Goal: Transaction & Acquisition: Register for event/course

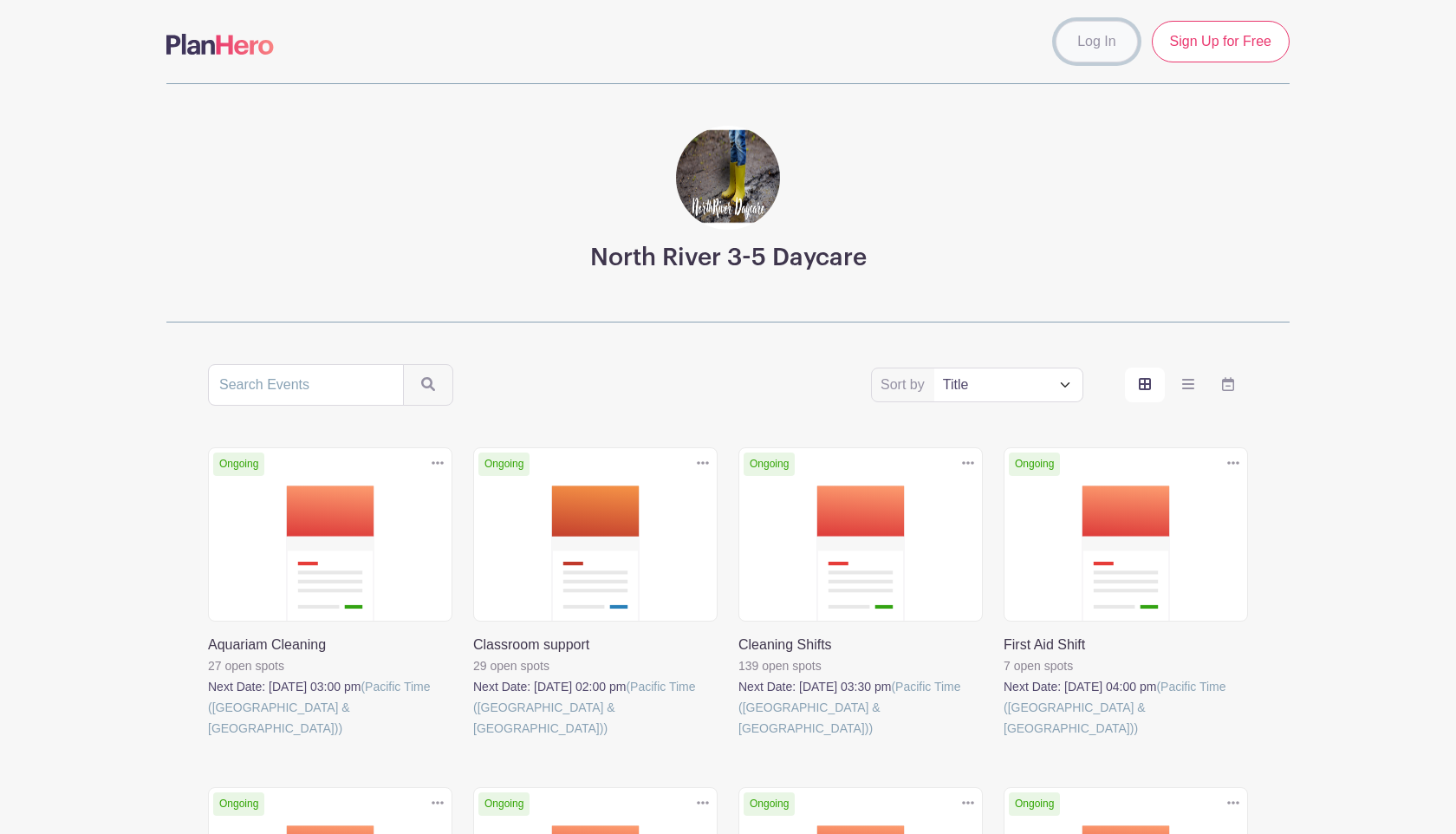
click at [1108, 56] on link "Log In" at bounding box center [1095, 41] width 81 height 42
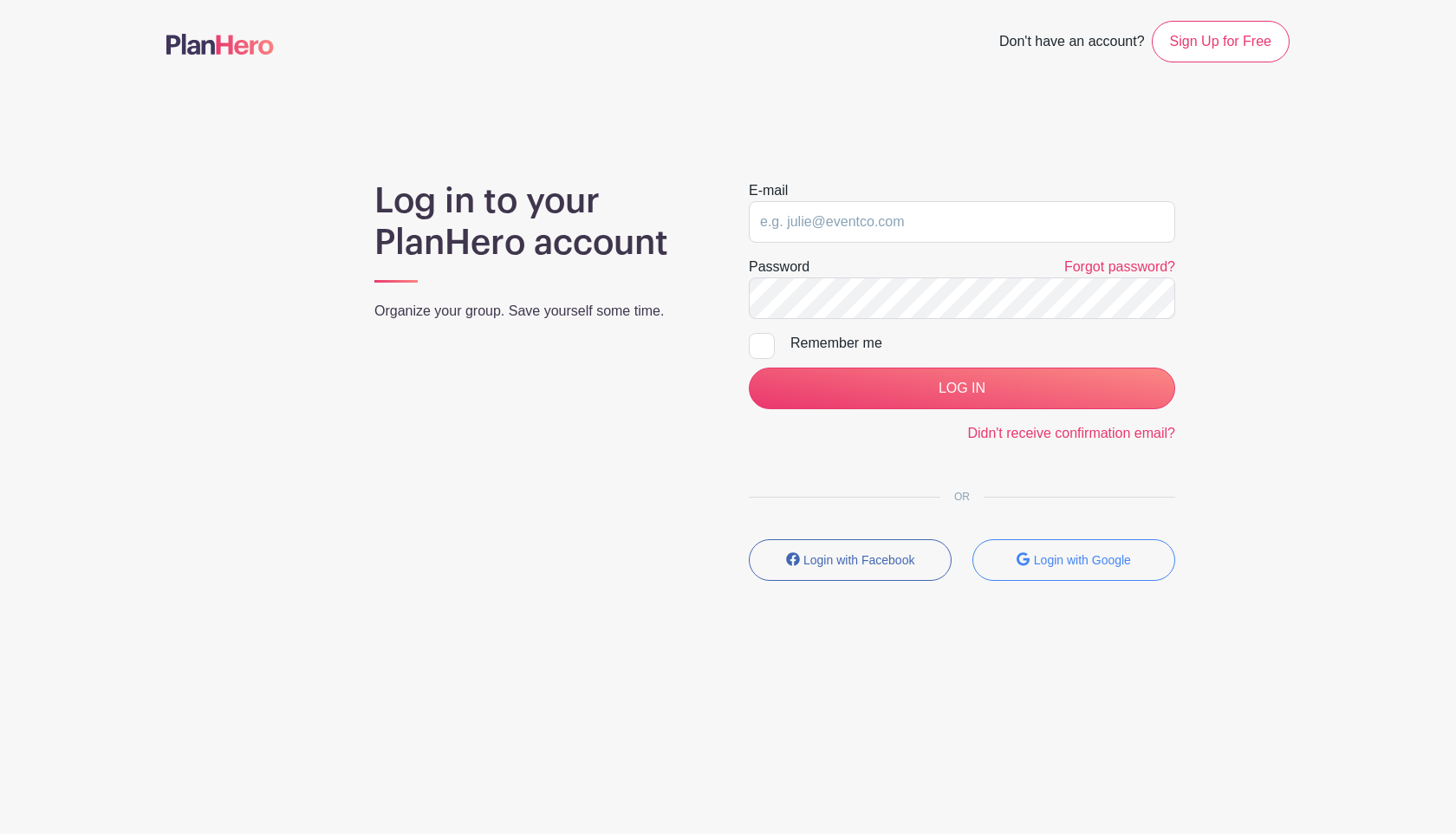
click at [849, 189] on div "E-mail" at bounding box center [962, 211] width 427 height 62
click at [849, 221] on input "email" at bounding box center [962, 222] width 427 height 42
type input "[EMAIL_ADDRESS][DOMAIN_NAME]"
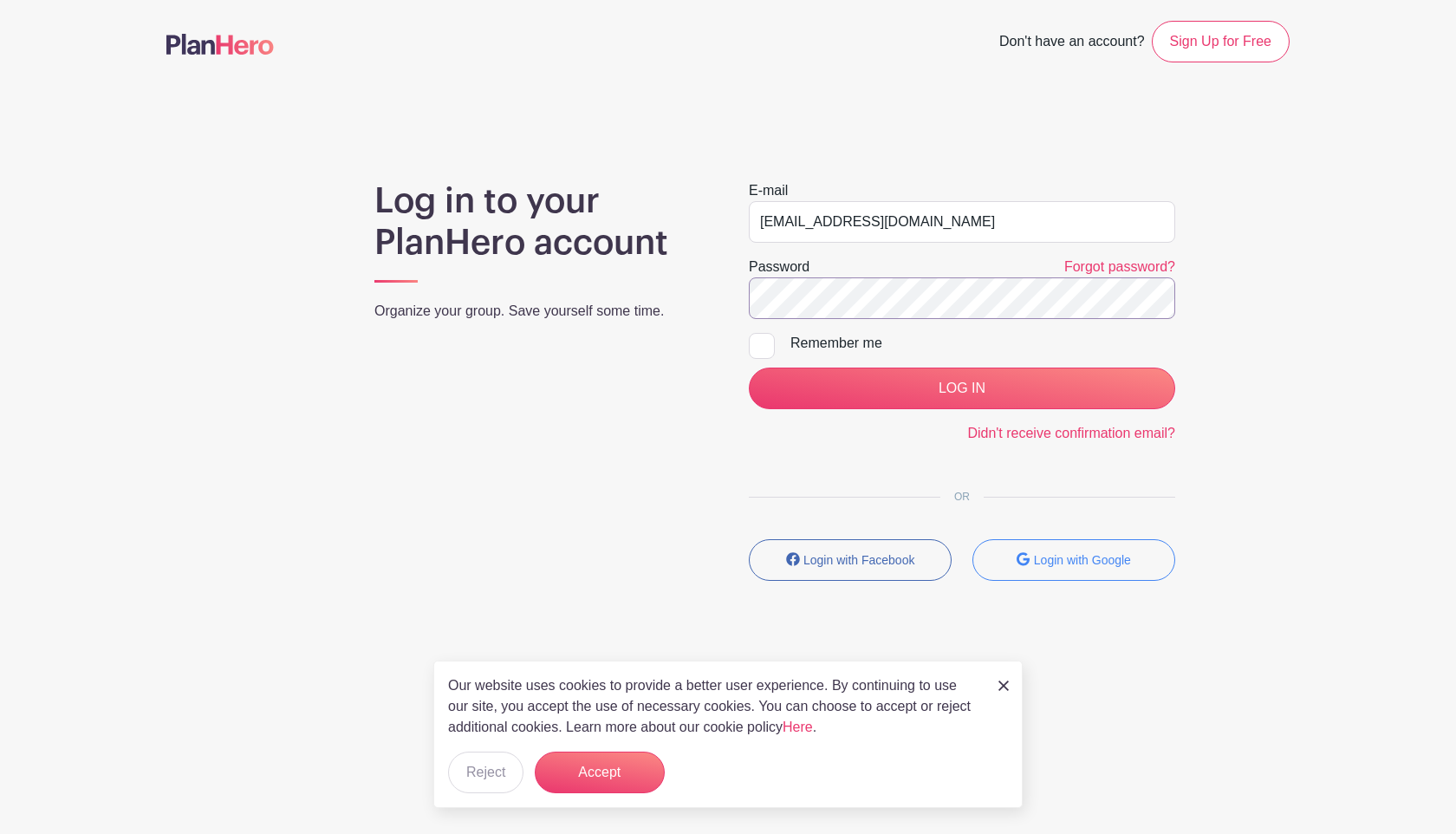
click at [749, 367] on input "LOG IN" at bounding box center [962, 388] width 427 height 42
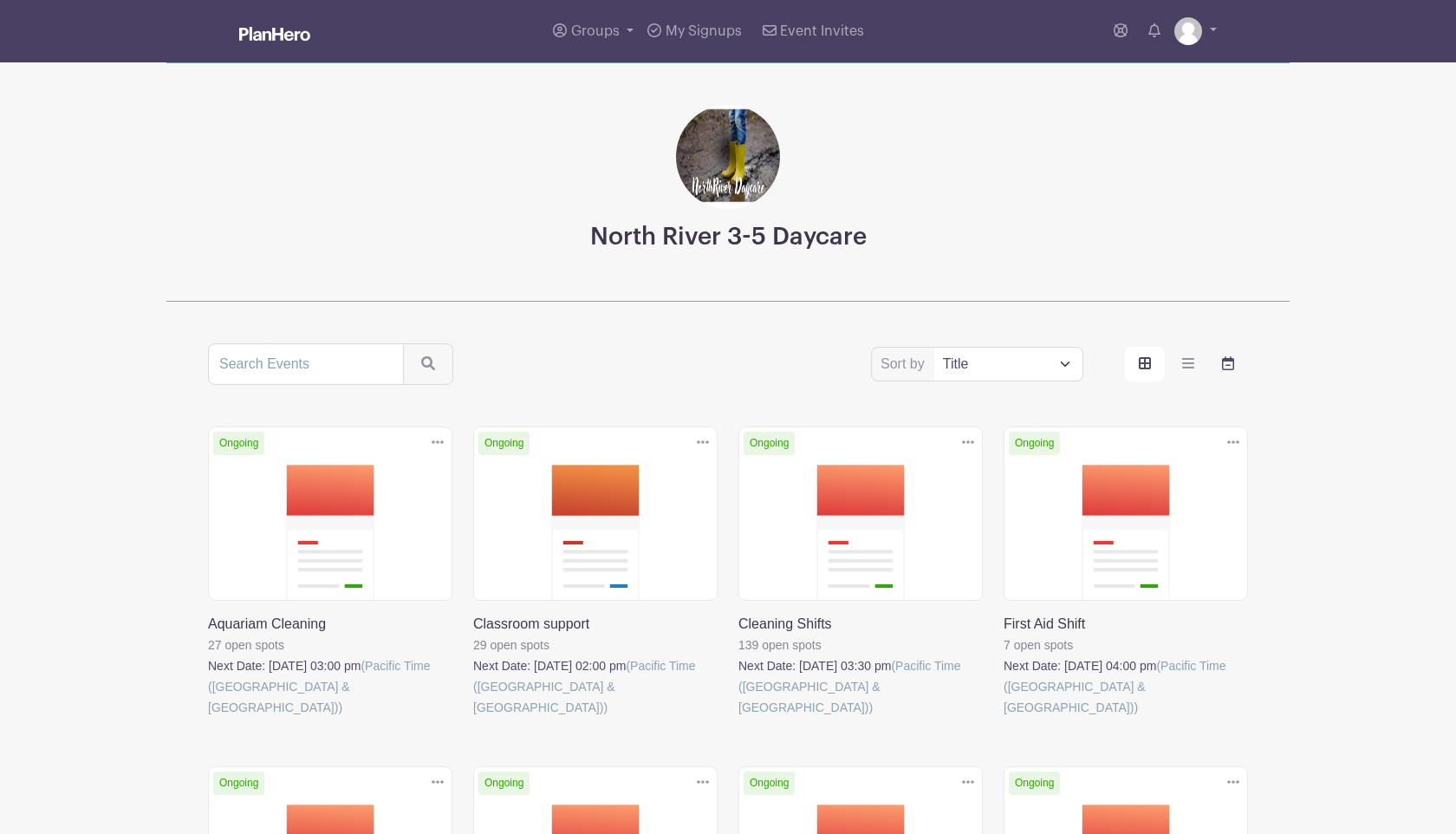
click at [1224, 364] on icon "order and view" at bounding box center [1227, 362] width 12 height 14
click at [0, 0] on input "order and view" at bounding box center [0, 0] width 0 height 0
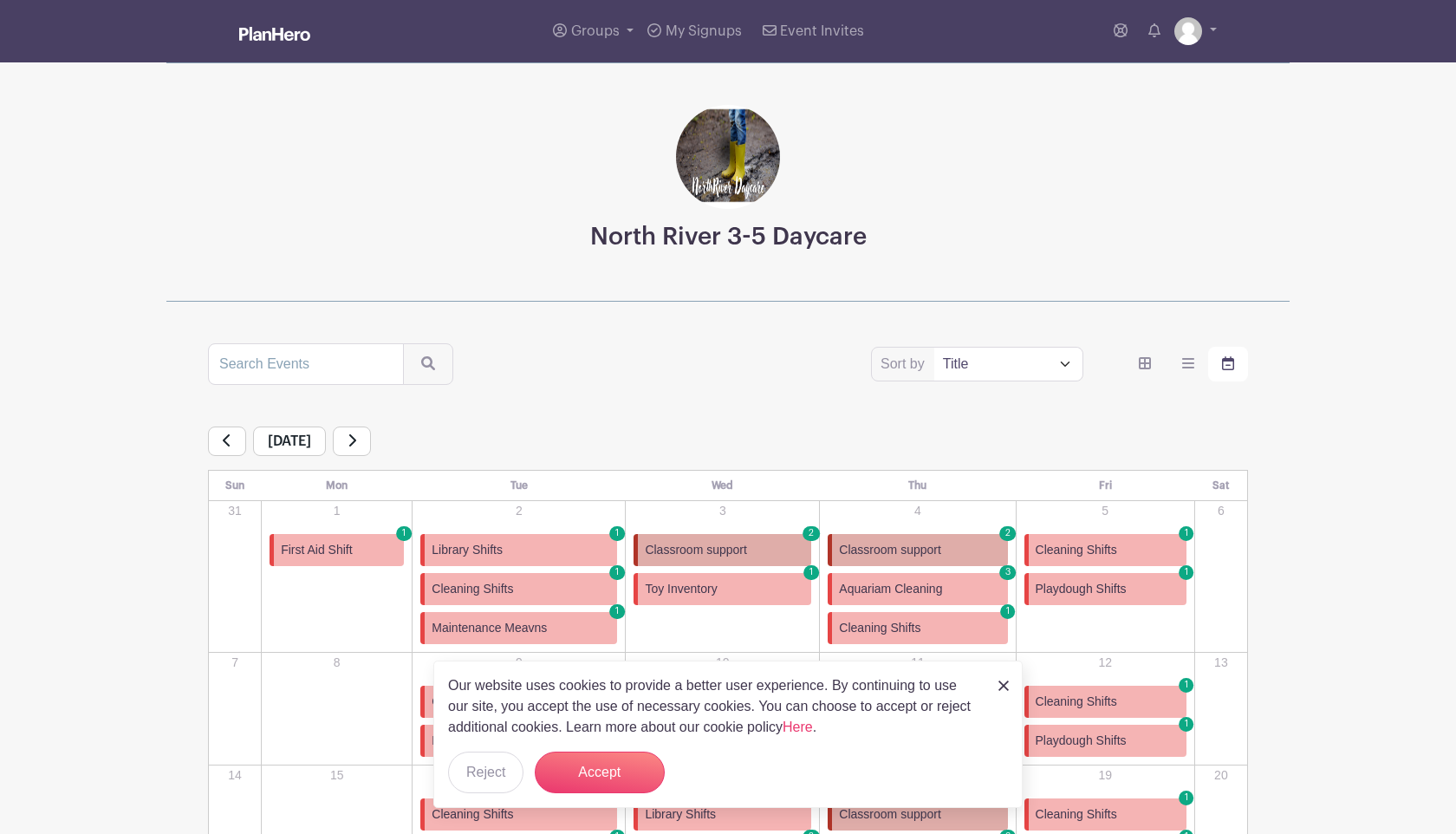
click at [983, 619] on link "Cleaning Shifts 1" at bounding box center [917, 628] width 180 height 32
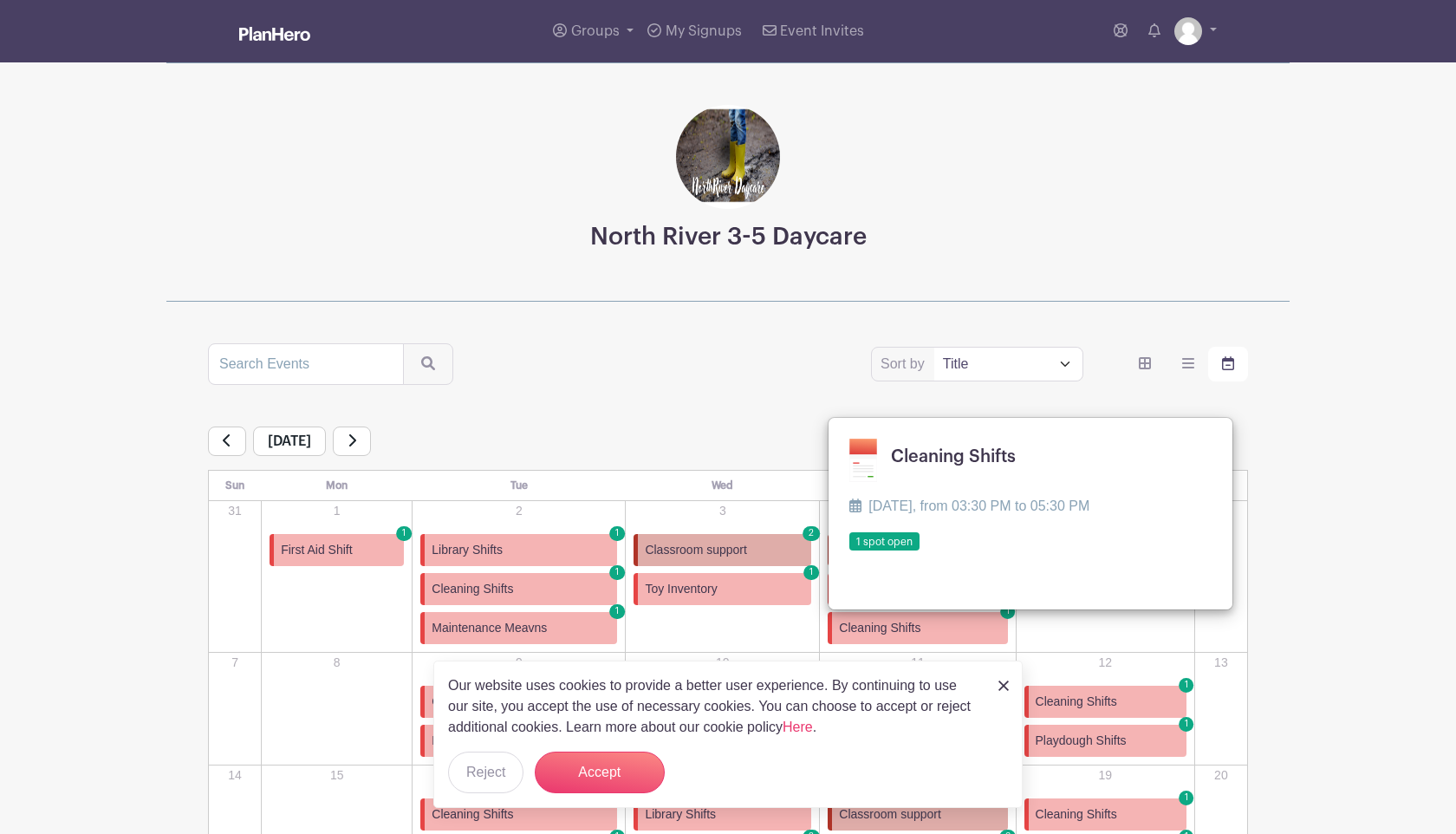
click at [849, 552] on link at bounding box center [849, 552] width 0 height 0
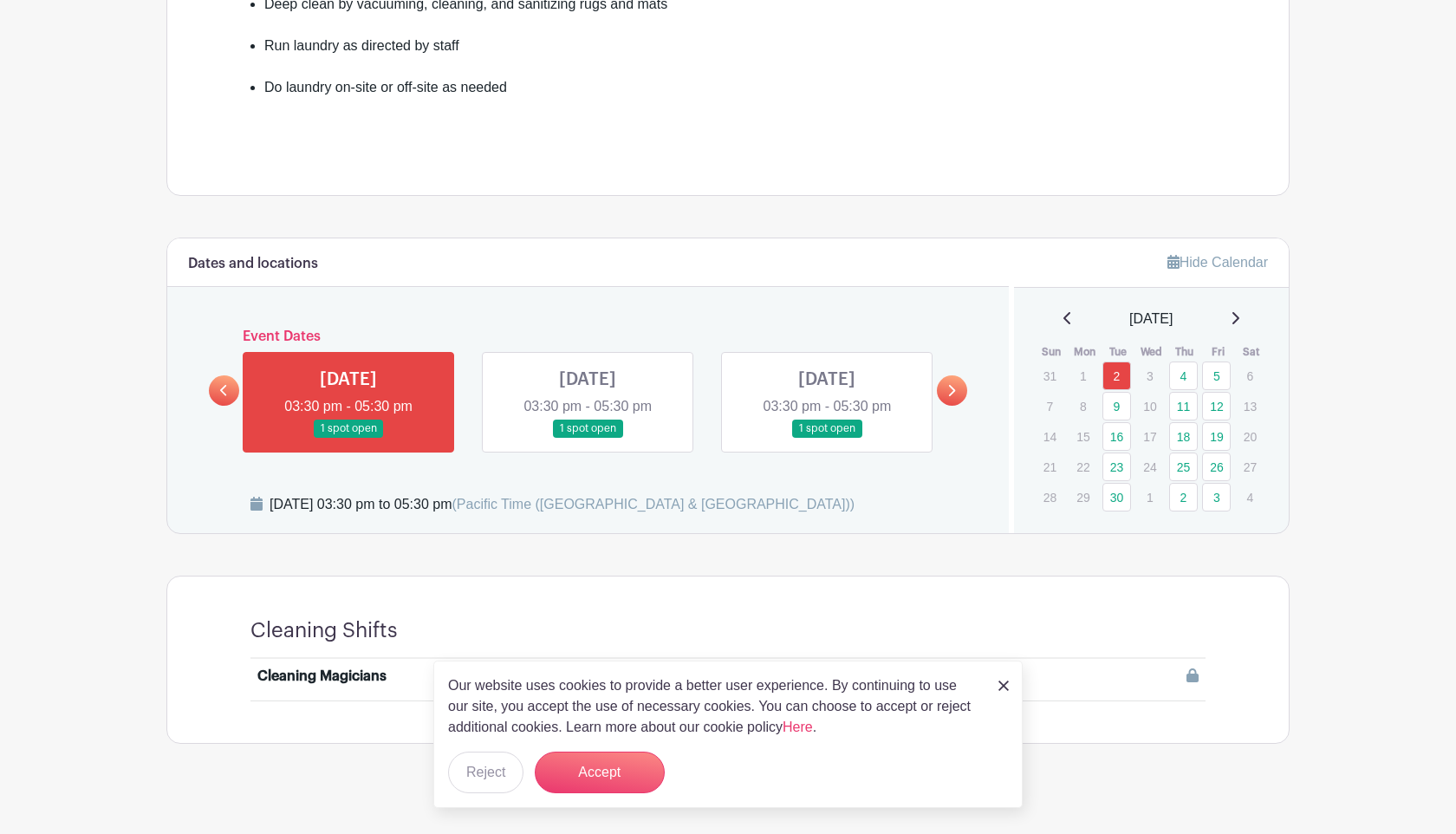
scroll to position [649, 0]
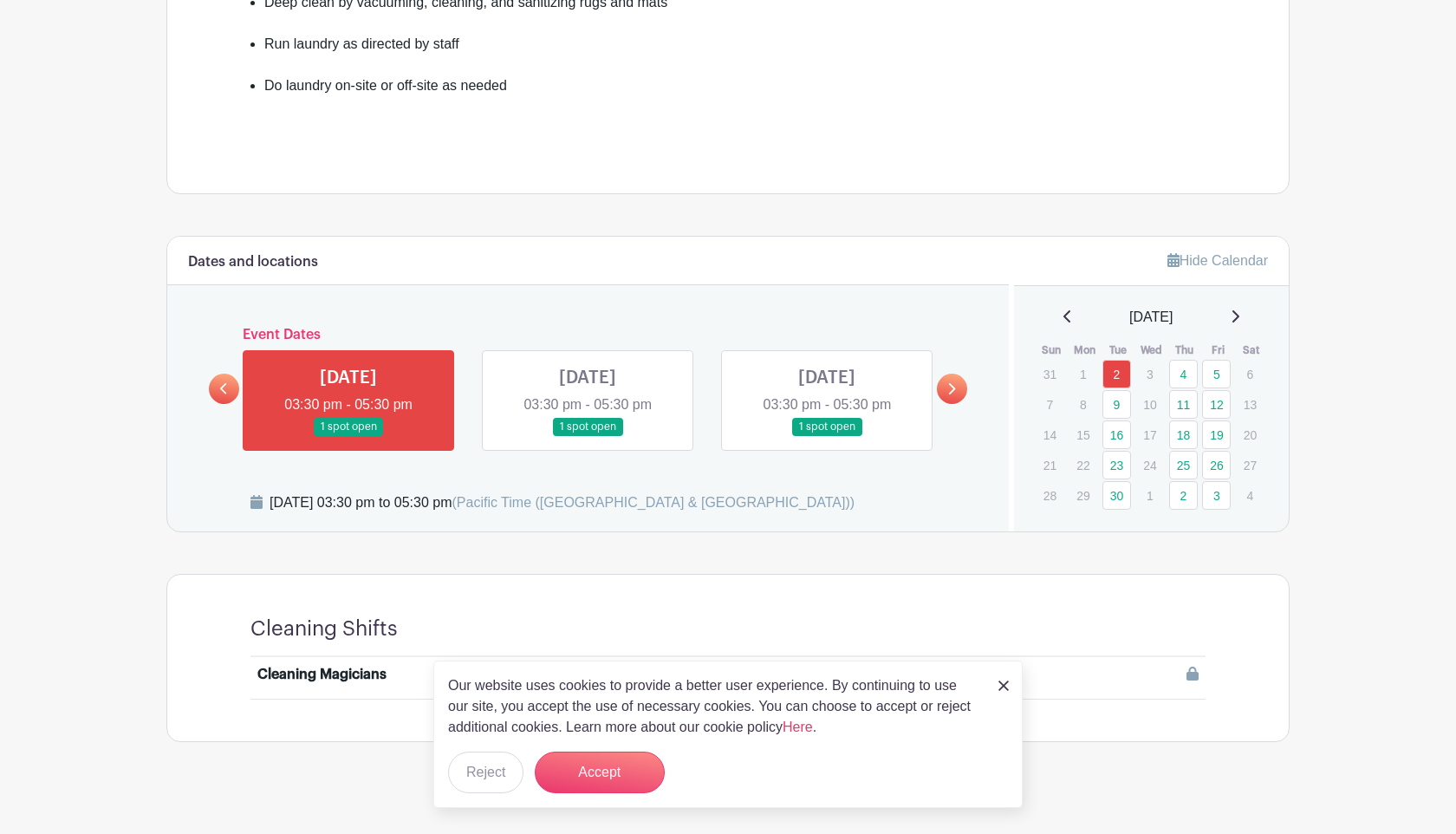
click at [1007, 688] on img at bounding box center [1002, 685] width 10 height 10
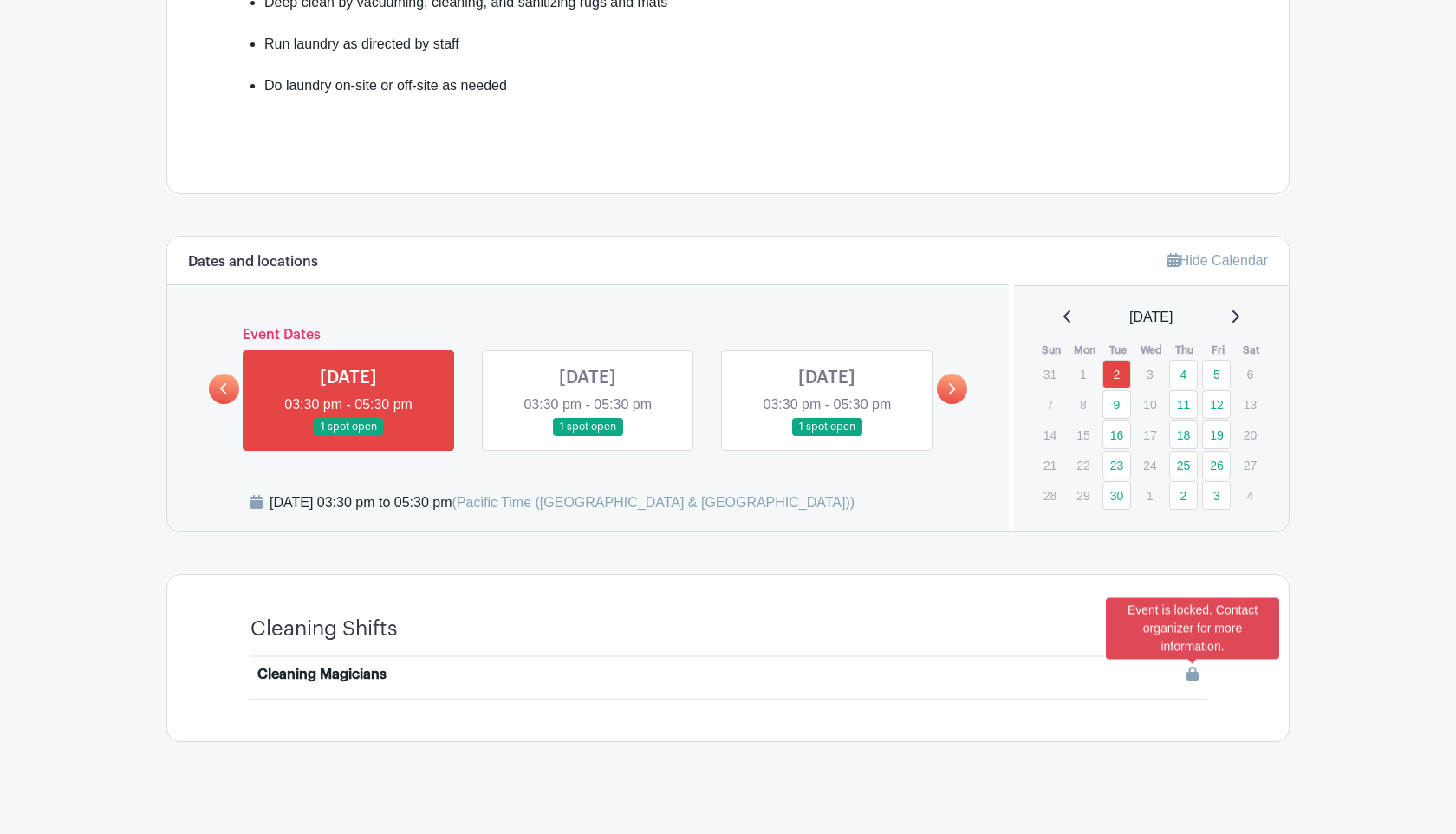
click at [1196, 681] on link at bounding box center [1191, 674] width 12 height 21
click at [911, 690] on div "Cleaning Magicians" at bounding box center [728, 677] width 941 height 28
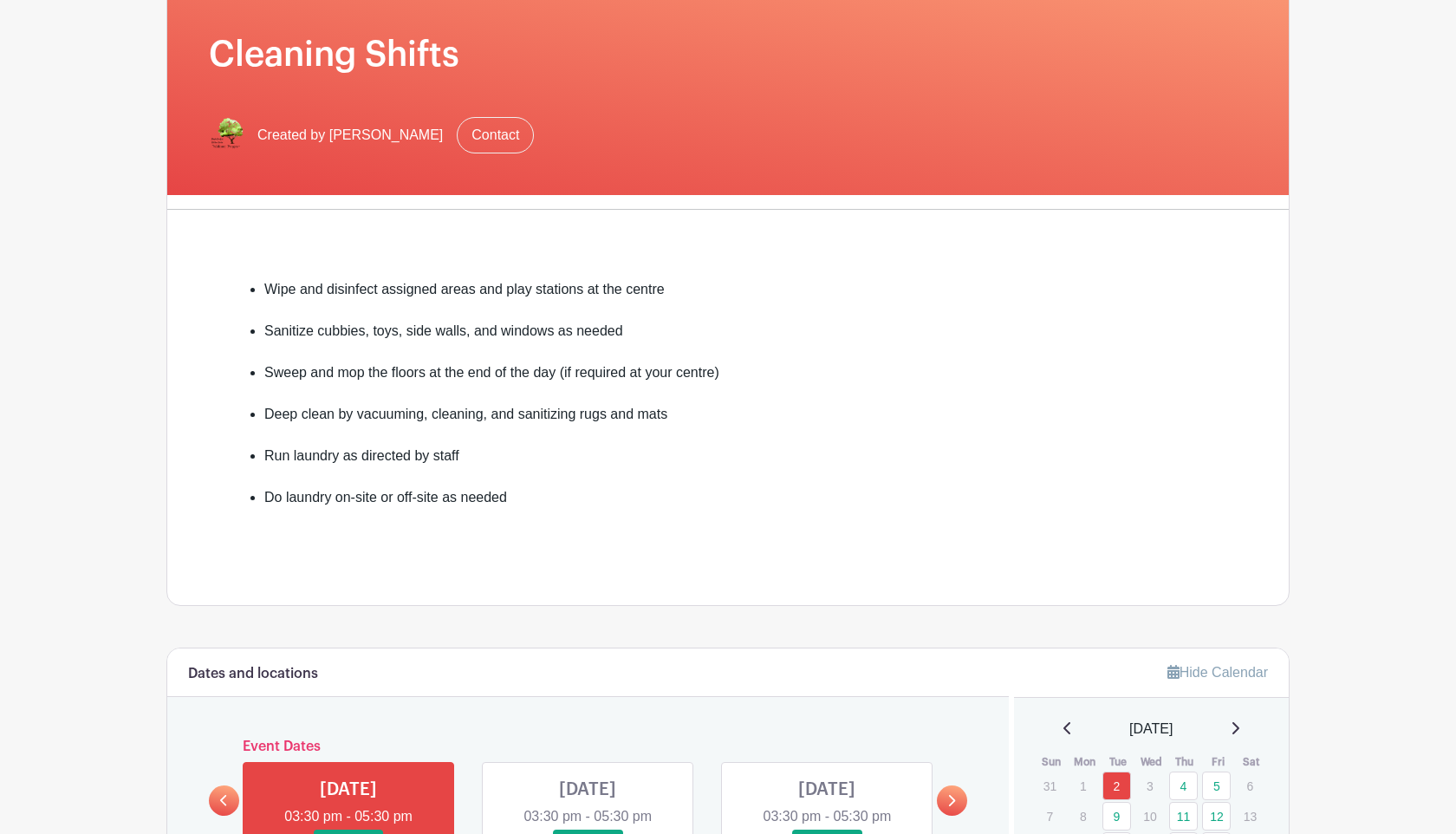
scroll to position [278, 0]
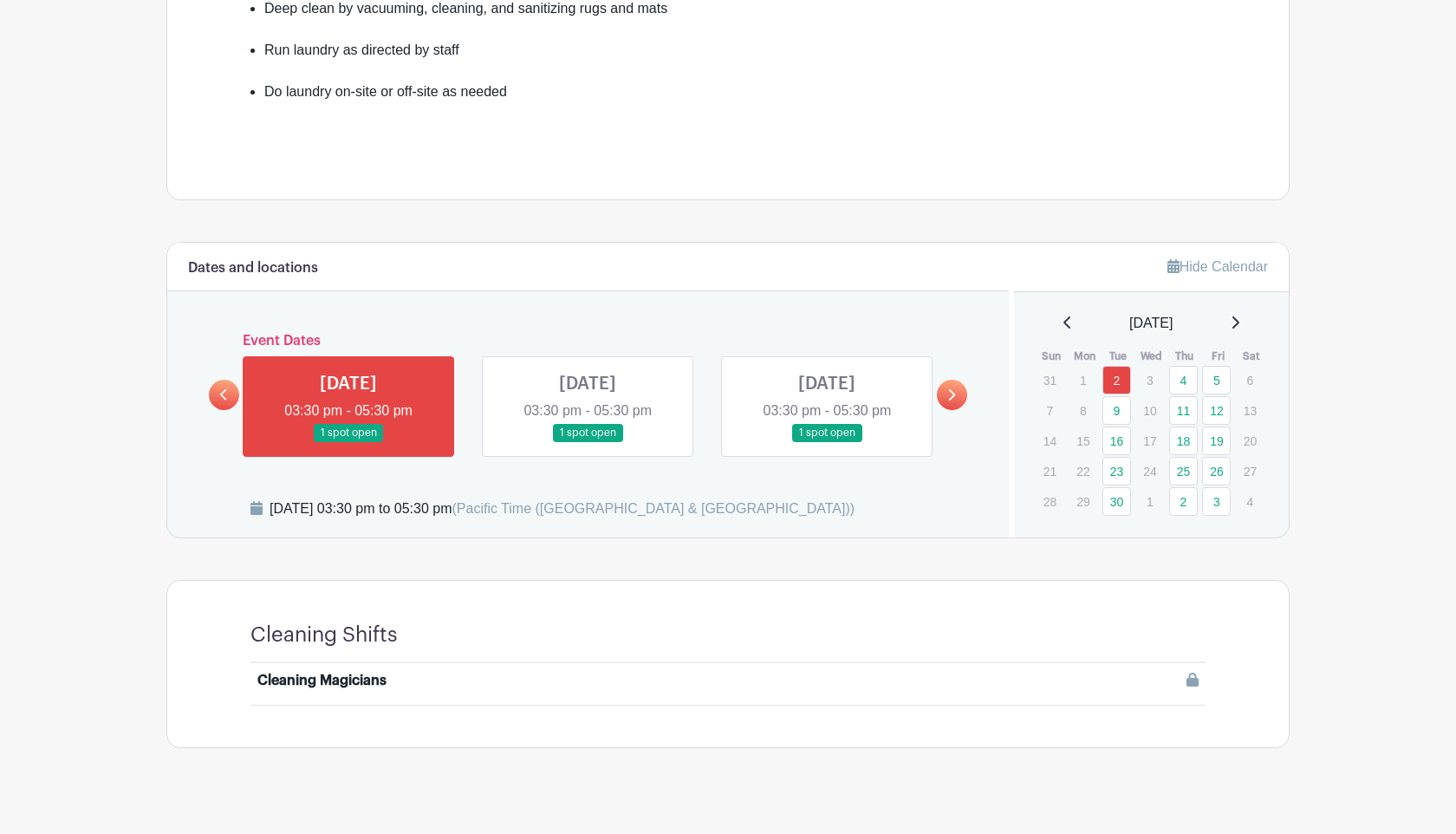
scroll to position [665, 0]
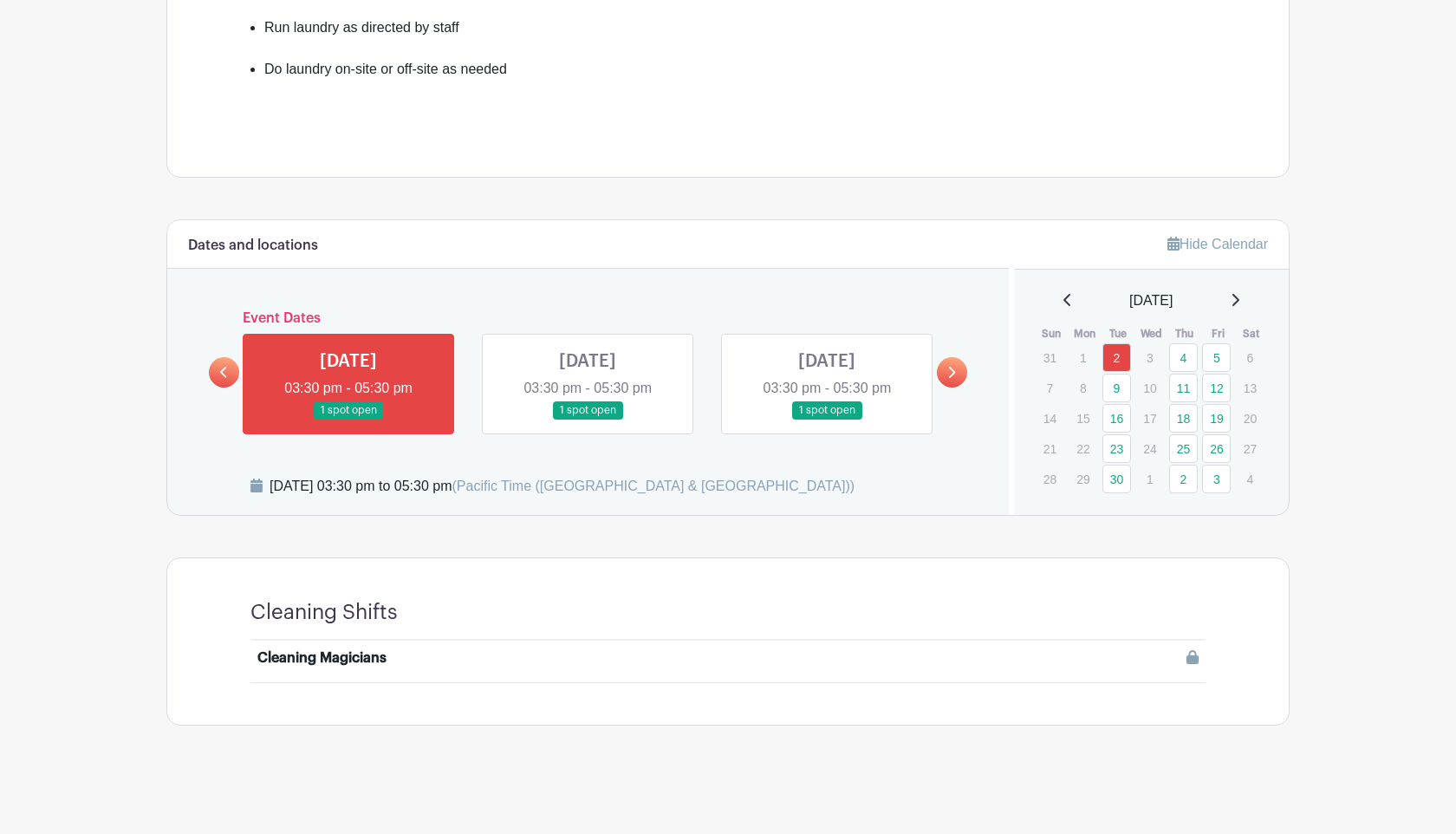
click at [1198, 660] on li "Cleaning Magicians" at bounding box center [728, 661] width 955 height 42
click at [1190, 653] on icon at bounding box center [1191, 657] width 12 height 14
click at [1181, 620] on div "Event is locked. Contact organizer for more information." at bounding box center [1192, 611] width 173 height 62
click at [351, 661] on div "Cleaning Magicians" at bounding box center [321, 658] width 129 height 21
click at [348, 419] on link at bounding box center [348, 419] width 0 height 0
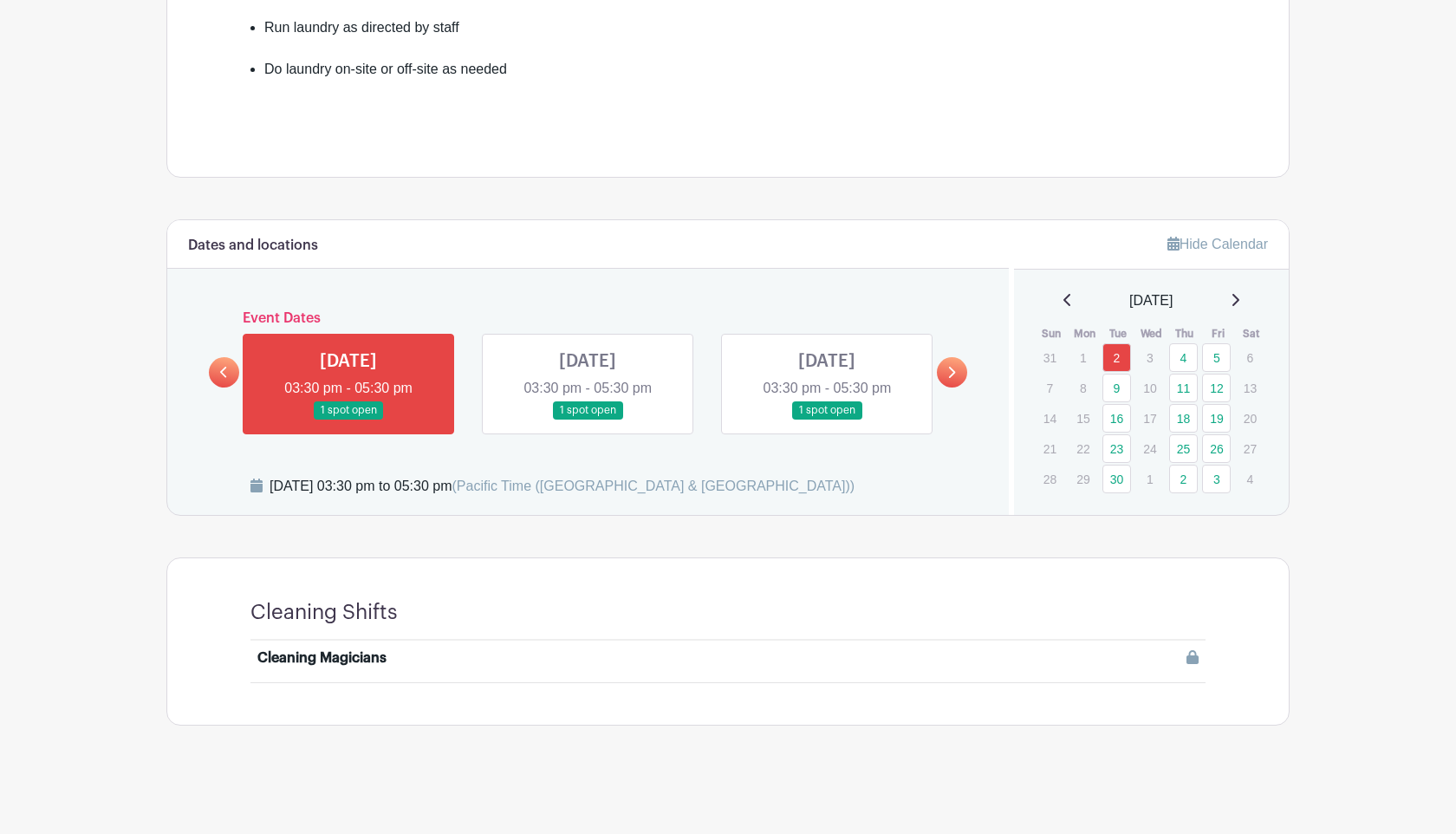
click at [348, 419] on link at bounding box center [348, 419] width 0 height 0
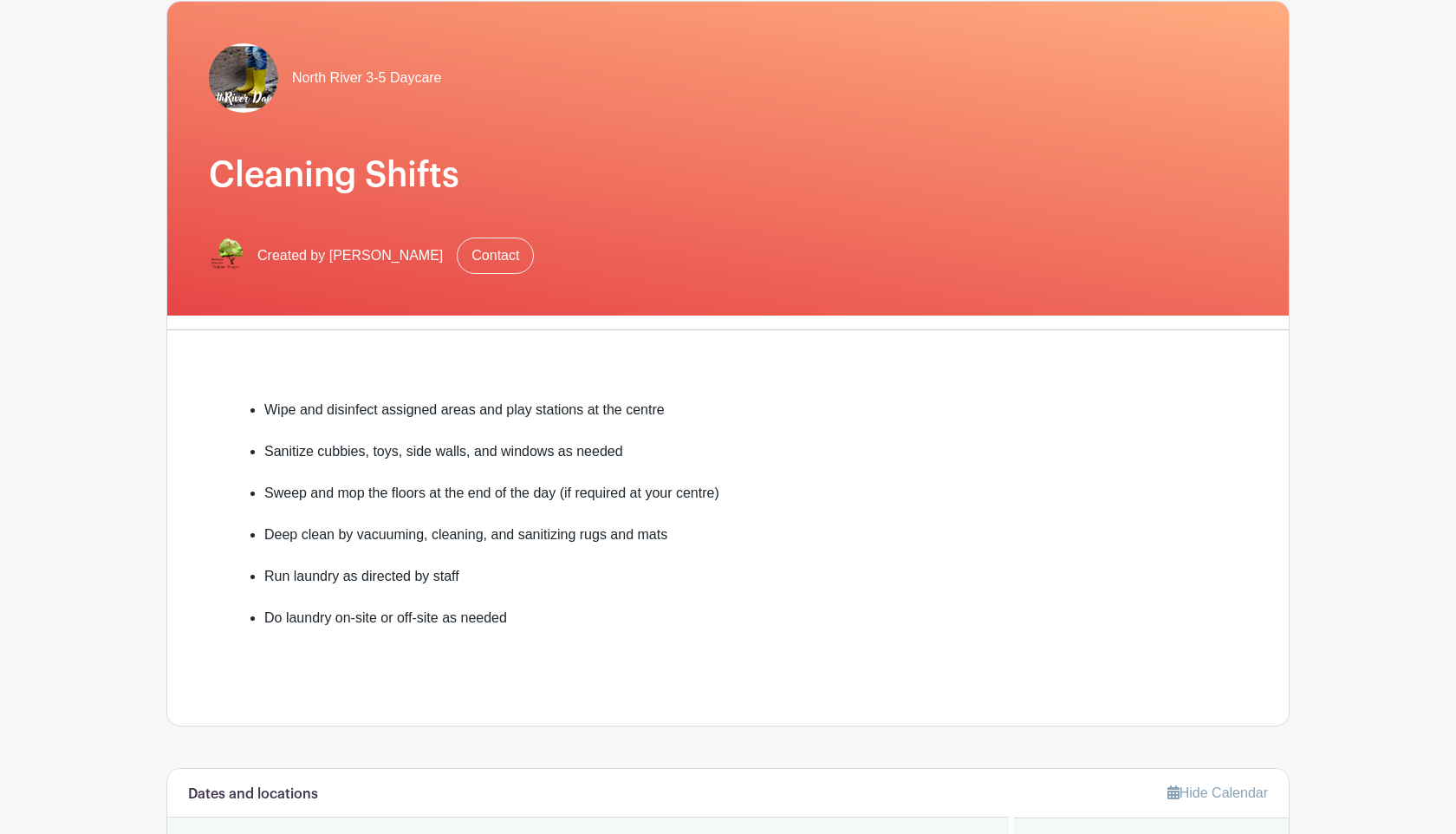
scroll to position [69, 0]
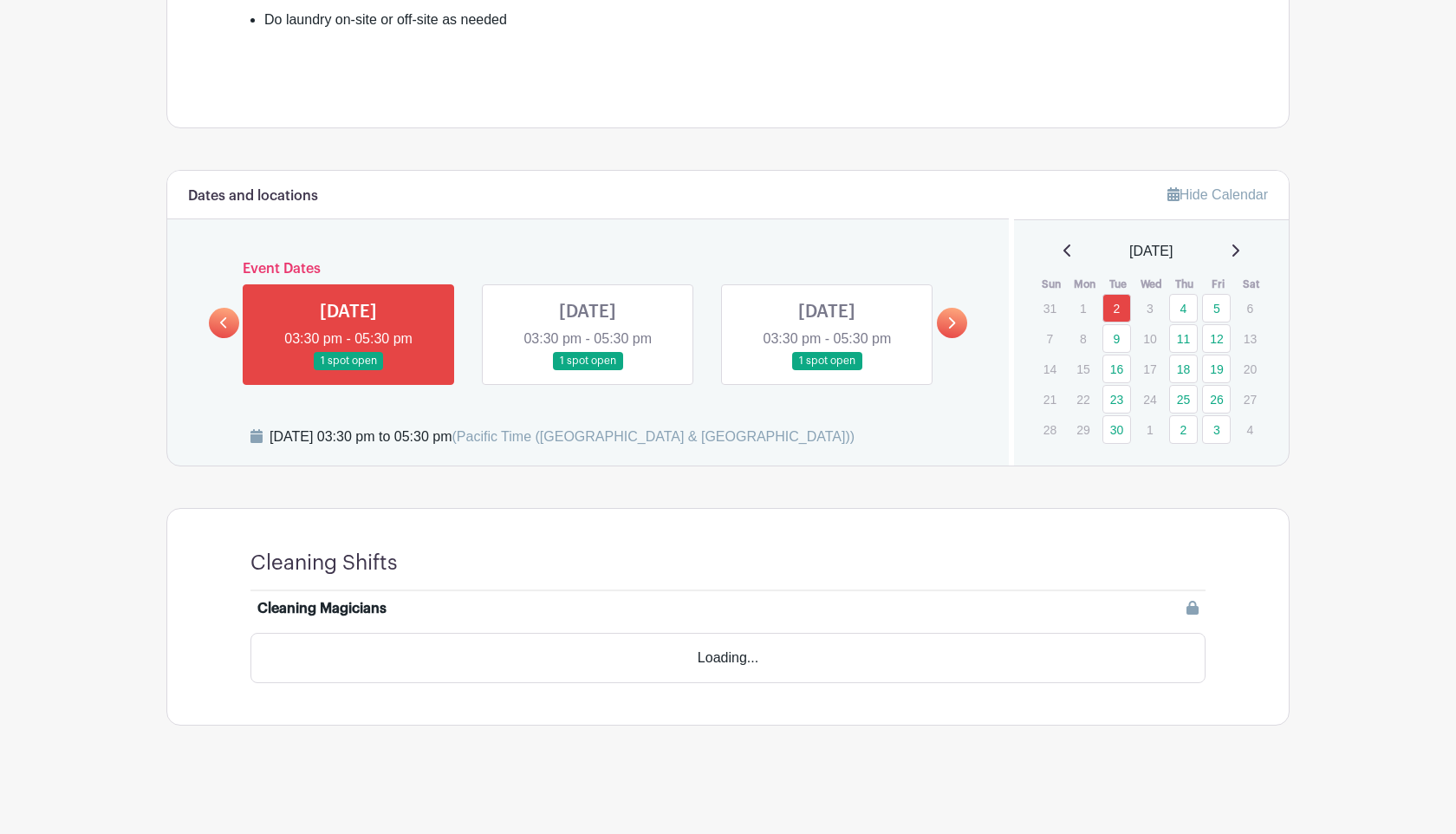
scroll to position [665, 0]
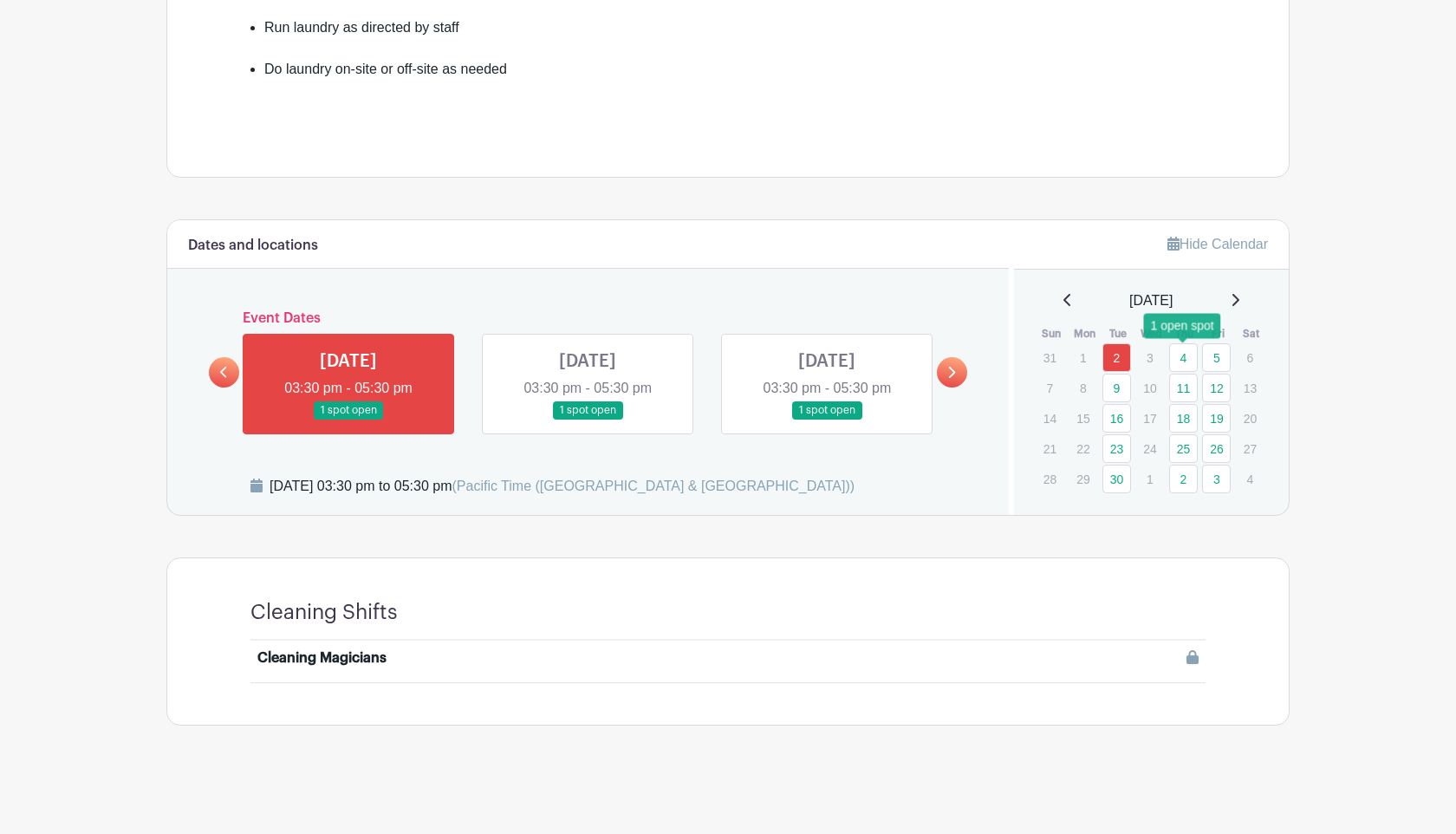
click at [1185, 362] on link "4" at bounding box center [1183, 357] width 29 height 29
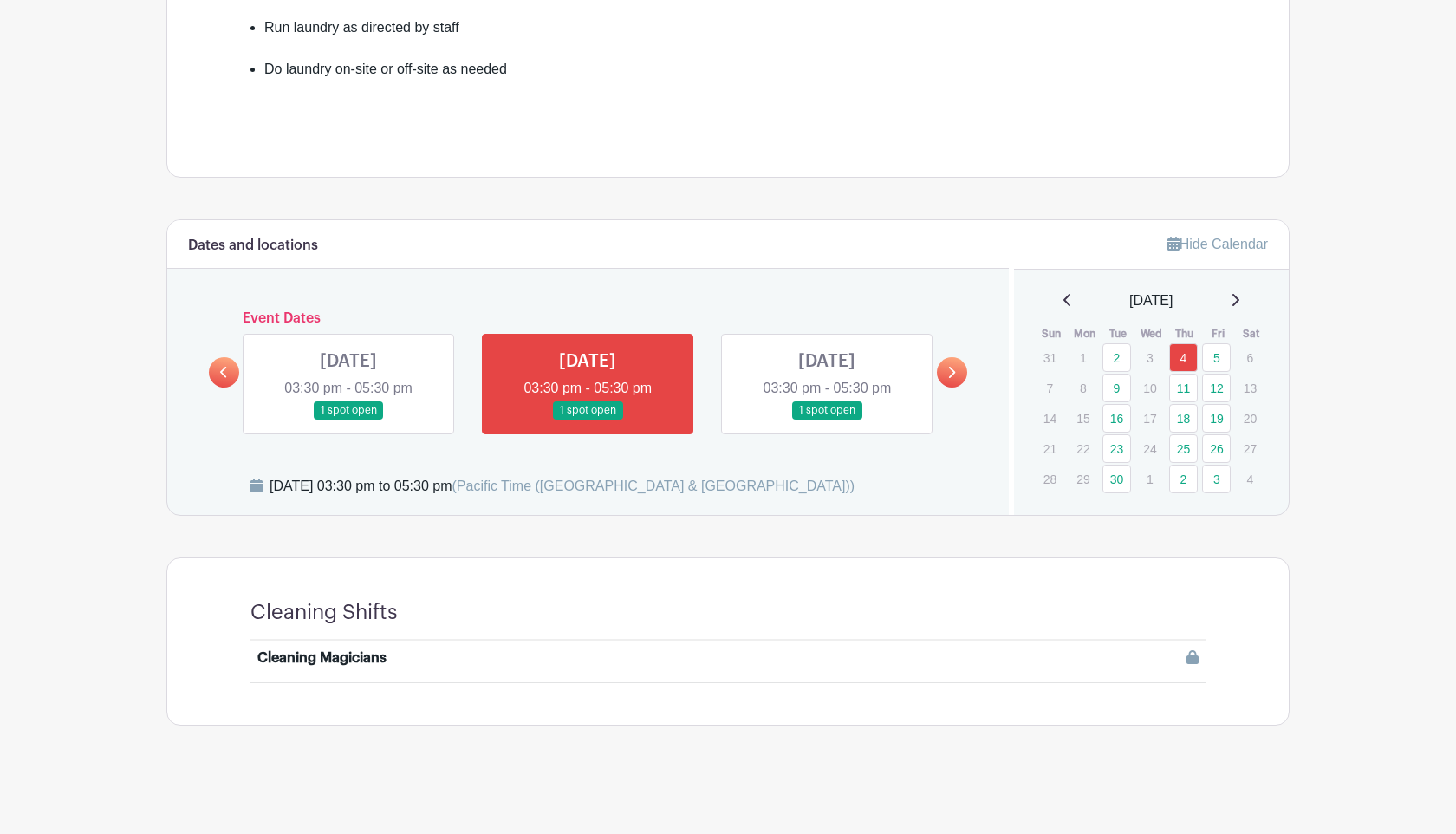
click at [1183, 659] on div at bounding box center [846, 658] width 706 height 21
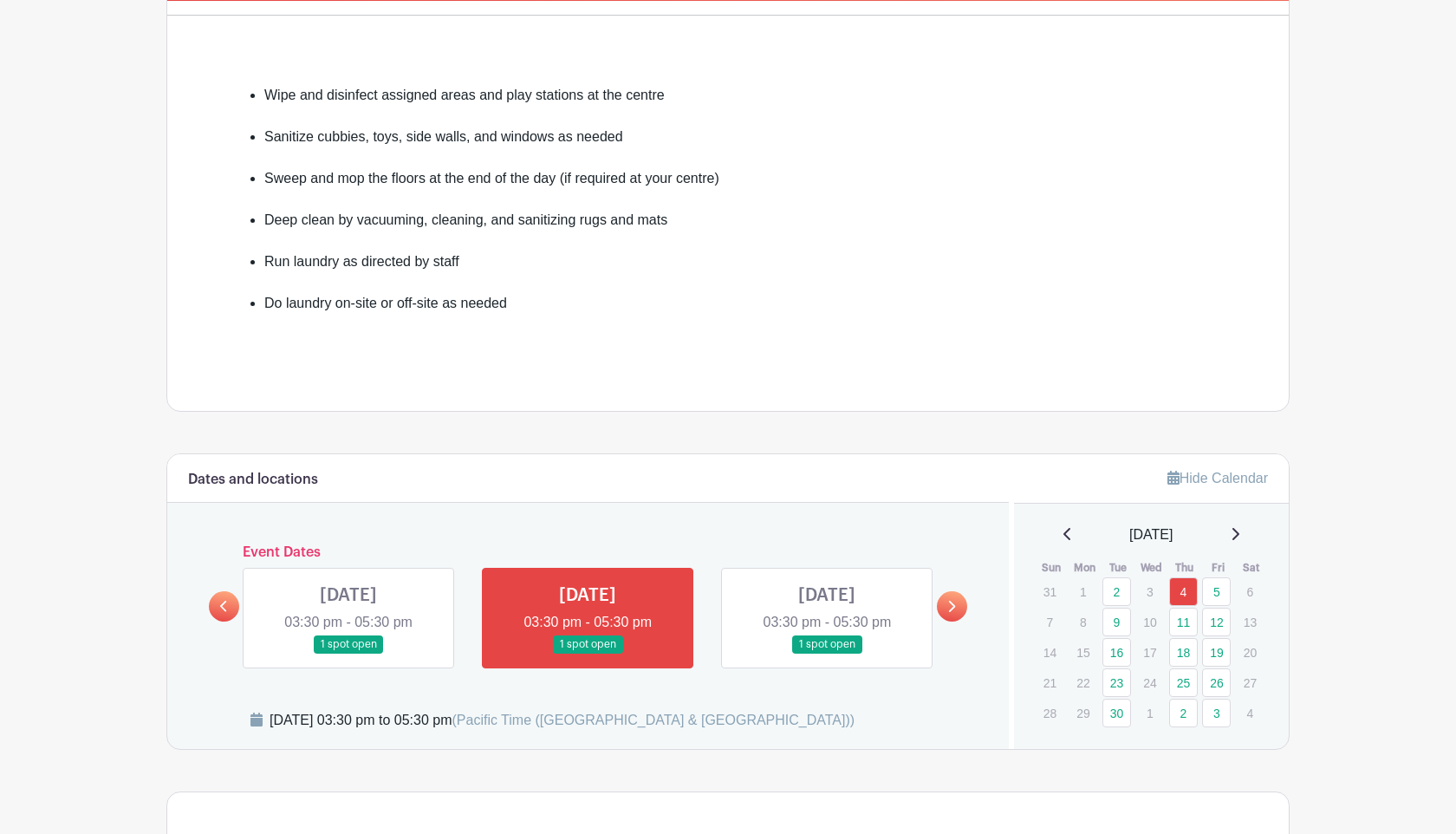
scroll to position [612, 0]
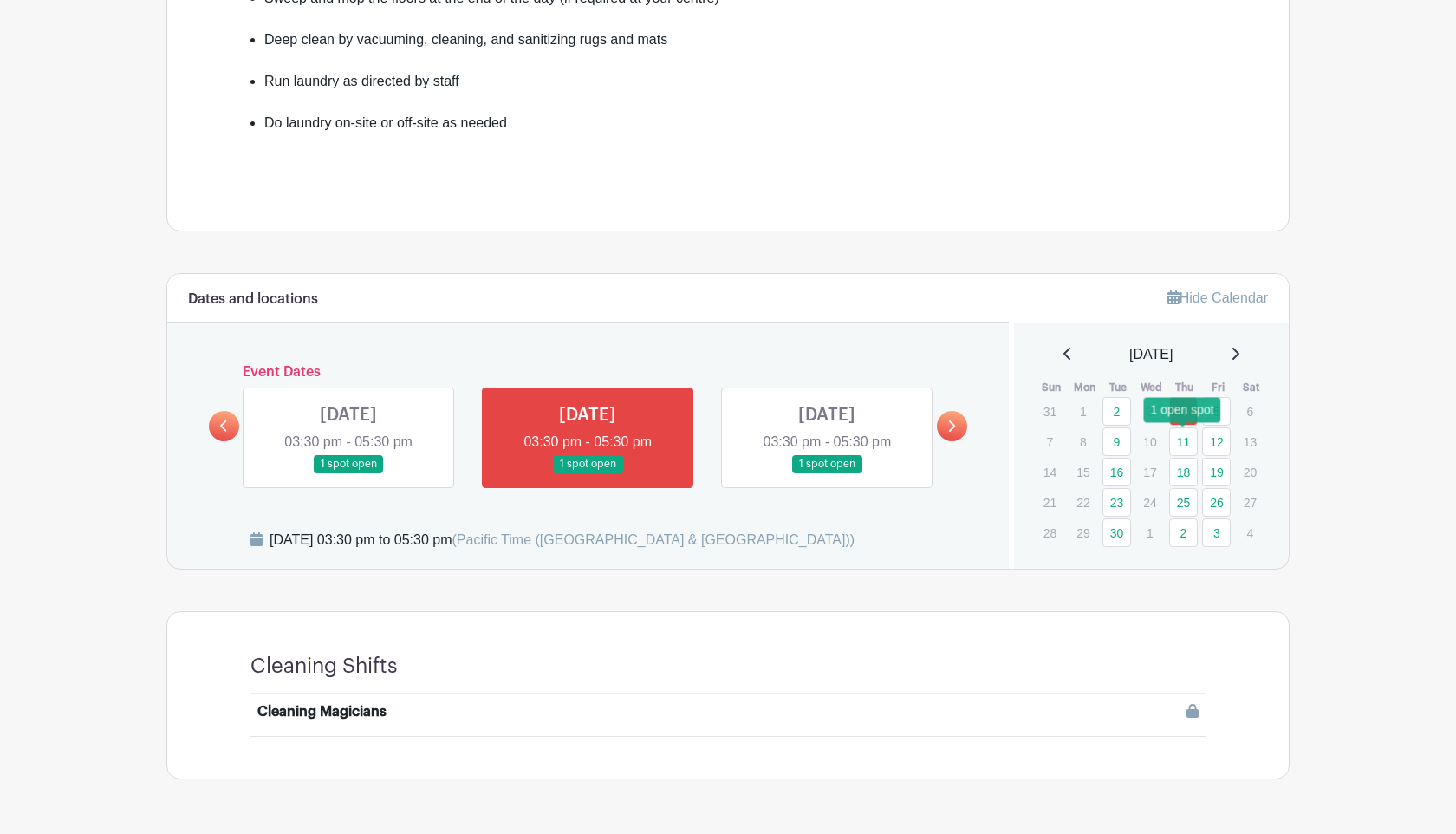
click at [1188, 435] on link "11" at bounding box center [1183, 442] width 29 height 29
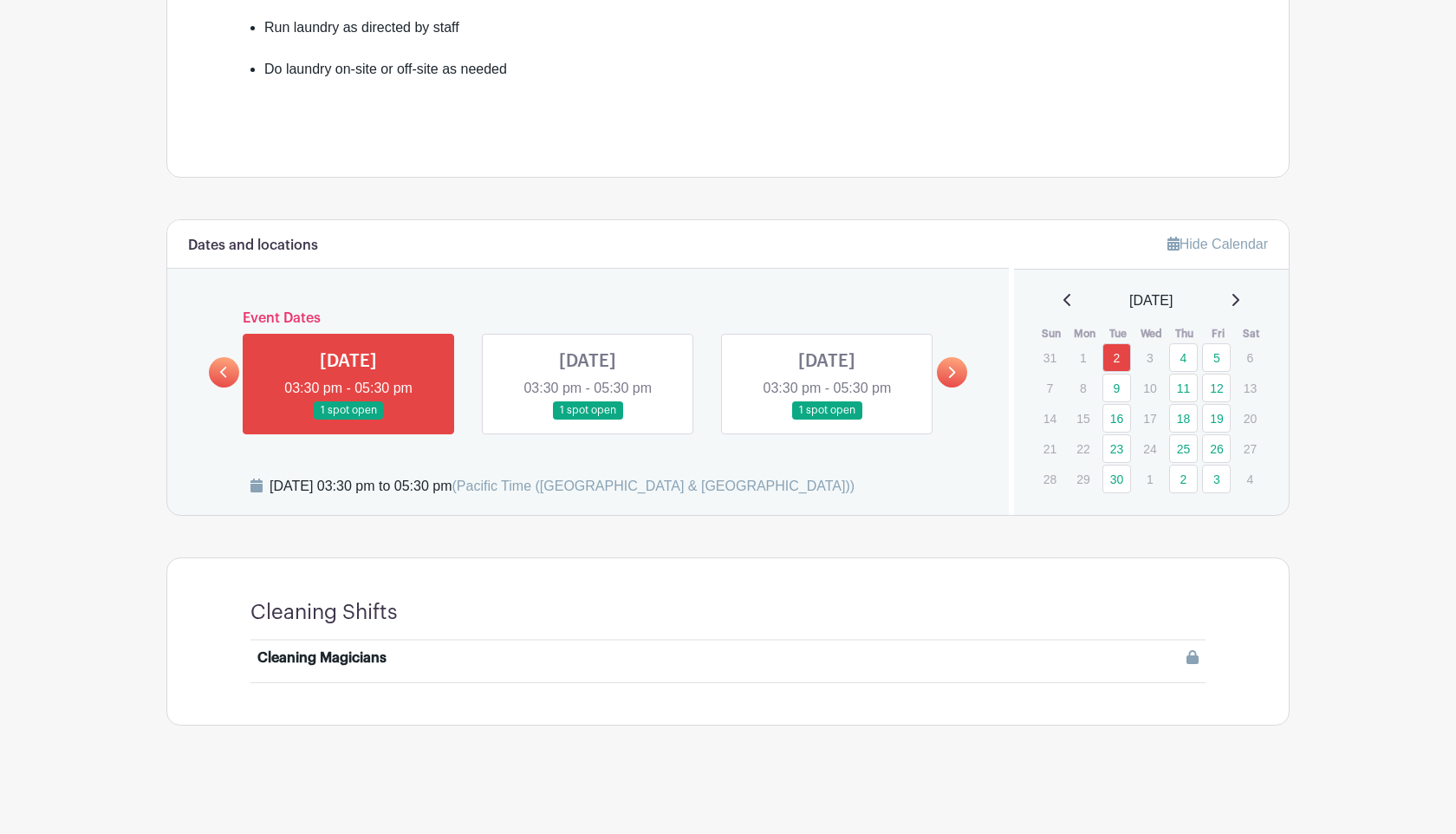
scroll to position [665, 0]
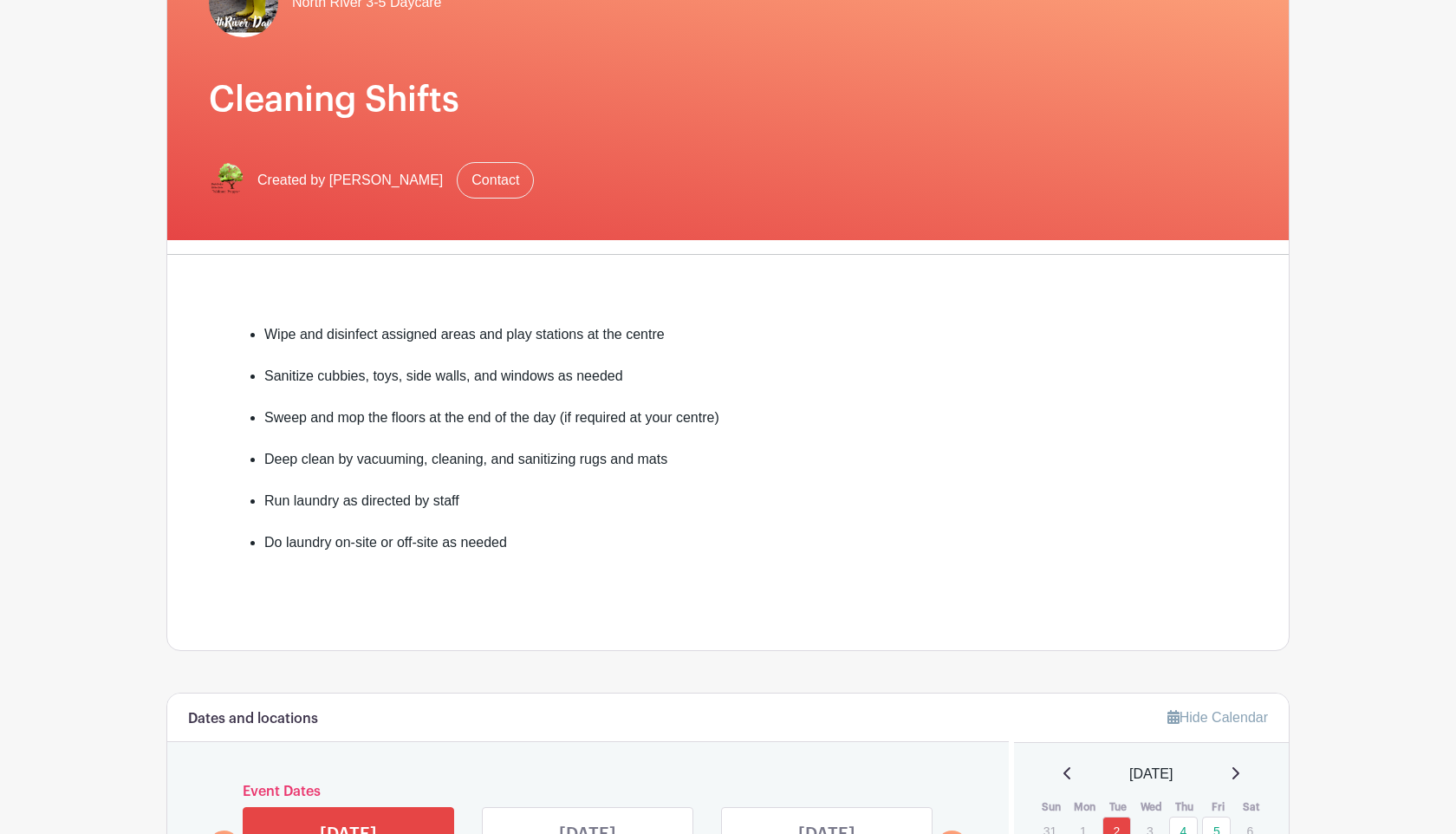
scroll to position [175, 0]
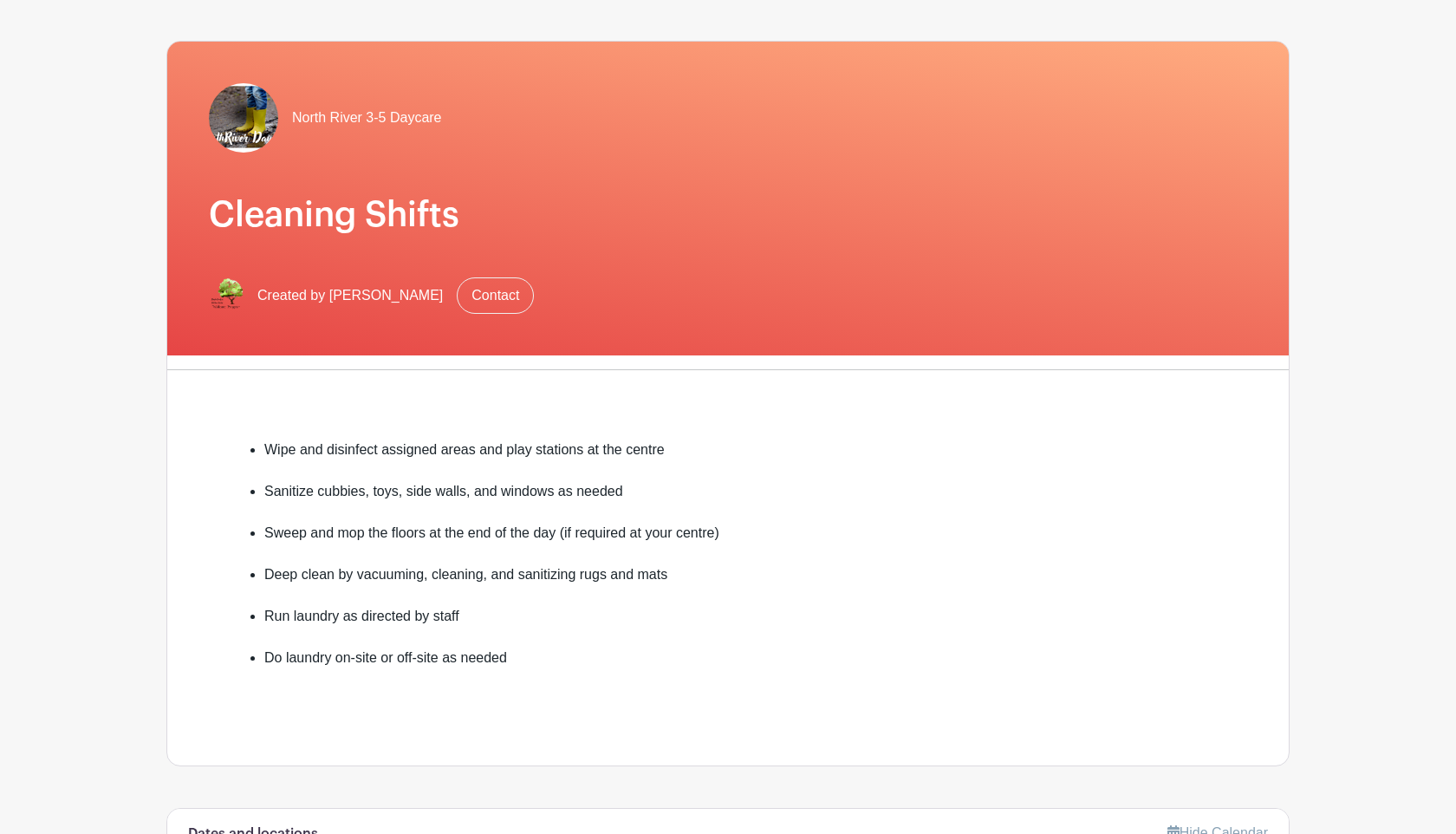
scroll to position [69, 0]
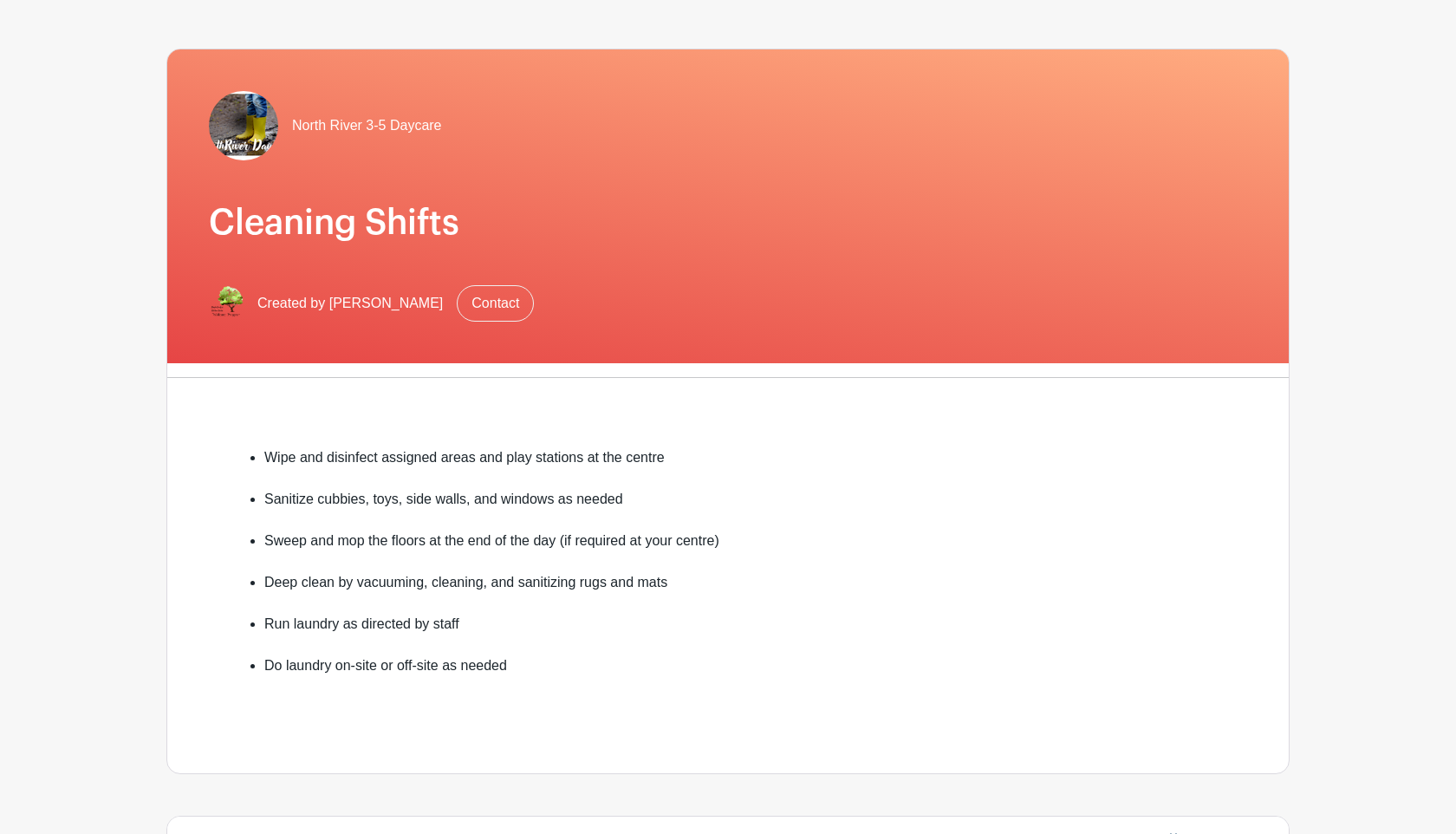
click at [309, 116] on span "North River 3-5 Daycare" at bounding box center [366, 126] width 150 height 21
click at [61, 73] on main "Groups All Groups Wing Yan 's Events My Signups Event Invites My account Logout…" at bounding box center [728, 705] width 1456 height 1549
click at [293, 116] on span "North River 3-5 Daycare" at bounding box center [366, 126] width 150 height 21
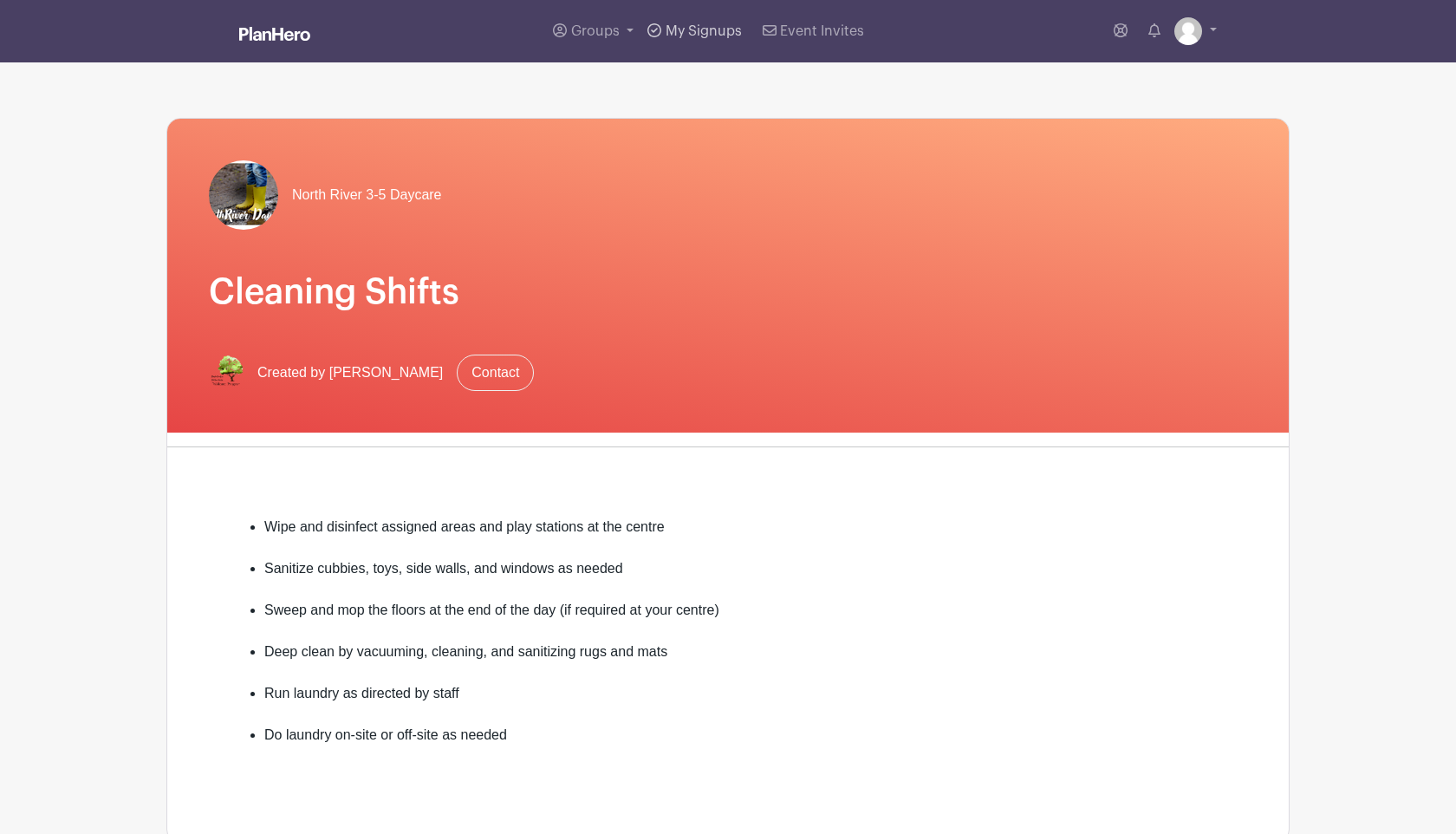
click at [697, 46] on link "My Signups" at bounding box center [693, 31] width 107 height 62
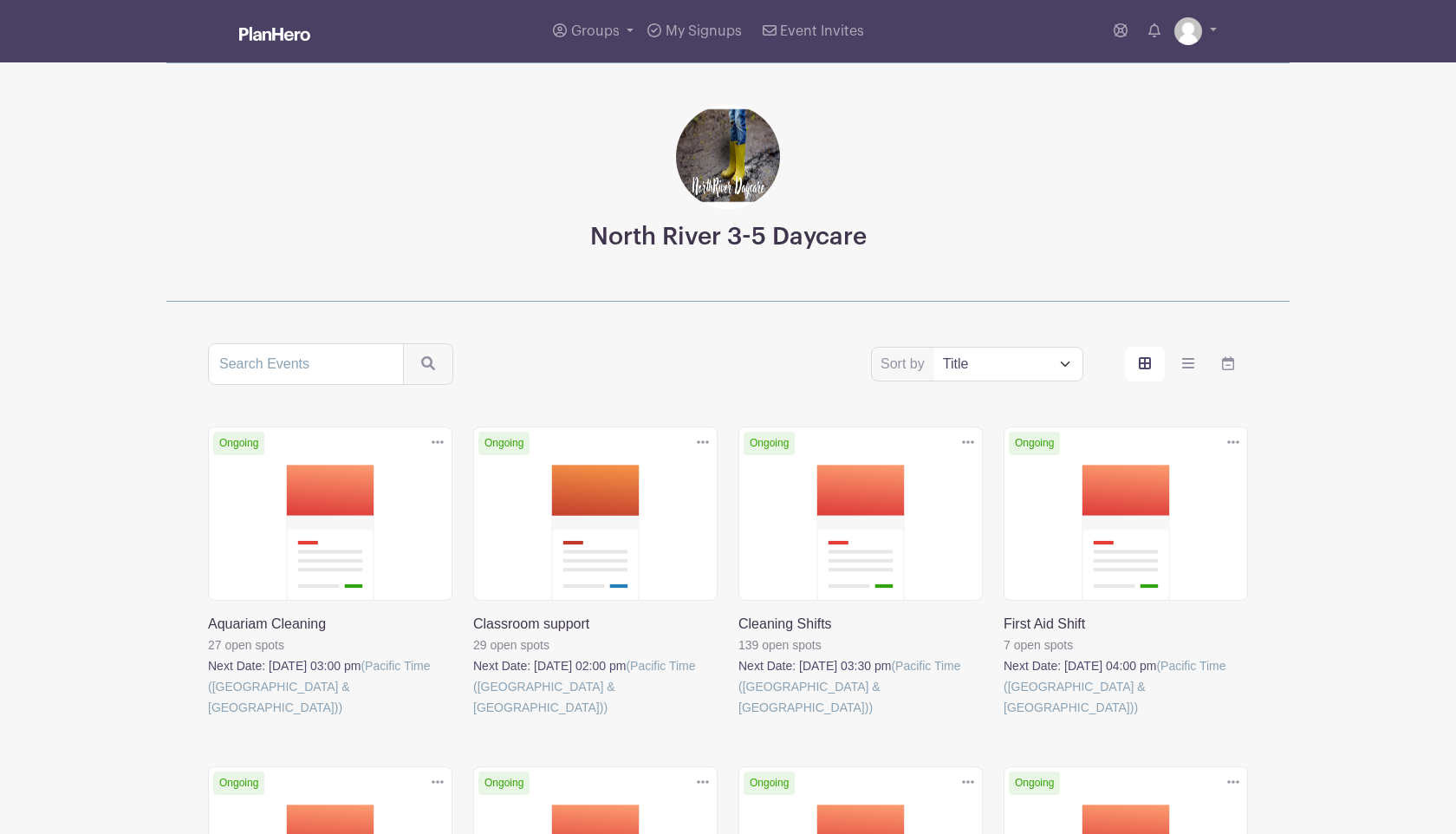
click at [208, 718] on link at bounding box center [208, 718] width 0 height 0
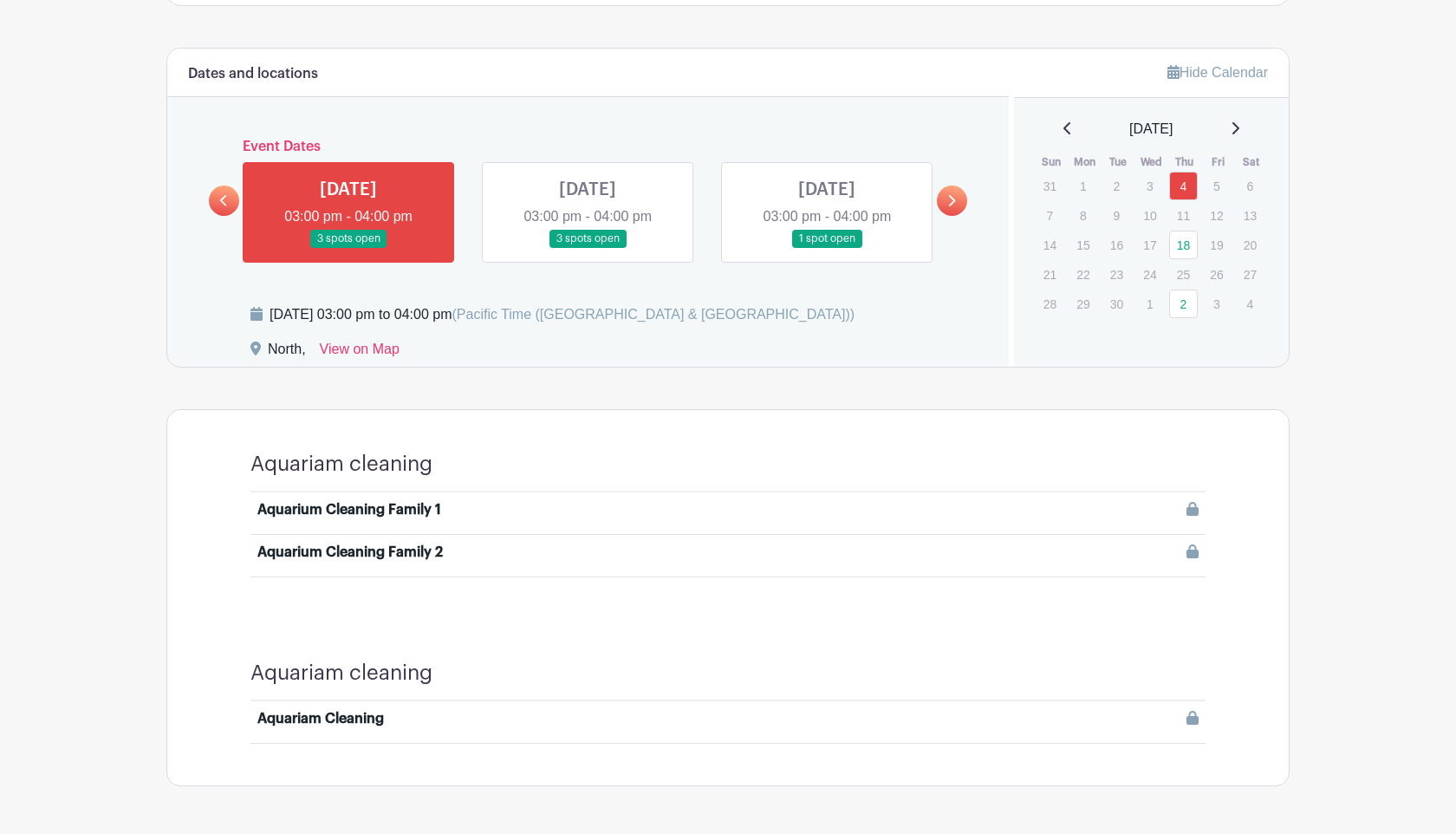
scroll to position [863, 0]
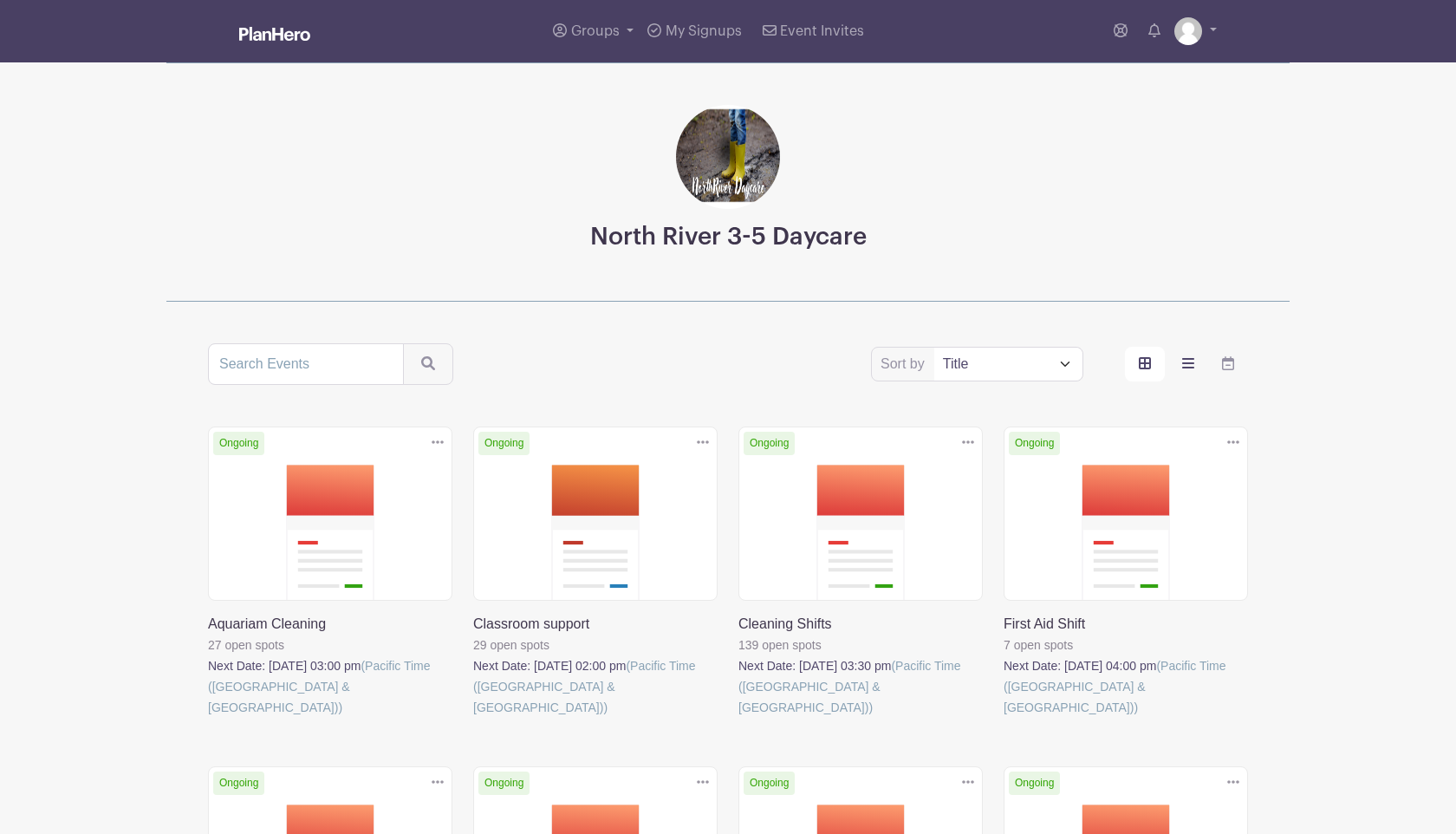
click at [1188, 360] on icon "order and view" at bounding box center [1188, 362] width 12 height 10
click at [0, 0] on input "order and view" at bounding box center [0, 0] width 0 height 0
click at [1232, 360] on icon "order and view" at bounding box center [1227, 362] width 12 height 14
click at [0, 0] on input "order and view" at bounding box center [0, 0] width 0 height 0
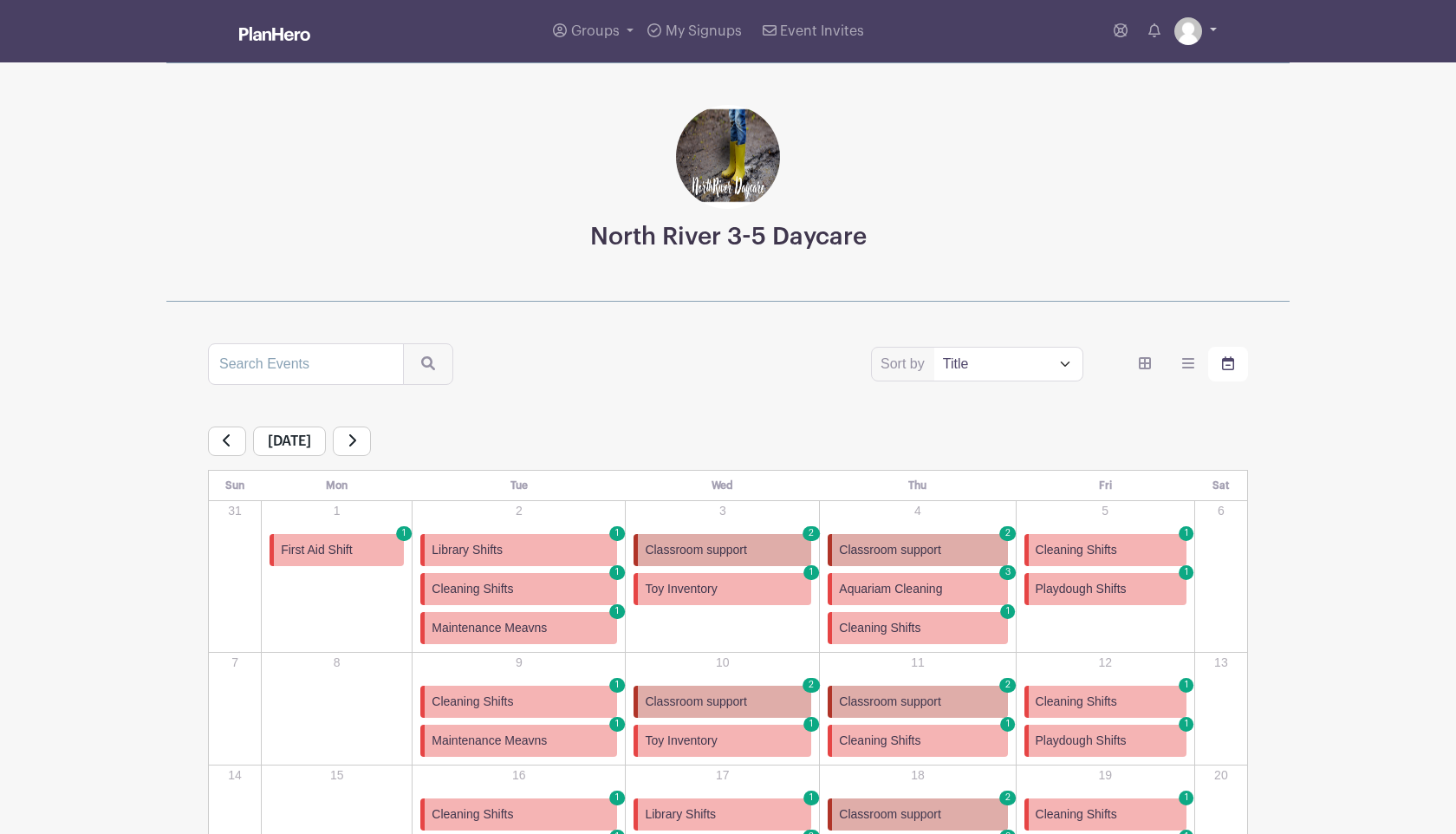
click at [1208, 27] on link at bounding box center [1195, 32] width 43 height 28
click at [936, 634] on link "Cleaning Shifts 1" at bounding box center [917, 628] width 180 height 32
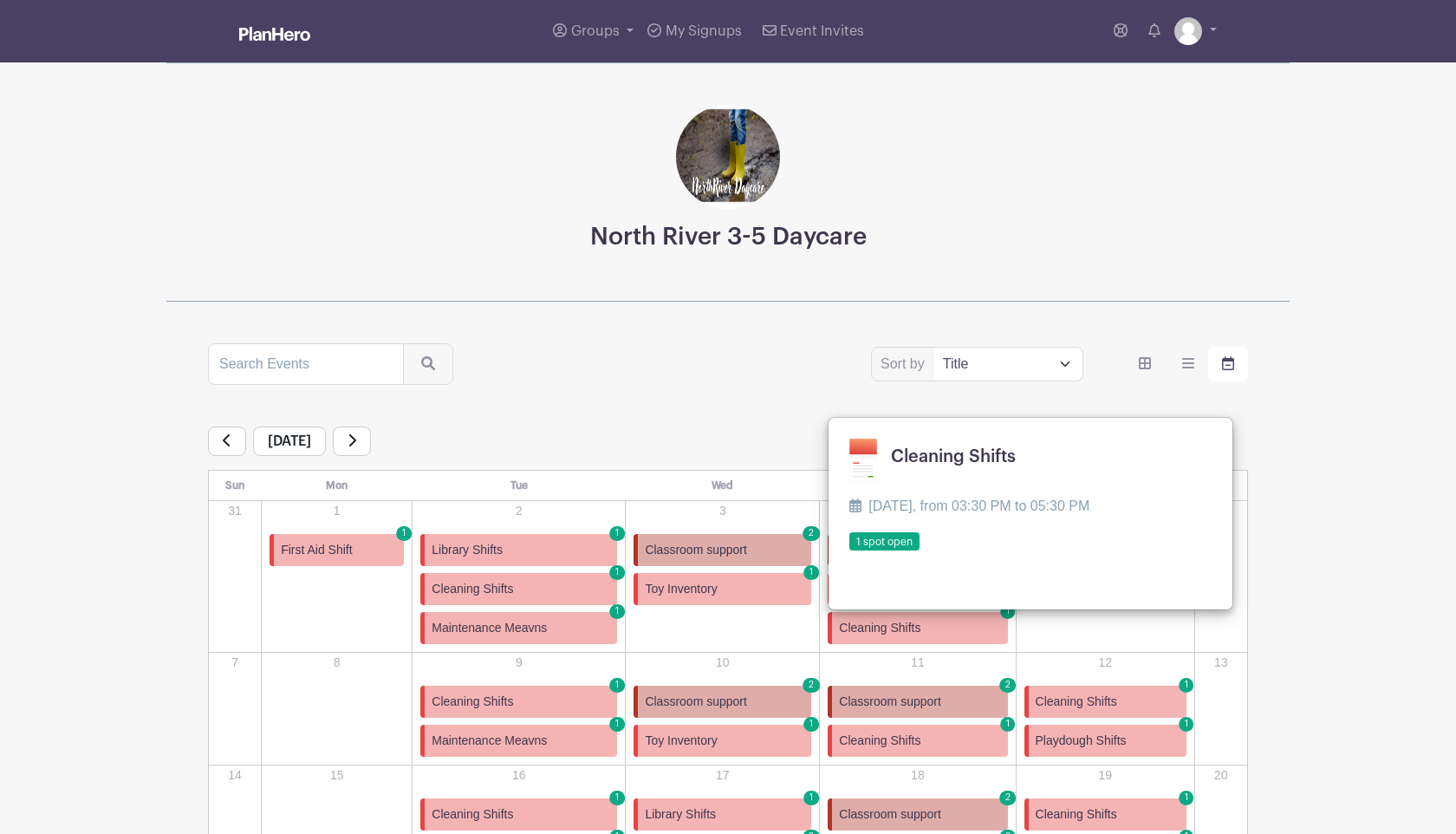
click at [849, 552] on link at bounding box center [849, 552] width 0 height 0
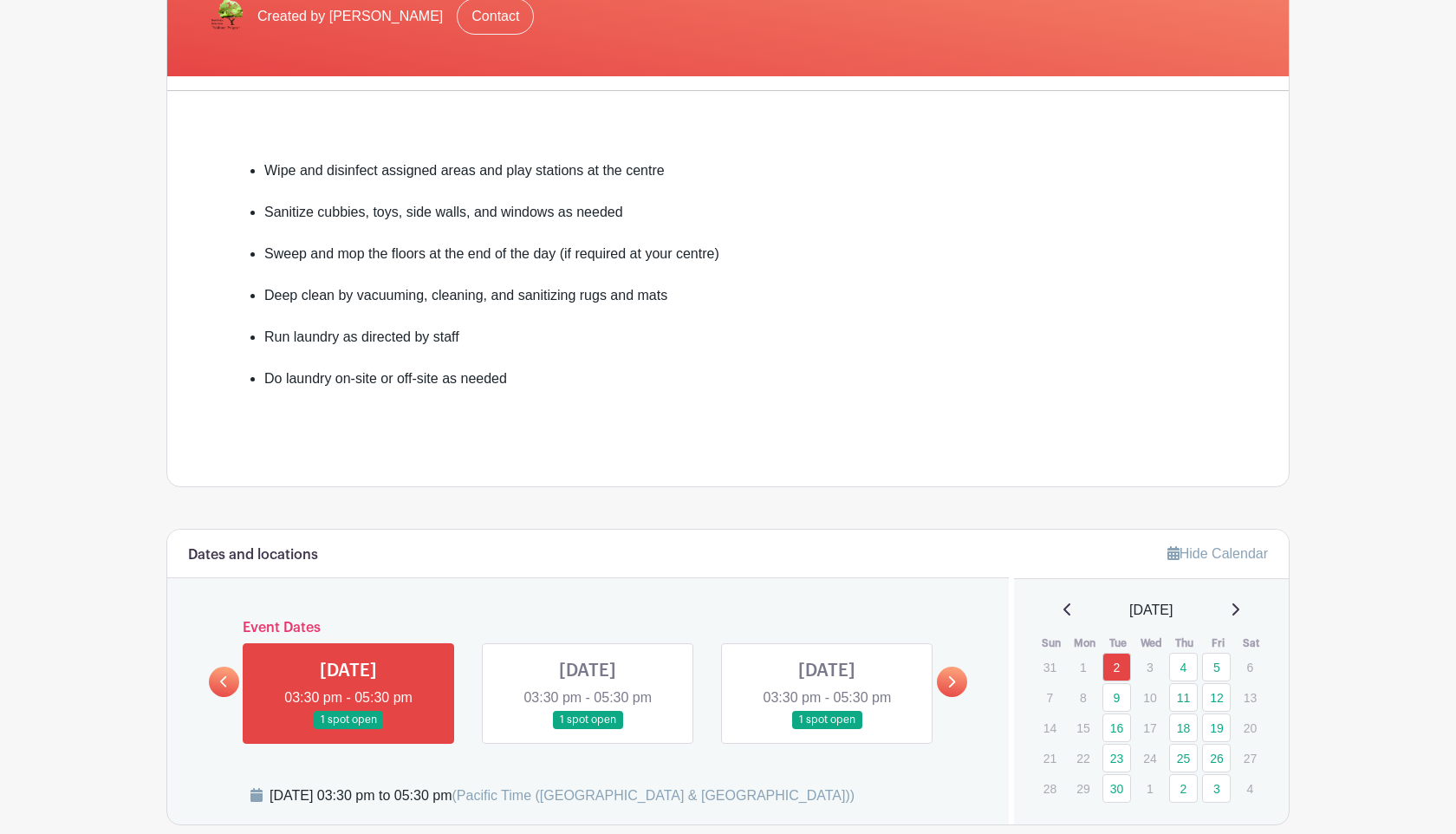
scroll to position [665, 0]
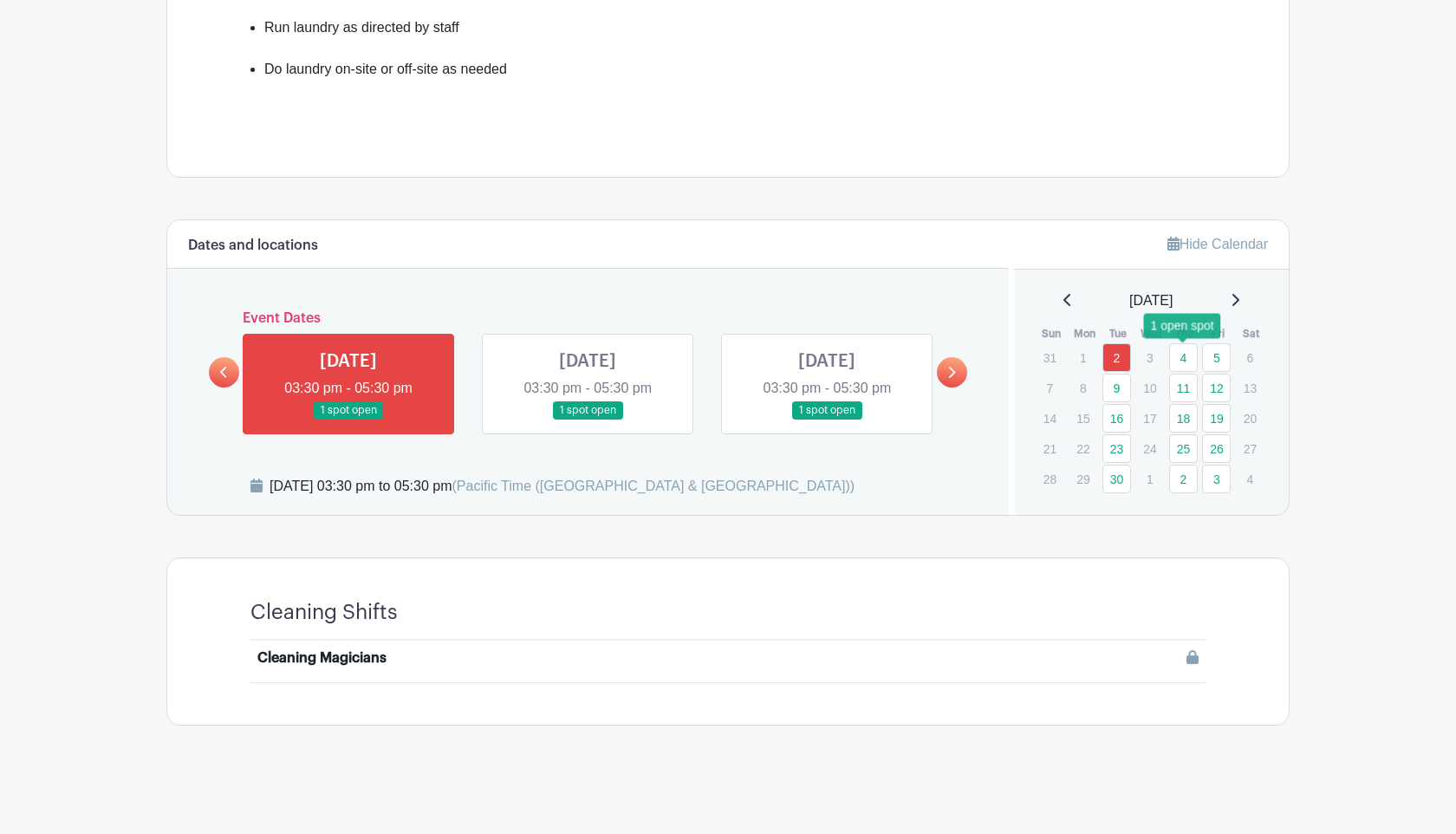
click at [1184, 361] on link "4" at bounding box center [1183, 357] width 29 height 29
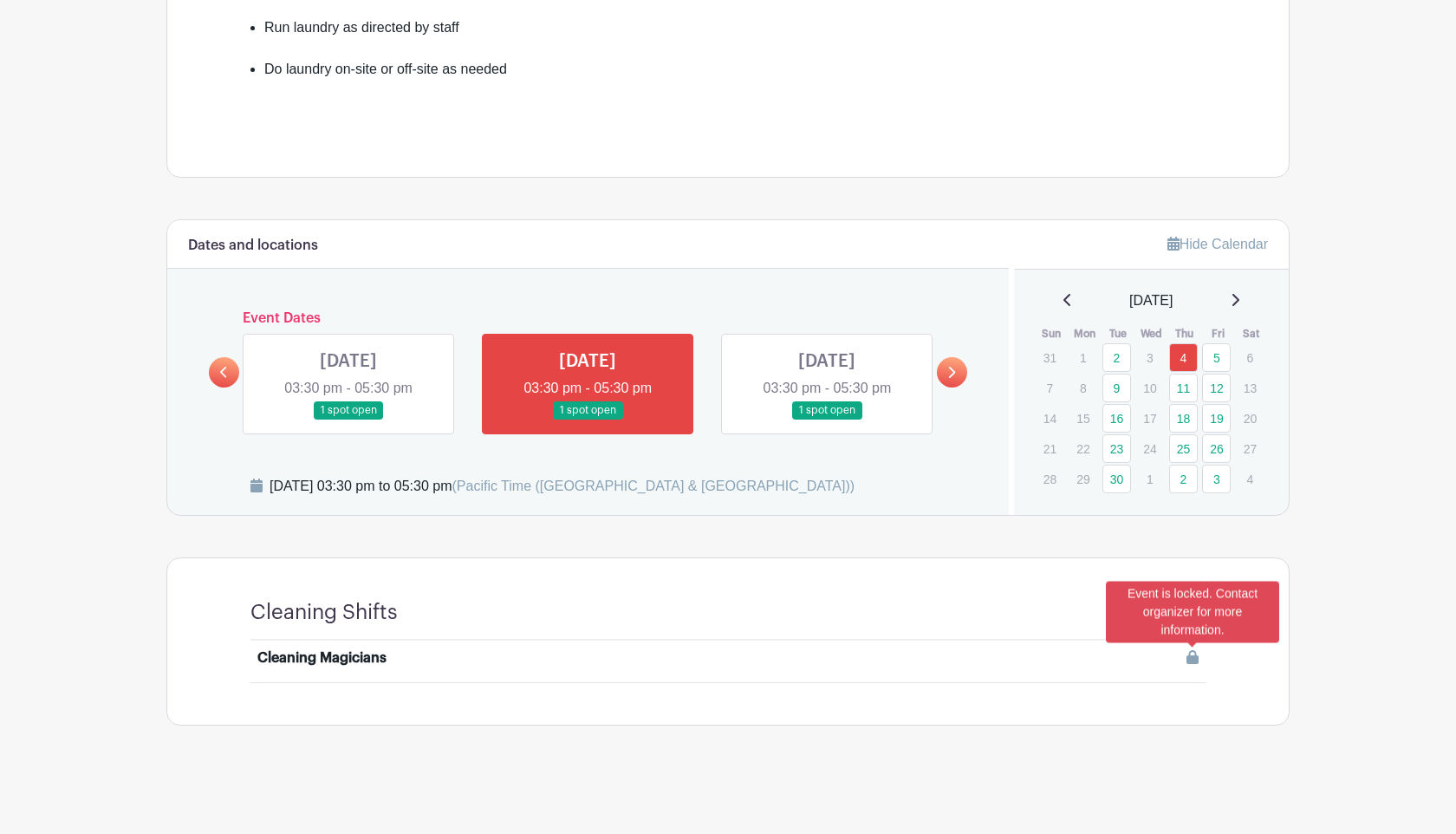
click at [1192, 663] on icon at bounding box center [1191, 657] width 12 height 14
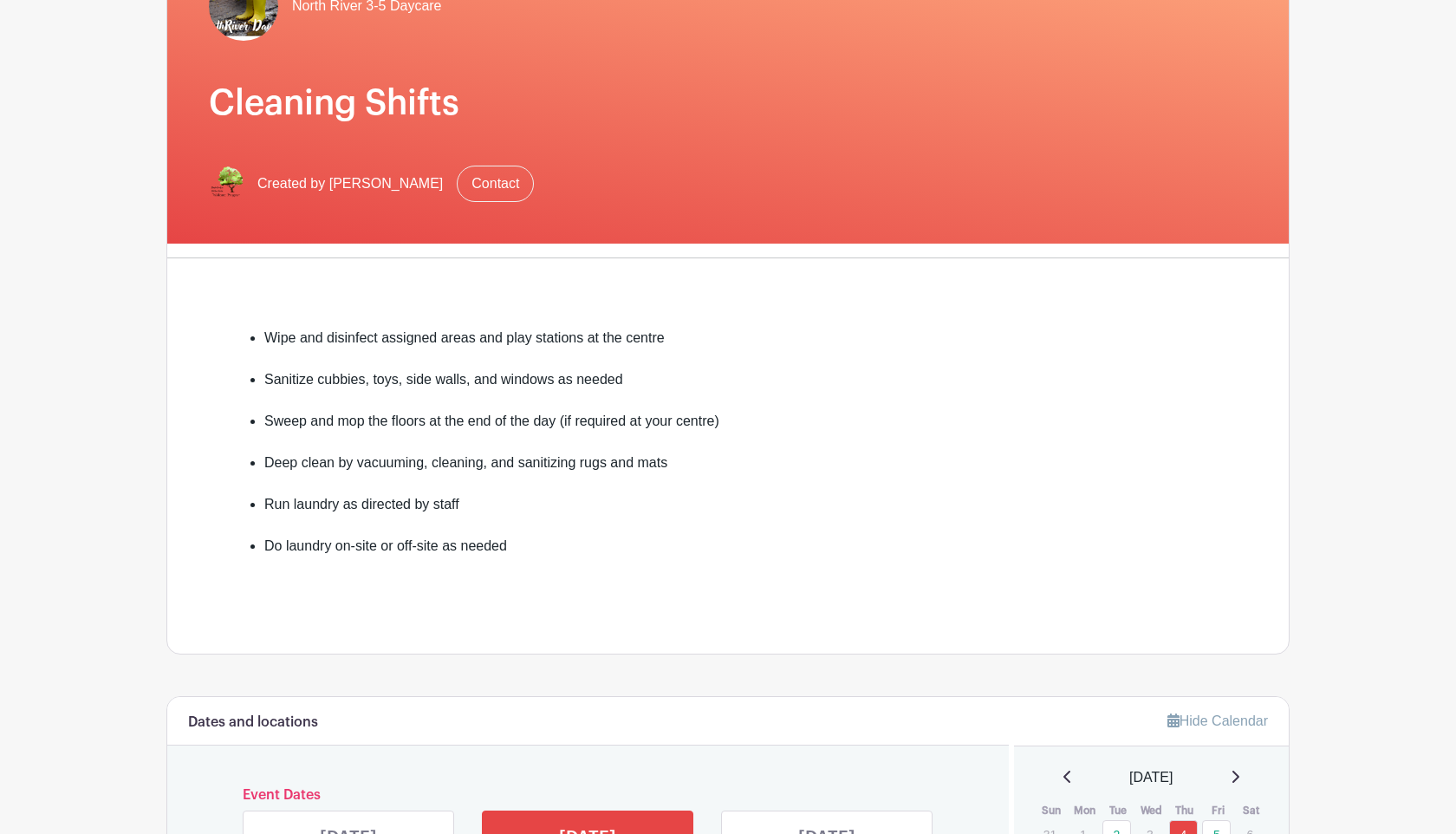
scroll to position [175, 0]
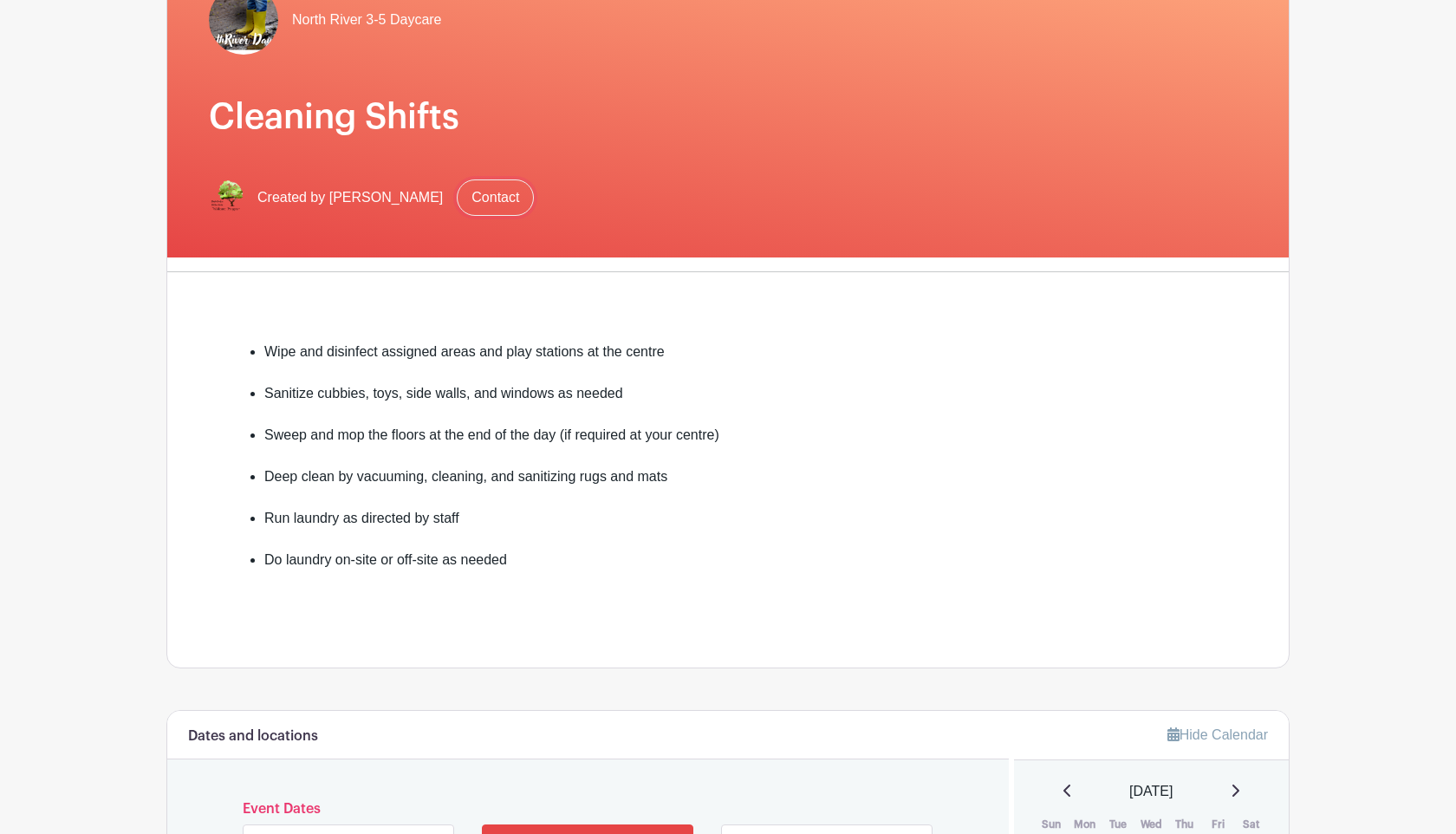
click at [474, 196] on link "Contact" at bounding box center [495, 198] width 77 height 36
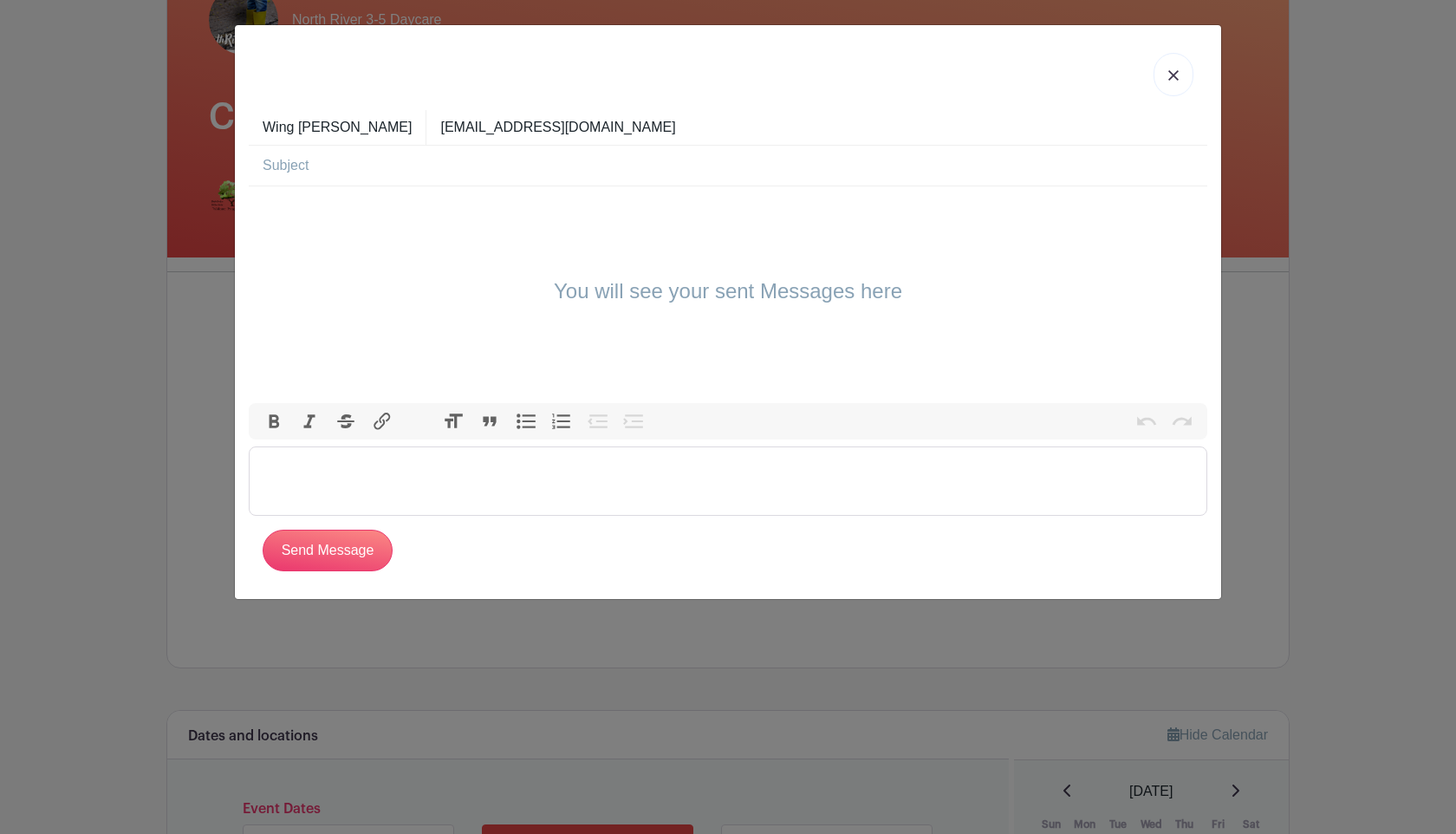
click at [413, 459] on trix-editor at bounding box center [728, 481] width 959 height 69
click at [461, 492] on trix-editor at bounding box center [728, 481] width 959 height 69
click at [492, 175] on input "text" at bounding box center [735, 165] width 945 height 40
click at [1171, 80] on img at bounding box center [1173, 75] width 10 height 10
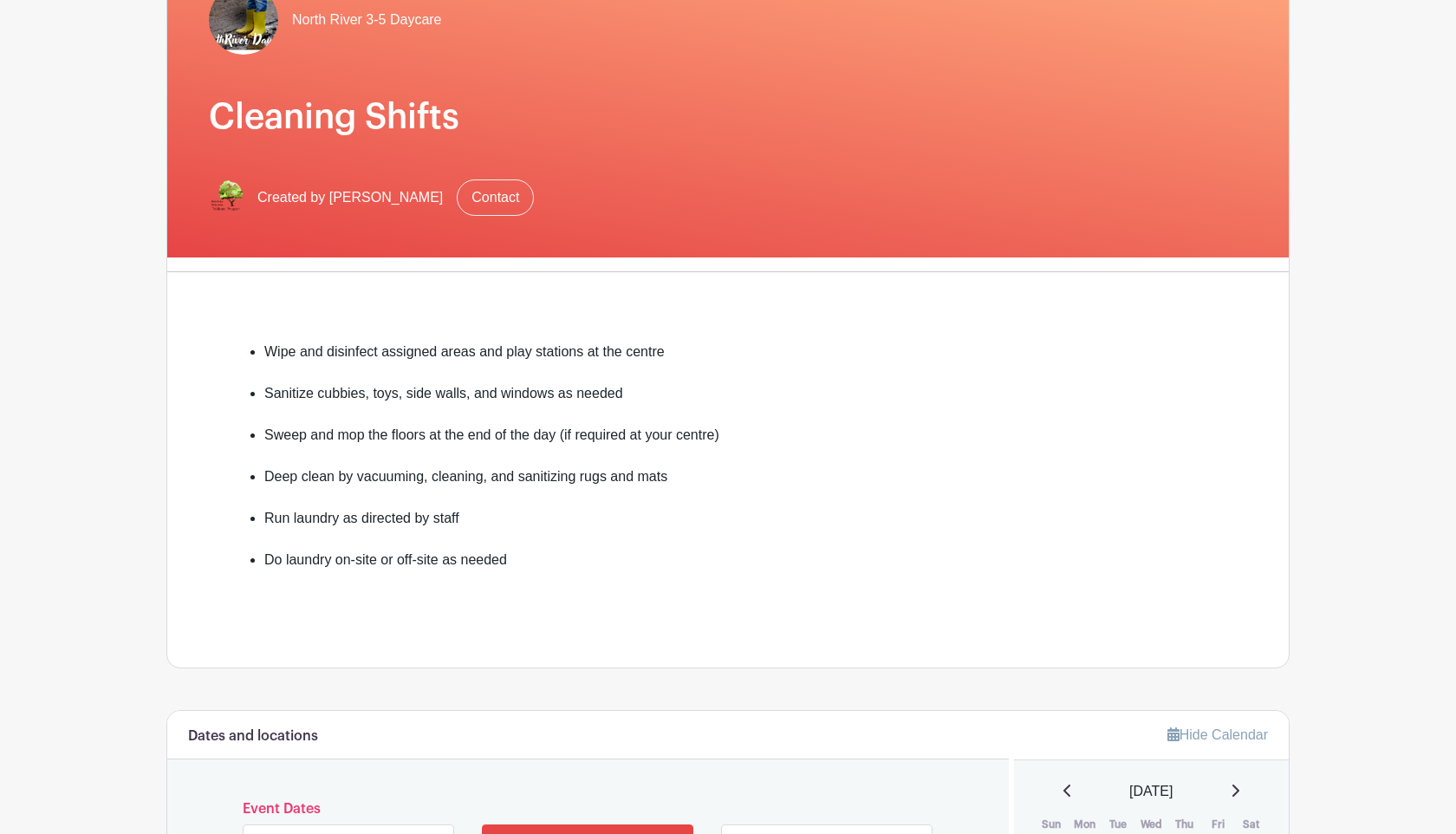
scroll to position [0, 0]
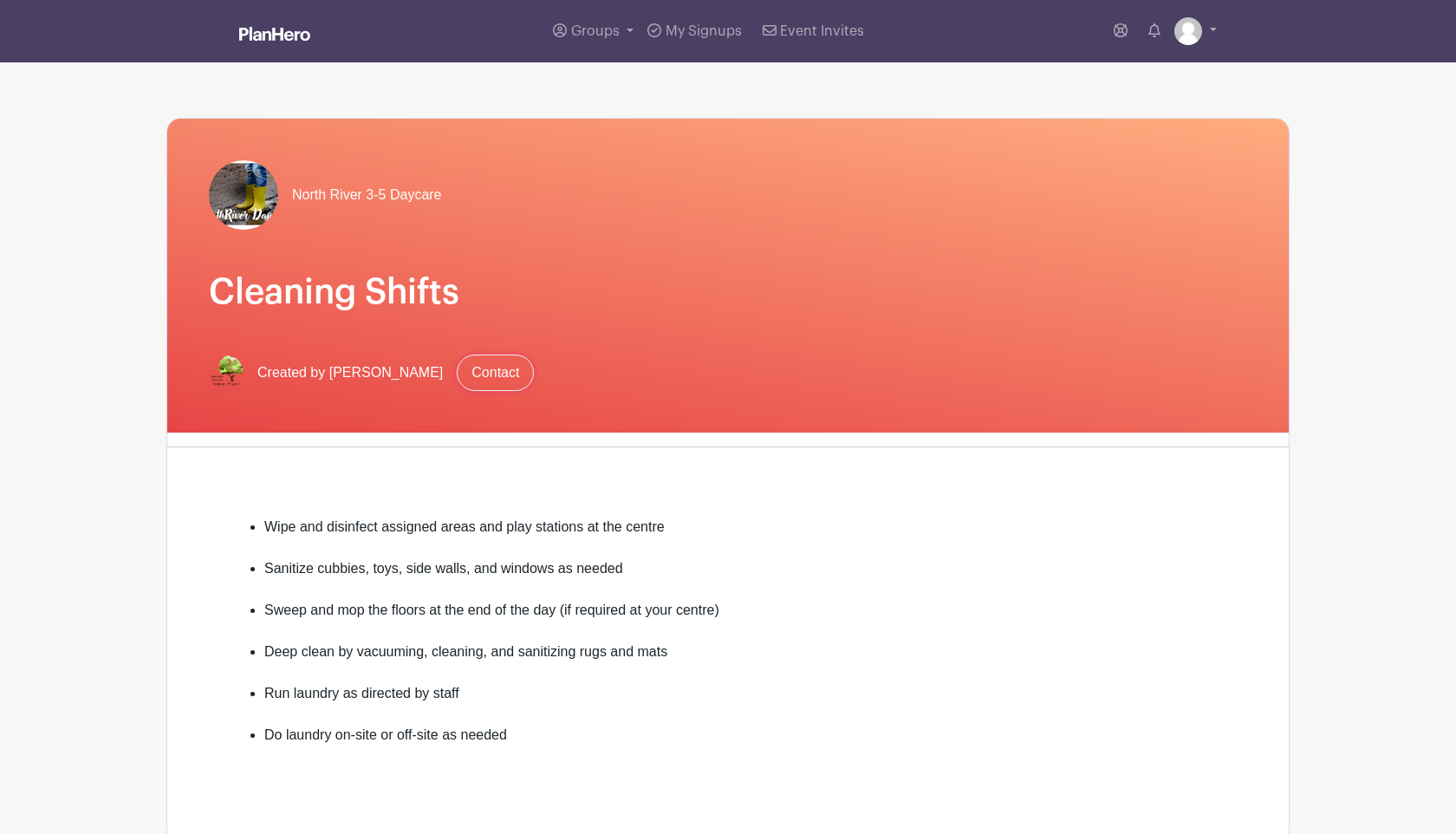
click at [474, 382] on link "Contact" at bounding box center [495, 372] width 77 height 36
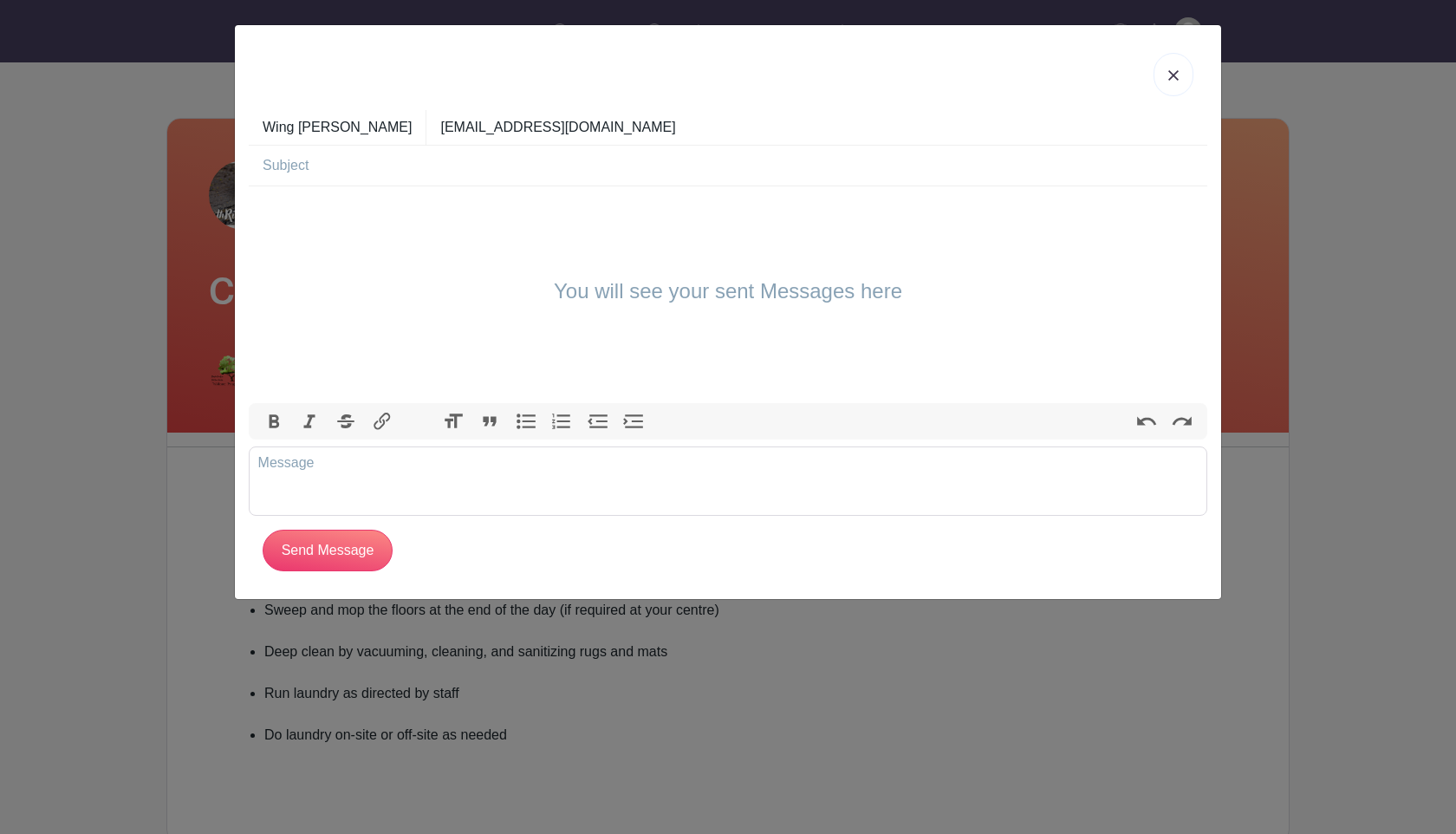
click at [455, 170] on input "text" at bounding box center [735, 165] width 945 height 40
type input "Sign up the new event"
click at [445, 242] on div "You will see your sent Messages here" at bounding box center [728, 294] width 959 height 217
click at [433, 474] on trix-editor at bounding box center [728, 481] width 959 height 69
click at [497, 466] on div "Hi teacher, they told us in brightwheel sign up on 1st Sep, 2025 at" at bounding box center [728, 462] width 940 height 21
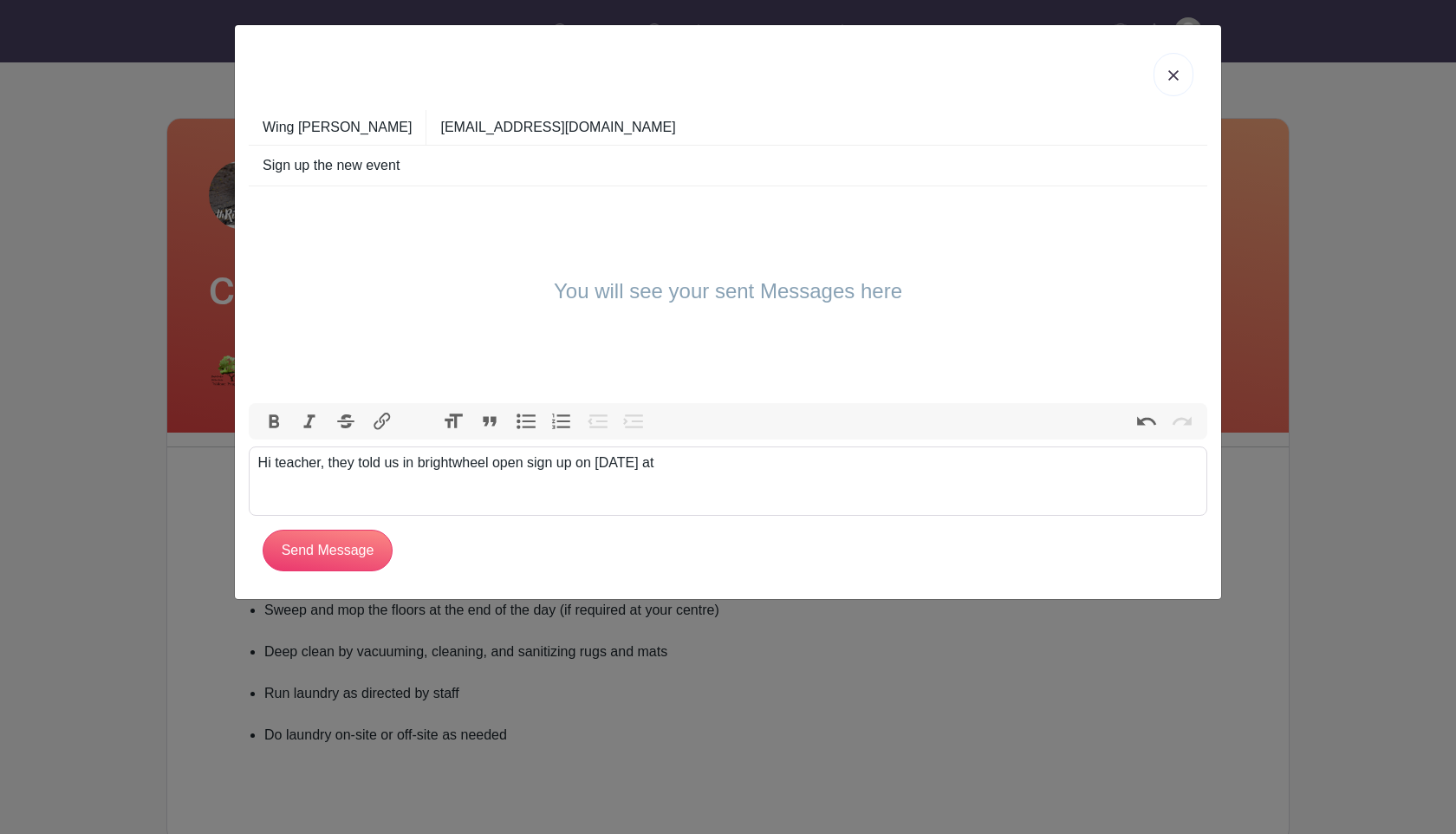
click at [402, 465] on div "Hi teacher, they told us in brightwheel open sign up on 1st Sep, 2025 at" at bounding box center [728, 462] width 940 height 21
click at [541, 463] on div "Hi teacher, they told us the brightwheel open sign-up on 1st Sep, 2025 at" at bounding box center [728, 462] width 940 height 21
click at [507, 462] on div "Hi teacher, they told us the brightwheel open sign-up on 1st Sep, 2025 at" at bounding box center [728, 462] width 940 height 21
click at [826, 474] on trix-editor "Hi teacher, they told us the brightwheel the even will open sign-up on 1st Sep,…" at bounding box center [728, 481] width 959 height 69
click at [249, 461] on trix-editor "Hi teacher, they told us the brightwheel the even will open sign-up on 1st Sep,…" at bounding box center [728, 481] width 959 height 69
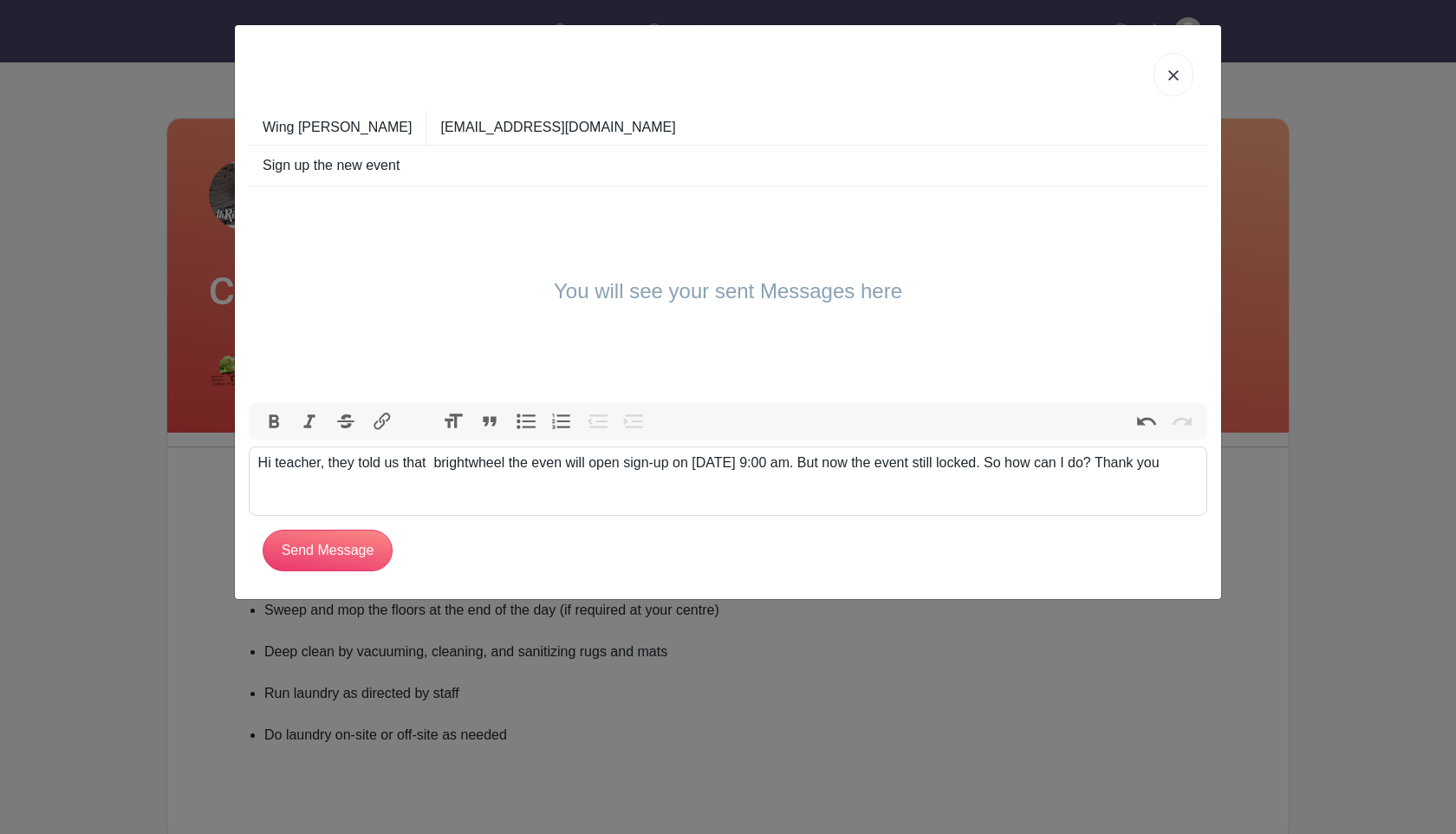
click at [992, 461] on div "Hi teacher, they told us that brightwheel the even will open sign-up on 1st Sep…" at bounding box center [728, 462] width 940 height 21
type trix-editor "<div>Hi teacher, they told us that&nbsp; brightwheel the even will open sign-up…"
click at [995, 501] on trix-editor "Hi teacher, they told us that brightwheel the even will open sign-up on 1st Sep…" at bounding box center [728, 481] width 959 height 69
click at [332, 554] on input "Send Message" at bounding box center [328, 550] width 130 height 42
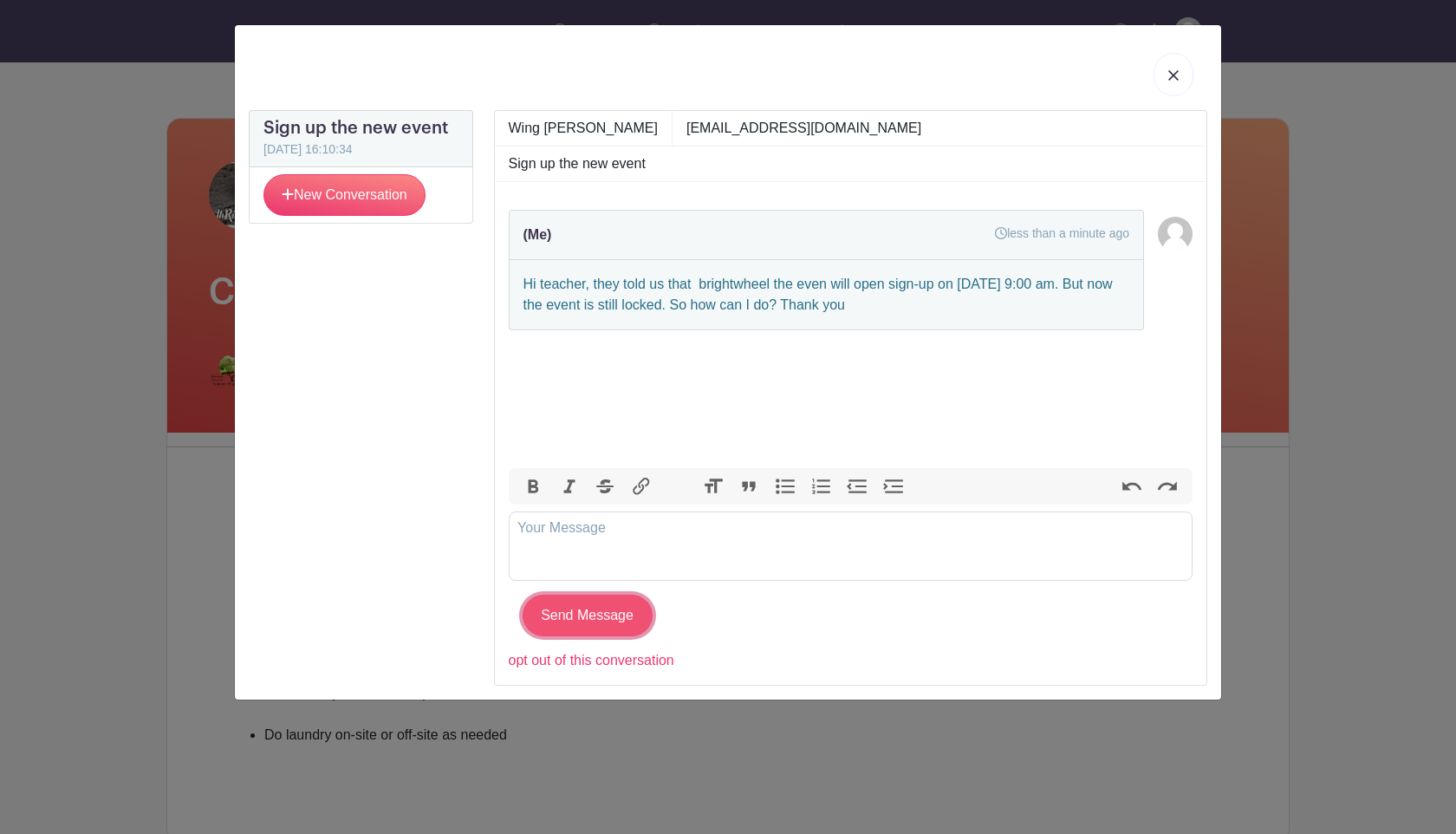
click at [599, 605] on input "Send Message" at bounding box center [588, 615] width 130 height 42
click at [1166, 73] on link at bounding box center [1173, 75] width 40 height 44
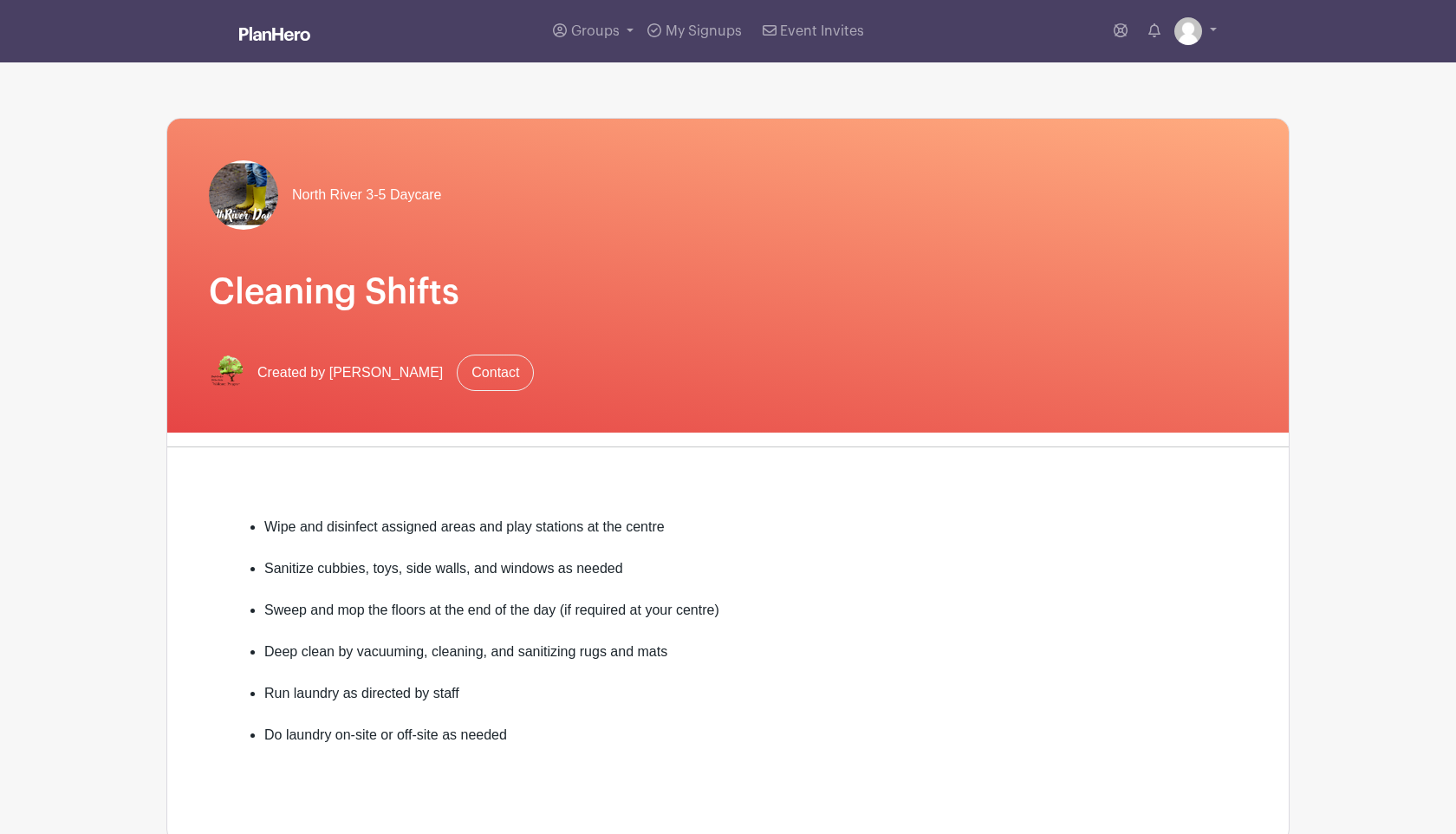
click at [441, 374] on div "Created by Pamela Wallberg Contact" at bounding box center [728, 372] width 1038 height 36
click at [469, 374] on link "Contact" at bounding box center [495, 372] width 77 height 36
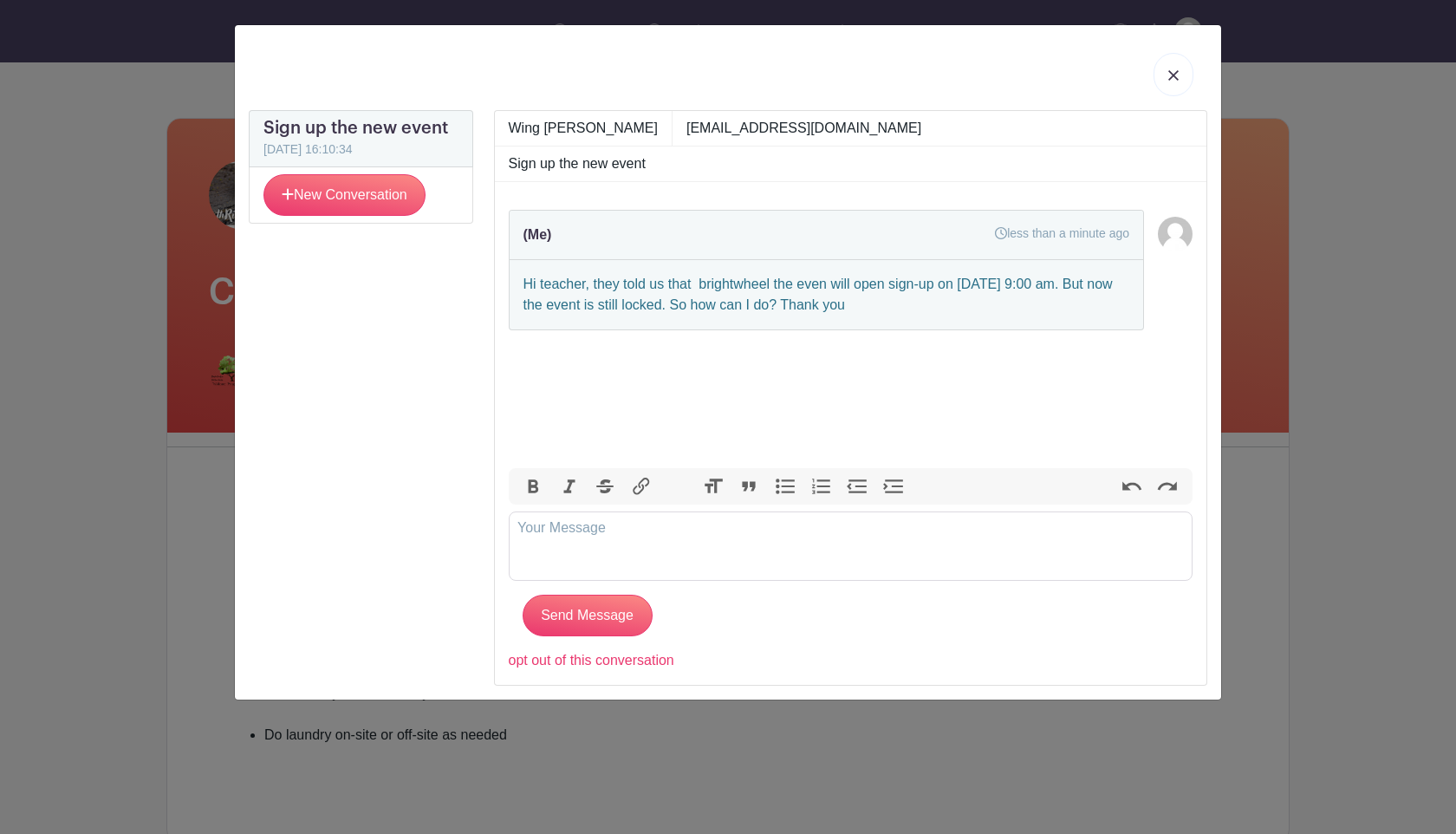
click at [1163, 72] on link at bounding box center [1173, 75] width 40 height 44
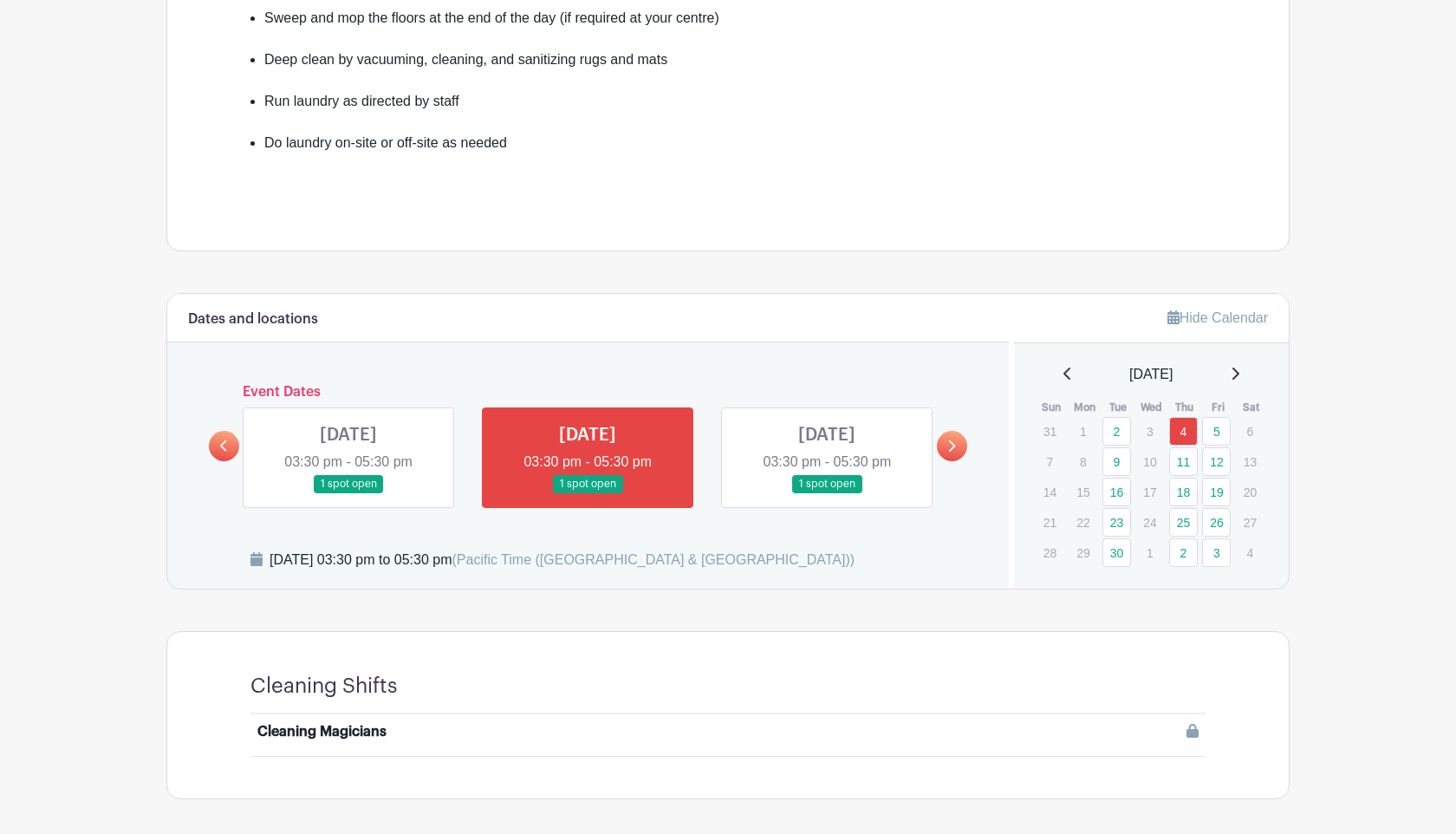
scroll to position [665, 0]
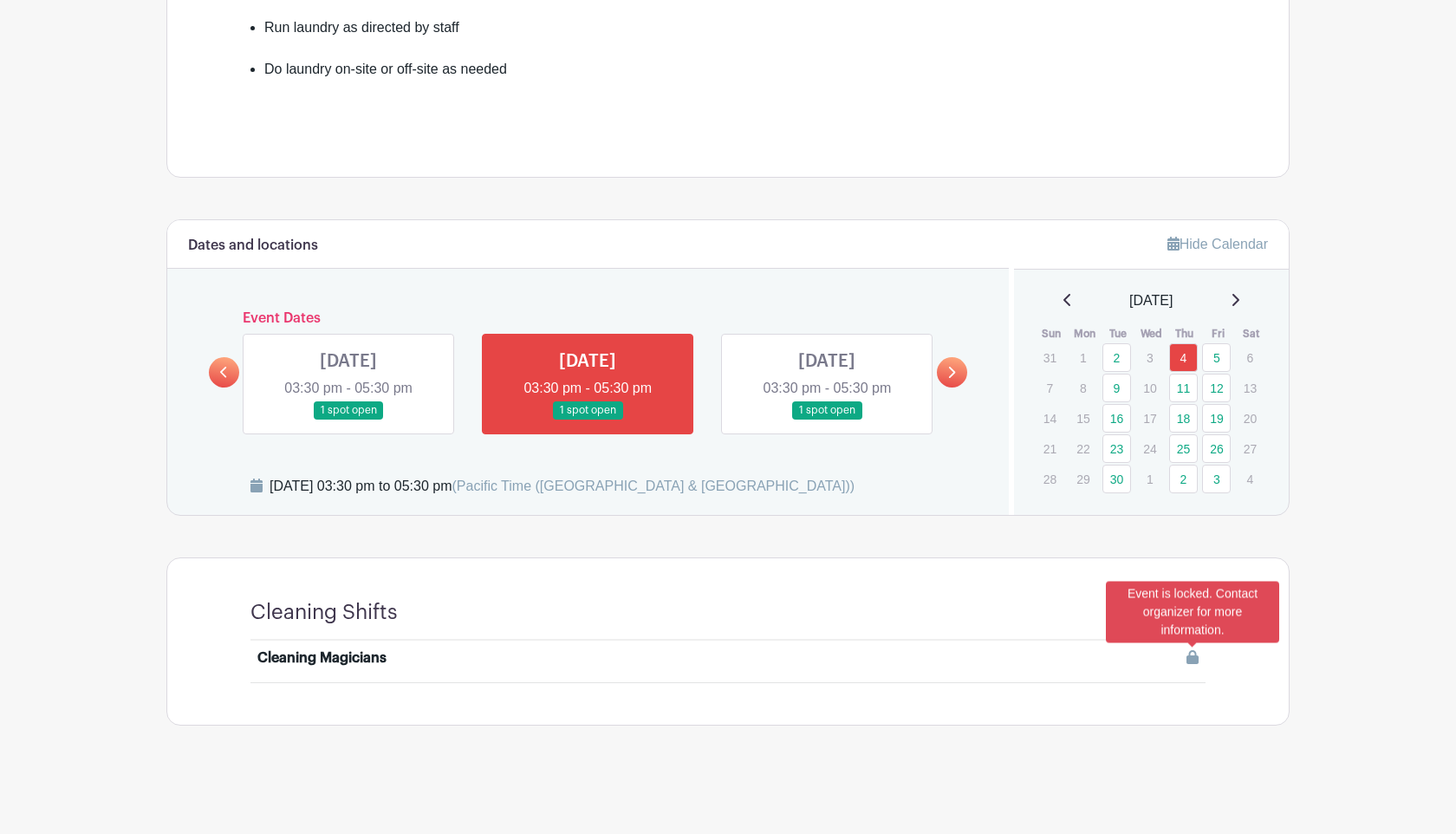
click at [1196, 665] on link at bounding box center [1191, 658] width 12 height 21
click at [1190, 599] on div "Event is locked. Contact organizer for more information." at bounding box center [1192, 611] width 173 height 62
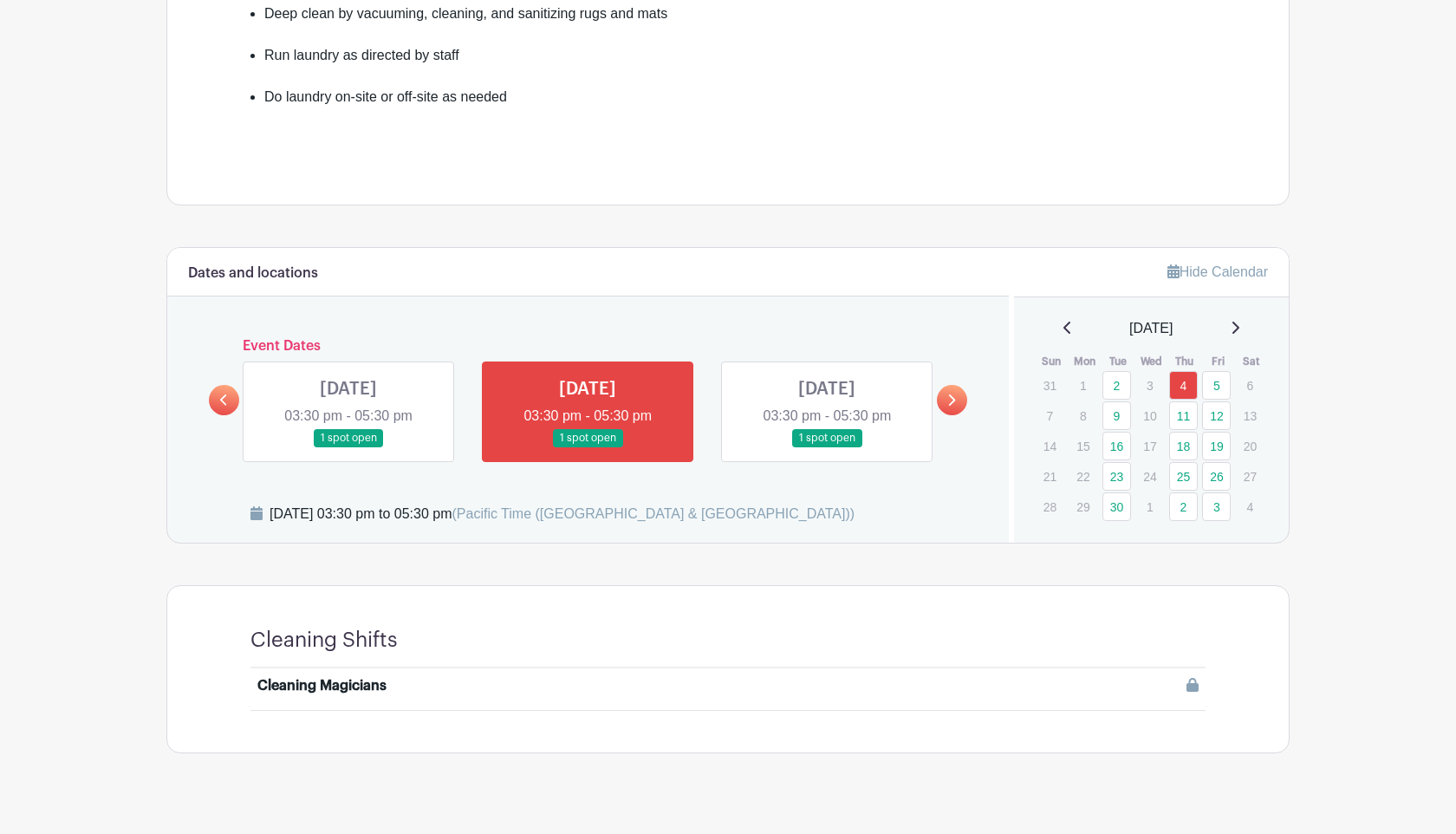
scroll to position [632, 0]
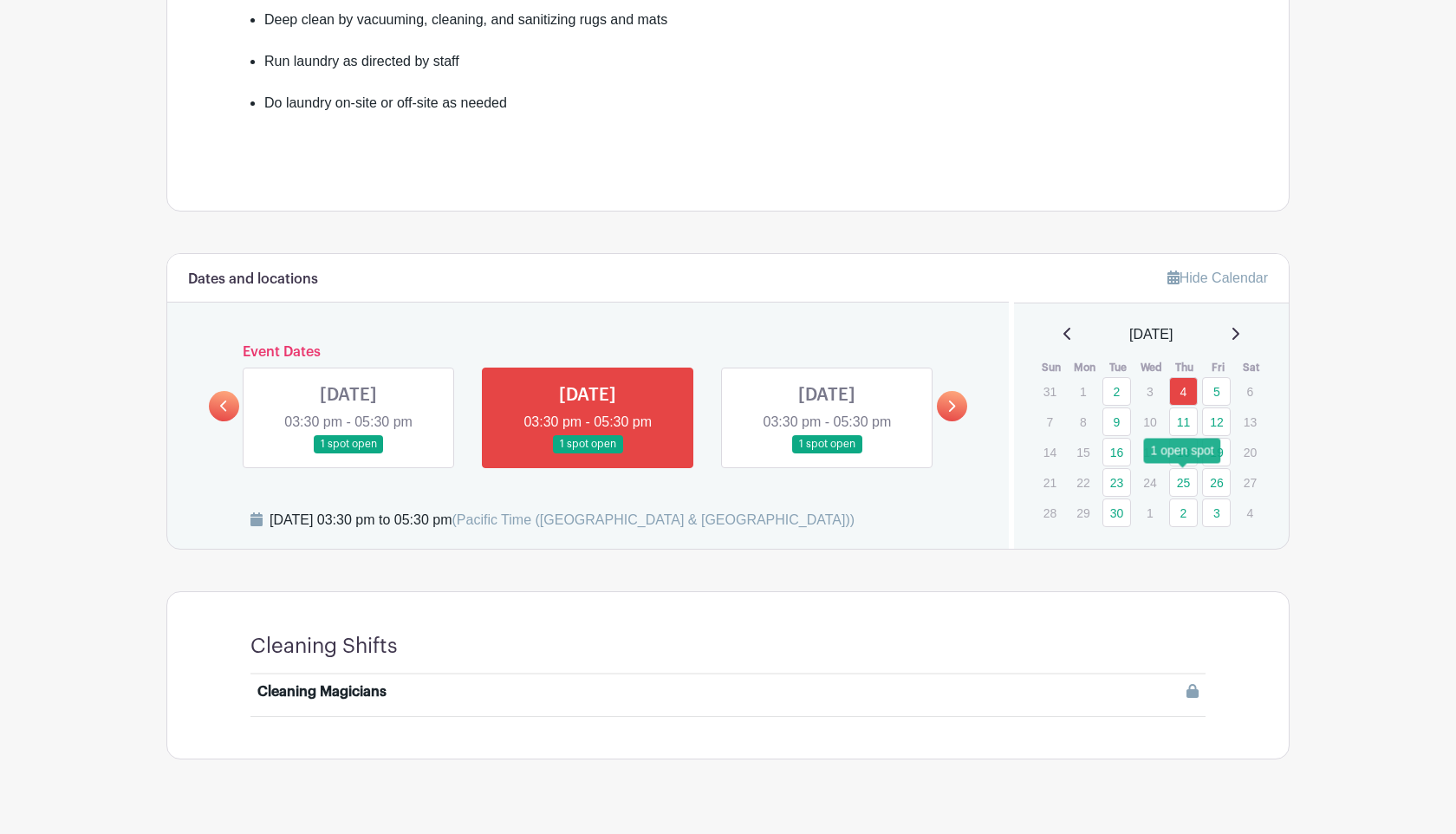
click at [1175, 487] on link "25" at bounding box center [1183, 482] width 29 height 29
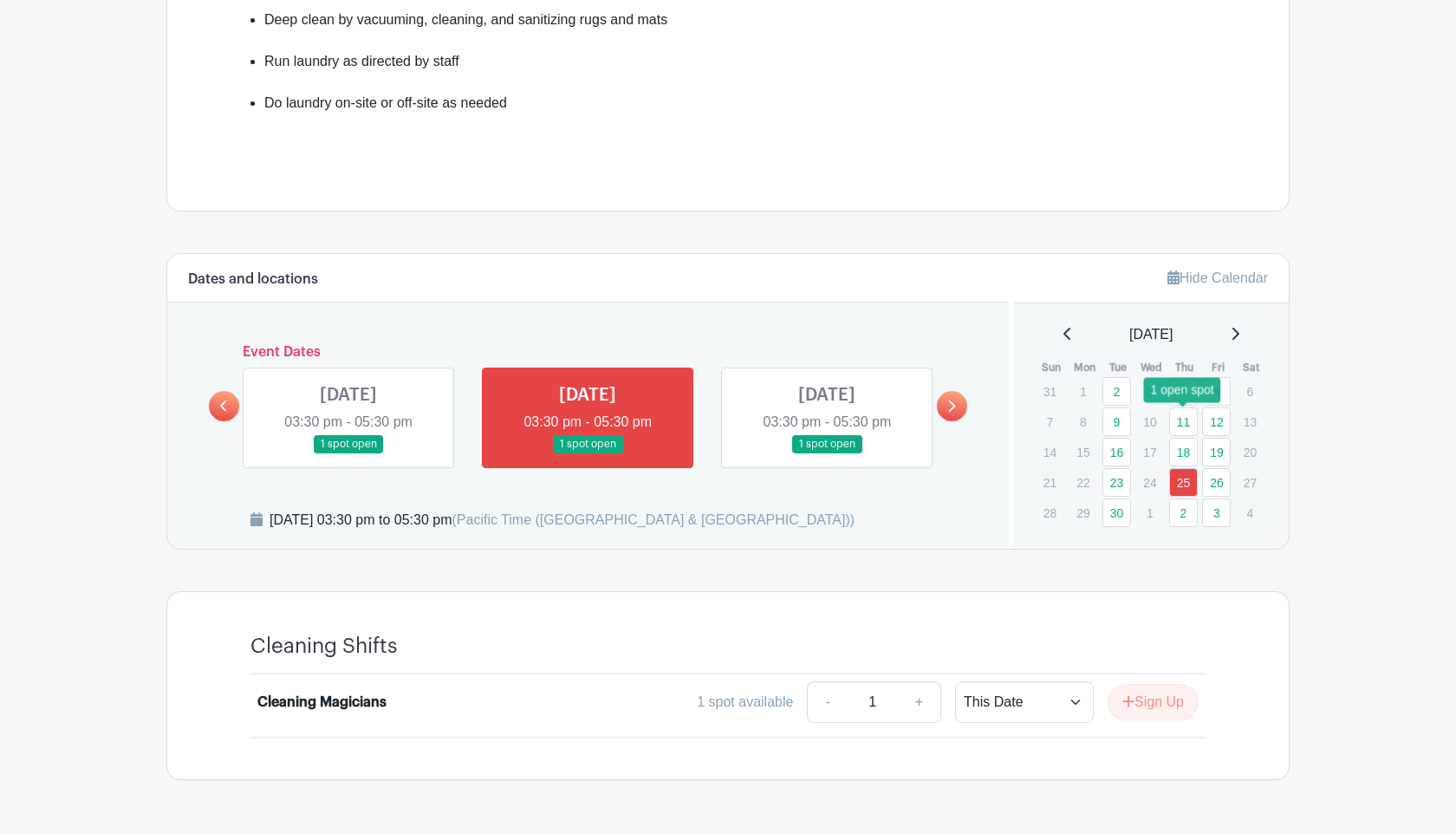
click at [1191, 425] on link "11" at bounding box center [1183, 421] width 29 height 29
click at [1187, 420] on link "11" at bounding box center [1183, 421] width 29 height 29
click at [1183, 415] on link "11" at bounding box center [1183, 421] width 29 height 29
click at [1053, 708] on select "This Date Select Dates" at bounding box center [1024, 702] width 139 height 42
click at [1177, 390] on link "4" at bounding box center [1183, 391] width 29 height 29
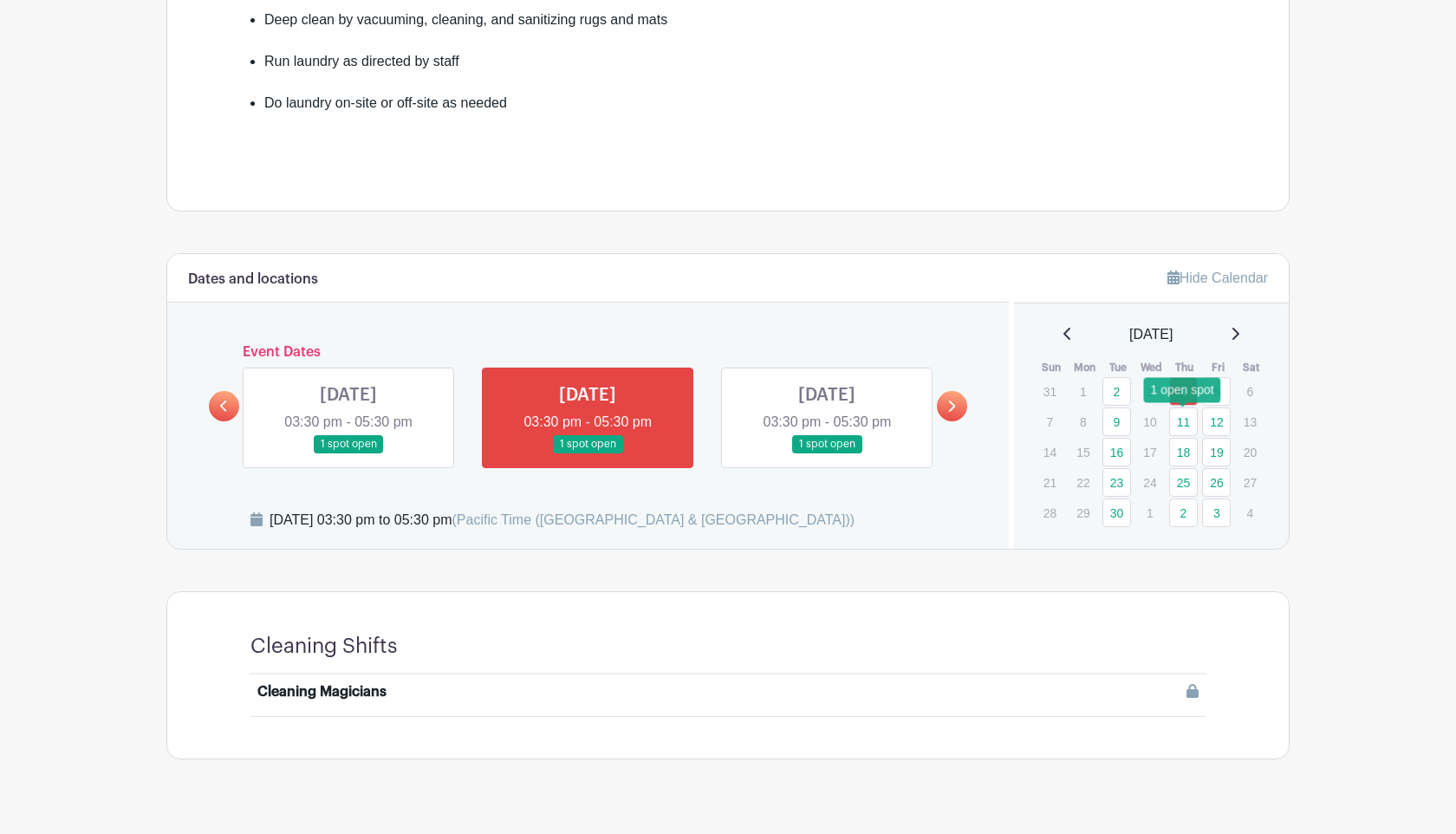
click at [1189, 434] on link "11" at bounding box center [1183, 421] width 29 height 29
click at [1167, 709] on button "Sign Up" at bounding box center [1153, 702] width 91 height 36
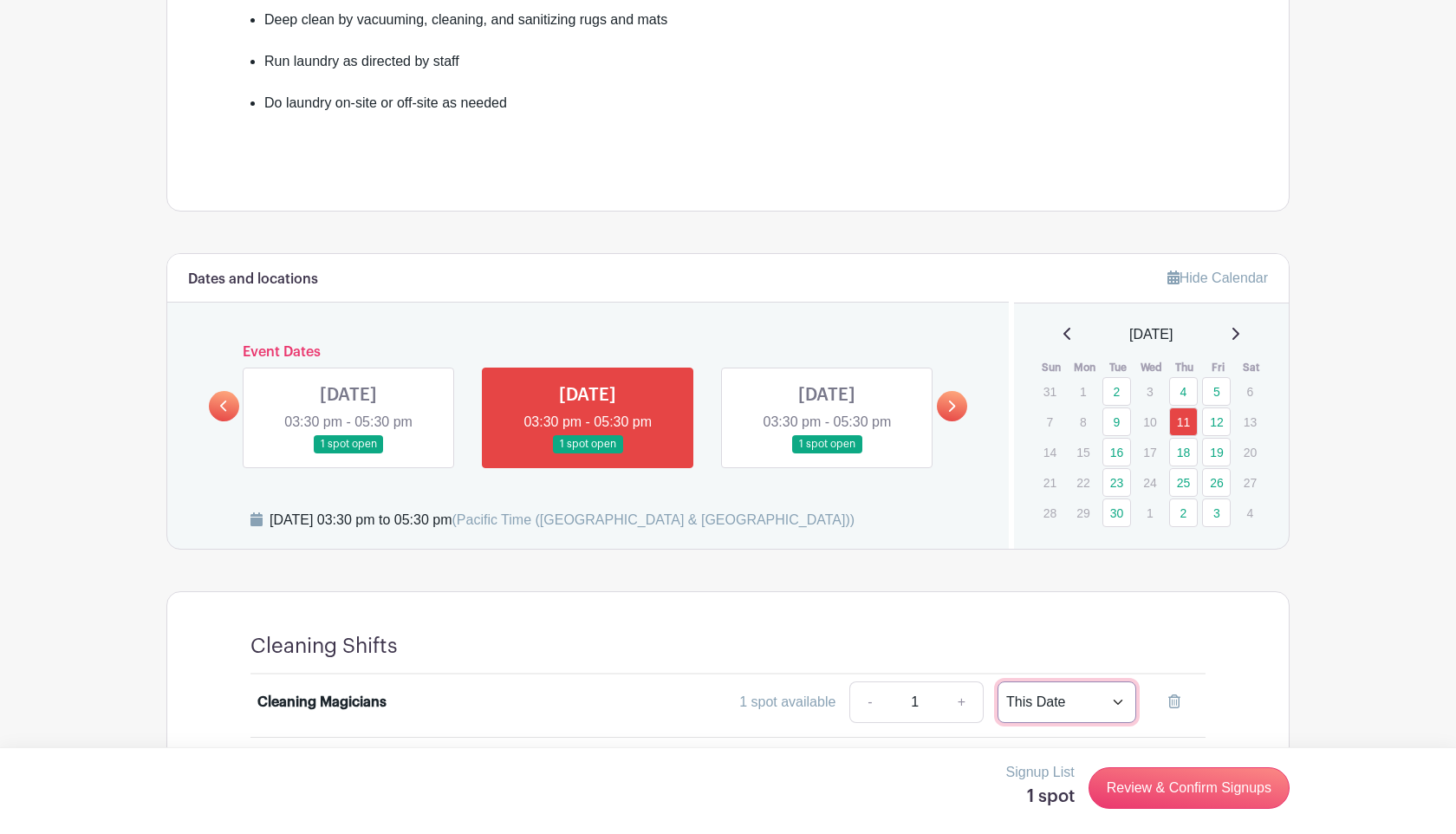
click at [1073, 698] on select "This Date Select Dates" at bounding box center [1067, 702] width 139 height 42
click at [998, 681] on select "This Date Select Dates" at bounding box center [1067, 702] width 139 height 42
click at [1114, 787] on link "Review & Confirm Signups" at bounding box center [1189, 787] width 201 height 42
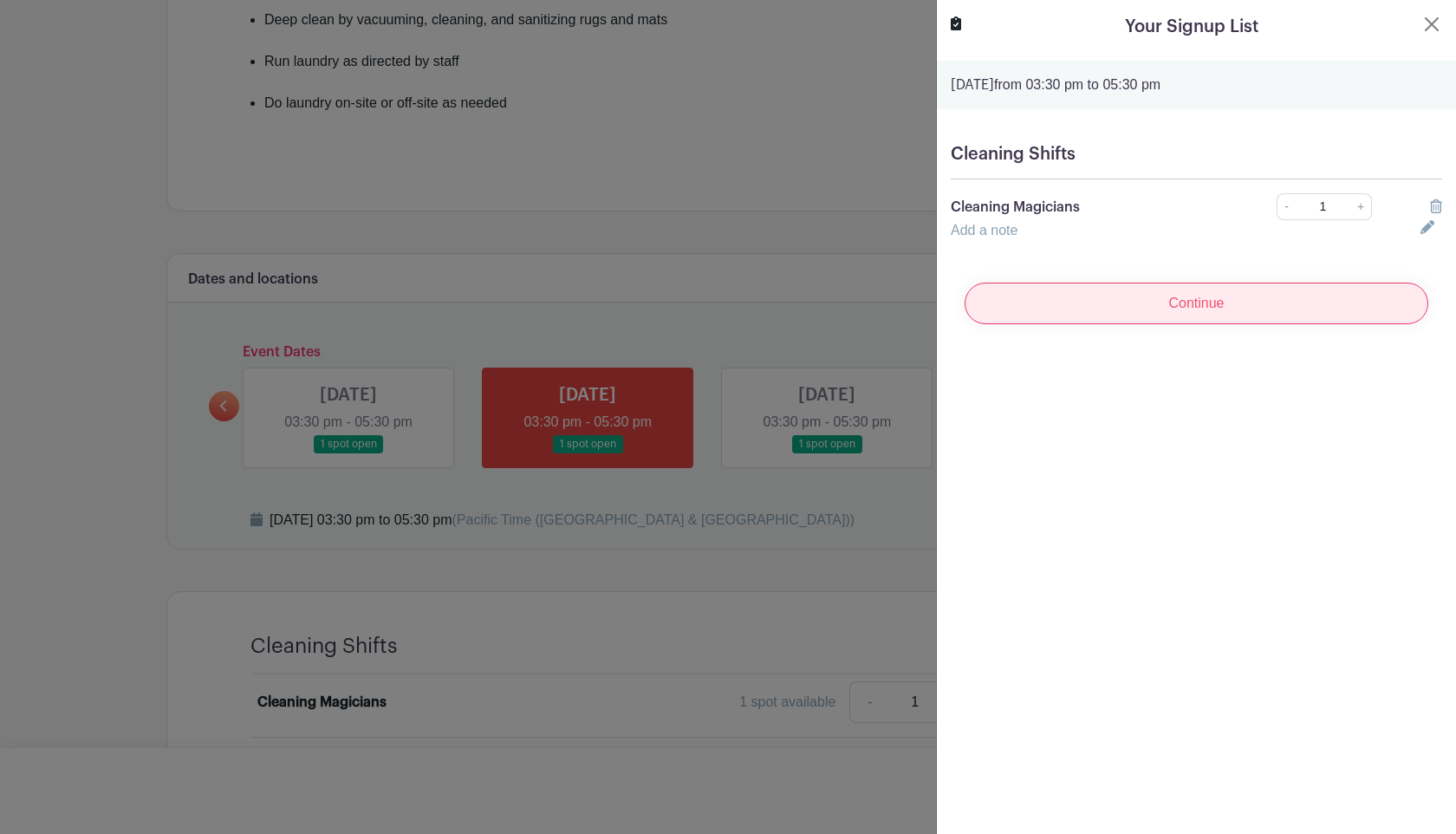
click at [1203, 293] on input "Continue" at bounding box center [1196, 303] width 464 height 42
click at [1200, 300] on input "Continue" at bounding box center [1196, 303] width 464 height 42
click at [1200, 308] on input "Continue" at bounding box center [1196, 303] width 464 height 42
click at [1290, 318] on input "Continue" at bounding box center [1196, 303] width 464 height 42
click at [1432, 14] on button "Close" at bounding box center [1431, 24] width 20 height 21
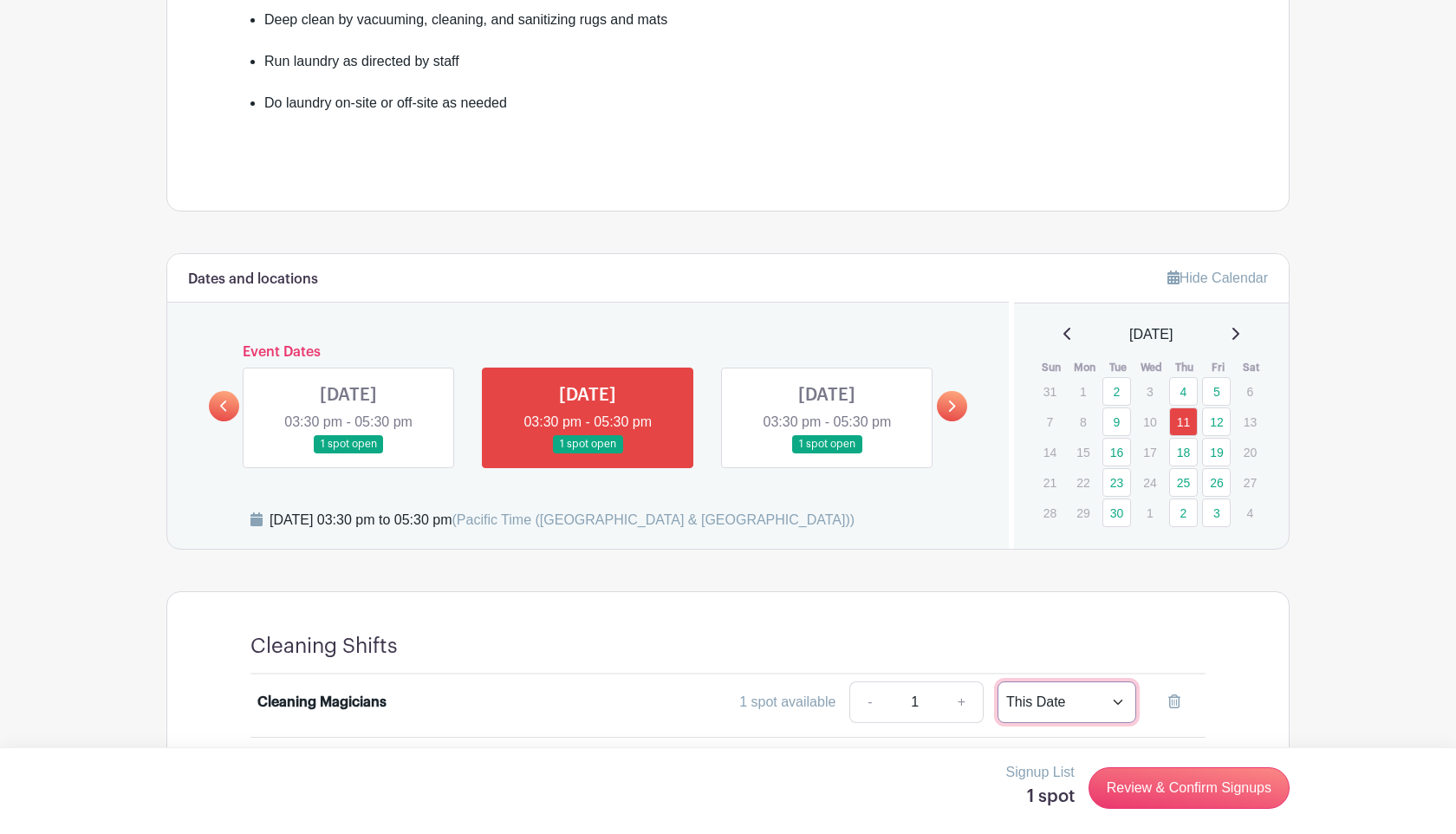
click at [1000, 690] on select "This Date Select Dates" at bounding box center [1067, 702] width 139 height 42
click at [998, 681] on select "This Date Select Dates" at bounding box center [1067, 702] width 139 height 42
click at [946, 701] on link "+" at bounding box center [961, 702] width 44 height 42
click at [1101, 790] on link "Review & Confirm Signups" at bounding box center [1189, 787] width 201 height 42
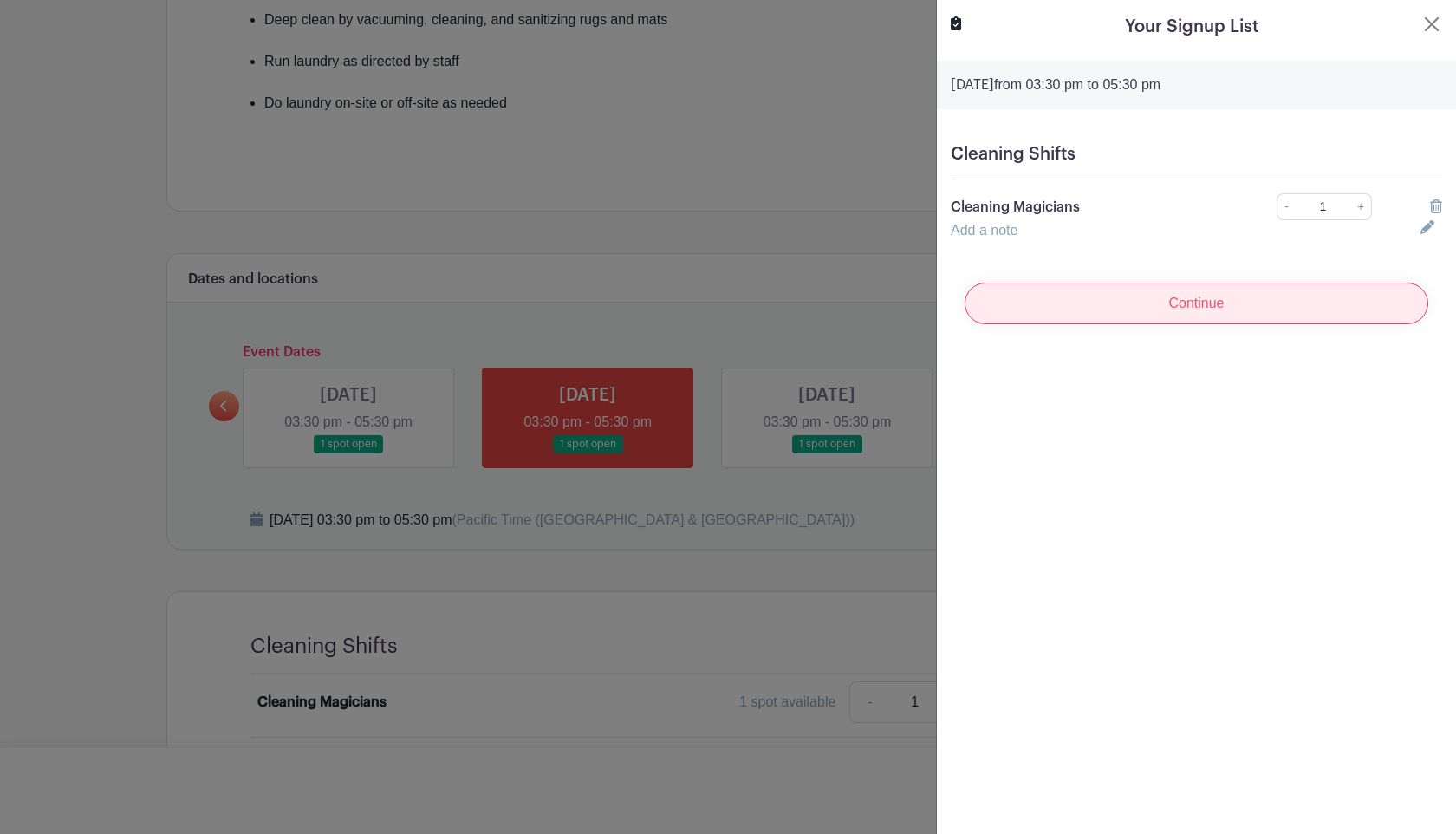
click at [1129, 304] on input "Continue" at bounding box center [1196, 303] width 464 height 42
click at [1356, 206] on link "+" at bounding box center [1360, 206] width 21 height 27
click at [1220, 292] on input "Continue" at bounding box center [1196, 303] width 464 height 42
click at [1444, 24] on turbo-frame "Your Signup List Thursday, September 11, 2025 from 03:30 pm to 05:30 pm Cleanin…" at bounding box center [1195, 176] width 519 height 352
click at [1438, 23] on button "Close" at bounding box center [1431, 24] width 20 height 21
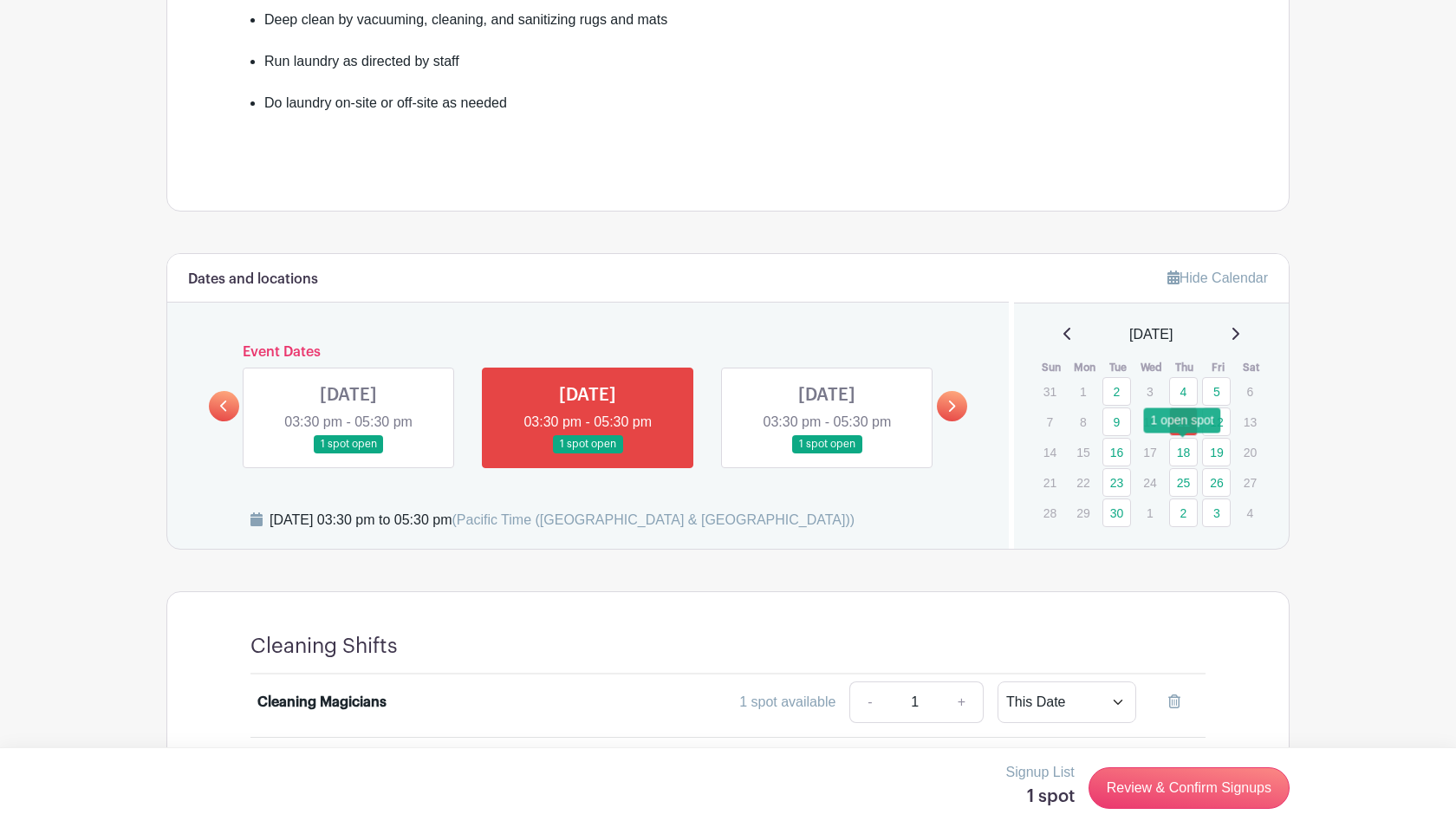
click at [1189, 452] on link "18" at bounding box center [1183, 452] width 29 height 29
click at [1180, 452] on link "18" at bounding box center [1183, 452] width 29 height 29
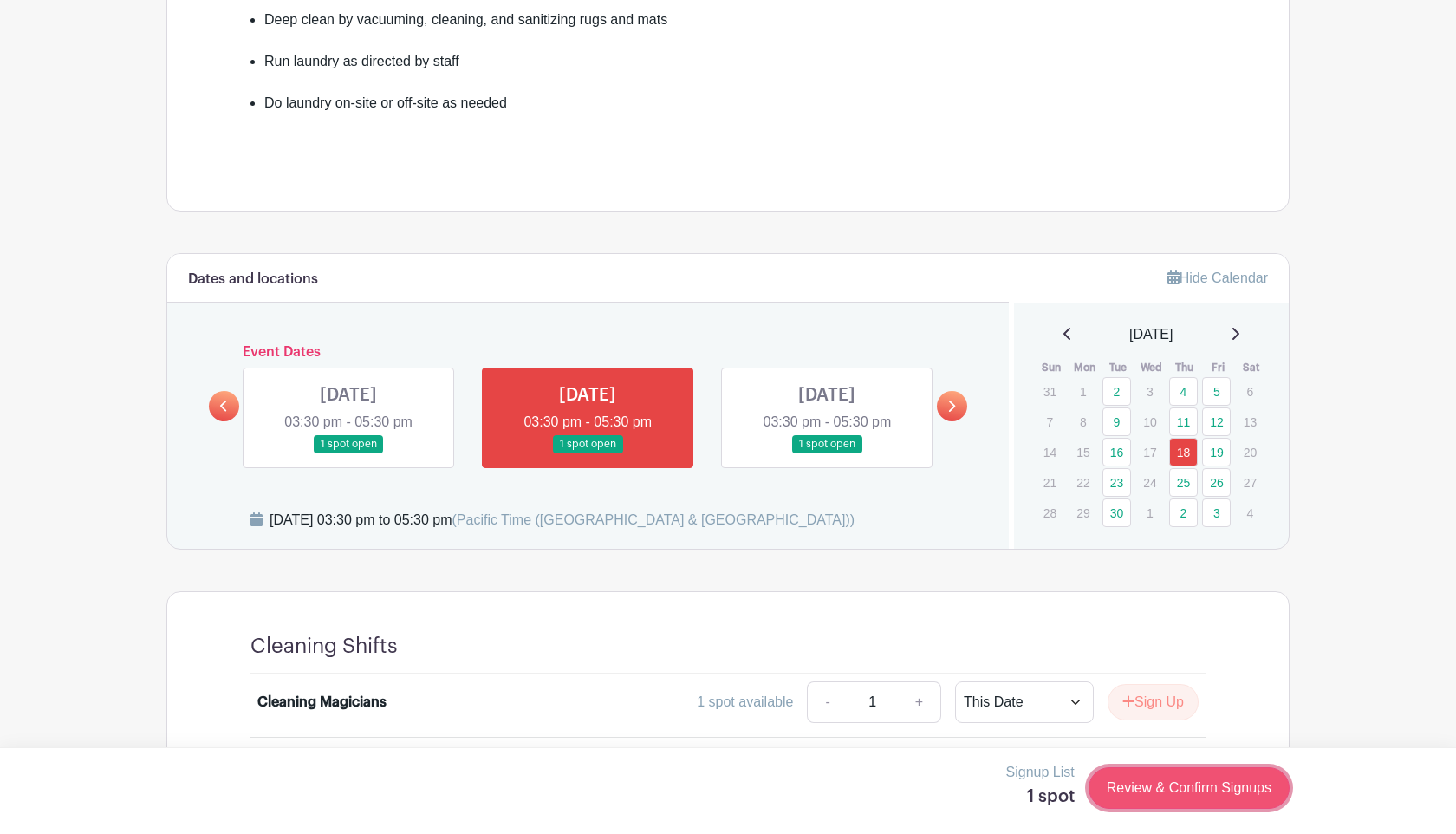
click at [1115, 782] on link "Review & Confirm Signups" at bounding box center [1189, 787] width 201 height 42
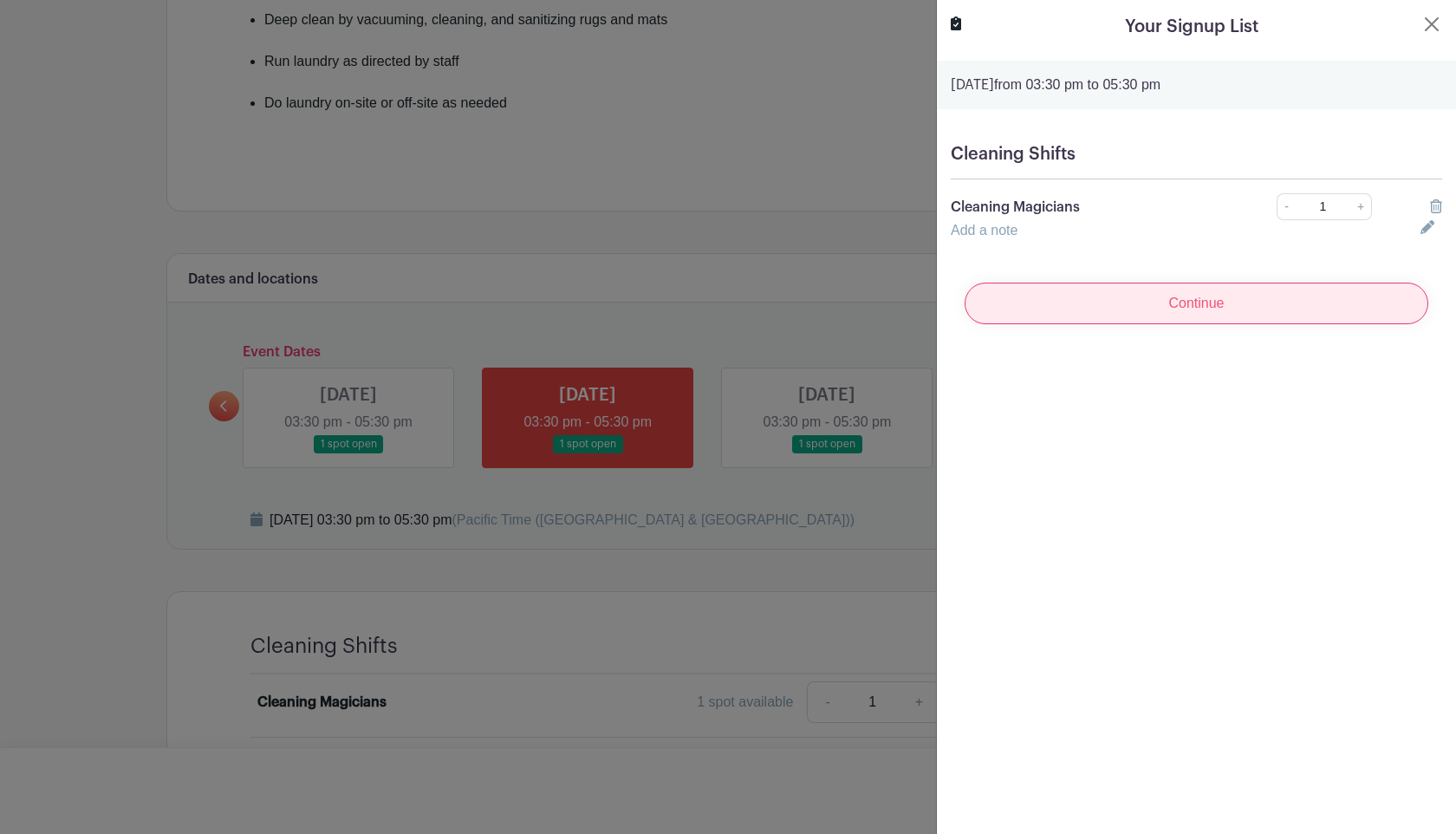
click at [1116, 289] on input "Continue" at bounding box center [1196, 303] width 464 height 42
click at [1115, 303] on input "Continue" at bounding box center [1196, 303] width 464 height 42
click at [1434, 17] on button "Close" at bounding box center [1431, 24] width 20 height 21
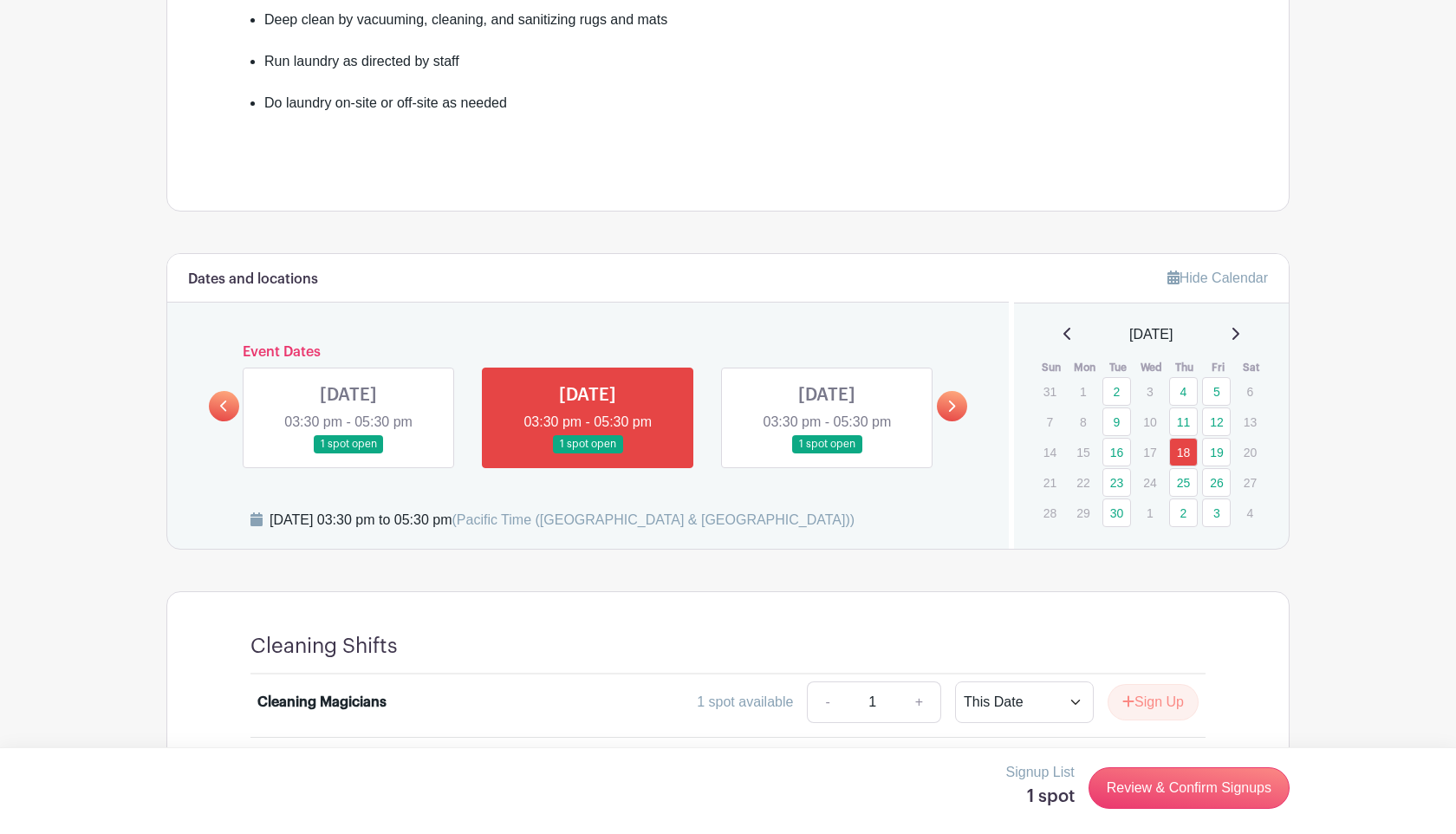
click at [521, 170] on div "Wipe and disinfect assigned areas and play stations at the centre Sanitize cubb…" at bounding box center [728, 20] width 1038 height 381
click at [140, 72] on main "Groups All Groups Wing Yan 's Events My Signups Event Invites My account Logout…" at bounding box center [728, 128] width 1456 height 1520
click at [1181, 420] on link "11" at bounding box center [1183, 421] width 29 height 29
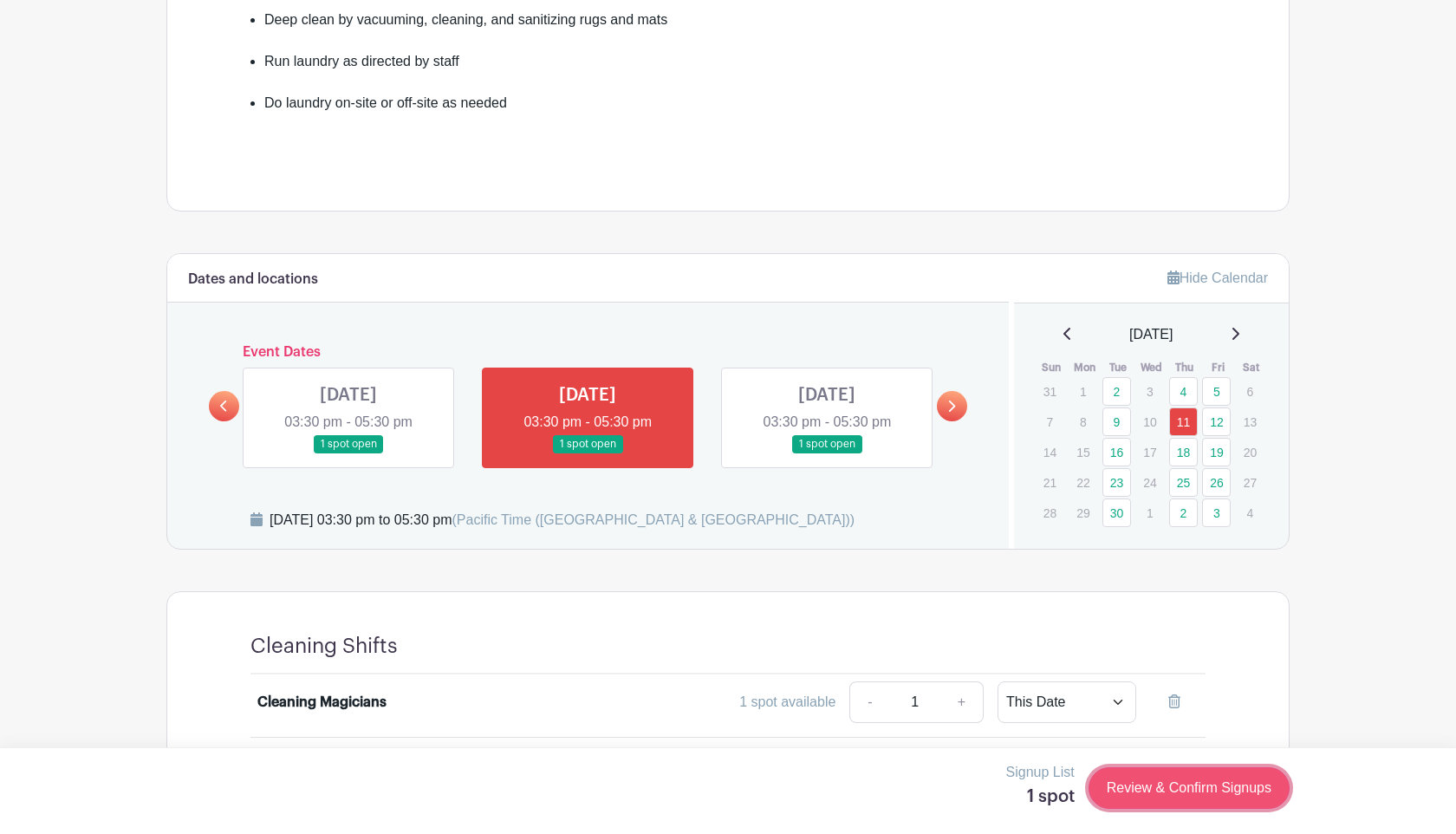
click at [1150, 781] on link "Review & Confirm Signups" at bounding box center [1189, 787] width 201 height 42
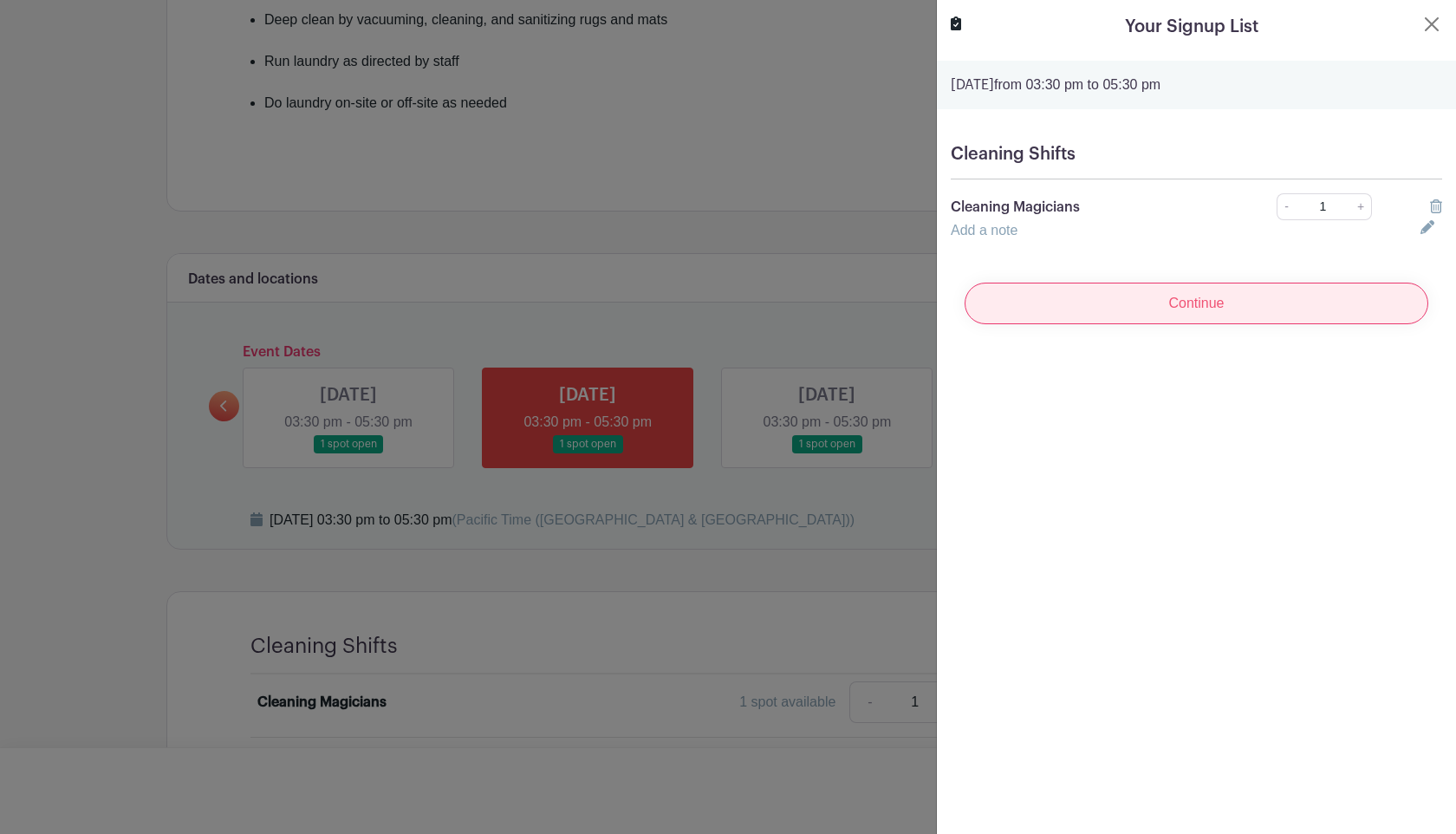
click at [1190, 315] on input "Continue" at bounding box center [1196, 303] width 464 height 42
click at [957, 21] on icon at bounding box center [955, 23] width 10 height 14
click at [1033, 299] on input "Continue" at bounding box center [1196, 303] width 464 height 42
click at [1032, 299] on input "Continue" at bounding box center [1196, 303] width 464 height 42
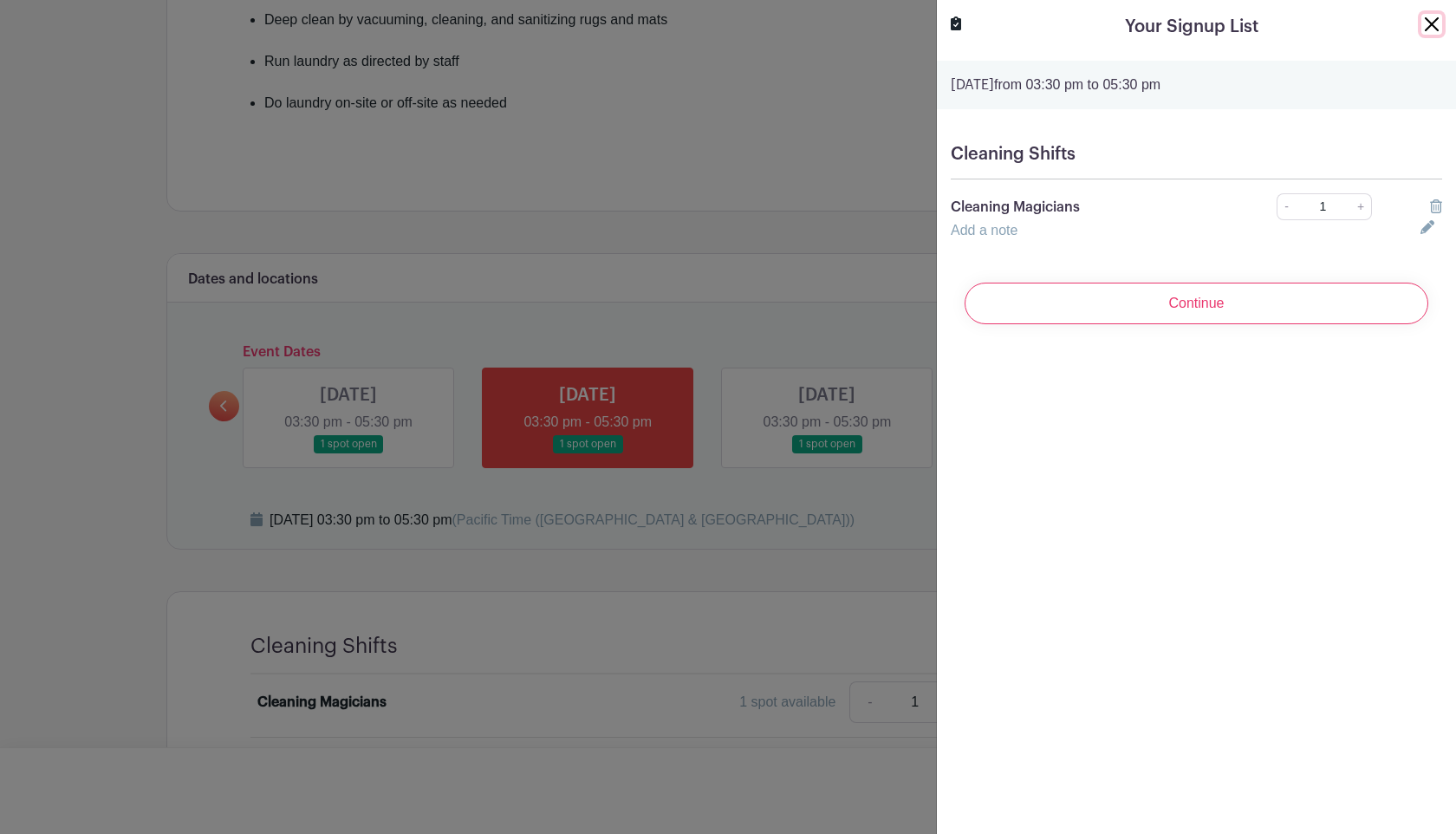
click at [1430, 26] on button "Close" at bounding box center [1431, 24] width 20 height 21
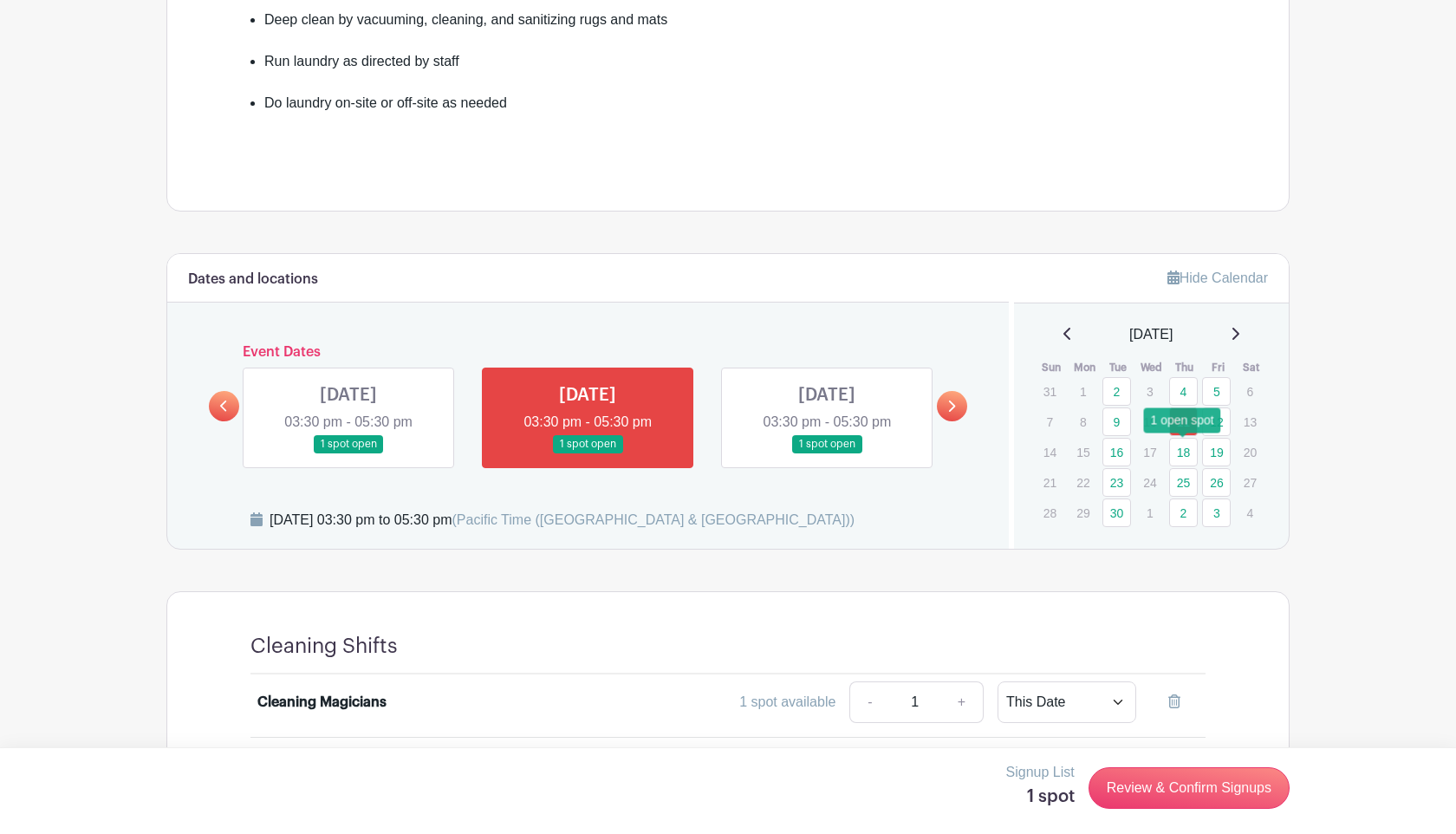
click at [1179, 458] on link "18" at bounding box center [1183, 452] width 29 height 29
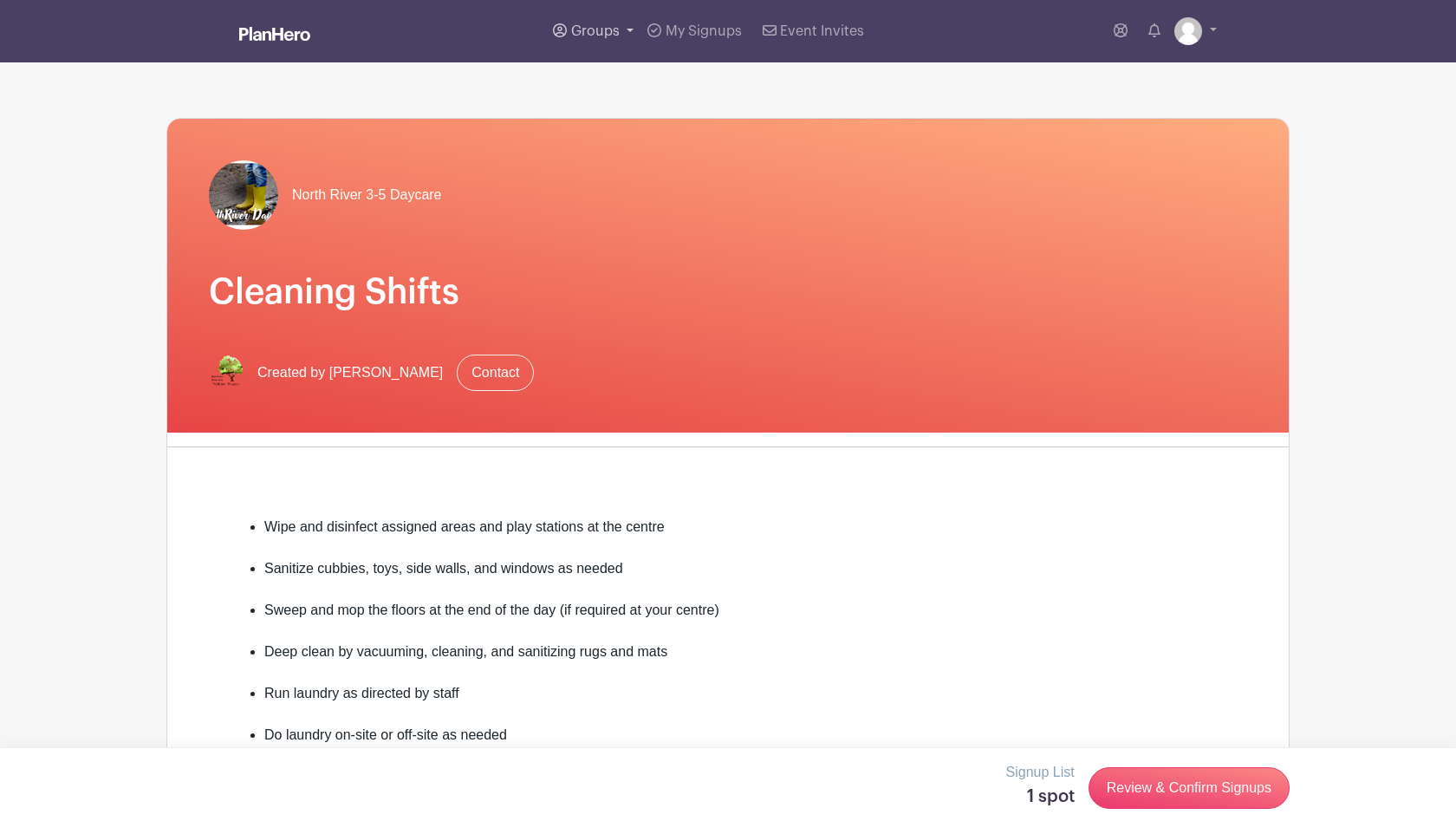
click at [619, 33] on link "Groups" at bounding box center [592, 31] width 94 height 62
click at [849, 75] on div "North River 3-5 Daycare Cleaning Shifts Created by Pamela Wallberg Contact Wipe…" at bounding box center [728, 737] width 1123 height 1349
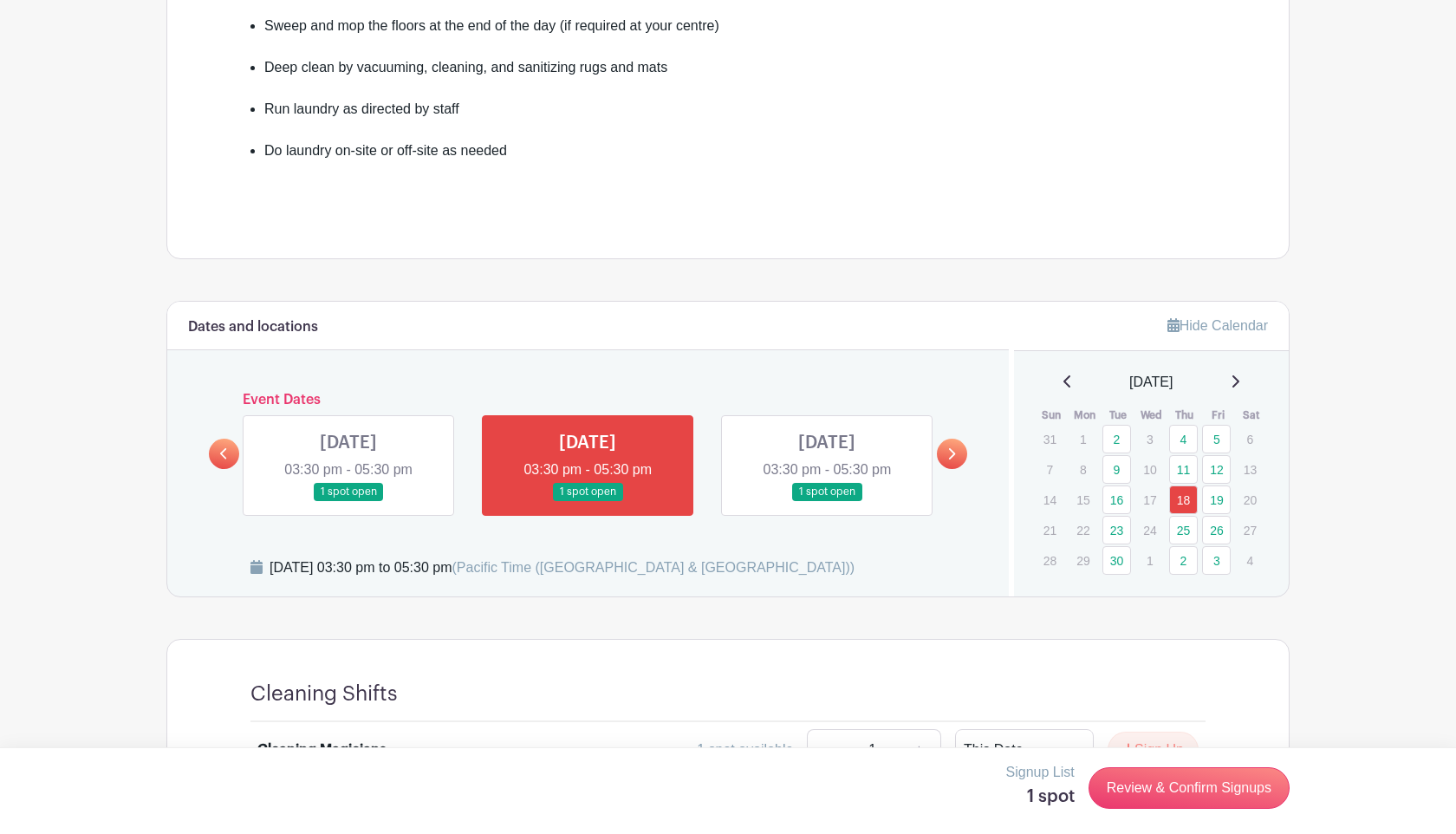
scroll to position [671, 0]
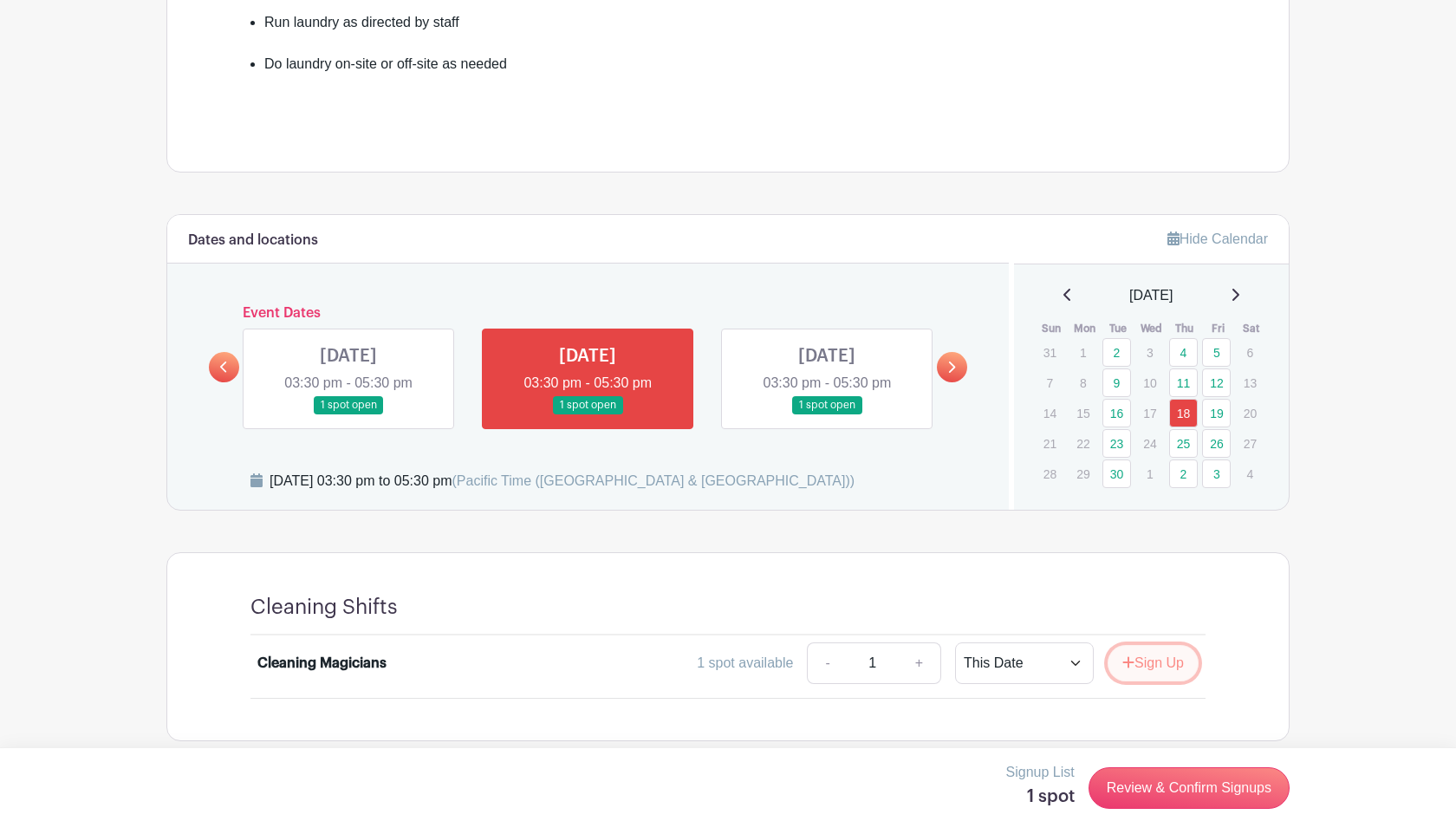
click at [1182, 664] on button "Sign Up" at bounding box center [1153, 663] width 91 height 36
click at [1192, 385] on link "11" at bounding box center [1183, 382] width 29 height 29
click at [1186, 391] on link "11" at bounding box center [1183, 382] width 29 height 29
click at [1187, 433] on link "25" at bounding box center [1183, 443] width 29 height 29
click at [1180, 655] on button "Sign Up" at bounding box center [1153, 663] width 91 height 36
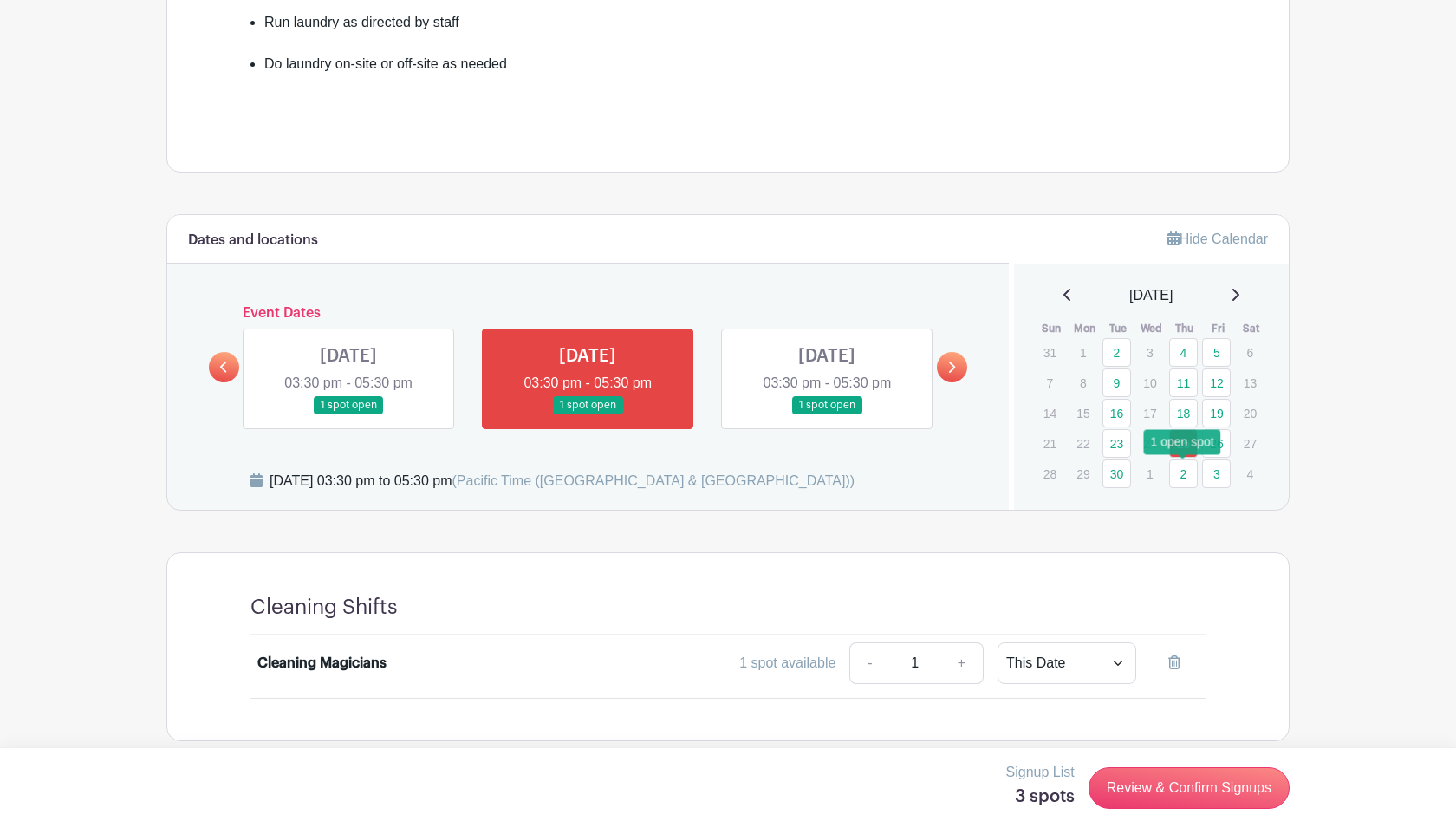
click at [1185, 471] on link "2" at bounding box center [1183, 473] width 29 height 29
click at [1143, 659] on button "Sign Up" at bounding box center [1153, 663] width 91 height 36
click at [1176, 386] on link "9" at bounding box center [1183, 382] width 29 height 29
click at [1192, 380] on link "9" at bounding box center [1183, 382] width 29 height 29
click at [1158, 663] on button "Sign Up" at bounding box center [1153, 663] width 91 height 36
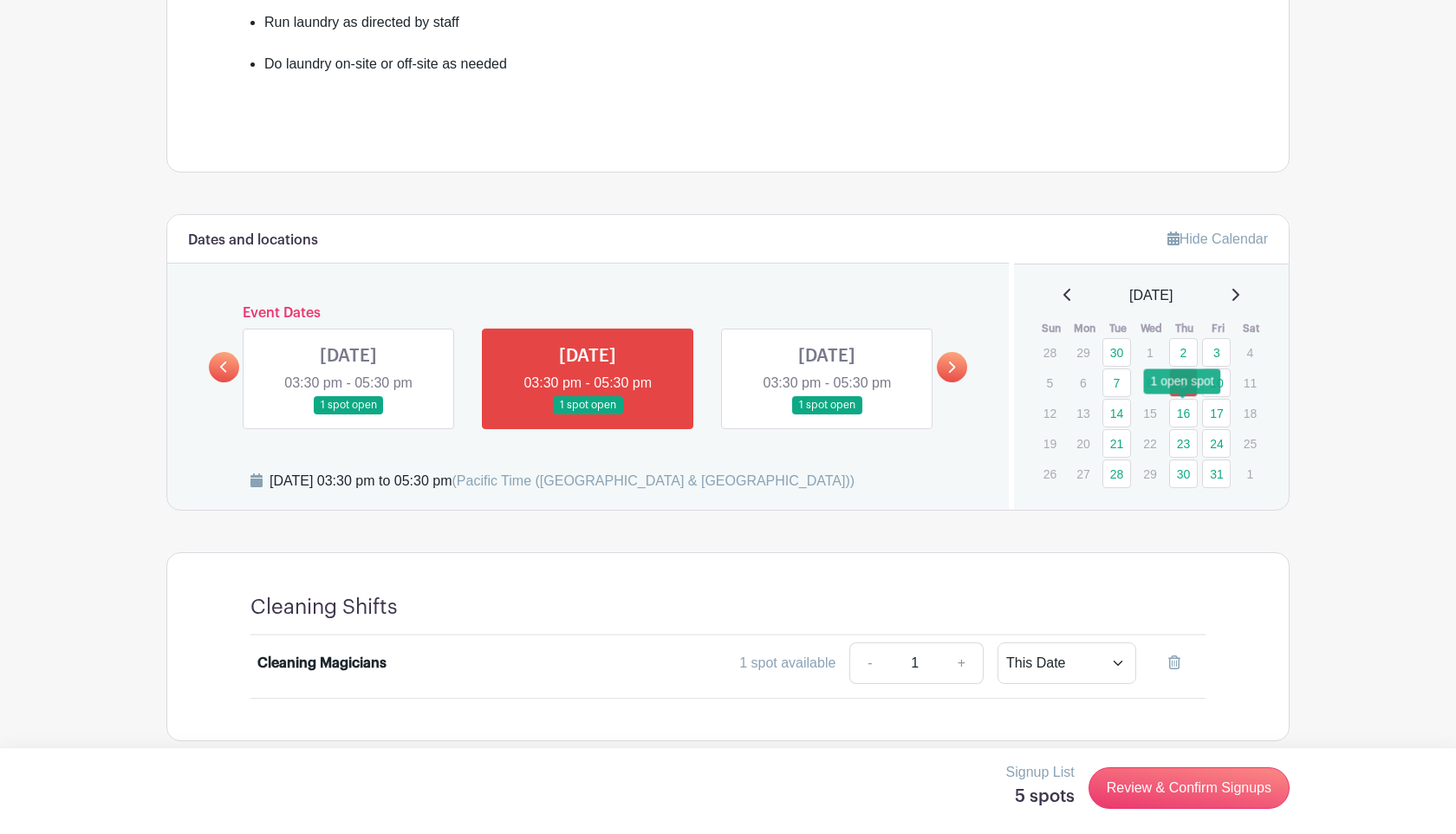
click at [1181, 415] on link "16" at bounding box center [1183, 413] width 29 height 29
click at [1190, 409] on link "16" at bounding box center [1183, 413] width 29 height 29
click at [1183, 441] on link "23" at bounding box center [1183, 443] width 29 height 29
click at [1181, 477] on link "30" at bounding box center [1183, 473] width 29 height 29
click at [1183, 468] on link "30" at bounding box center [1183, 473] width 29 height 29
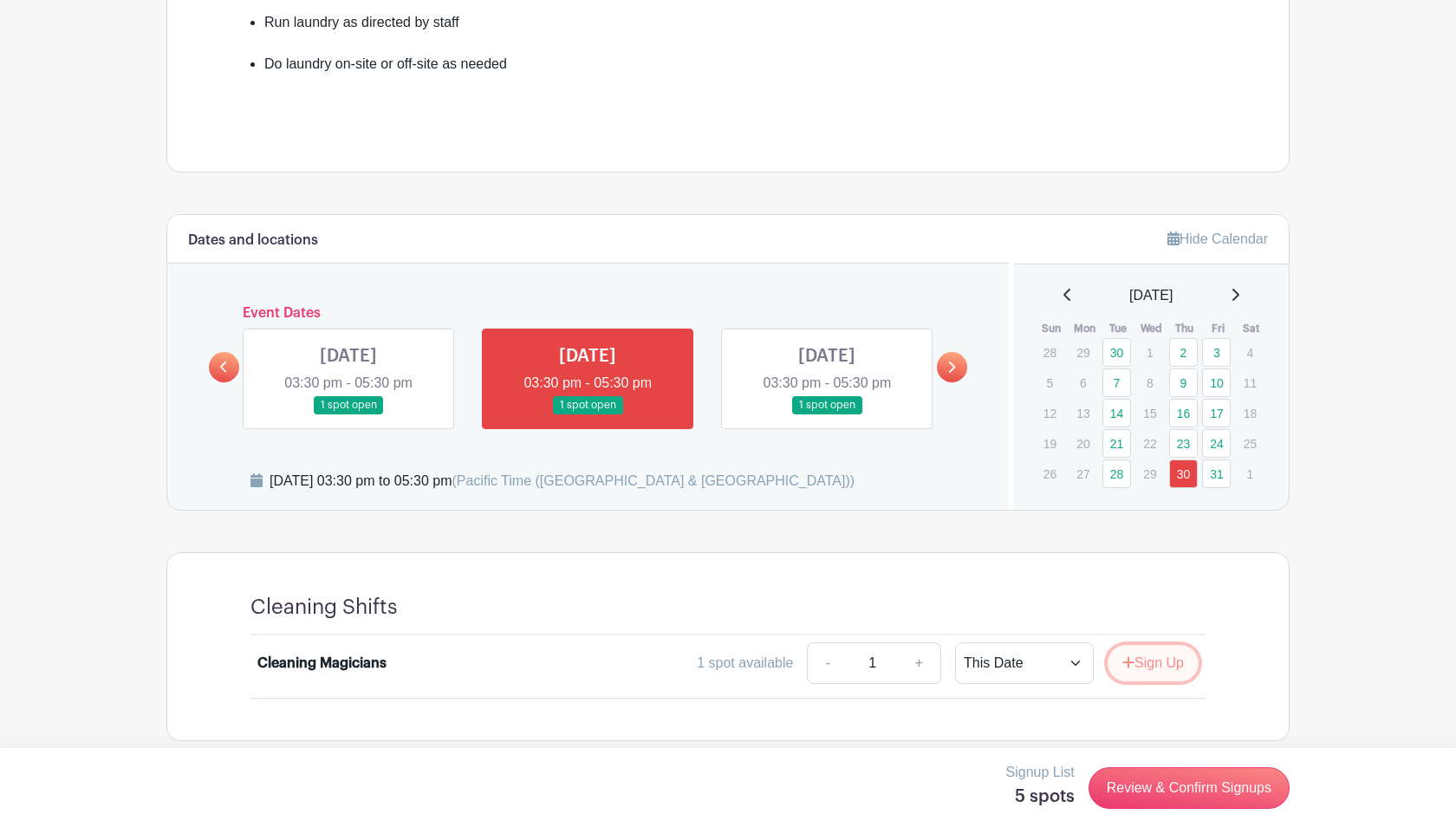
click at [1139, 655] on button "Sign Up" at bounding box center [1153, 663] width 91 height 36
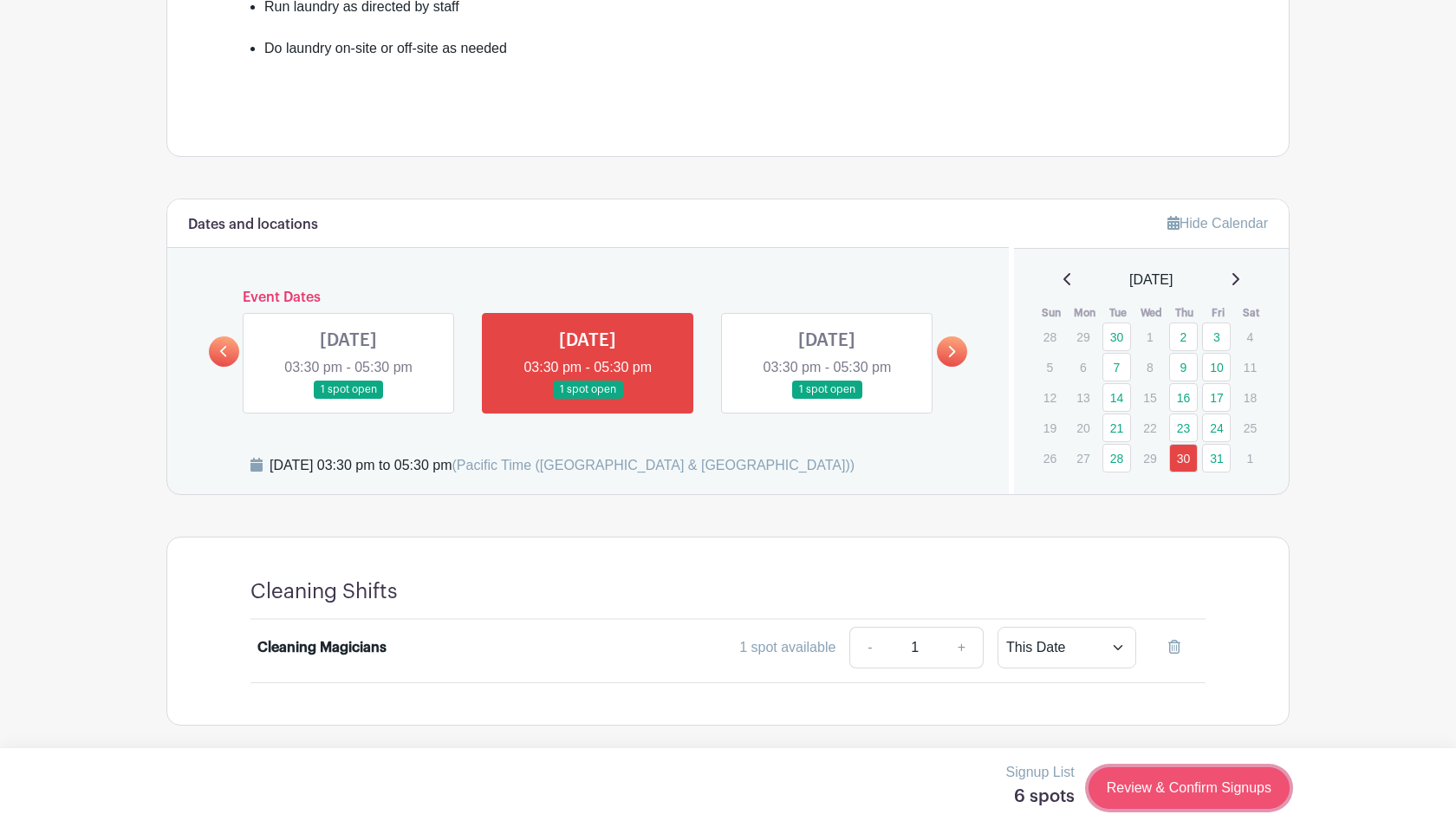
click at [1147, 788] on link "Review & Confirm Signups" at bounding box center [1189, 787] width 201 height 42
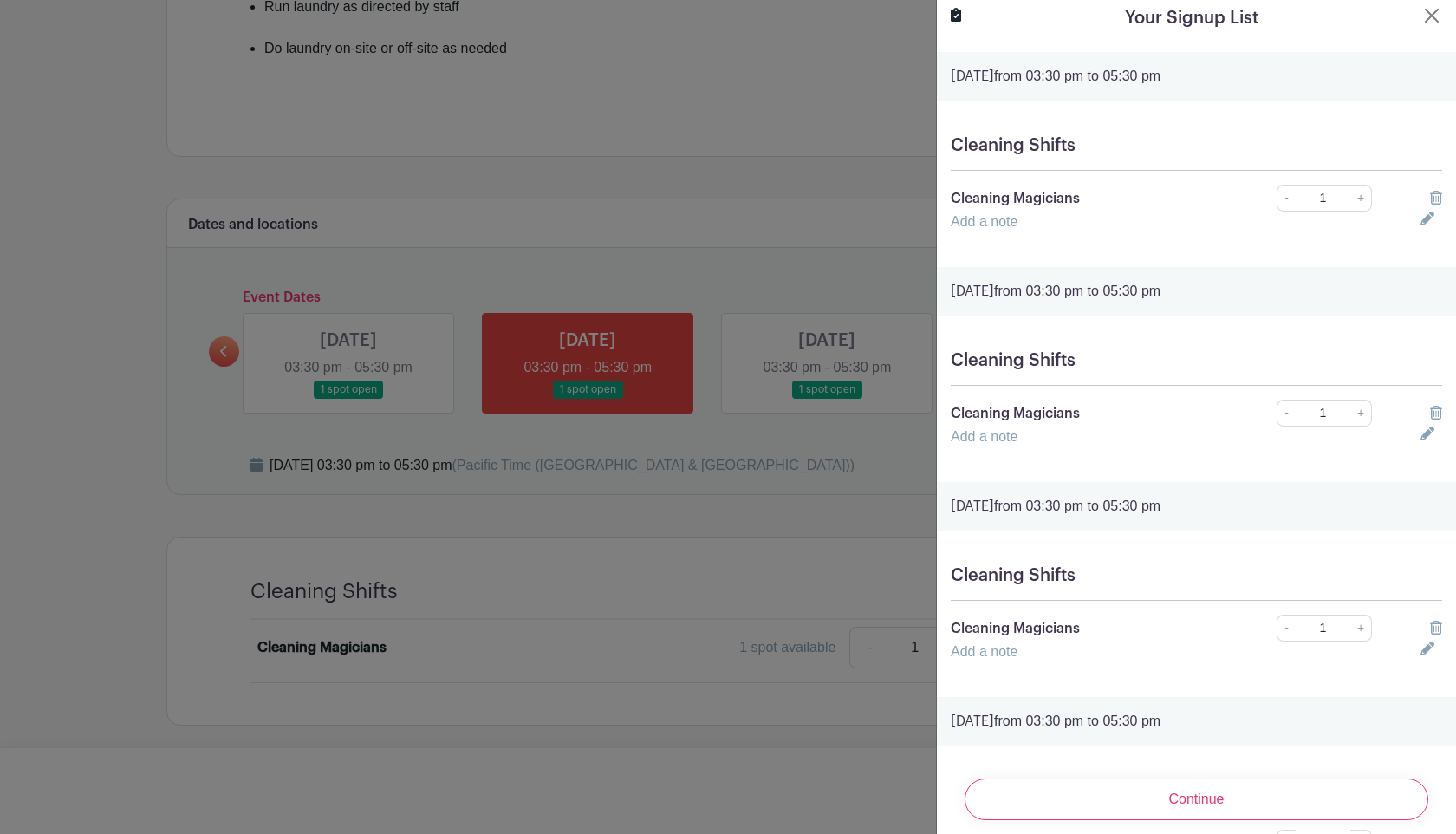
scroll to position [12, 0]
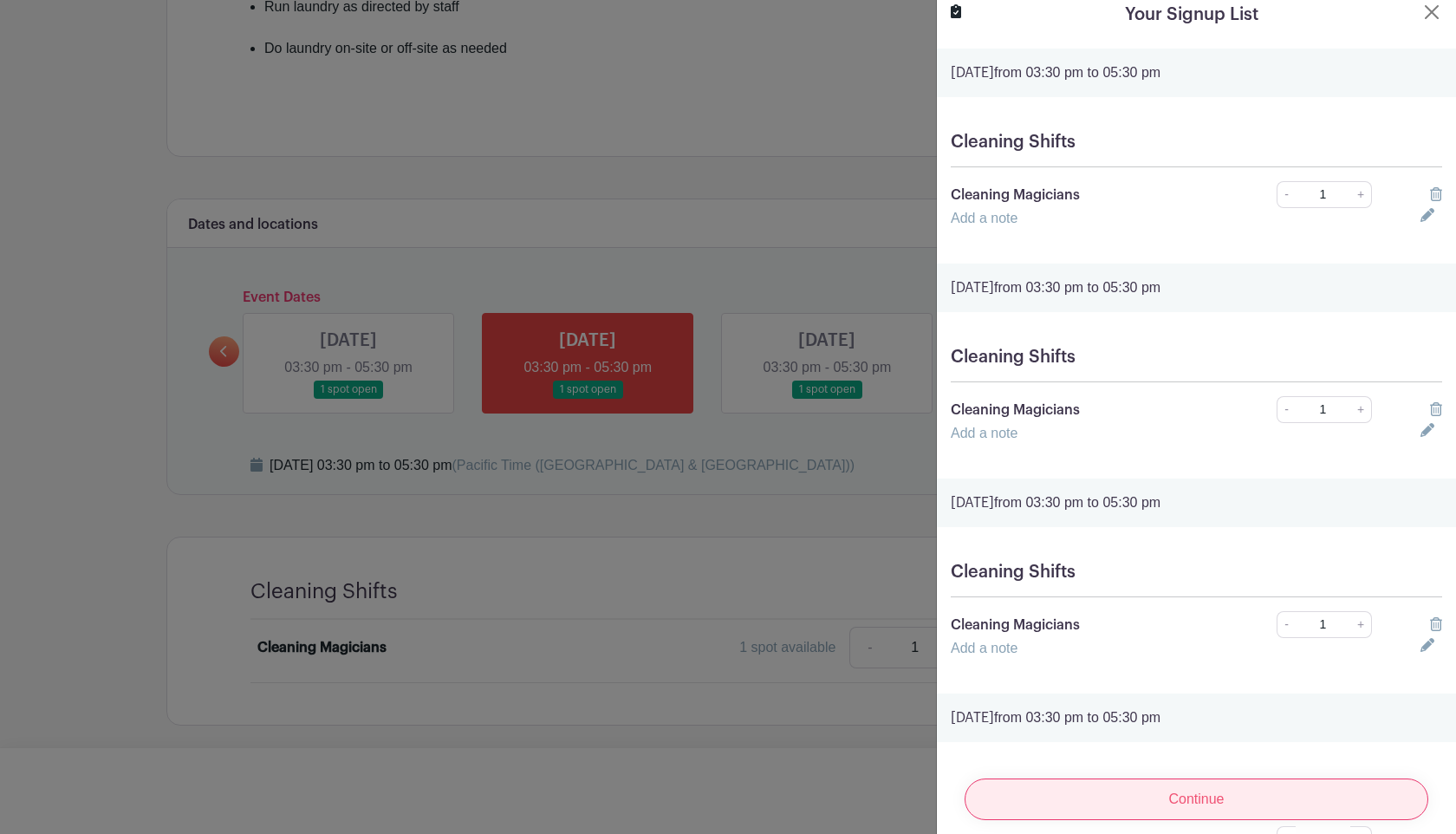
click at [1154, 804] on input "Continue" at bounding box center [1196, 799] width 464 height 42
click at [1095, 788] on input "Continue" at bounding box center [1196, 799] width 464 height 42
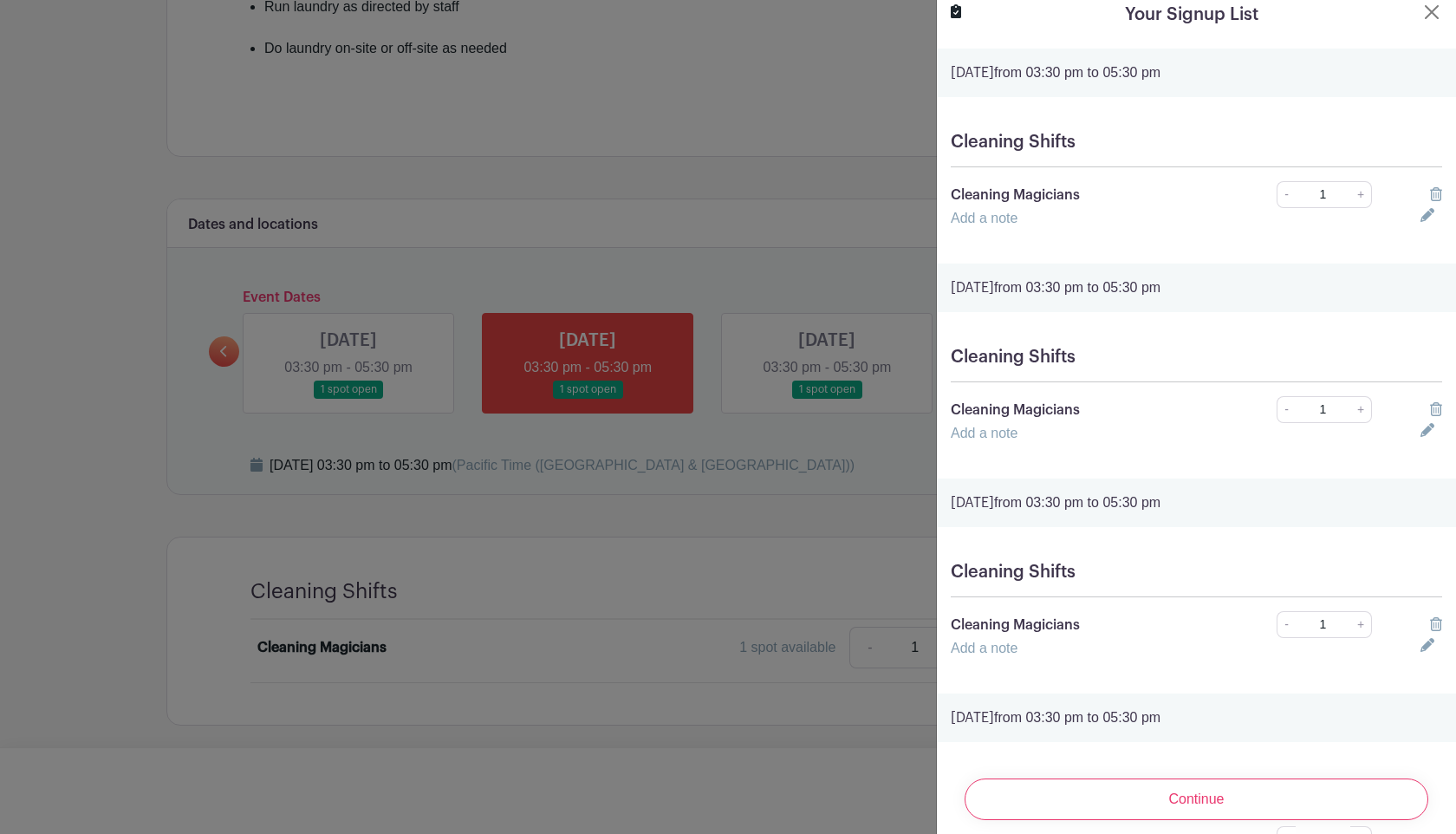
click at [881, 496] on div at bounding box center [728, 417] width 1456 height 834
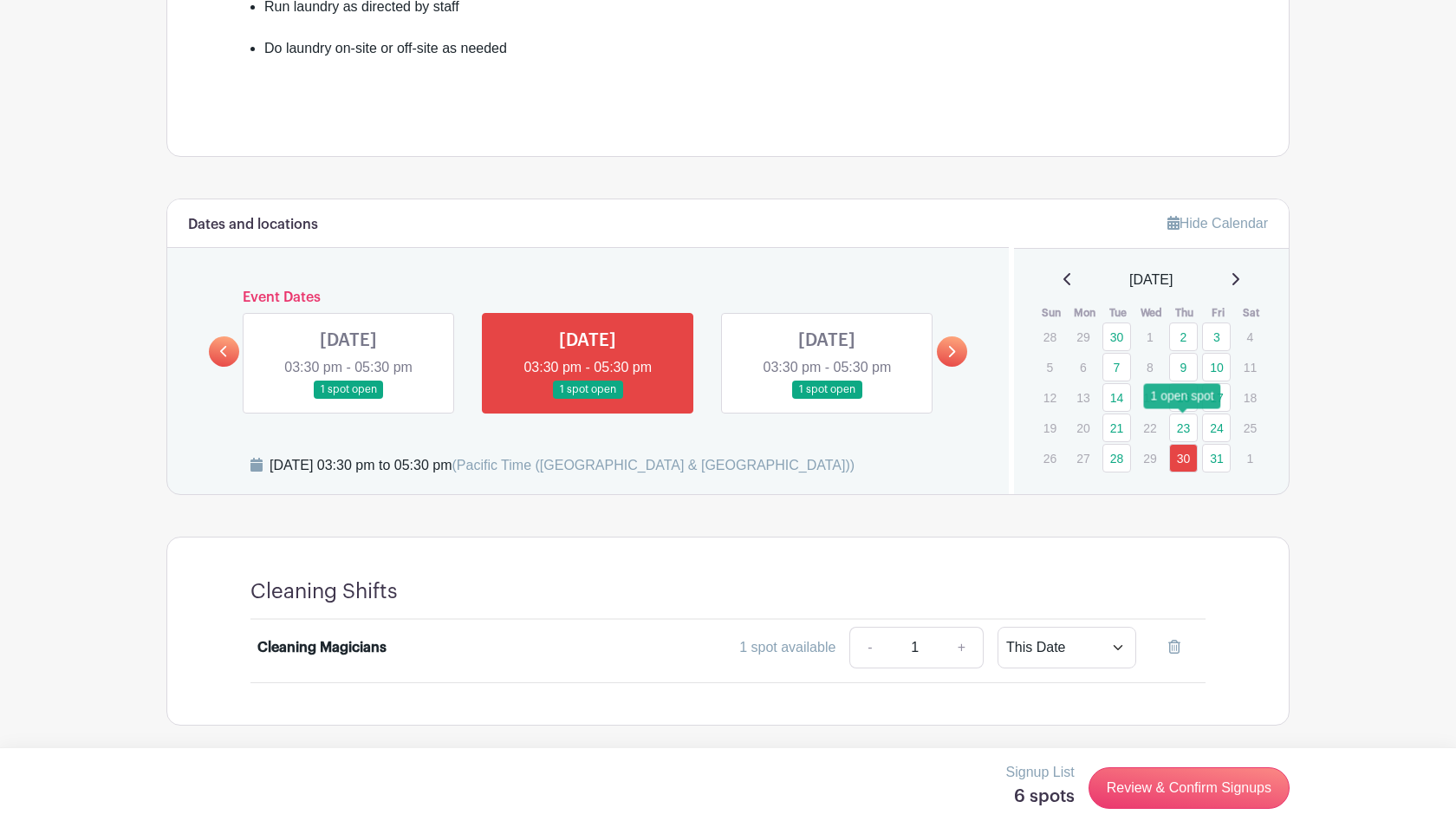
click at [1180, 425] on link "23" at bounding box center [1183, 428] width 29 height 29
click at [1186, 428] on link "23" at bounding box center [1183, 428] width 29 height 29
click at [1183, 395] on div "1 open spot" at bounding box center [1182, 395] width 77 height 25
click at [1183, 395] on link "16" at bounding box center [1183, 397] width 29 height 29
click at [1111, 331] on link "30" at bounding box center [1116, 336] width 29 height 29
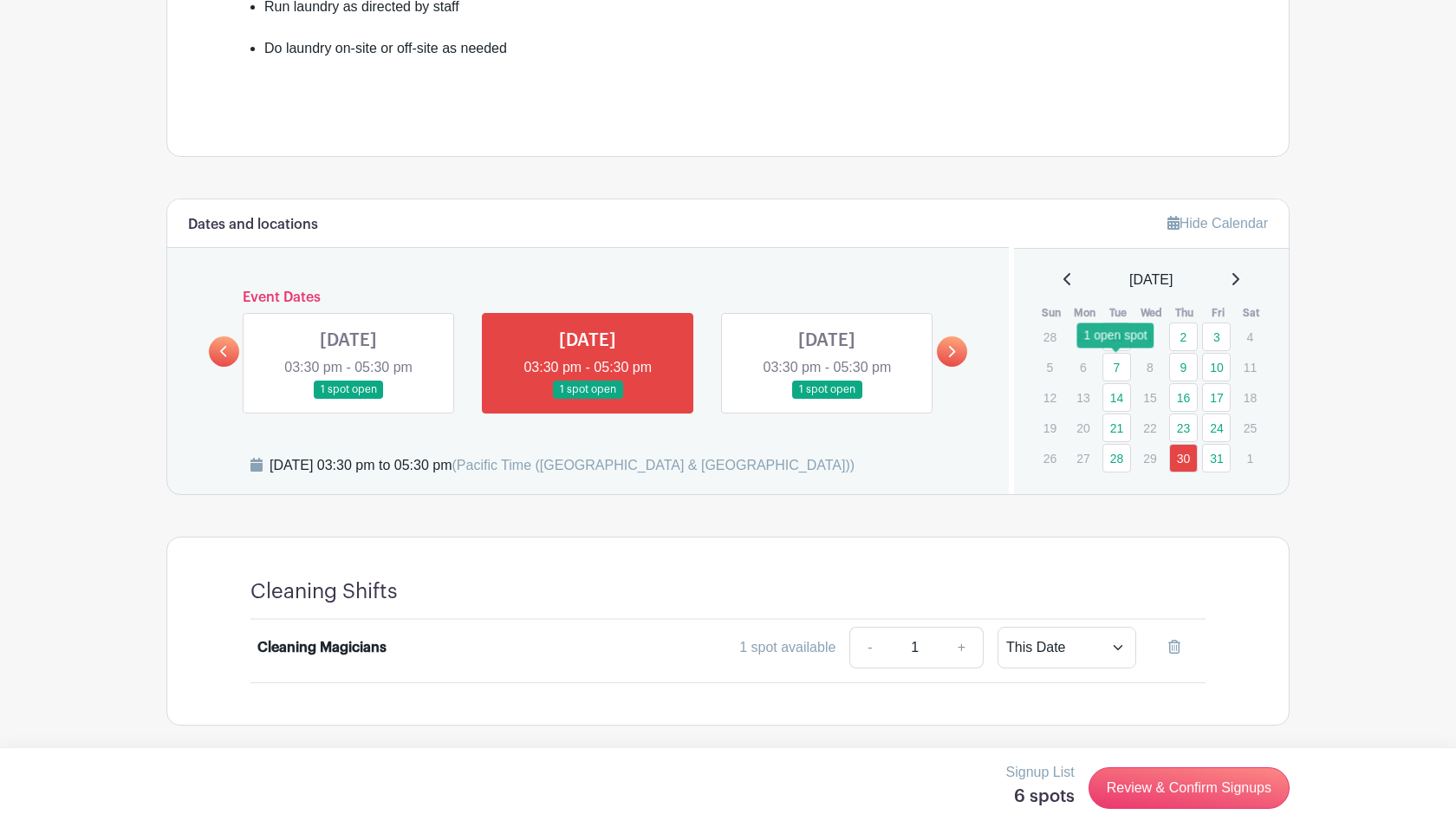
click at [1112, 360] on link "7" at bounding box center [1116, 367] width 29 height 29
click at [1116, 390] on link "14" at bounding box center [1116, 397] width 29 height 29
click at [1115, 420] on link "21" at bounding box center [1116, 428] width 29 height 29
click at [1116, 472] on link "28" at bounding box center [1116, 458] width 29 height 29
click at [1134, 782] on link "Review & Confirm Signups" at bounding box center [1189, 787] width 201 height 42
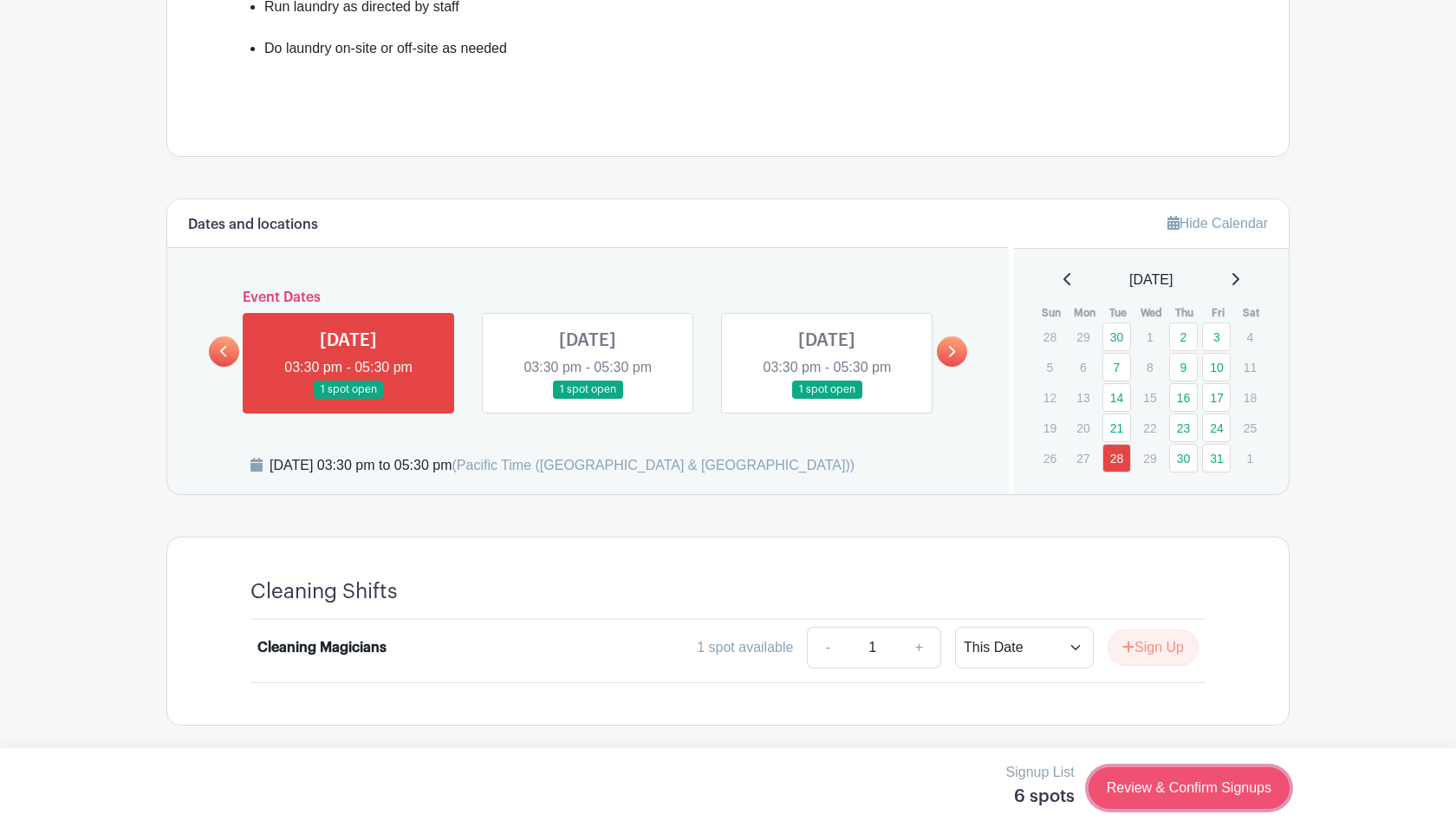
click at [1200, 791] on link "Review & Confirm Signups" at bounding box center [1189, 787] width 201 height 42
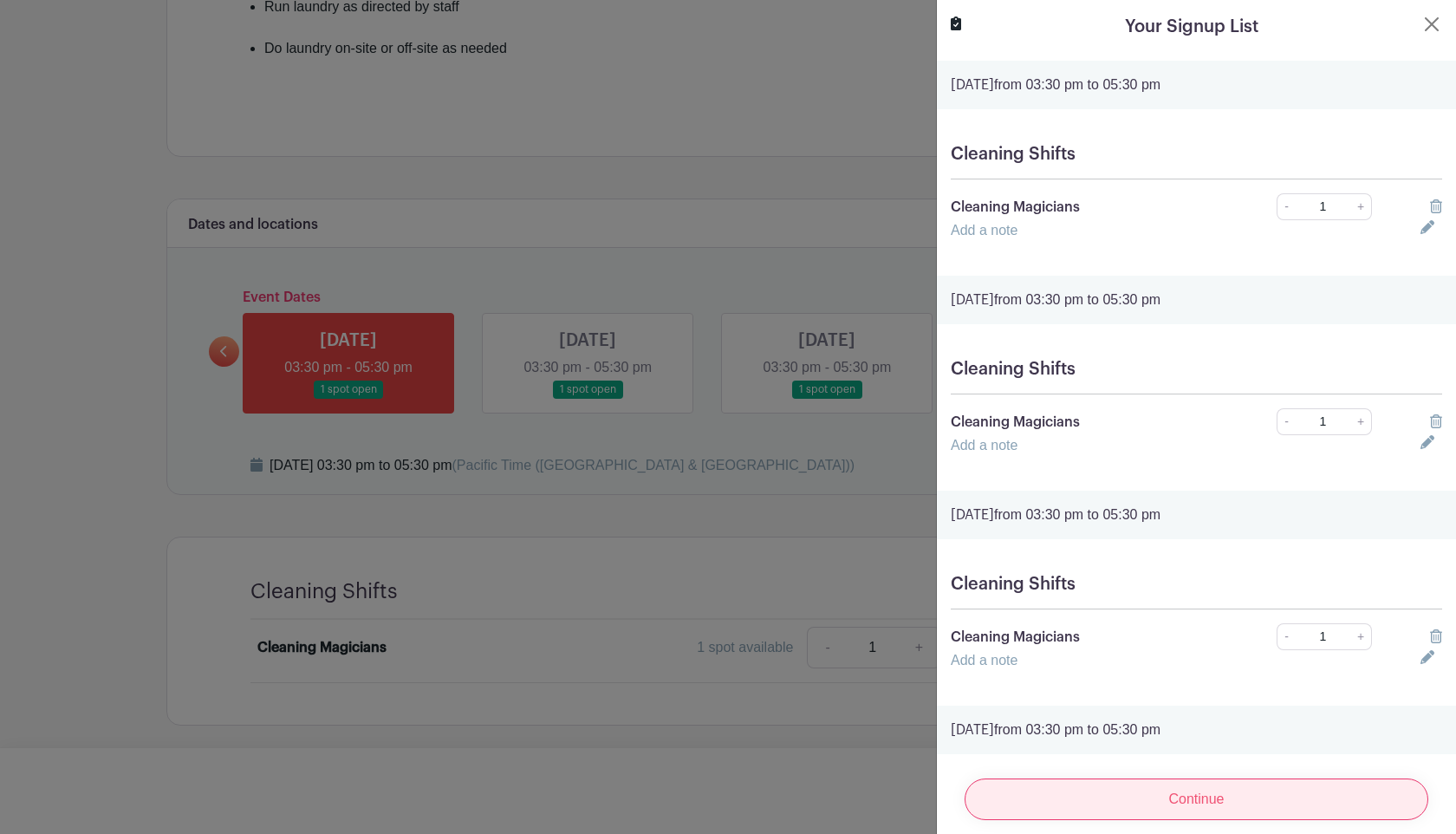
click at [1210, 790] on input "Continue" at bounding box center [1196, 799] width 464 height 42
click at [1123, 800] on input "Continue" at bounding box center [1196, 799] width 464 height 42
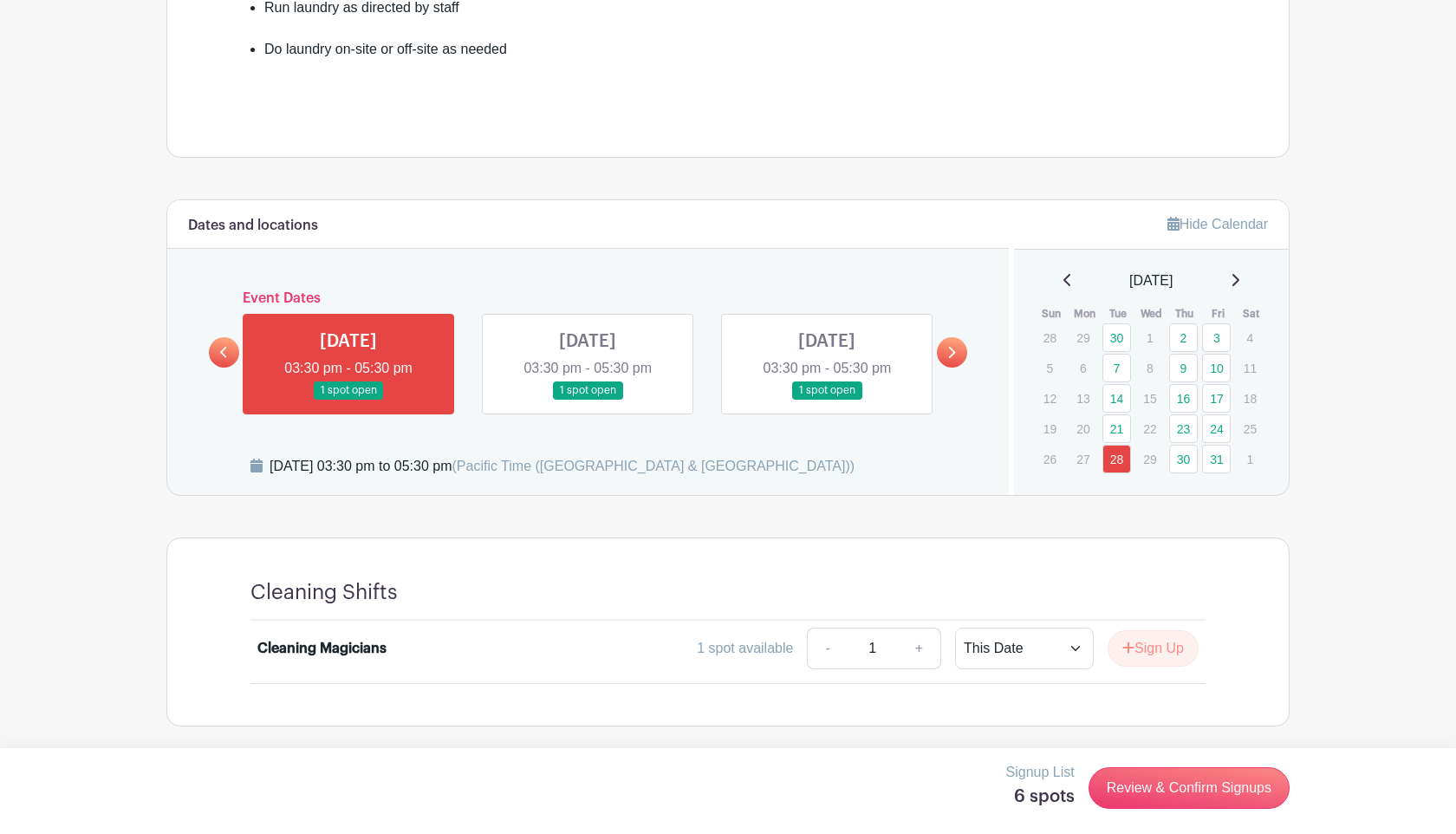
scroll to position [687, 0]
click at [1241, 782] on link "Review & Confirm Signups" at bounding box center [1189, 787] width 201 height 42
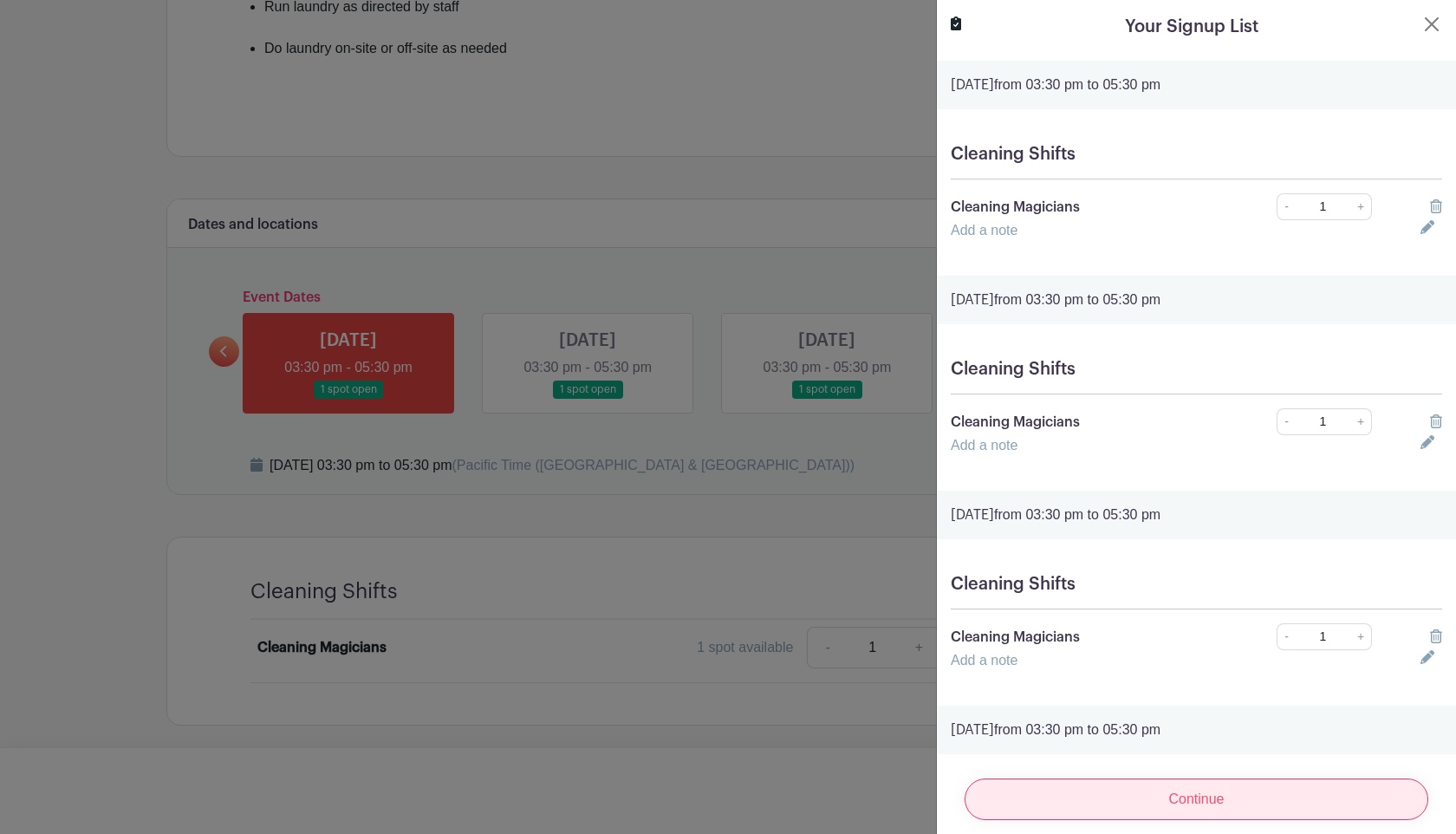
click at [1233, 802] on input "Continue" at bounding box center [1196, 799] width 464 height 42
click at [1212, 812] on input "Continue" at bounding box center [1196, 799] width 464 height 42
click at [1118, 802] on input "Continue" at bounding box center [1196, 799] width 464 height 42
click at [1118, 804] on input "Continue" at bounding box center [1196, 799] width 464 height 42
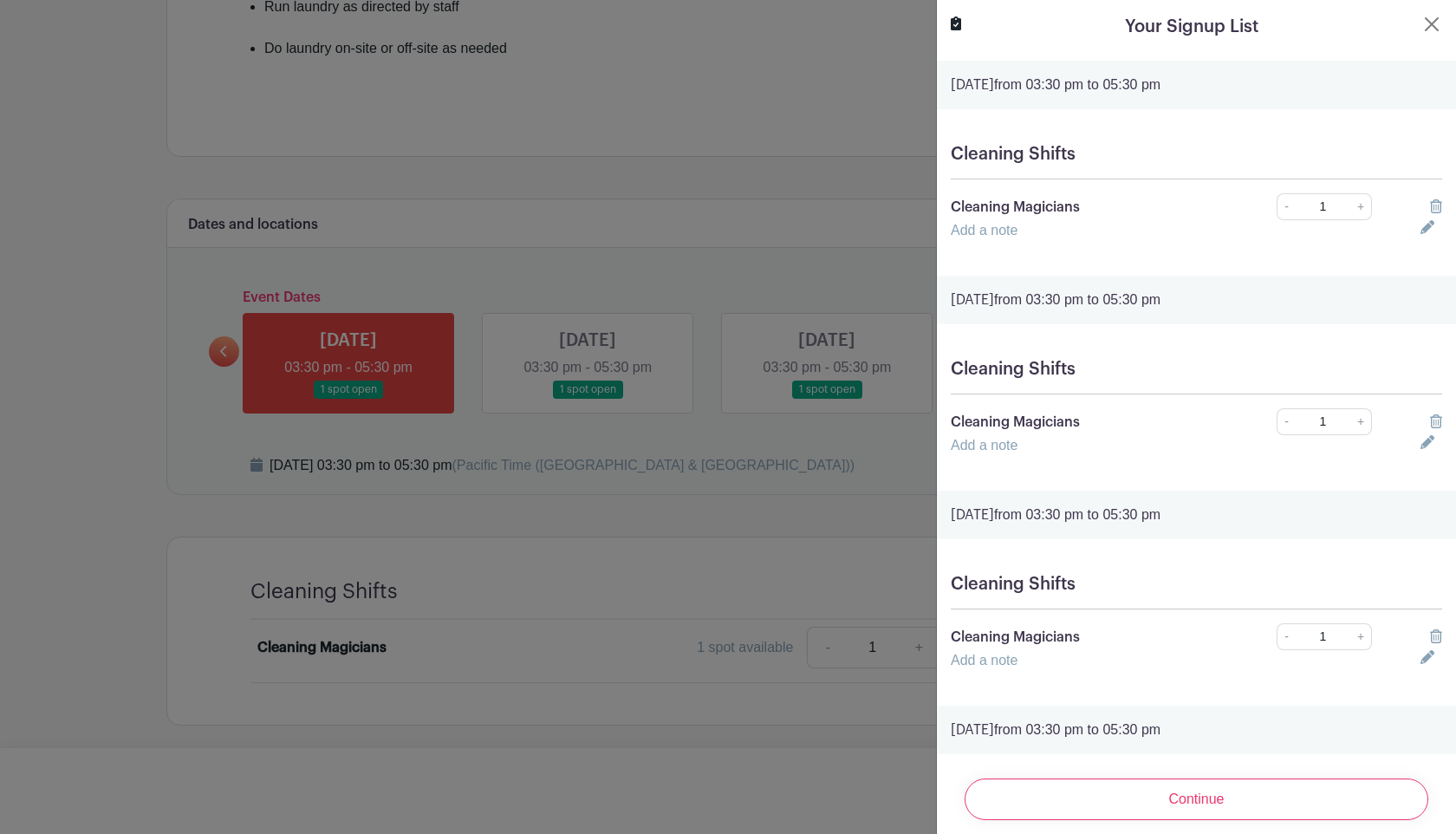
click at [1428, 35] on div "Your Signup List" at bounding box center [1195, 27] width 491 height 26
click at [1431, 30] on button "Close" at bounding box center [1431, 24] width 20 height 21
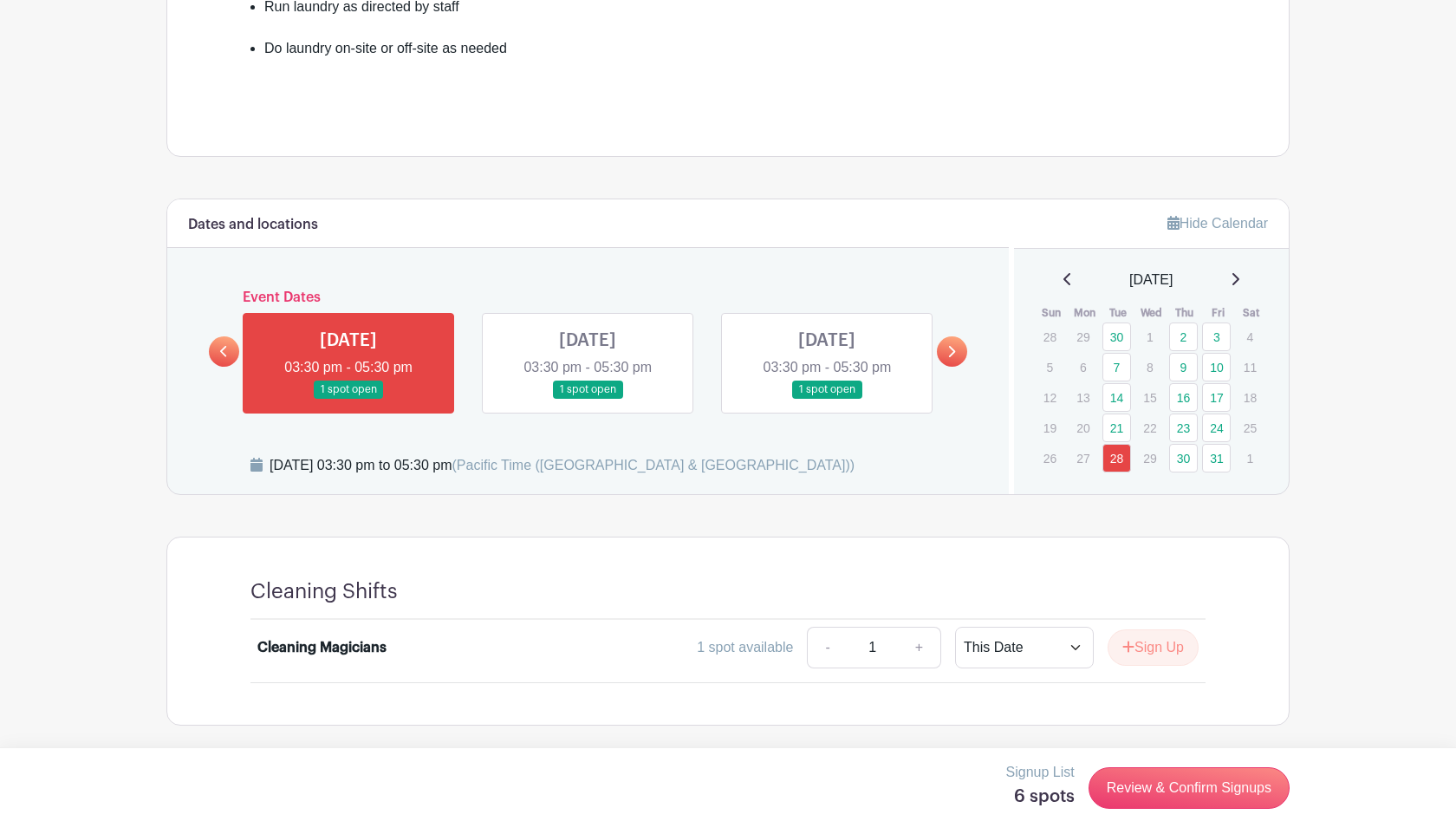
click at [1055, 279] on div "[DATE]" at bounding box center [1151, 280] width 234 height 21
click at [1063, 279] on icon at bounding box center [1066, 279] width 7 height 12
click at [1065, 278] on div "[DATE]" at bounding box center [1151, 280] width 234 height 21
click at [1055, 278] on div "[DATE]" at bounding box center [1151, 280] width 234 height 21
click at [1212, 339] on link "5" at bounding box center [1216, 336] width 29 height 29
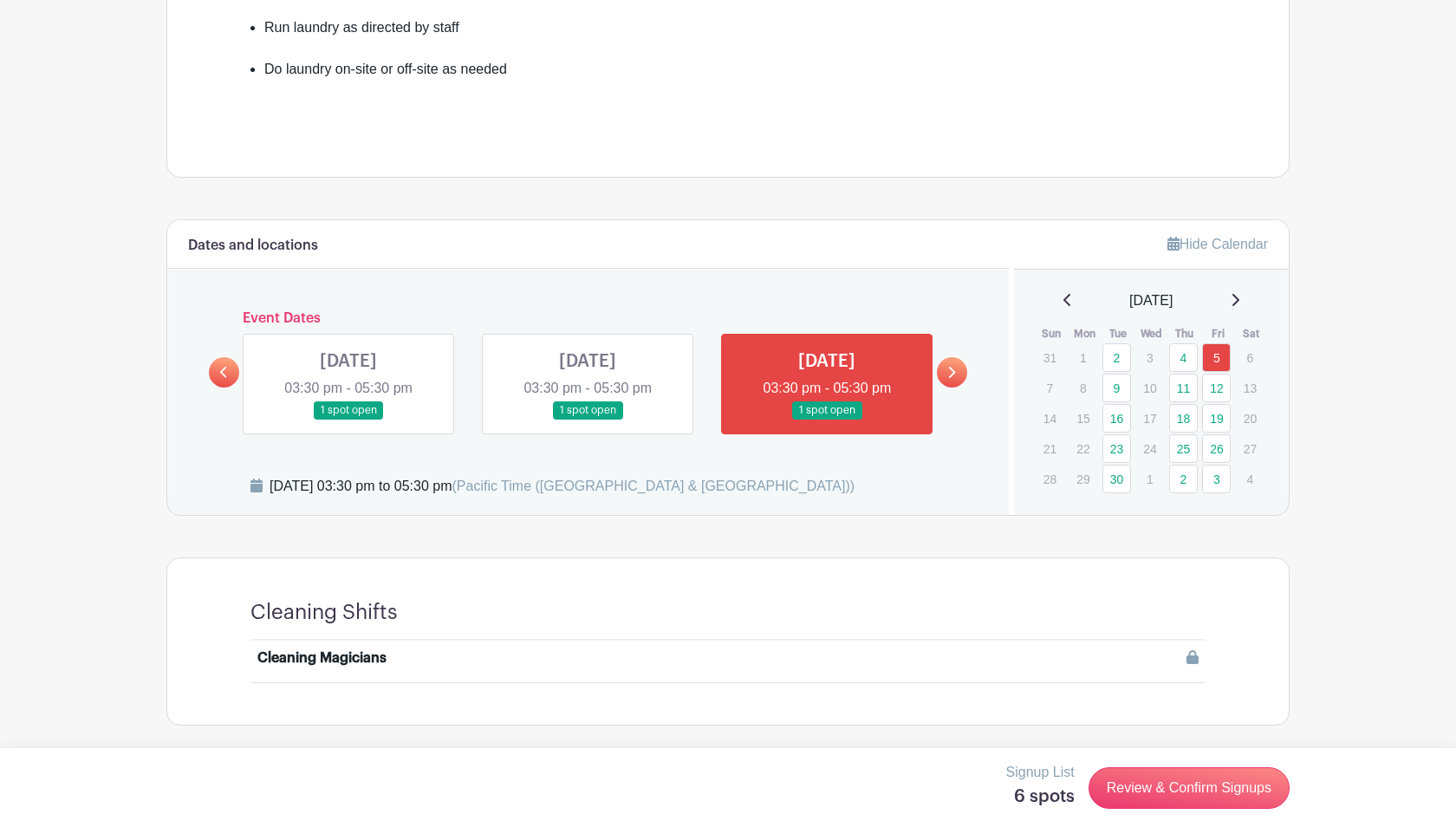
scroll to position [665, 0]
click at [1181, 359] on link "4" at bounding box center [1183, 357] width 29 height 29
click at [1184, 347] on link "4" at bounding box center [1183, 357] width 29 height 29
click at [1184, 356] on link "4" at bounding box center [1183, 357] width 29 height 29
click at [588, 419] on link at bounding box center [588, 419] width 0 height 0
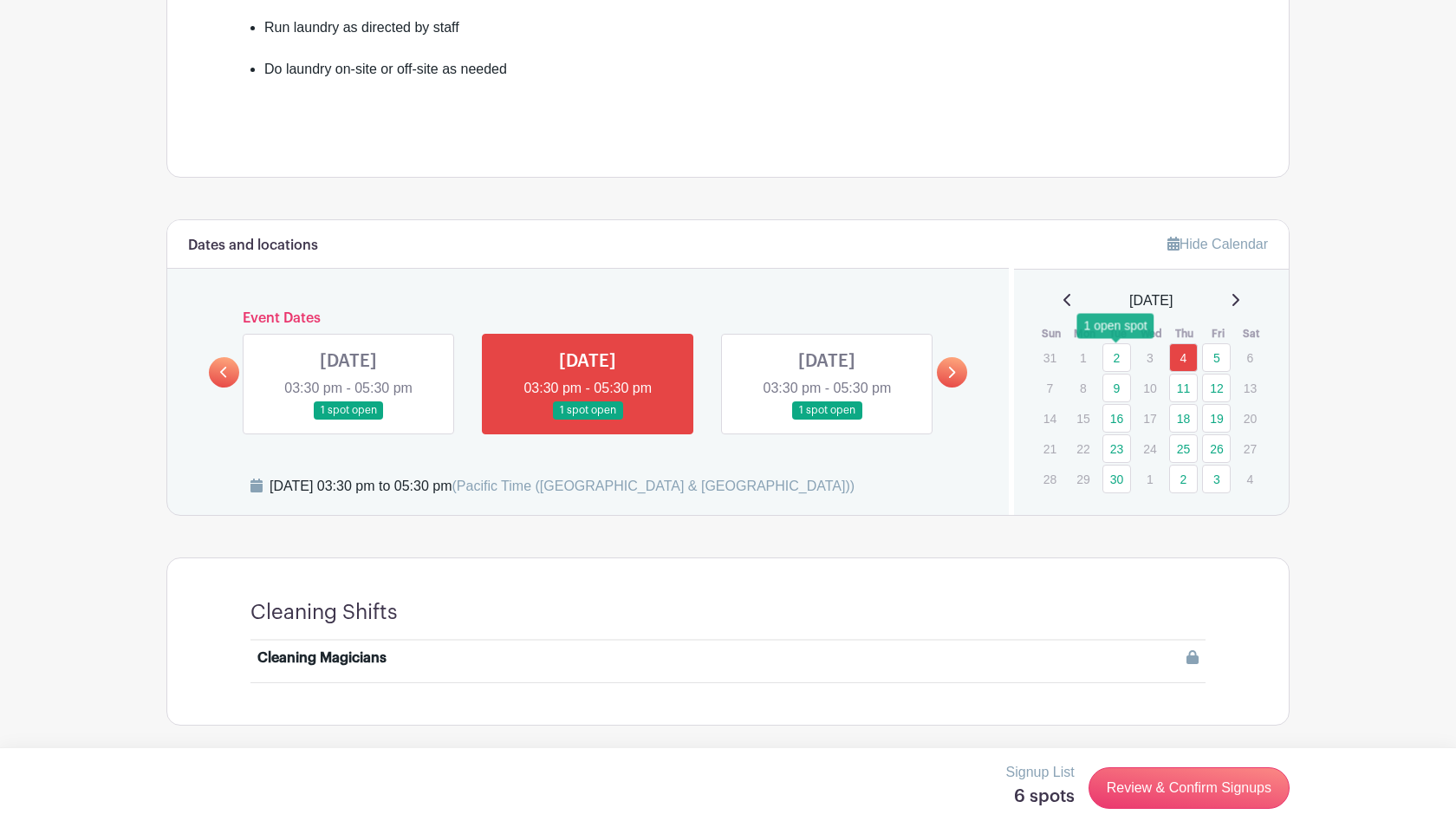
click at [1123, 362] on link "2" at bounding box center [1116, 357] width 29 height 29
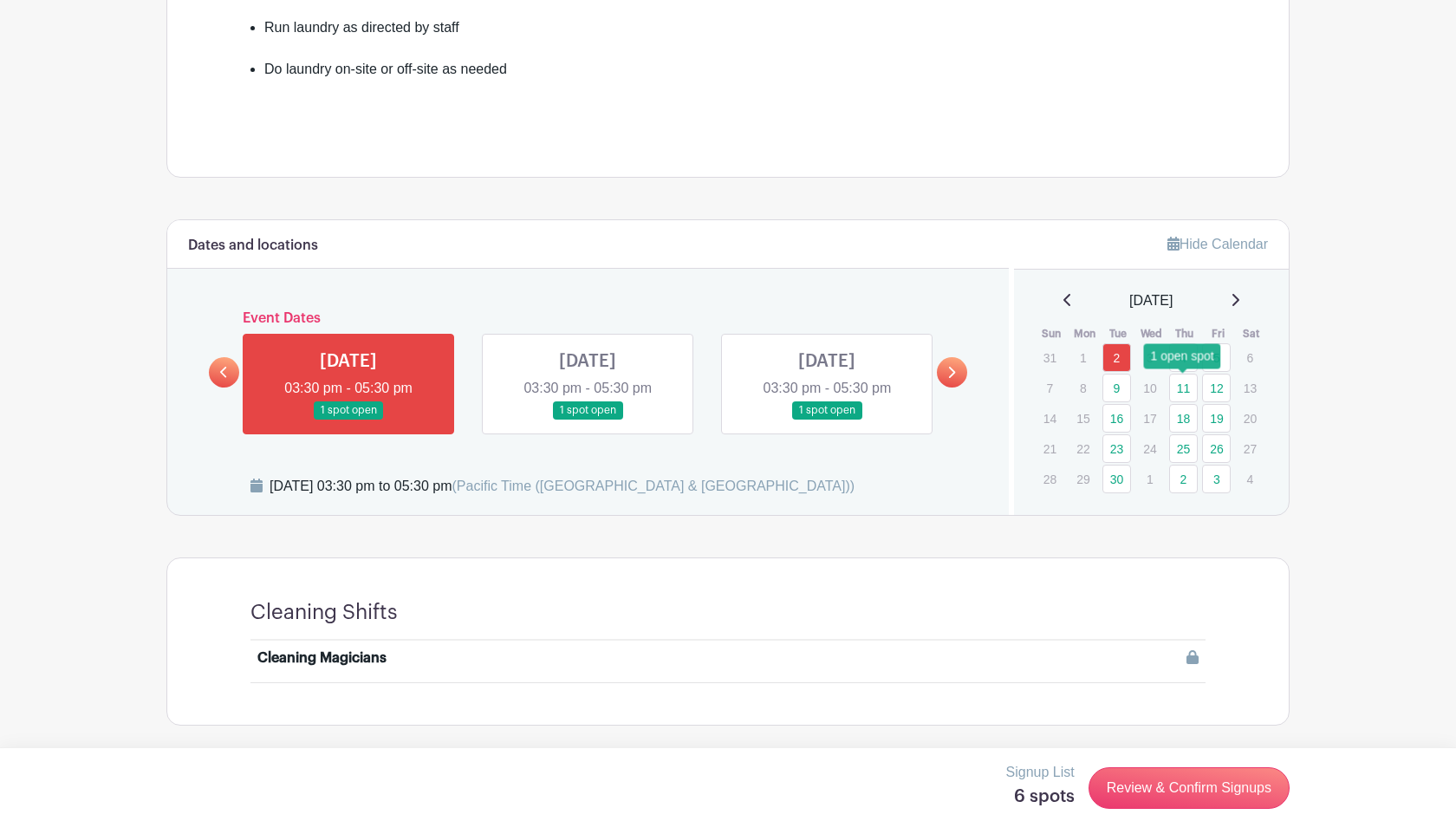
click at [1185, 385] on link "11" at bounding box center [1183, 388] width 29 height 29
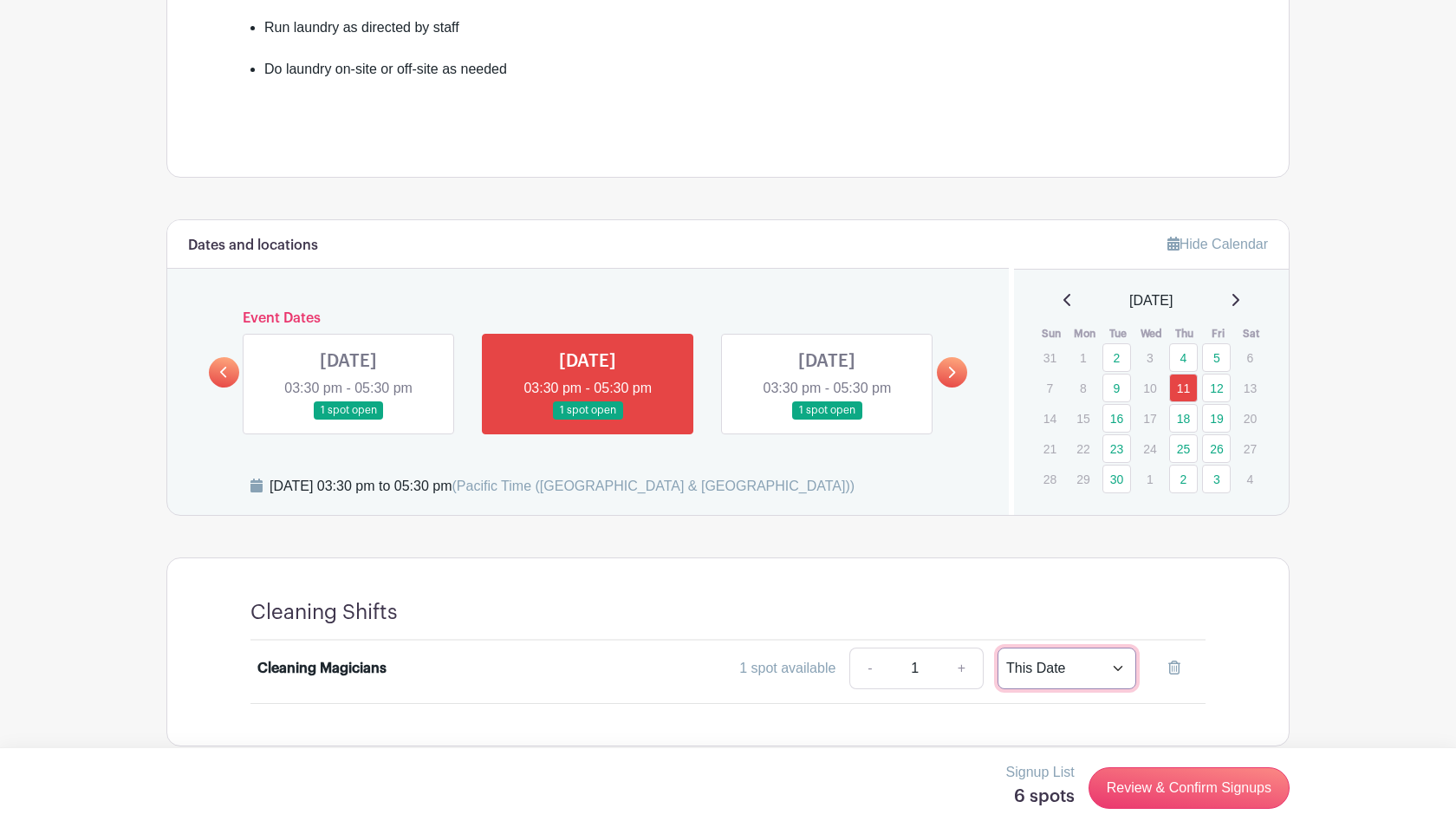
click at [1056, 669] on select "This Date Select Dates" at bounding box center [1067, 668] width 139 height 42
click at [998, 648] on select "This Date Select Dates" at bounding box center [1067, 668] width 139 height 42
click at [1143, 784] on link "Review & Confirm Signups" at bounding box center [1189, 787] width 201 height 42
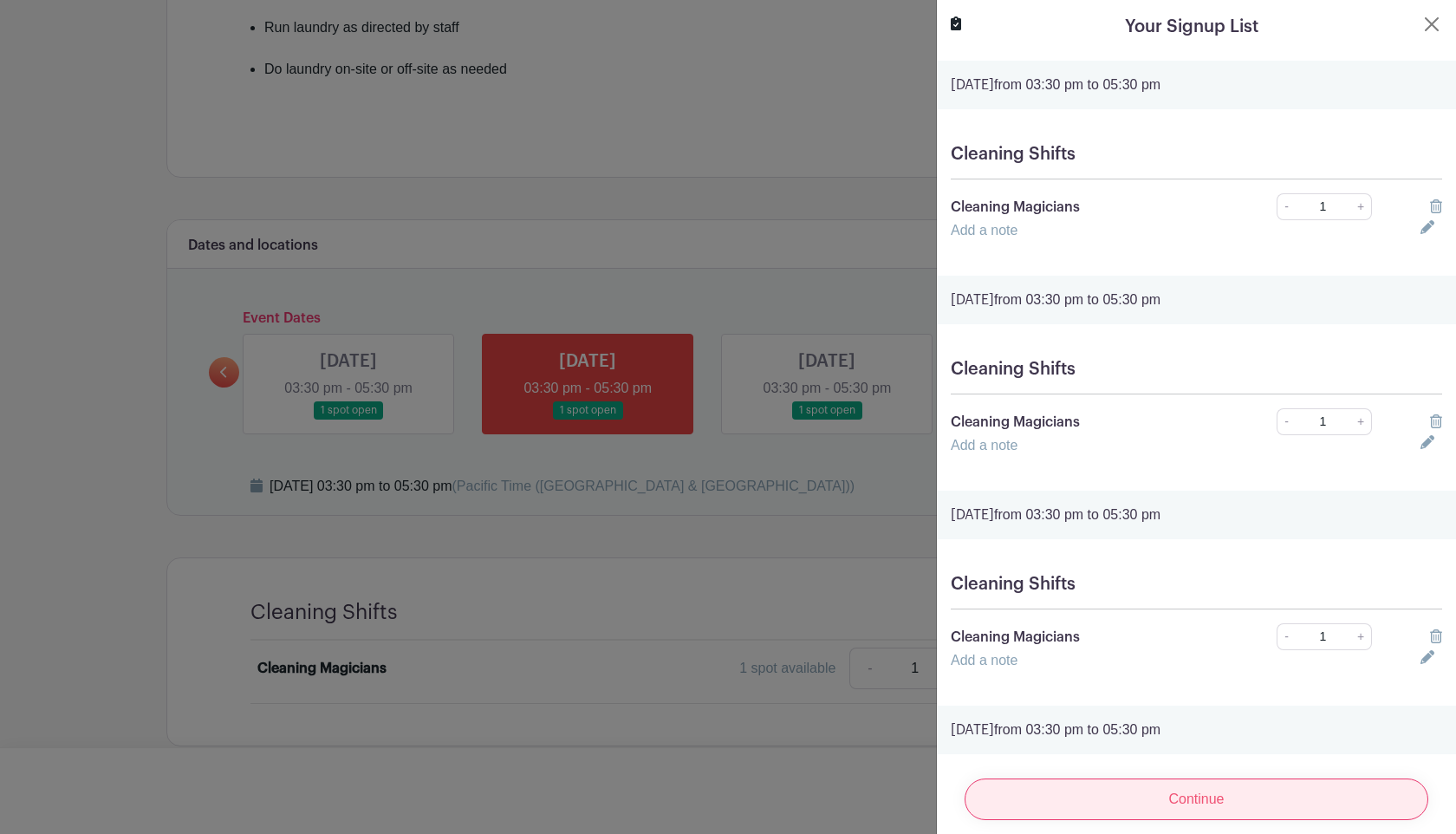
click at [1147, 795] on input "Continue" at bounding box center [1196, 799] width 464 height 42
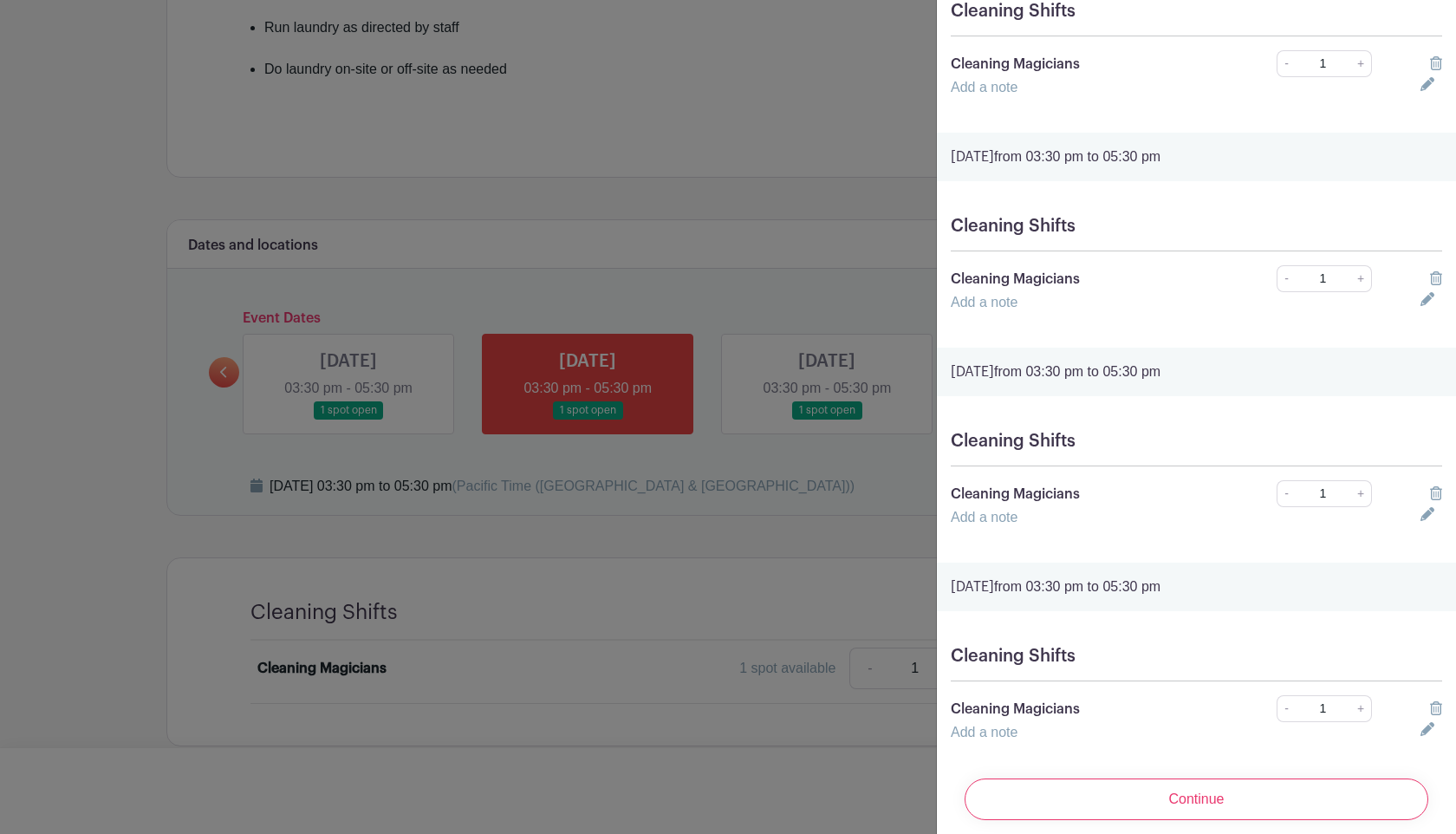
scroll to position [569, 0]
click at [692, 407] on div at bounding box center [728, 417] width 1456 height 834
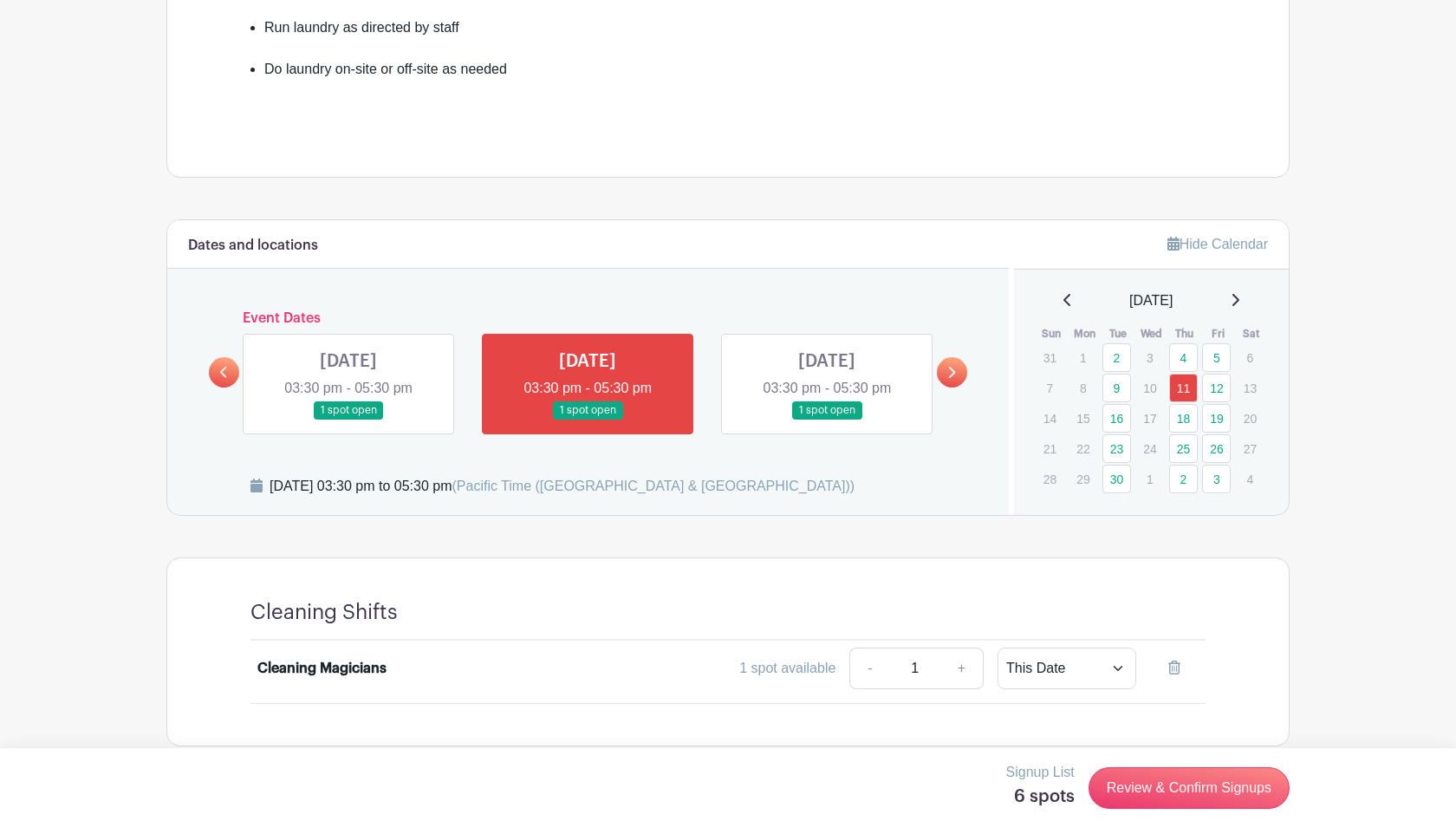
click at [919, 666] on input "1" at bounding box center [915, 668] width 52 height 42
click at [1022, 685] on select "This Date Select Dates" at bounding box center [1067, 668] width 139 height 42
click at [998, 648] on select "This Date Select Dates" at bounding box center [1067, 668] width 139 height 42
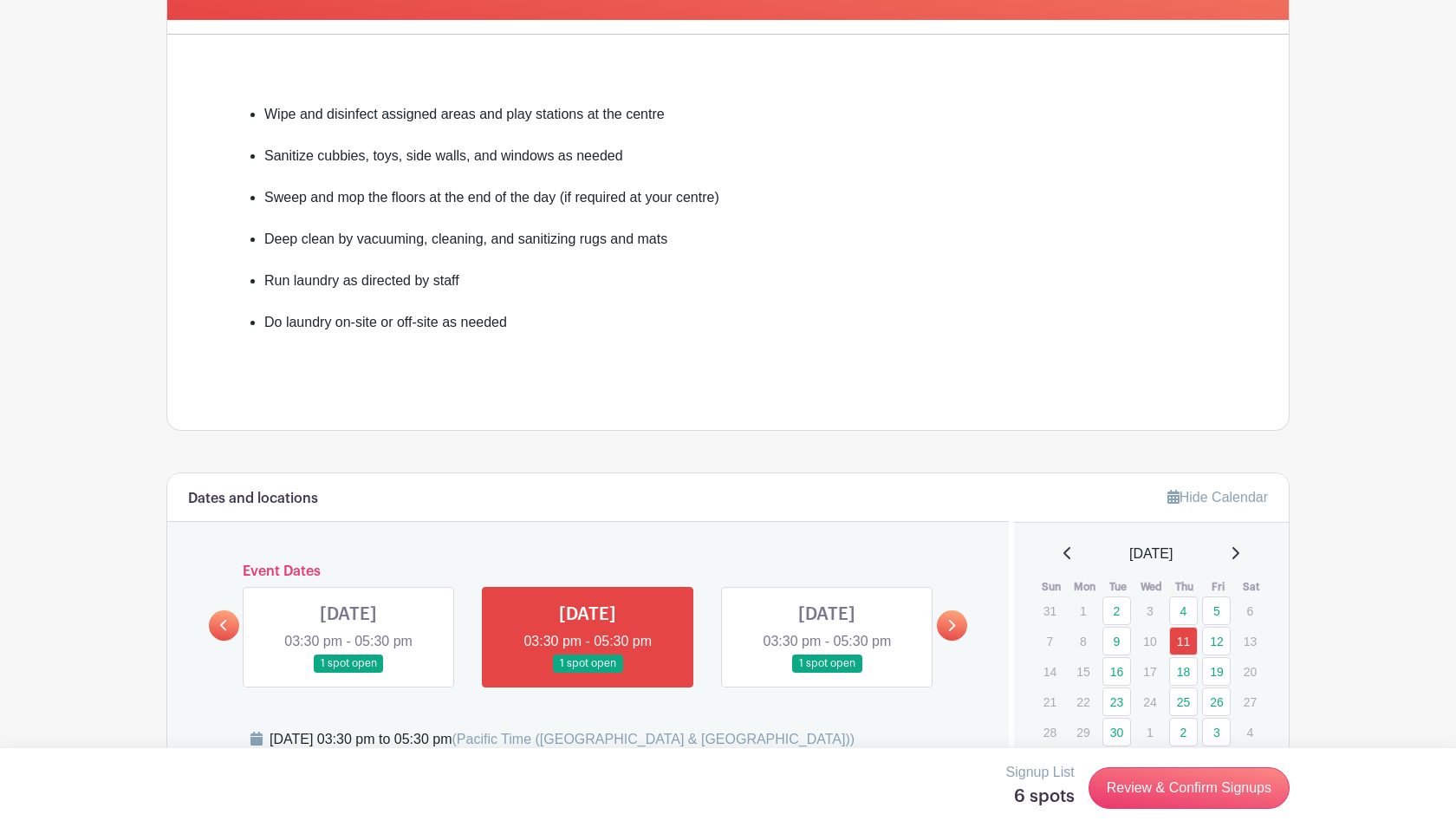
scroll to position [687, 0]
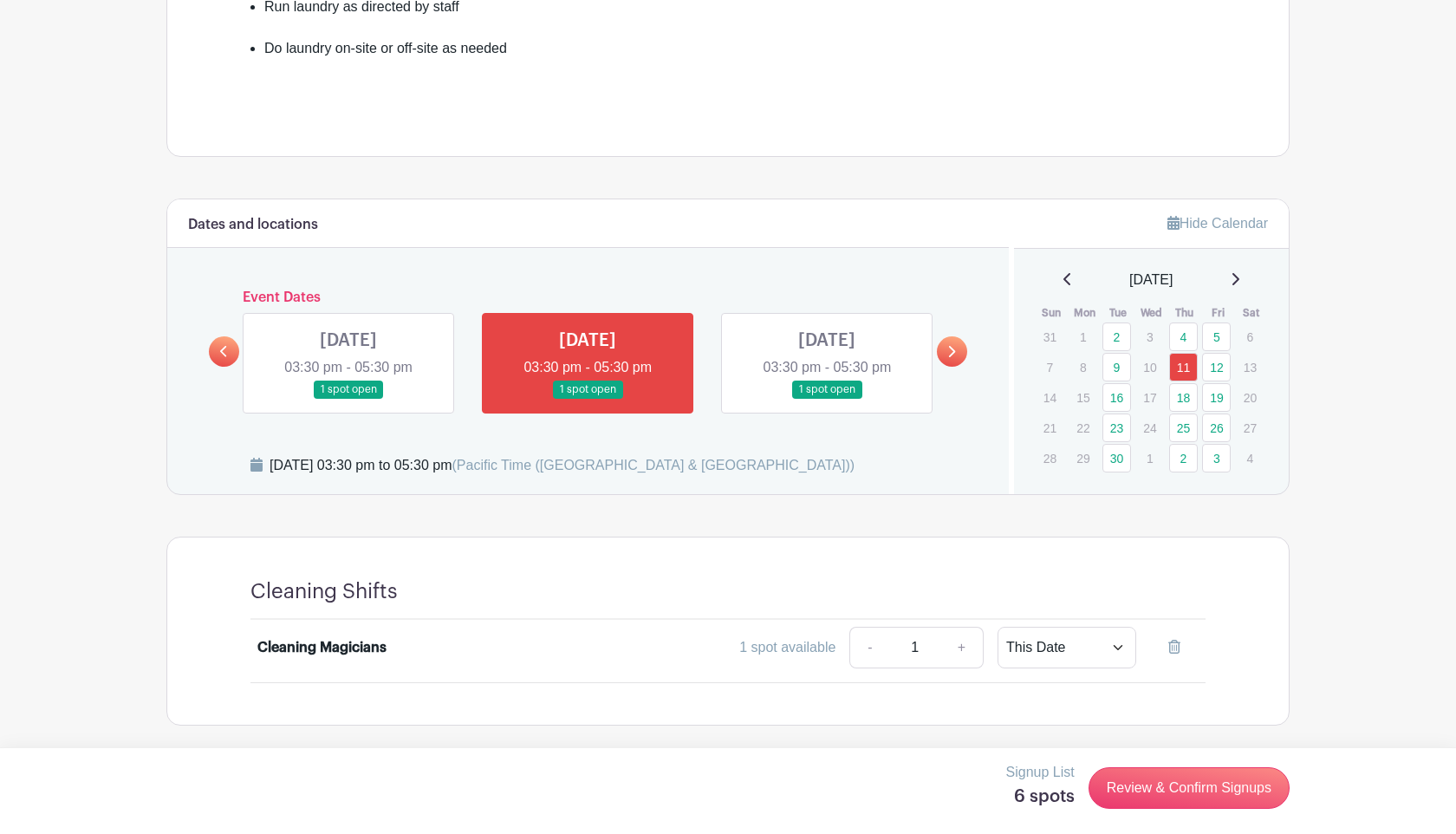
click at [1249, 816] on div "Signup List 6 spots Review & Confirm Signups" at bounding box center [728, 790] width 1456 height 87
click at [1232, 748] on div "Signup List 6 spots Review & Confirm Signups" at bounding box center [728, 790] width 1456 height 87
click at [1232, 774] on link "Review & Confirm Signups" at bounding box center [1189, 787] width 201 height 42
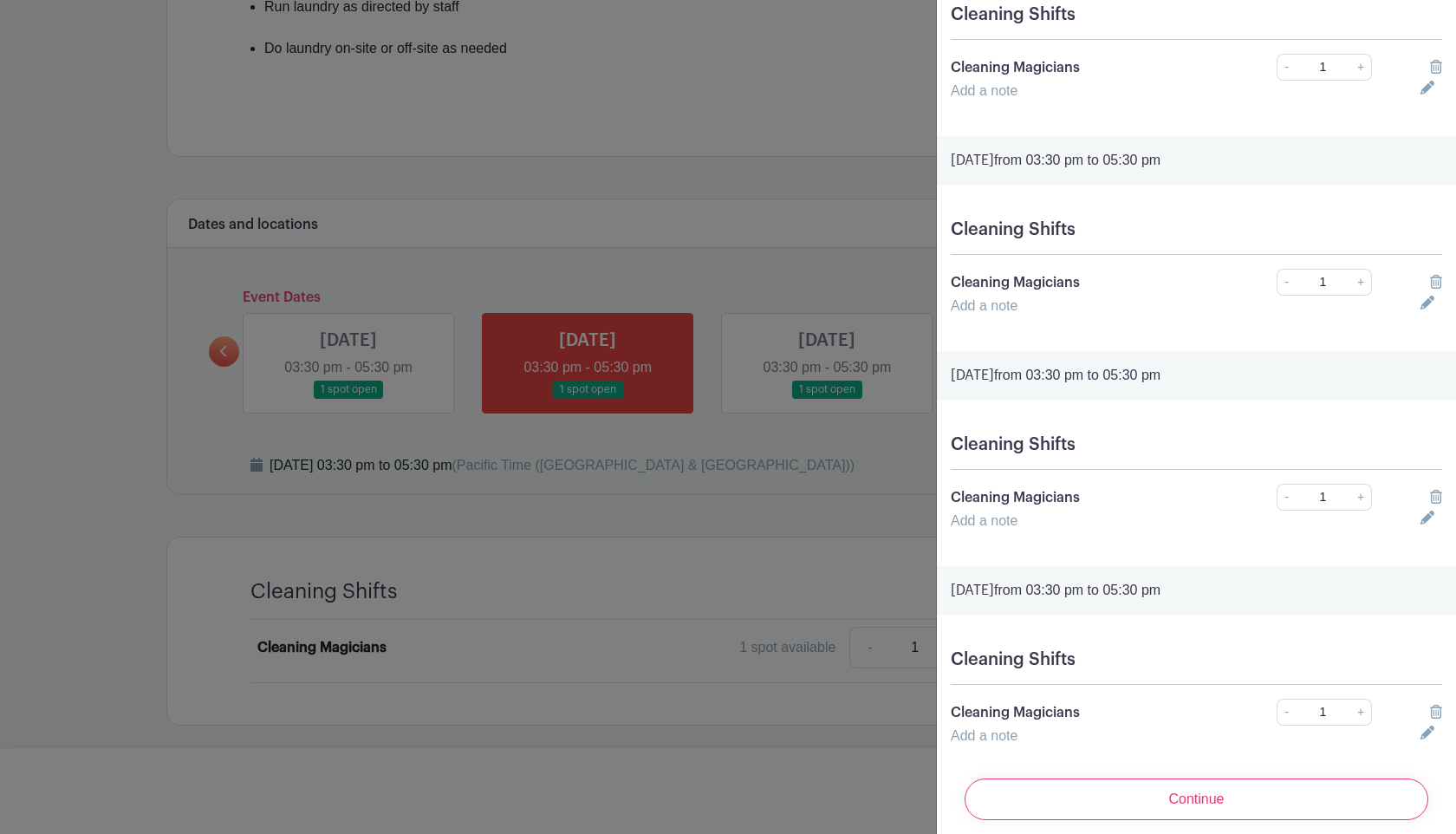
click at [819, 120] on div at bounding box center [728, 417] width 1456 height 834
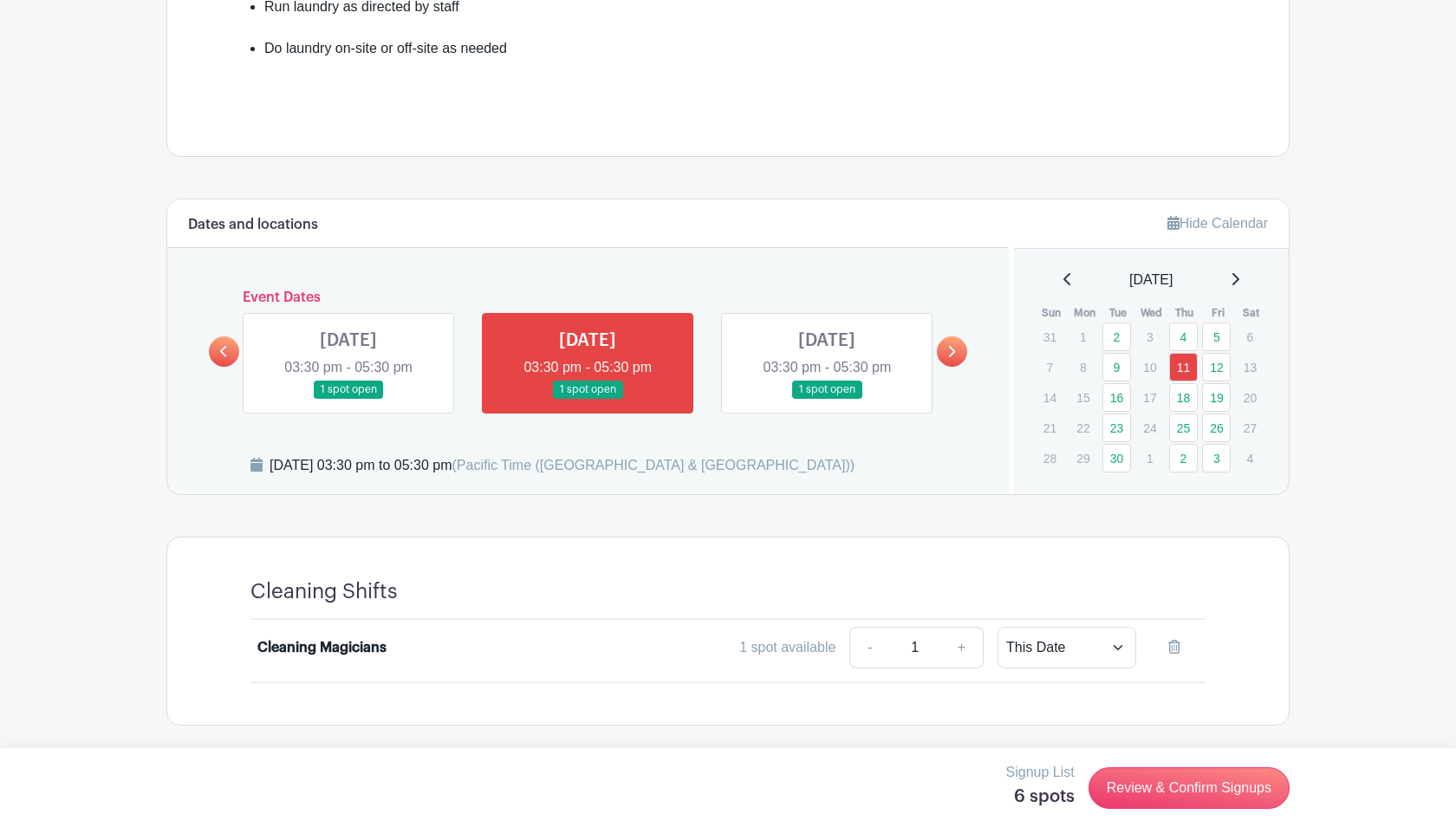
click at [1211, 343] on link "5" at bounding box center [1216, 336] width 29 height 29
click at [1215, 336] on link "5" at bounding box center [1216, 336] width 29 height 29
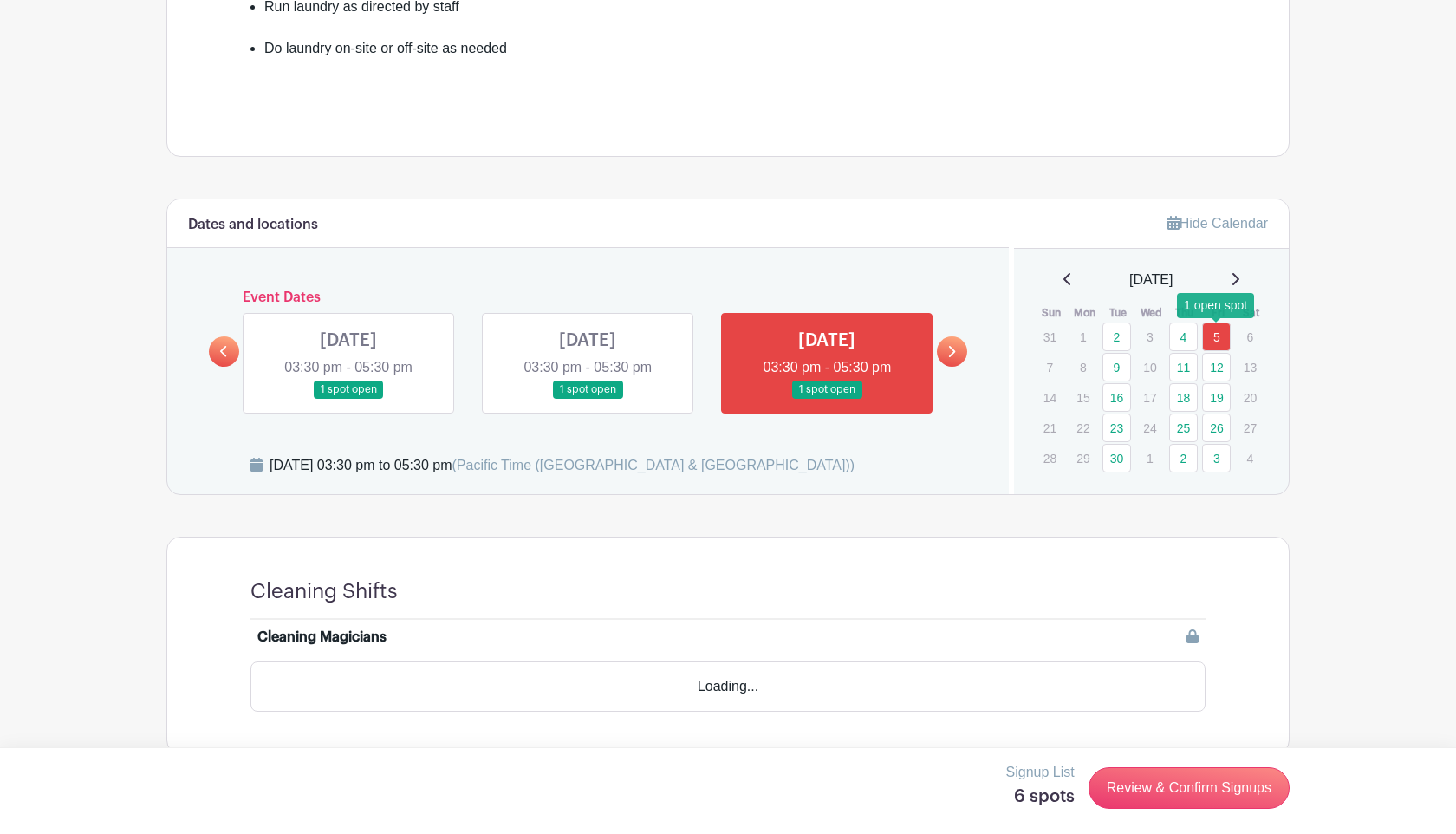
scroll to position [665, 0]
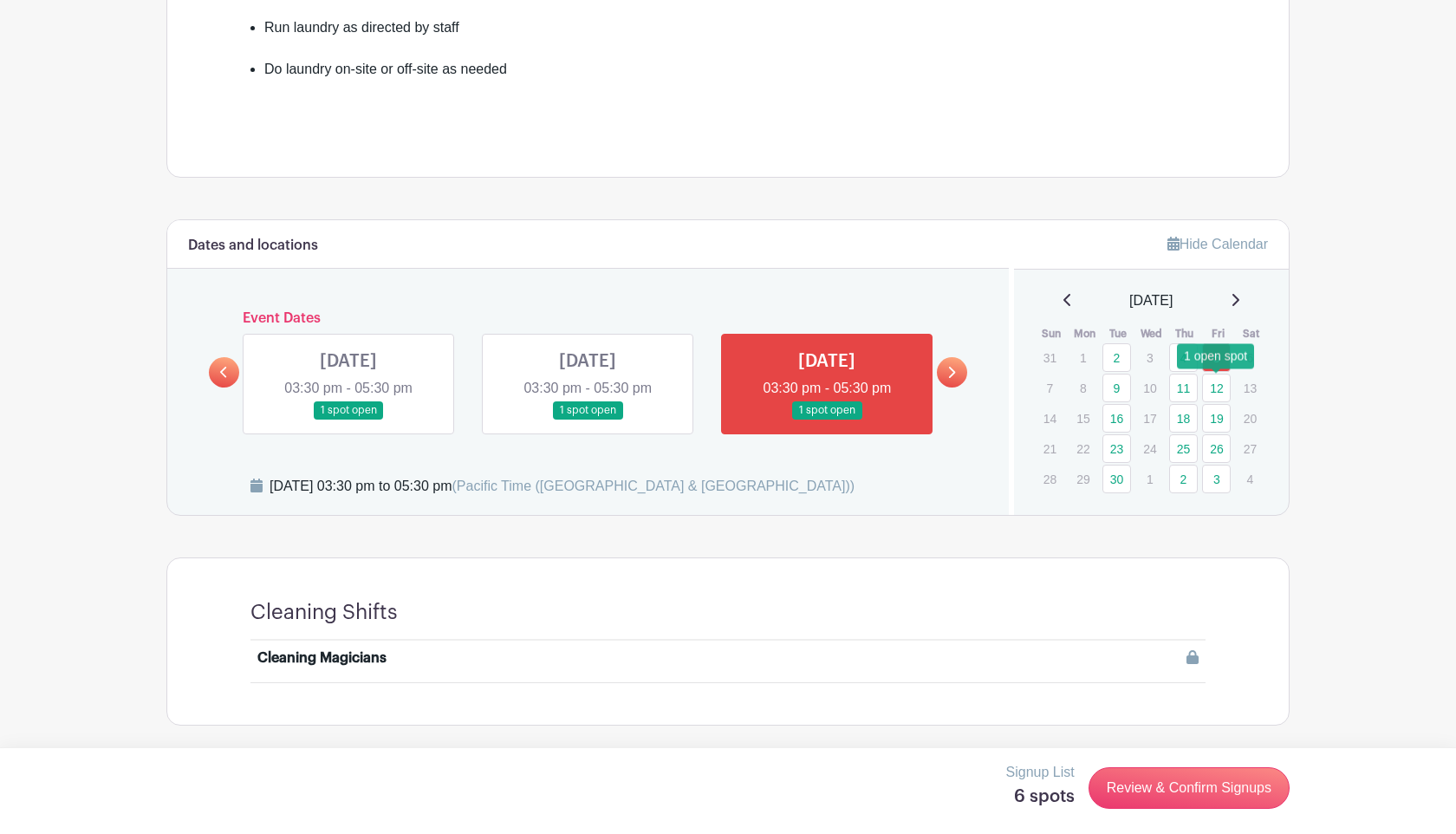
click at [1218, 392] on link "12" at bounding box center [1216, 388] width 29 height 29
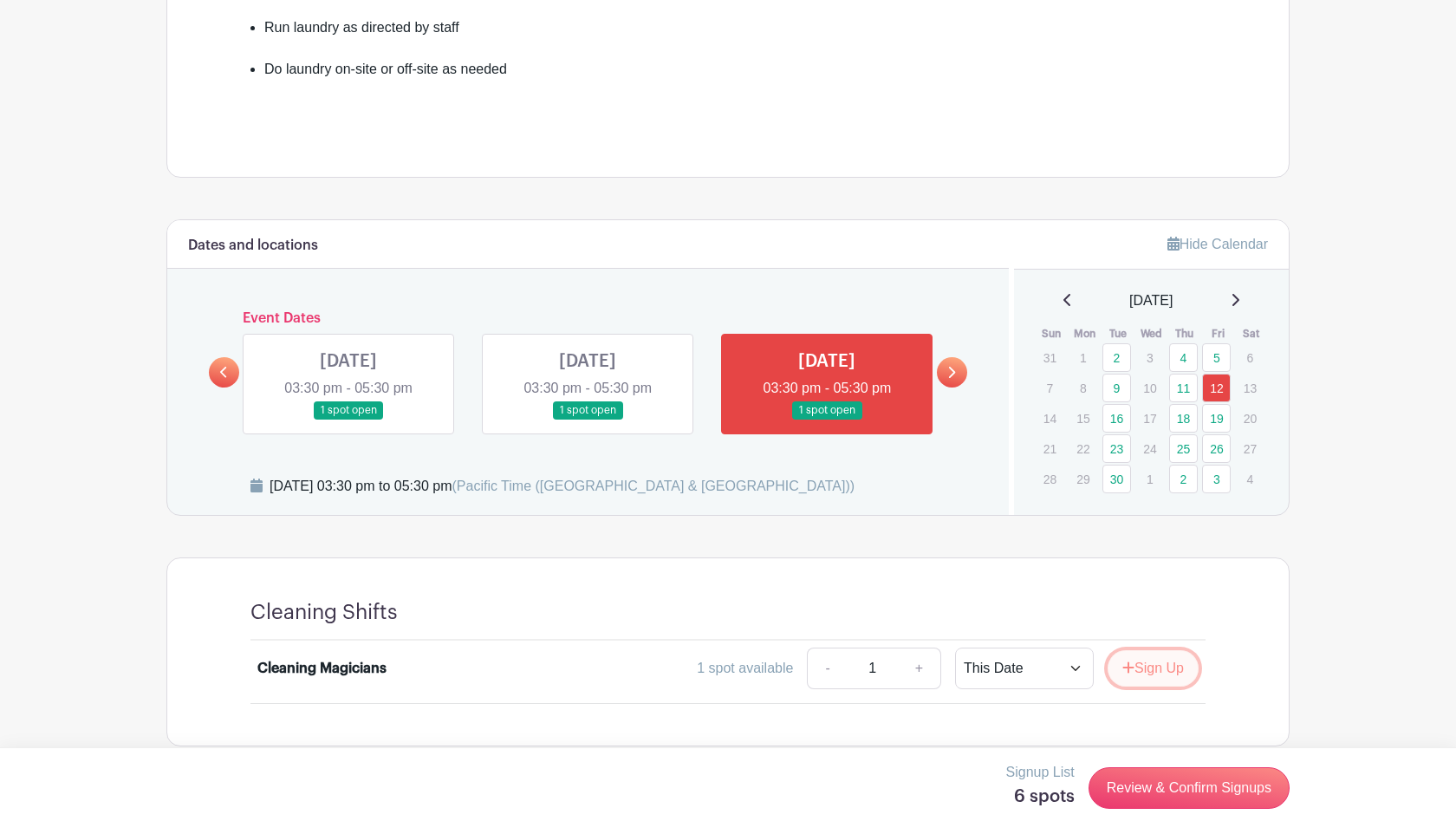
click at [1163, 676] on button "Sign Up" at bounding box center [1153, 668] width 91 height 36
click at [1216, 415] on link "19" at bounding box center [1216, 417] width 29 height 29
click at [1149, 665] on button "Sign Up" at bounding box center [1153, 668] width 91 height 36
click at [1215, 447] on link "26" at bounding box center [1216, 448] width 29 height 29
click at [1150, 674] on button "Sign Up" at bounding box center [1153, 668] width 91 height 36
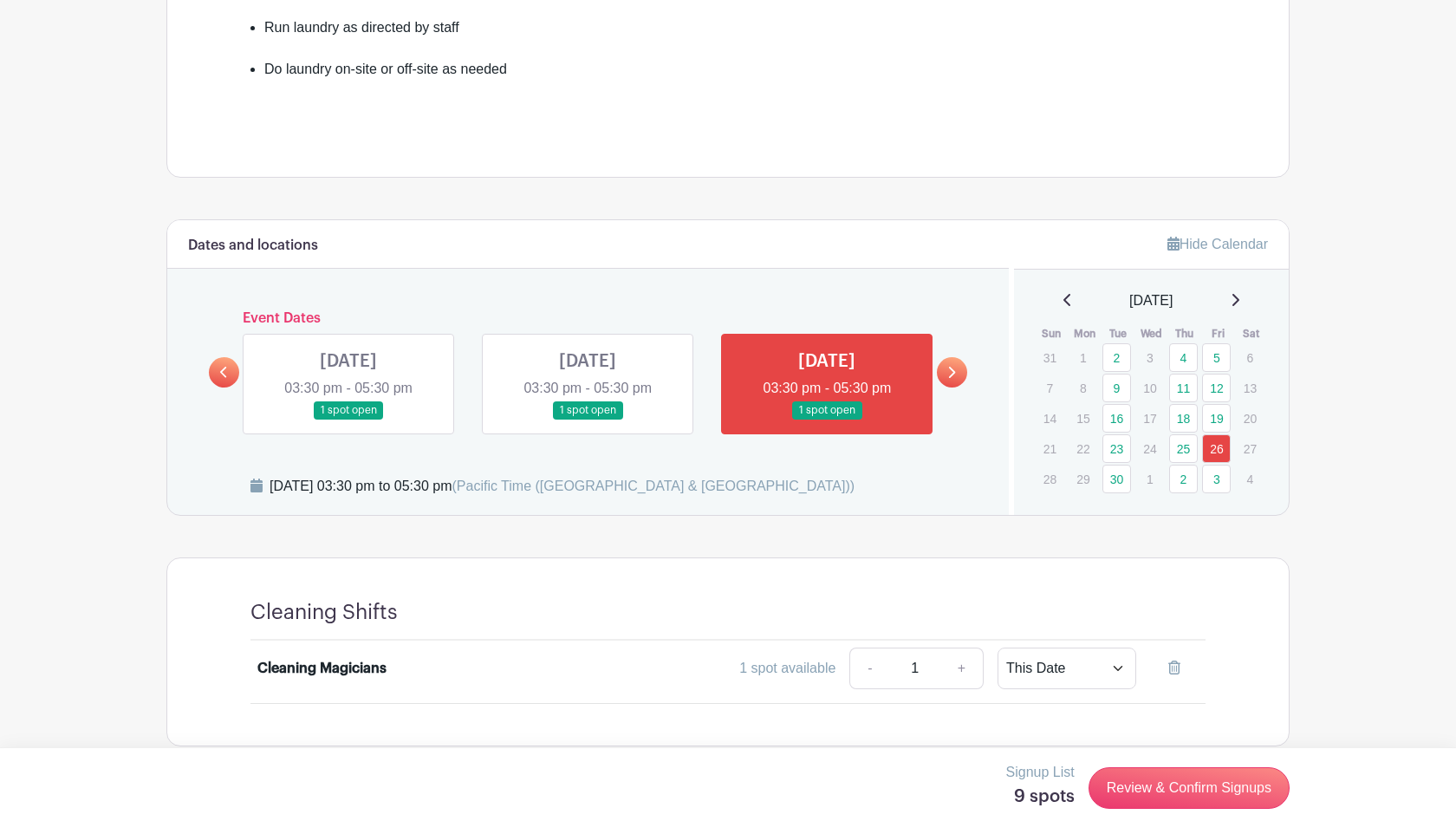
click at [1239, 308] on link at bounding box center [1234, 301] width 8 height 21
click at [1219, 353] on link "3" at bounding box center [1216, 357] width 29 height 29
click at [1173, 663] on button "Sign Up" at bounding box center [1153, 668] width 91 height 36
click at [1220, 383] on link "10" at bounding box center [1216, 388] width 29 height 29
click at [1218, 384] on link "10" at bounding box center [1216, 388] width 29 height 29
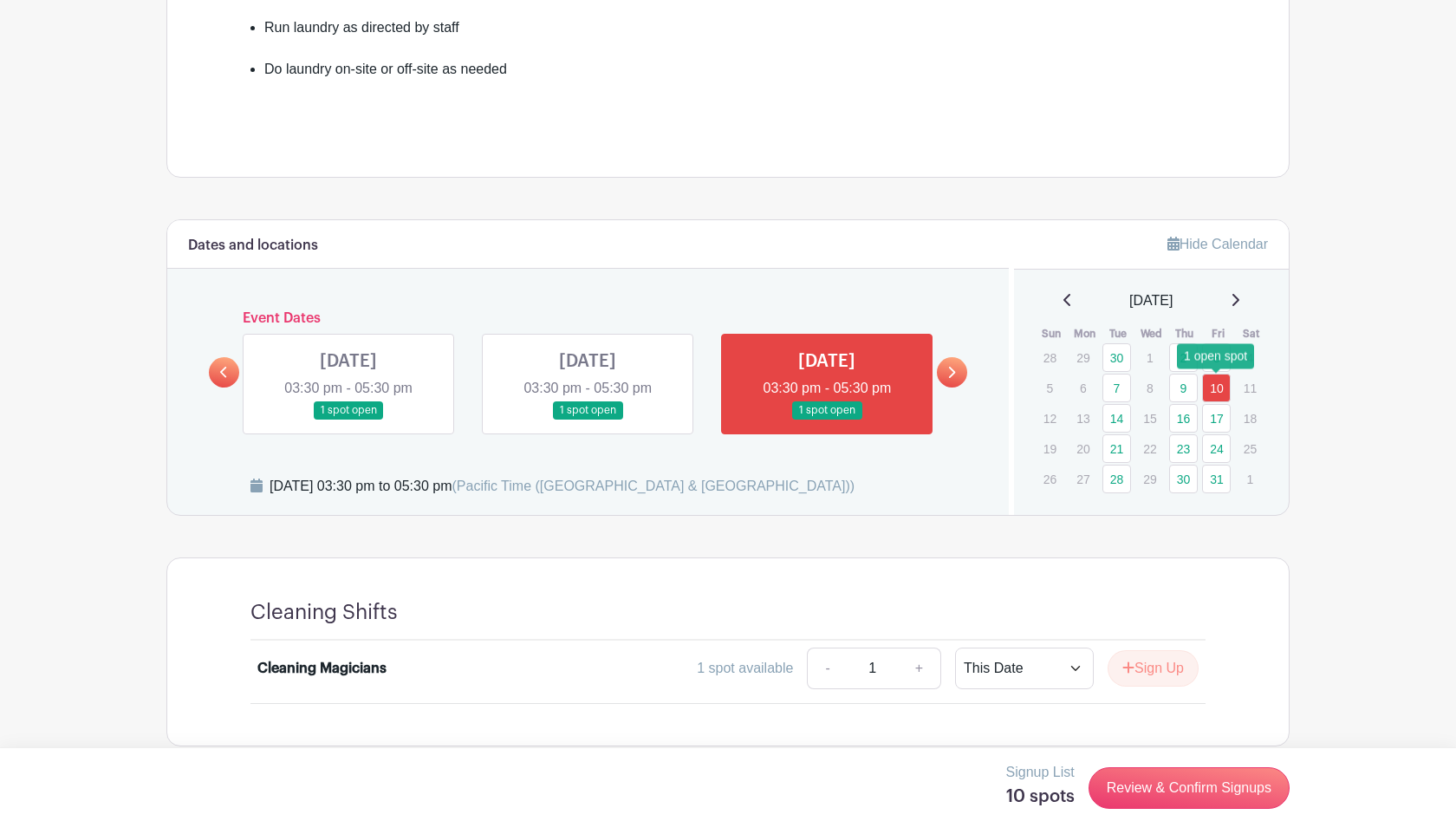
click at [1216, 395] on link "10" at bounding box center [1216, 388] width 29 height 29
click at [1166, 664] on button "Sign Up" at bounding box center [1153, 668] width 91 height 36
click at [1213, 416] on link "17" at bounding box center [1216, 417] width 29 height 29
click at [1162, 670] on button "Sign Up" at bounding box center [1153, 668] width 91 height 36
click at [1218, 453] on link "24" at bounding box center [1216, 448] width 29 height 29
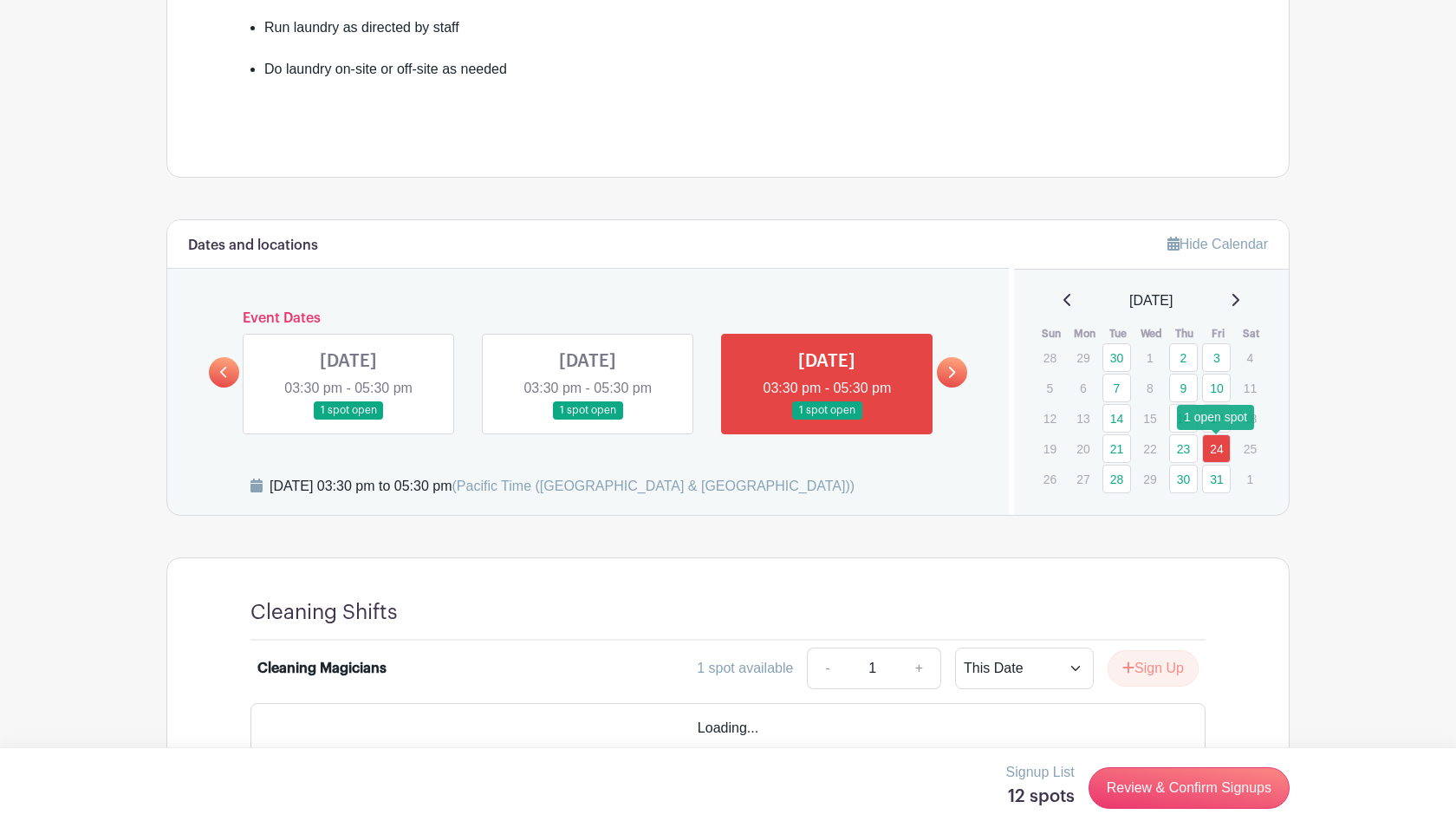
click at [1215, 451] on link "24" at bounding box center [1216, 448] width 29 height 29
click at [1152, 679] on button "Sign Up" at bounding box center [1153, 668] width 91 height 36
click at [1208, 488] on link "31" at bounding box center [1216, 479] width 29 height 29
click at [1218, 488] on link "31" at bounding box center [1216, 479] width 29 height 29
click at [1144, 650] on button "Sign Up" at bounding box center [1153, 668] width 91 height 36
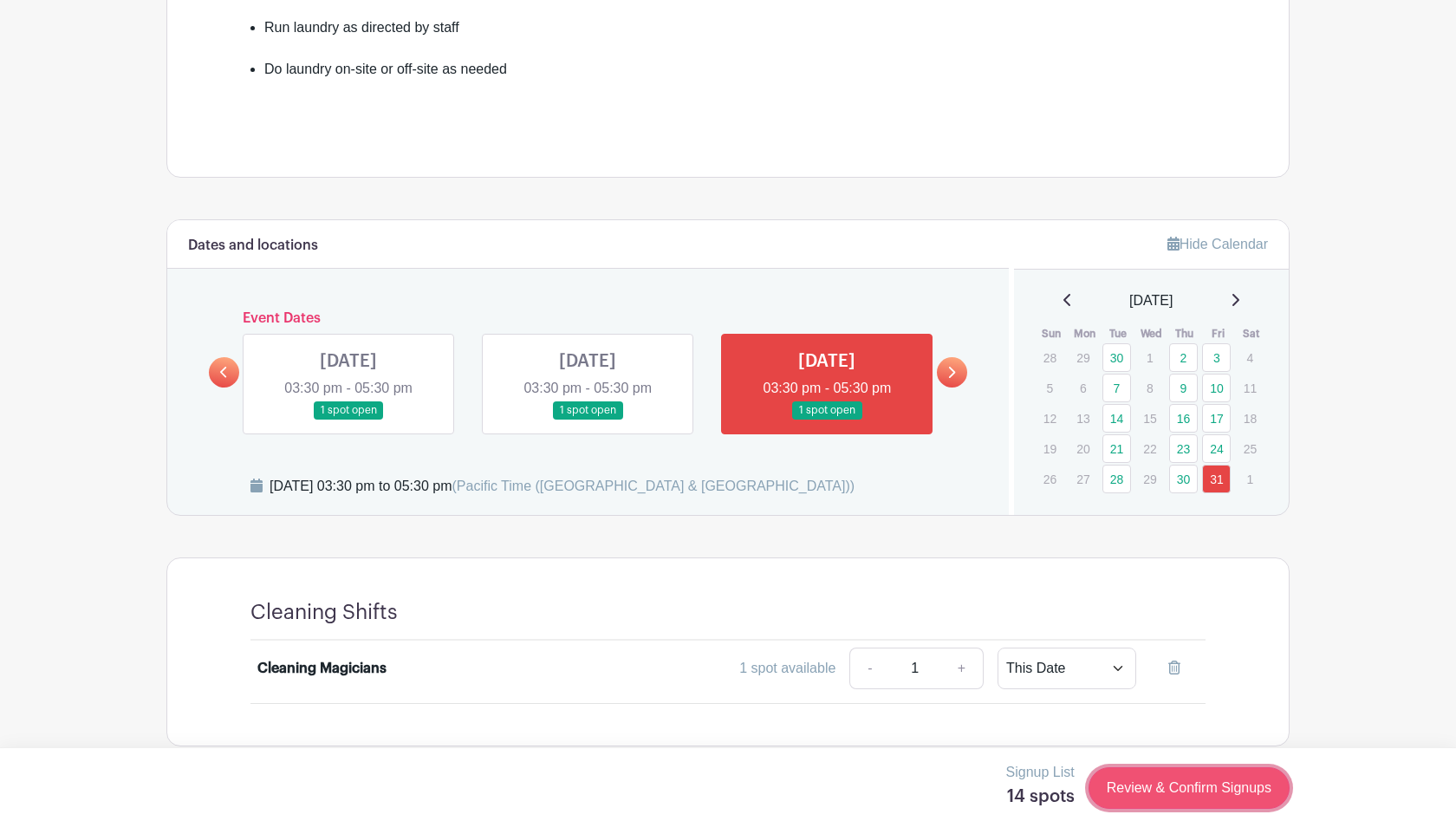
click at [1136, 793] on link "Review & Confirm Signups" at bounding box center [1189, 787] width 201 height 42
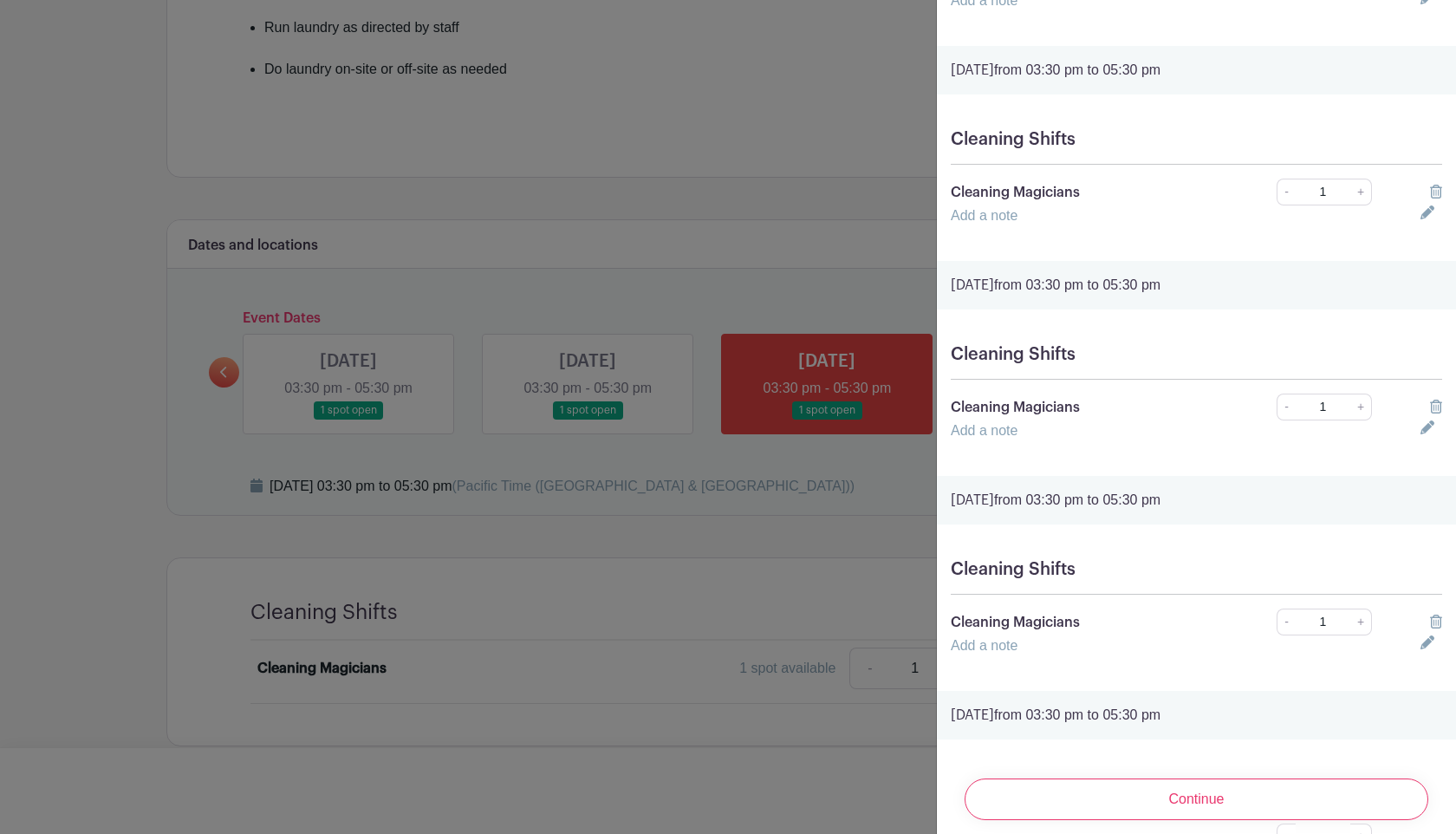
scroll to position [870, 0]
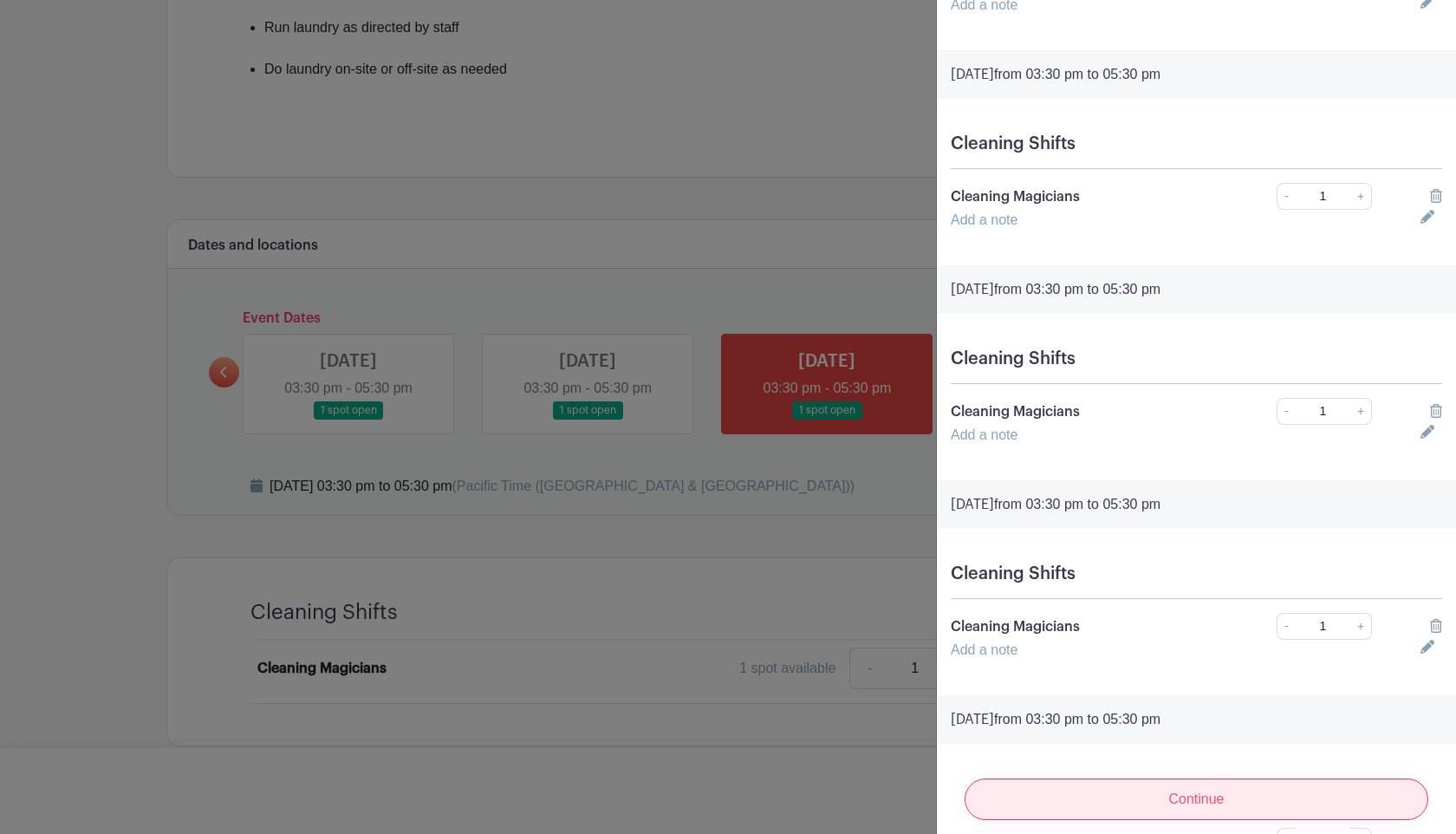
click at [1129, 784] on input "Continue" at bounding box center [1196, 799] width 464 height 42
click at [1072, 787] on input "Continue" at bounding box center [1196, 799] width 464 height 42
click at [1068, 810] on input "Continue" at bounding box center [1196, 799] width 464 height 42
click at [1098, 787] on input "Continue" at bounding box center [1196, 799] width 464 height 42
click at [1098, 787] on div "Continue" at bounding box center [1195, 799] width 491 height 69
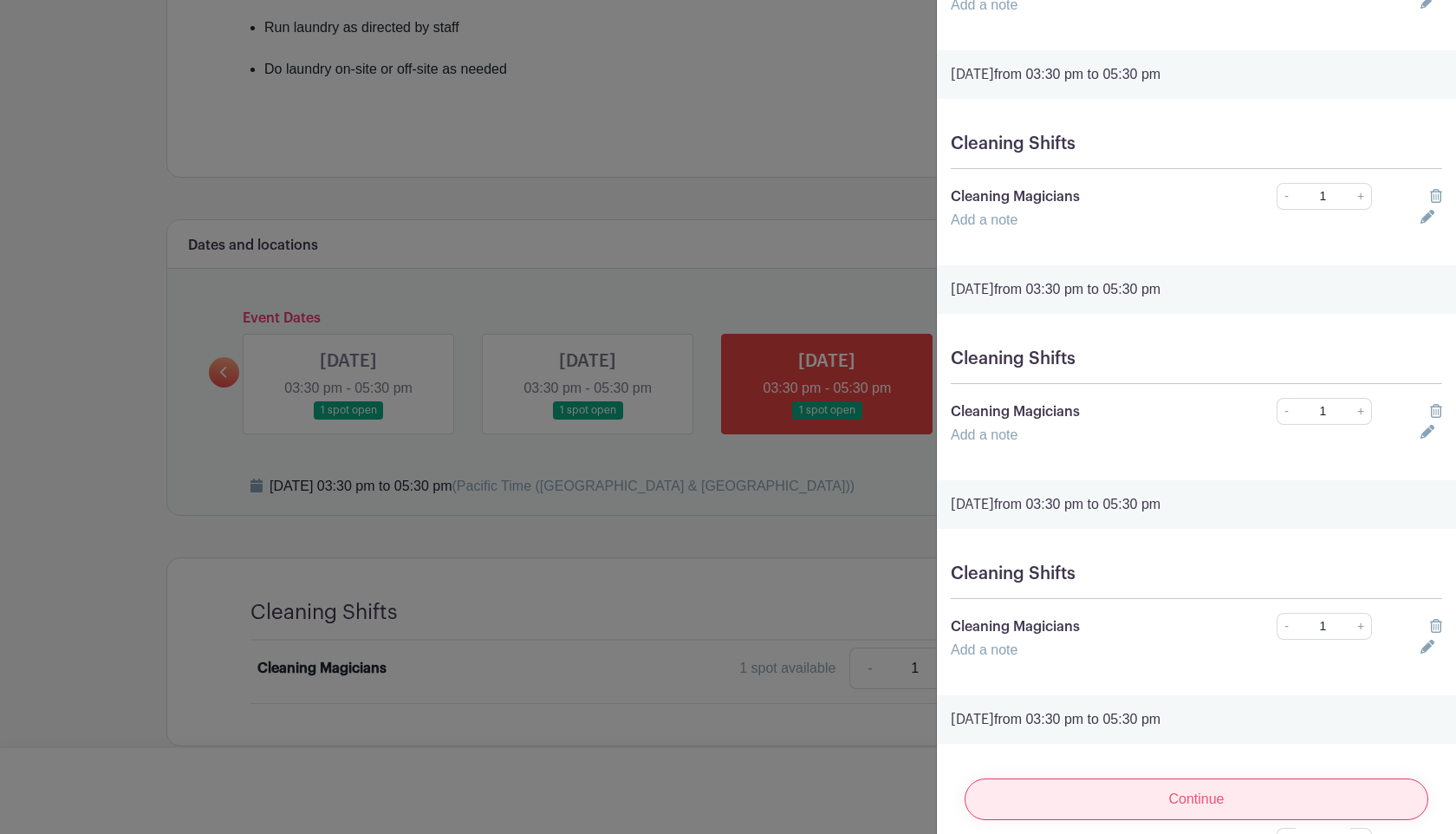
click at [1092, 800] on input "Continue" at bounding box center [1196, 799] width 464 height 42
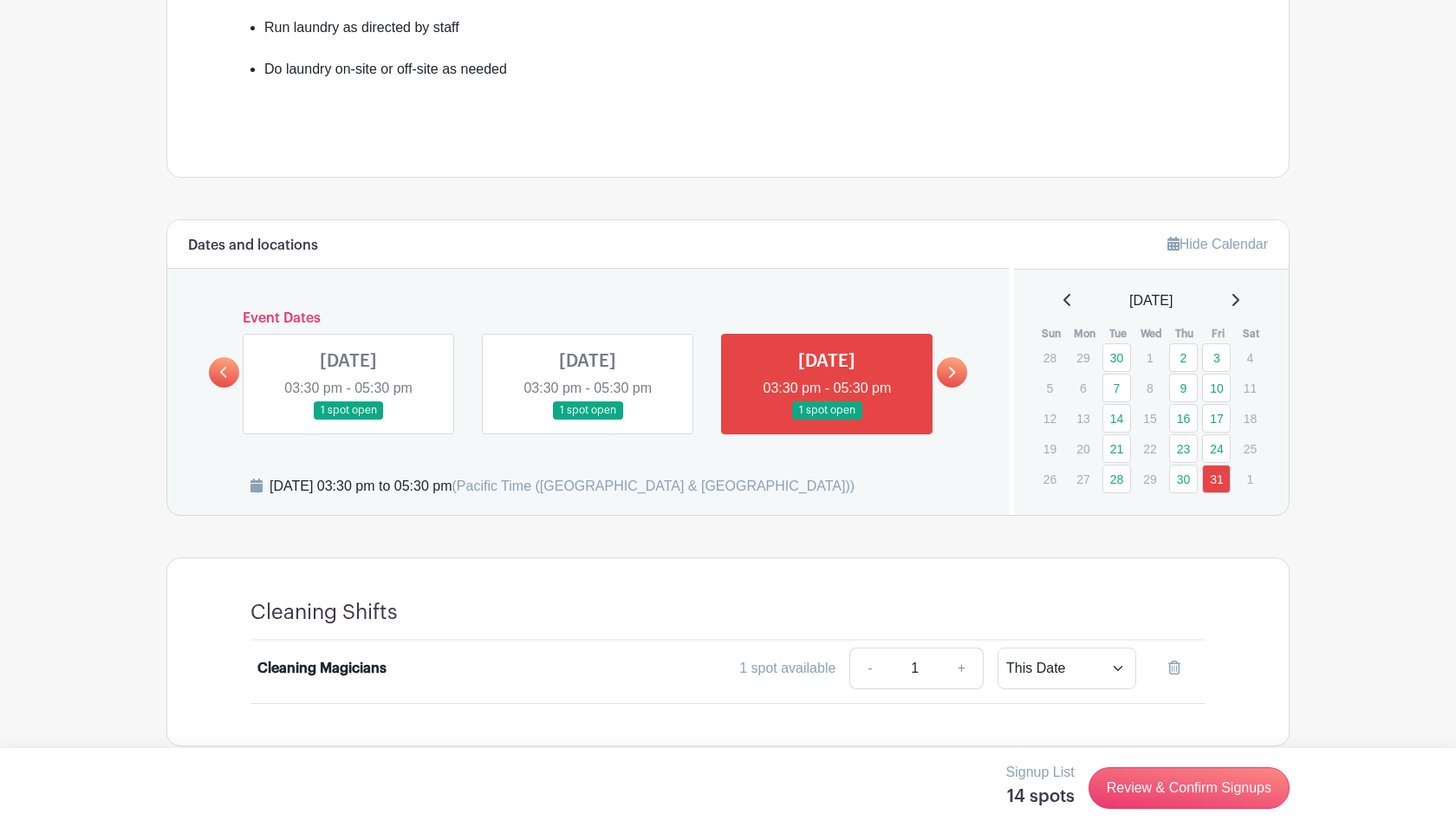
click at [865, 472] on div at bounding box center [728, 417] width 1456 height 834
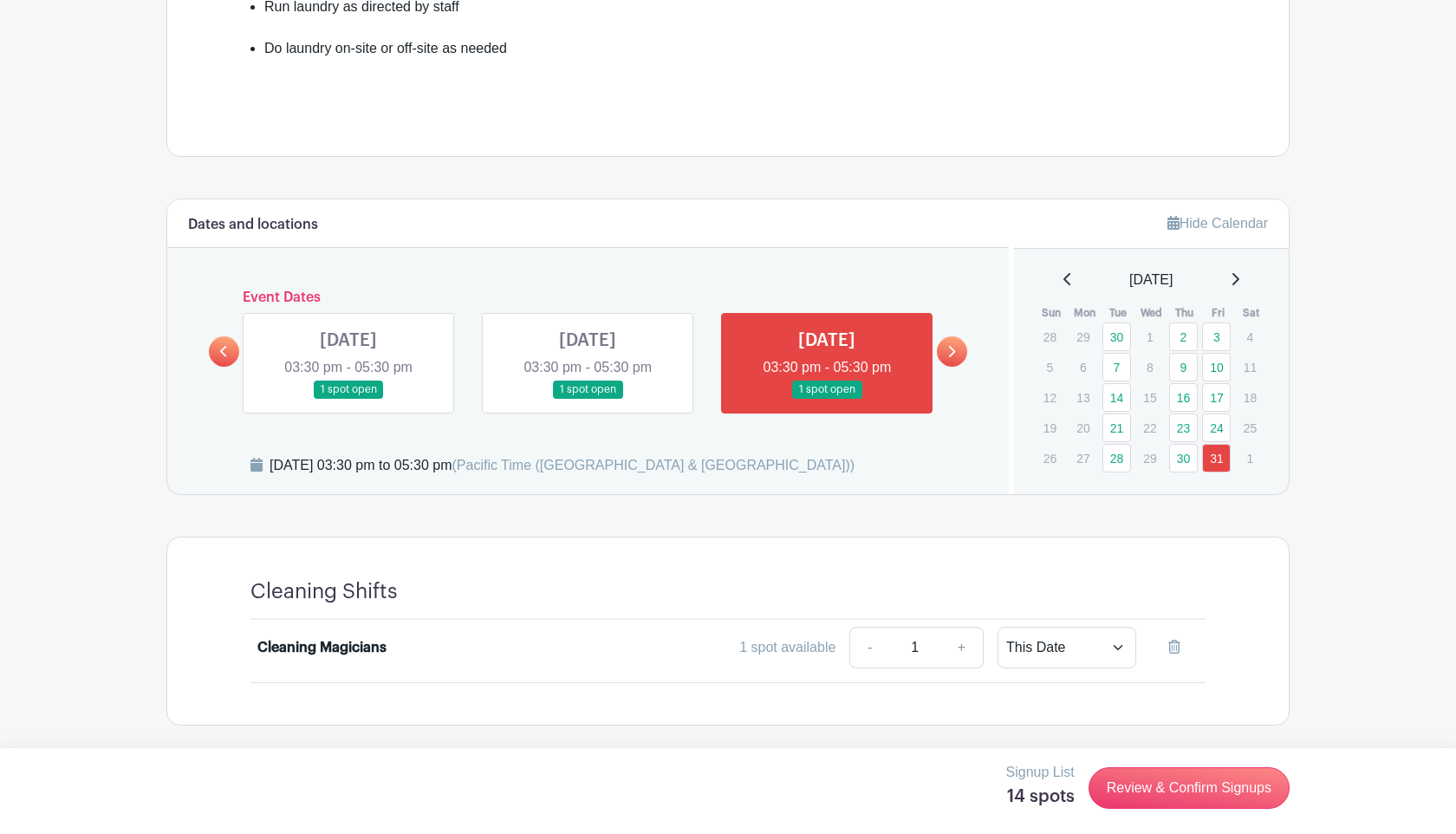
click at [1002, 774] on div "Signup List 14 spots Review & Confirm Signups" at bounding box center [728, 788] width 1123 height 52
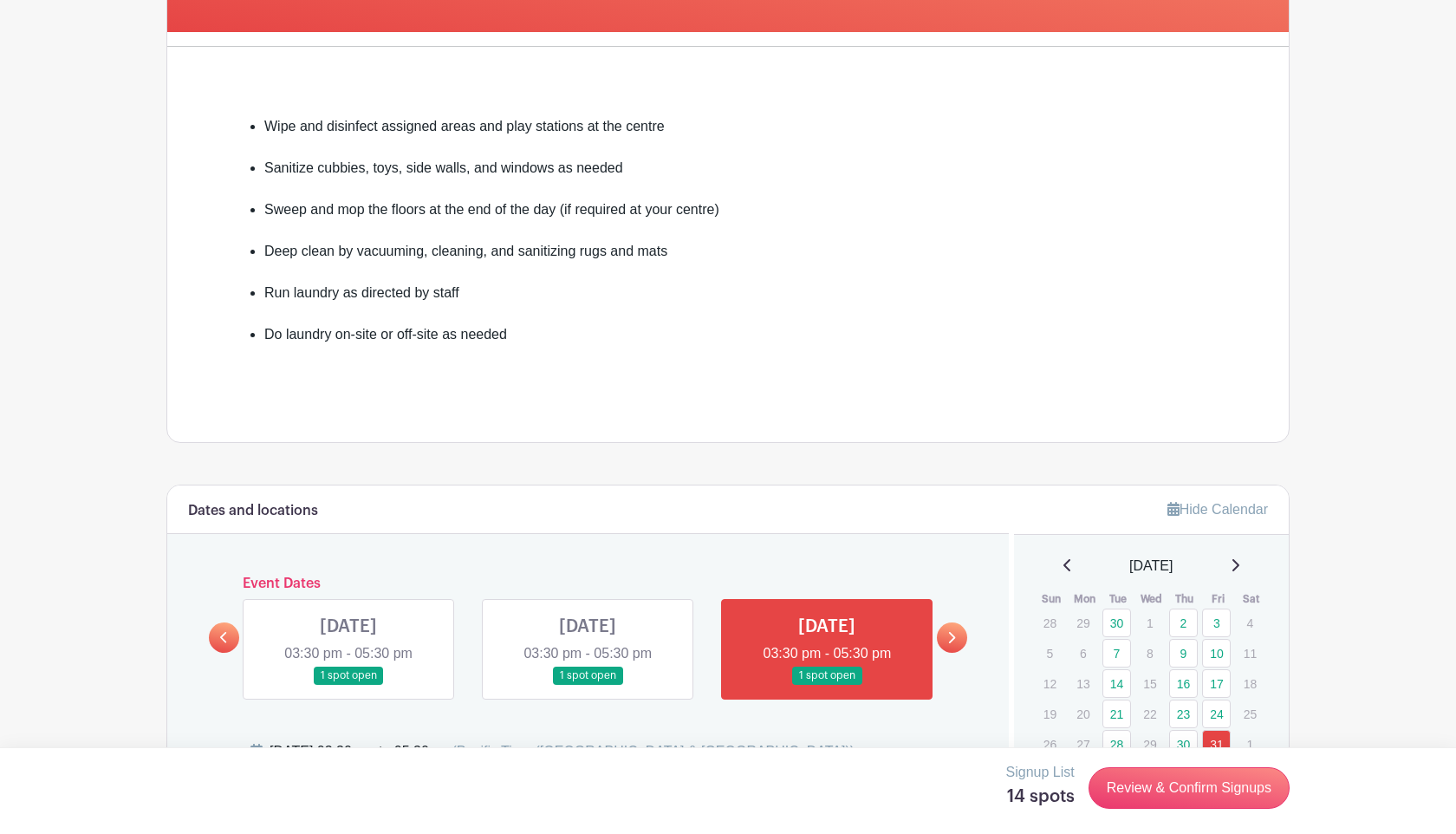
scroll to position [0, 0]
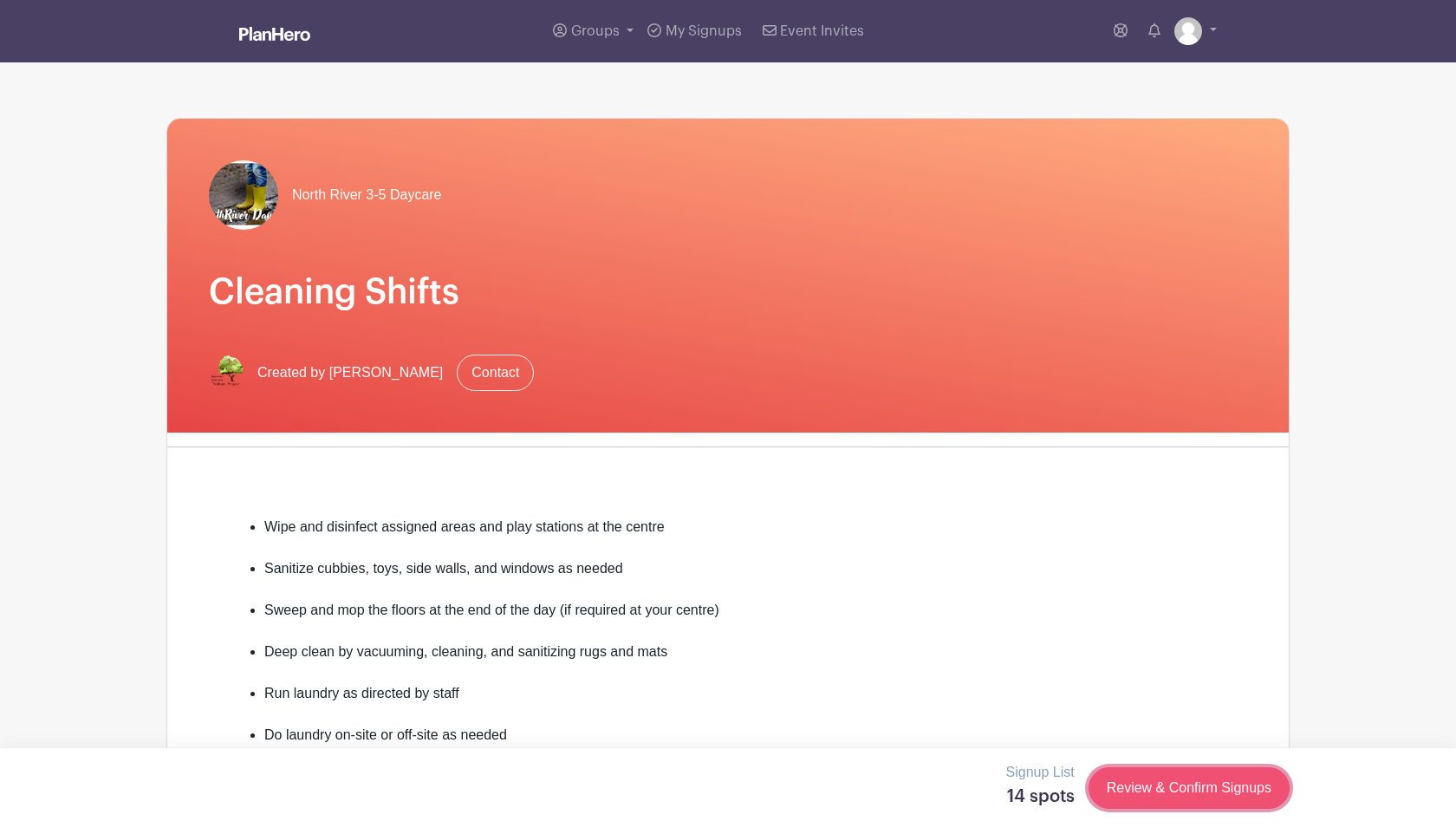
click at [1180, 795] on link "Review & Confirm Signups" at bounding box center [1189, 787] width 201 height 42
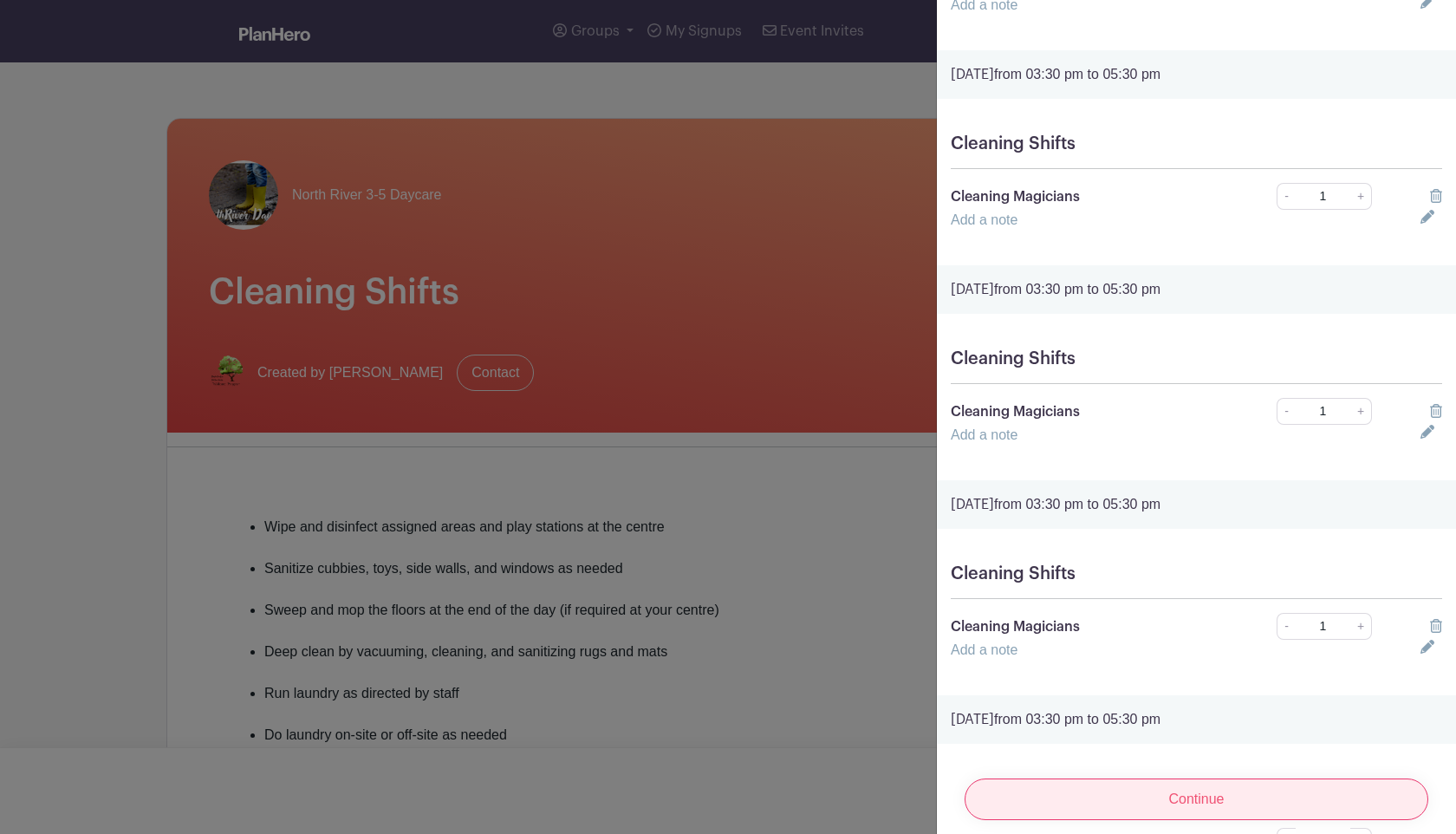
click at [1180, 796] on input "Continue" at bounding box center [1196, 799] width 464 height 42
click at [1174, 799] on input "Continue" at bounding box center [1196, 799] width 464 height 42
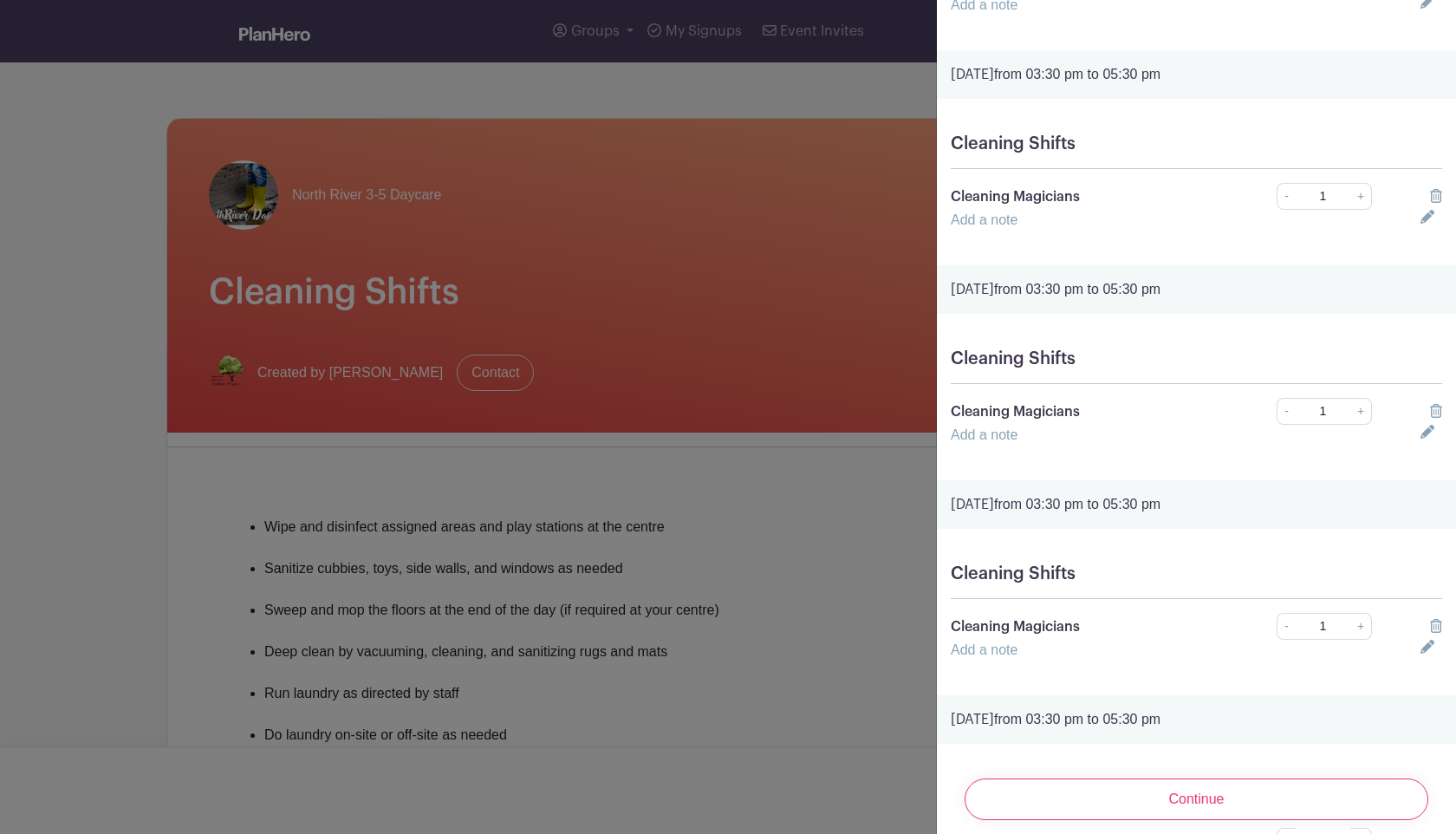
click at [985, 656] on link "Add a note" at bounding box center [984, 649] width 67 height 15
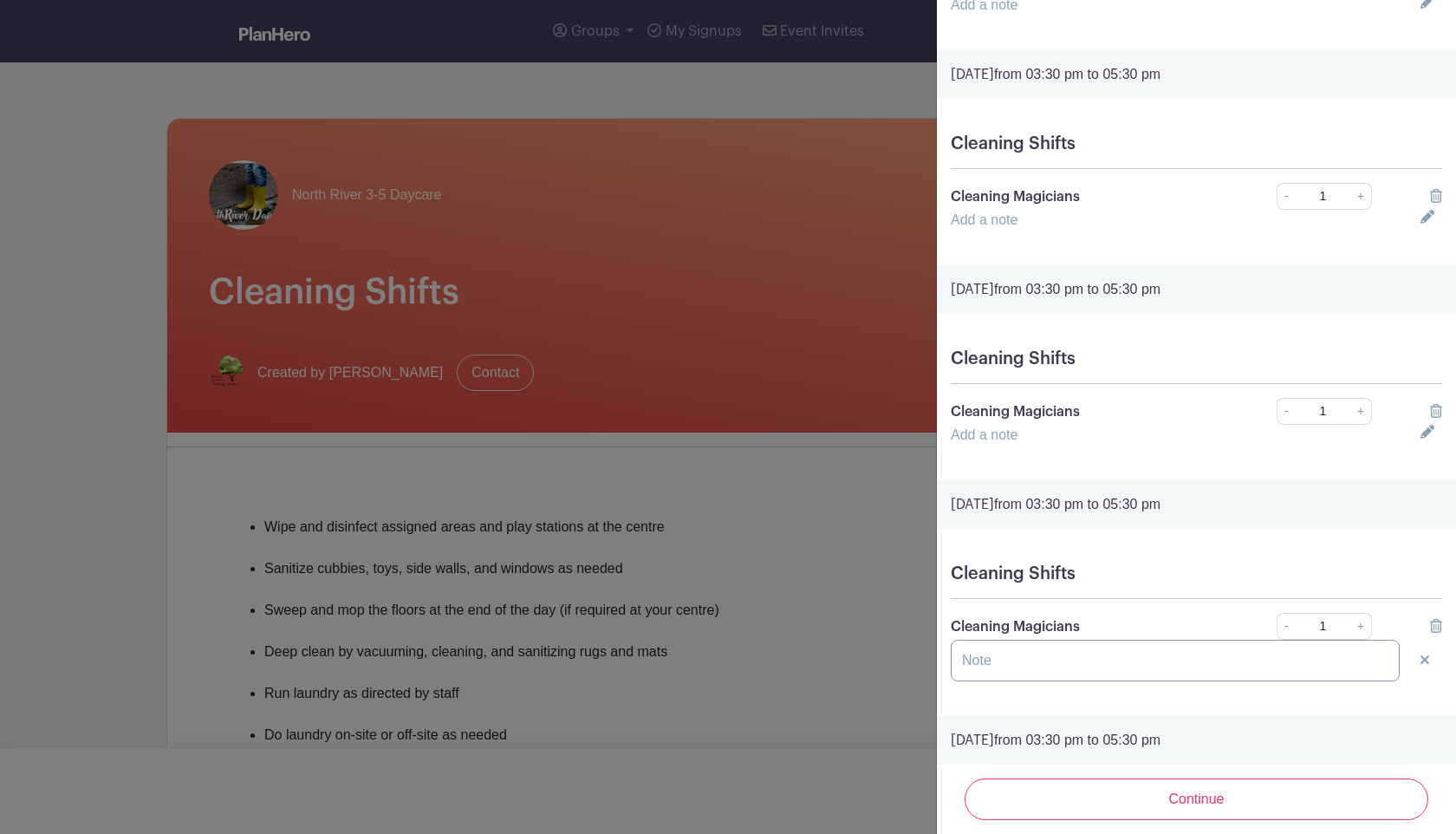
click at [986, 661] on input "text" at bounding box center [1175, 660] width 449 height 42
click at [1420, 659] on icon at bounding box center [1423, 659] width 8 height 14
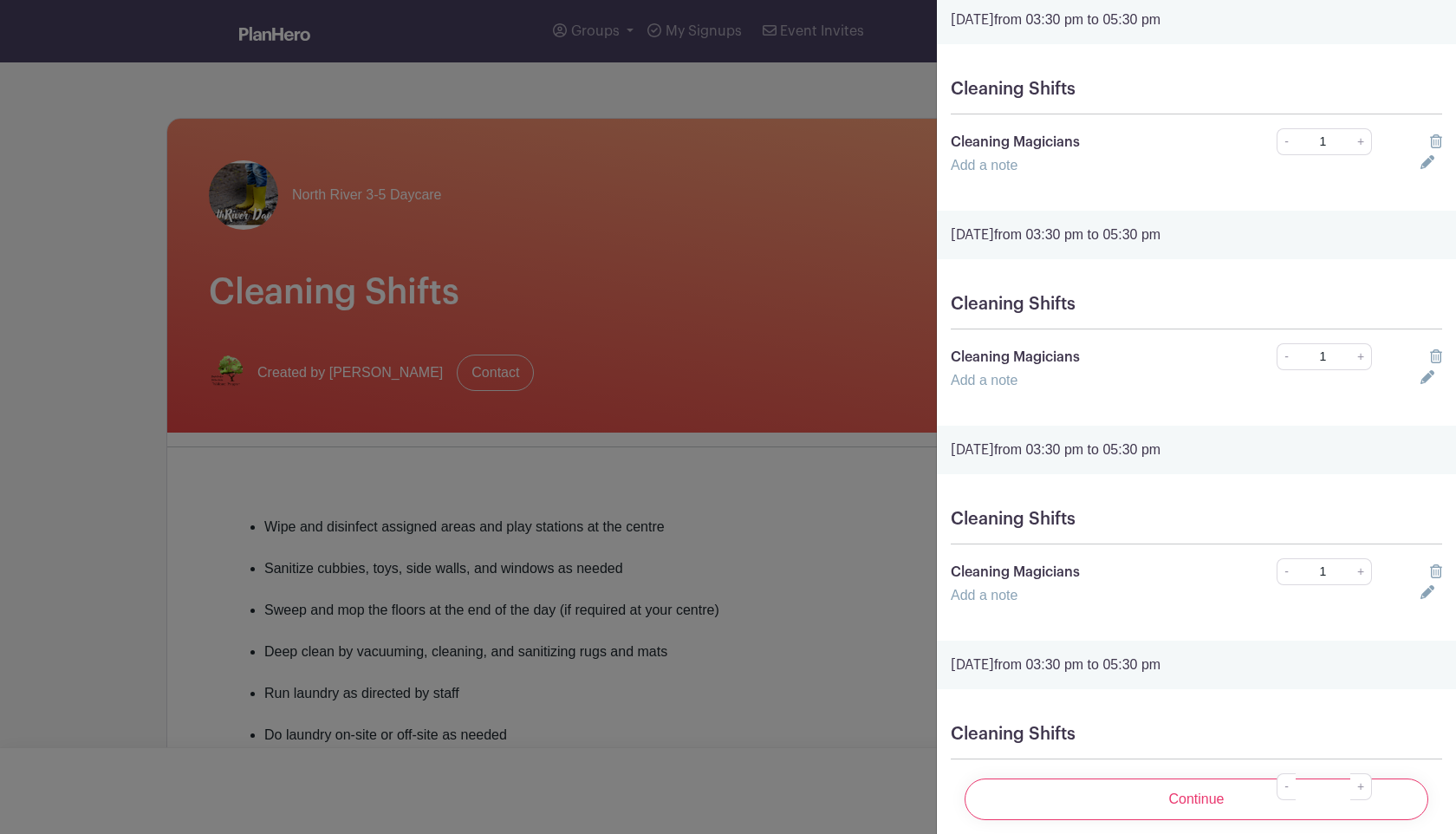
scroll to position [2318, 0]
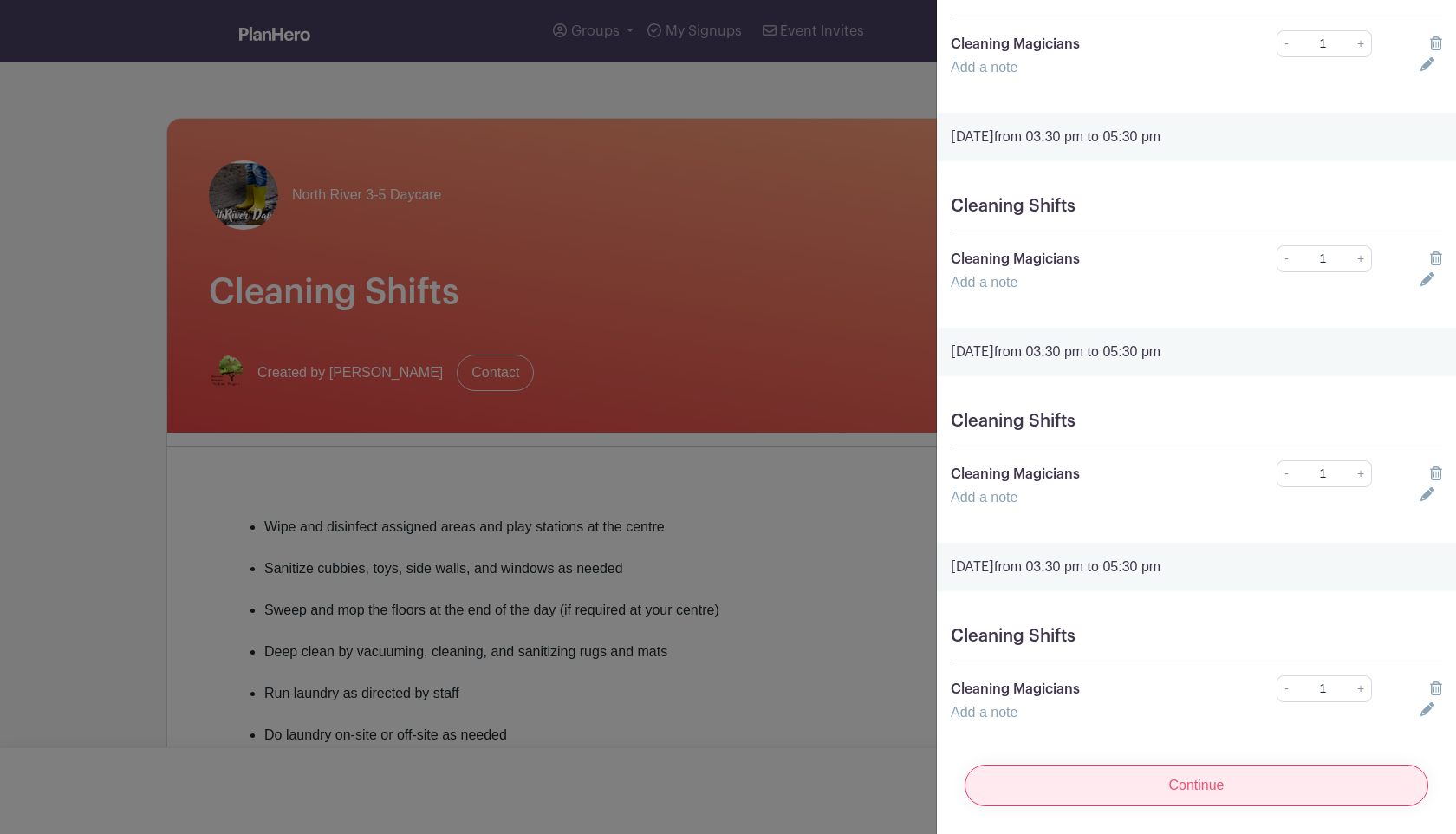
click at [1204, 793] on input "Continue" at bounding box center [1196, 785] width 464 height 42
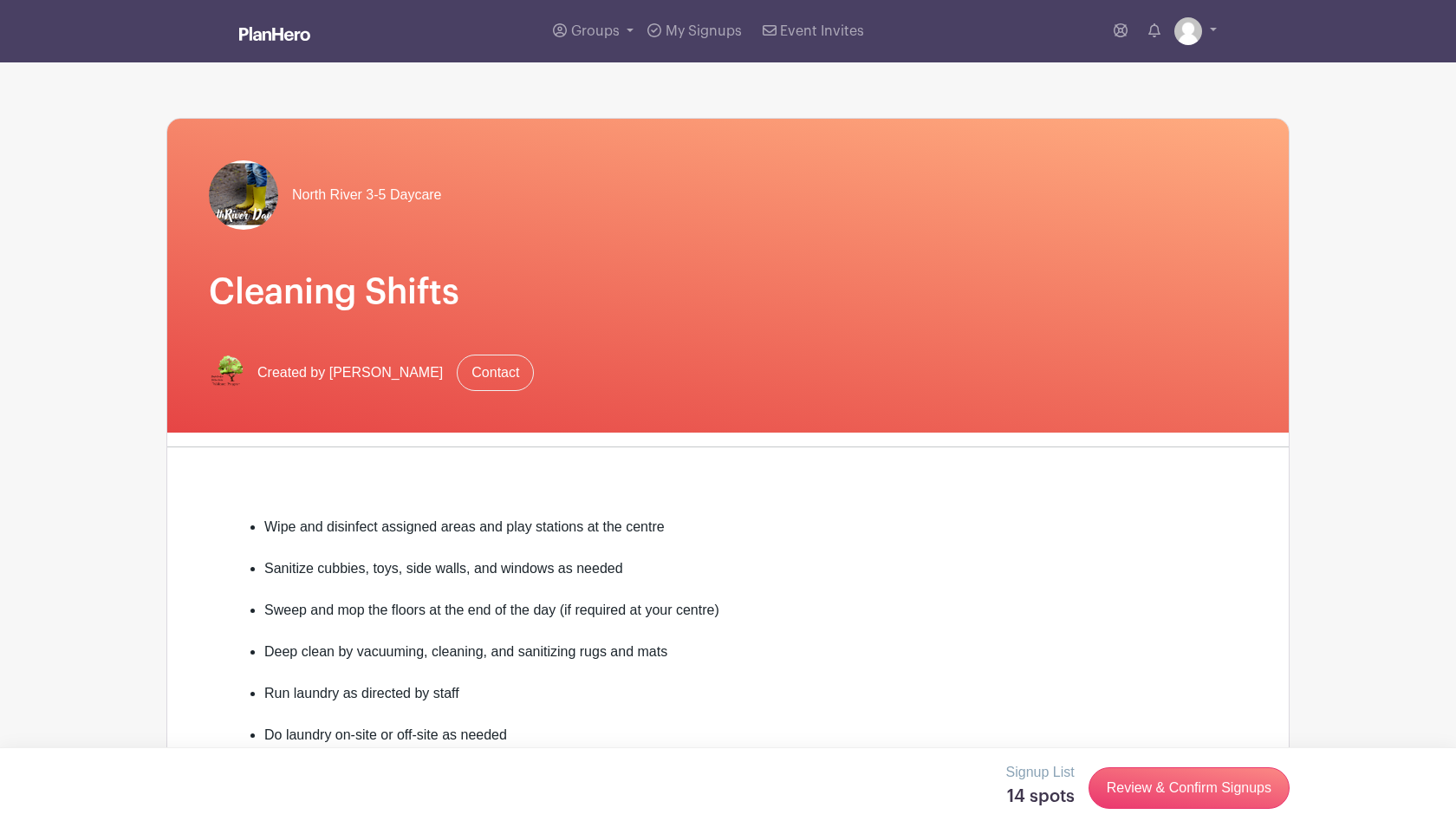
click at [838, 690] on div at bounding box center [728, 417] width 1456 height 834
click at [691, 29] on span "My Signups" at bounding box center [703, 31] width 76 height 14
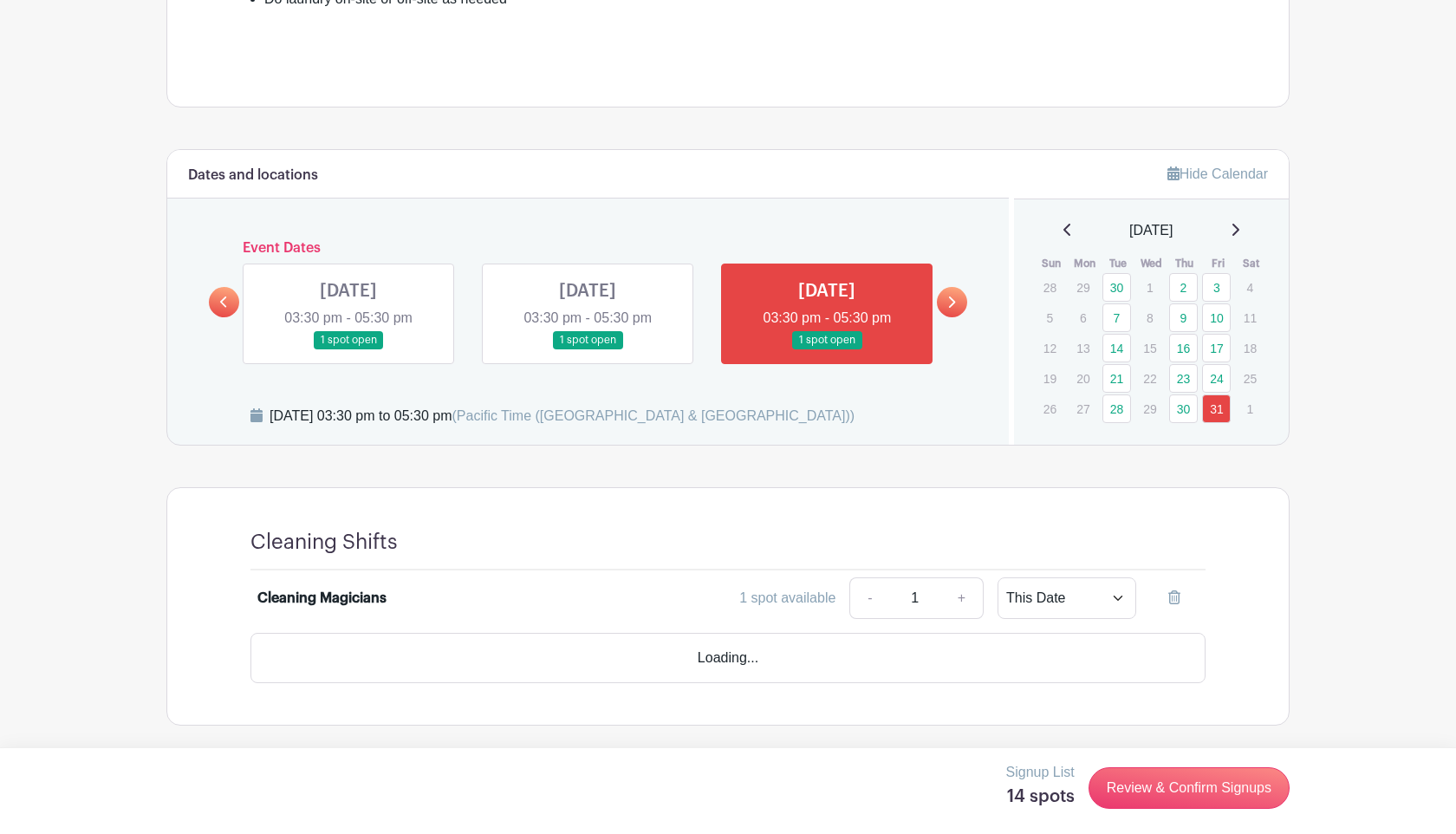
scroll to position [687, 0]
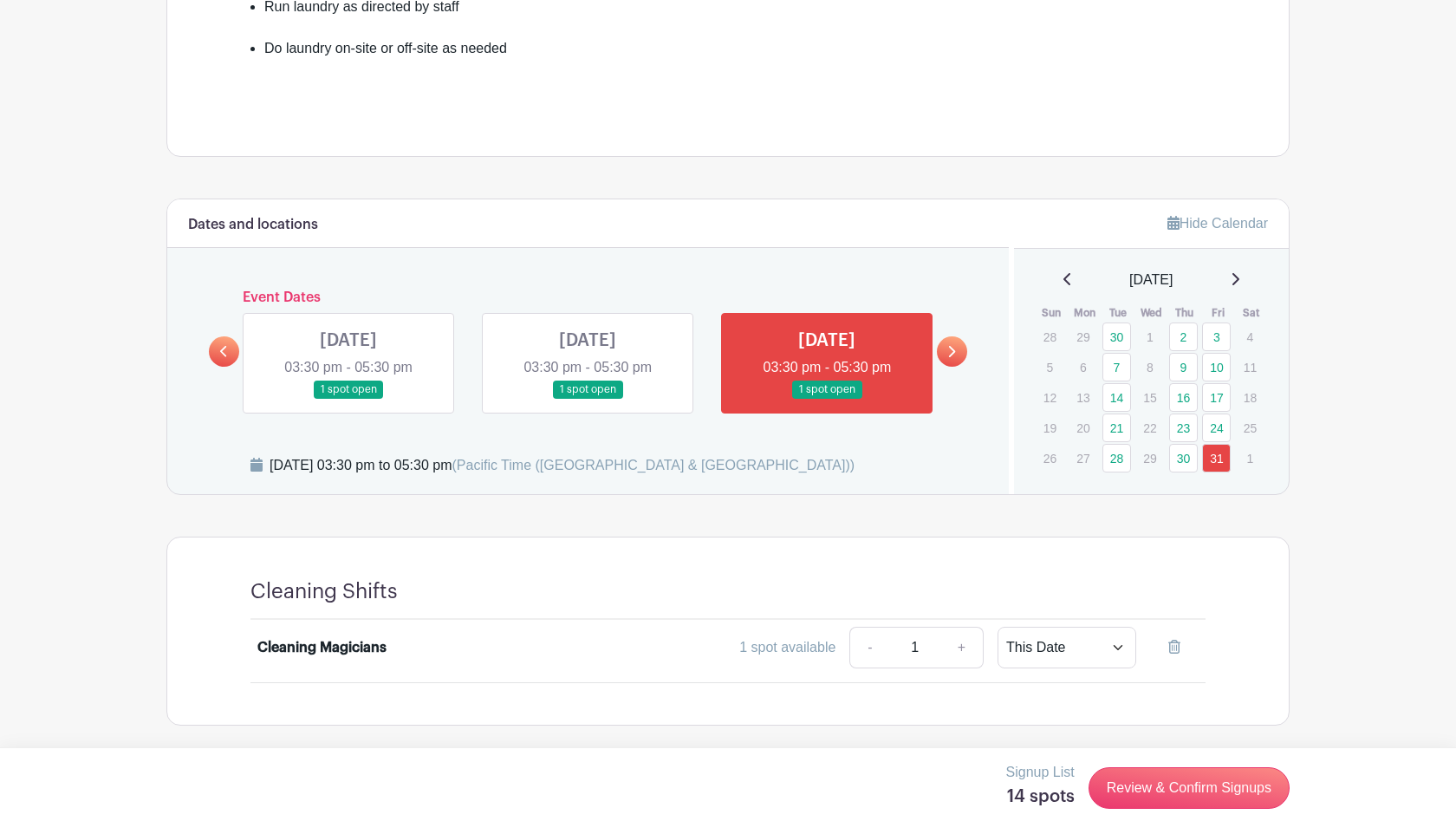
click at [271, 226] on h6 "Dates and locations" at bounding box center [253, 226] width 130 height 17
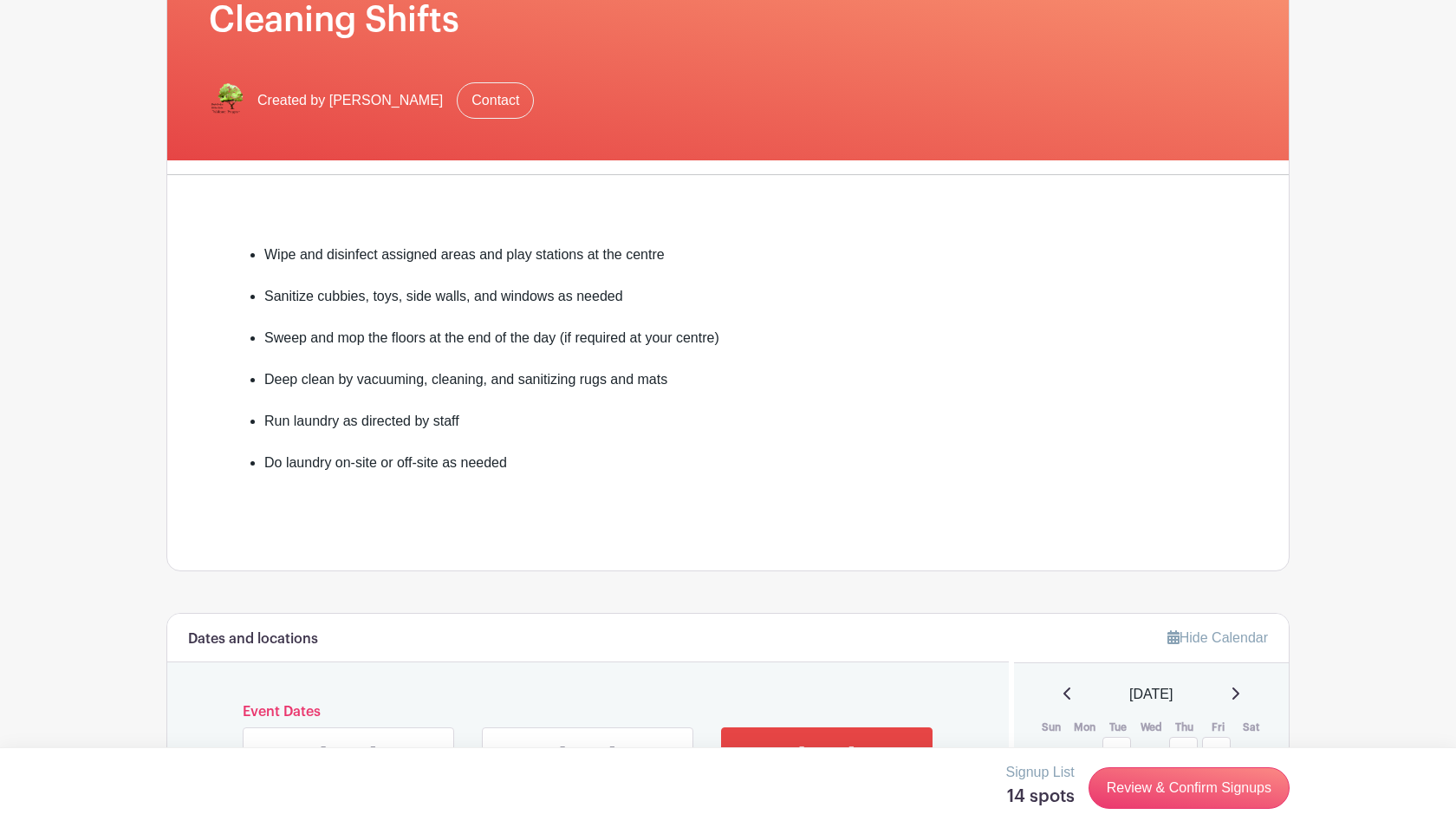
scroll to position [60, 0]
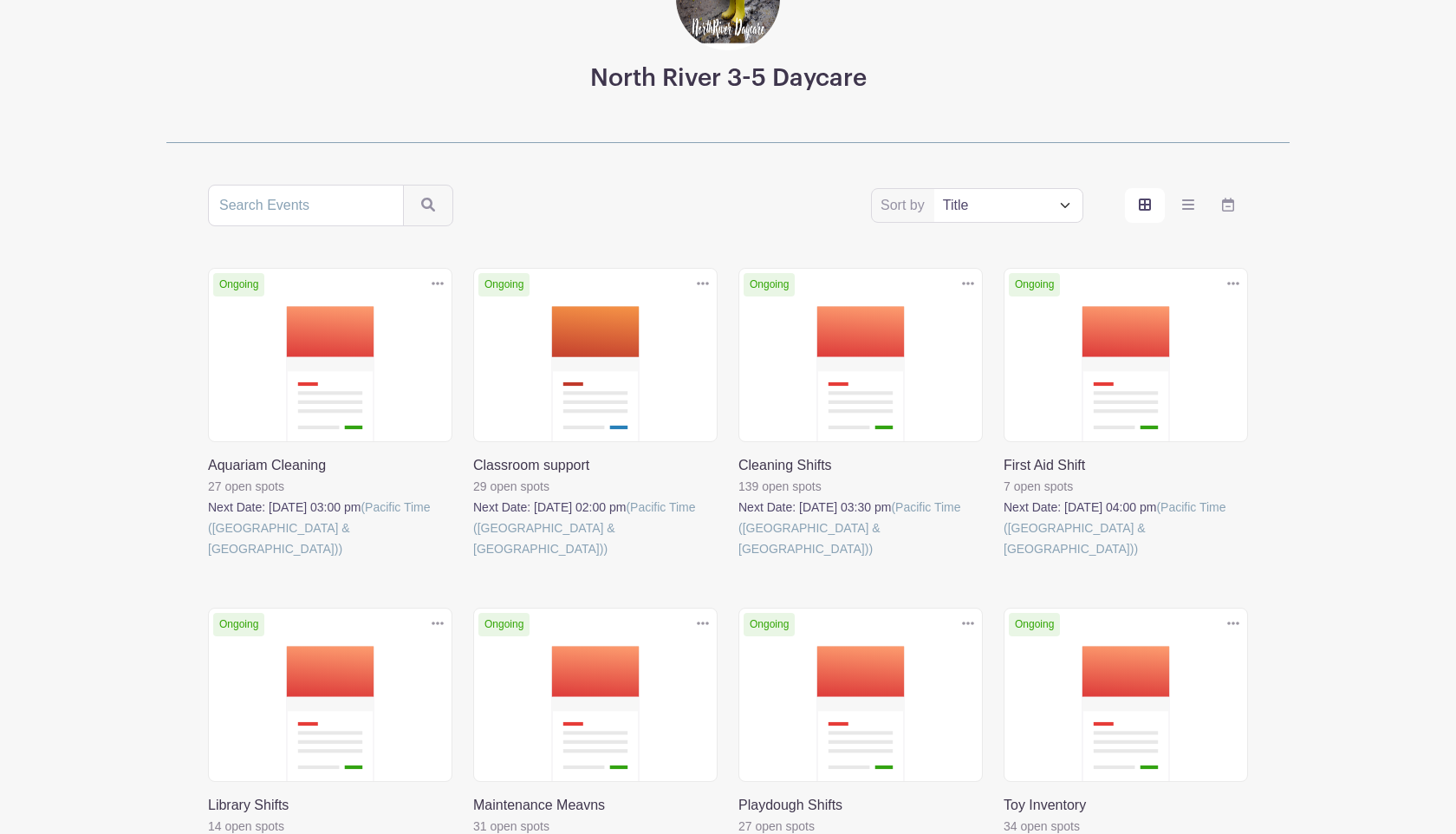
scroll to position [149, 0]
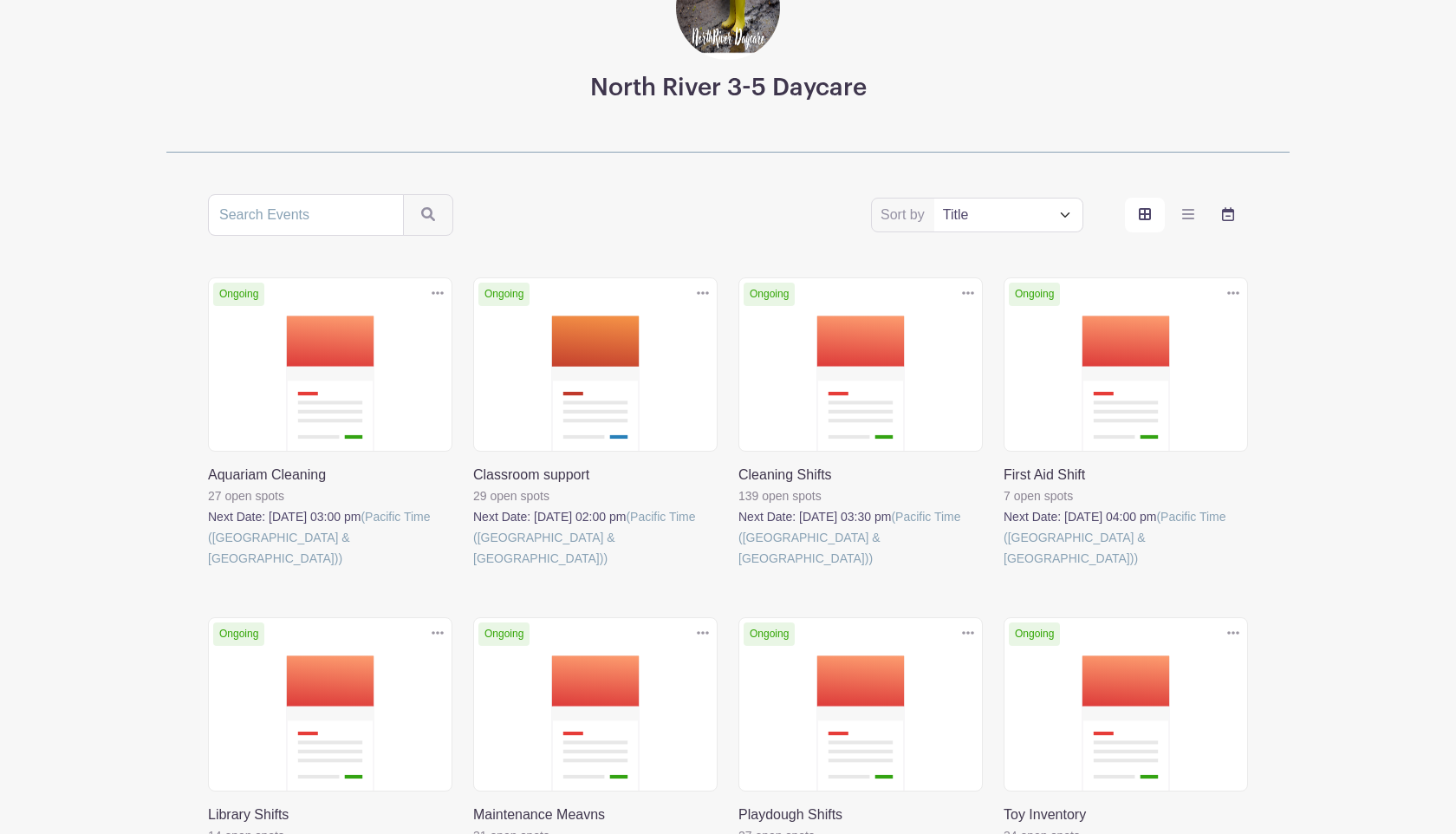
click at [1220, 211] on label "order and view" at bounding box center [1228, 214] width 40 height 34
click at [0, 0] on input "order and view" at bounding box center [0, 0] width 0 height 0
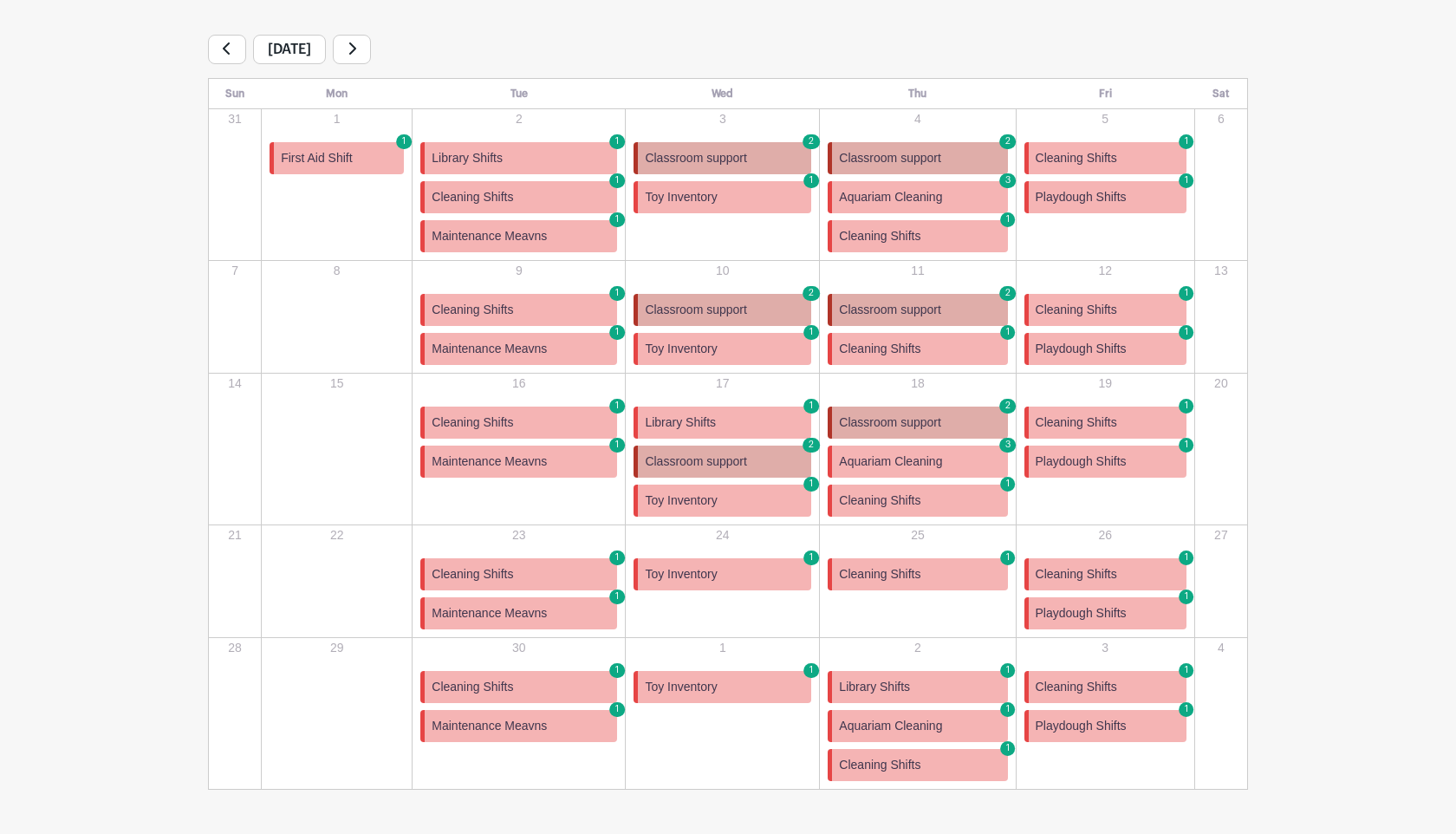
scroll to position [393, 0]
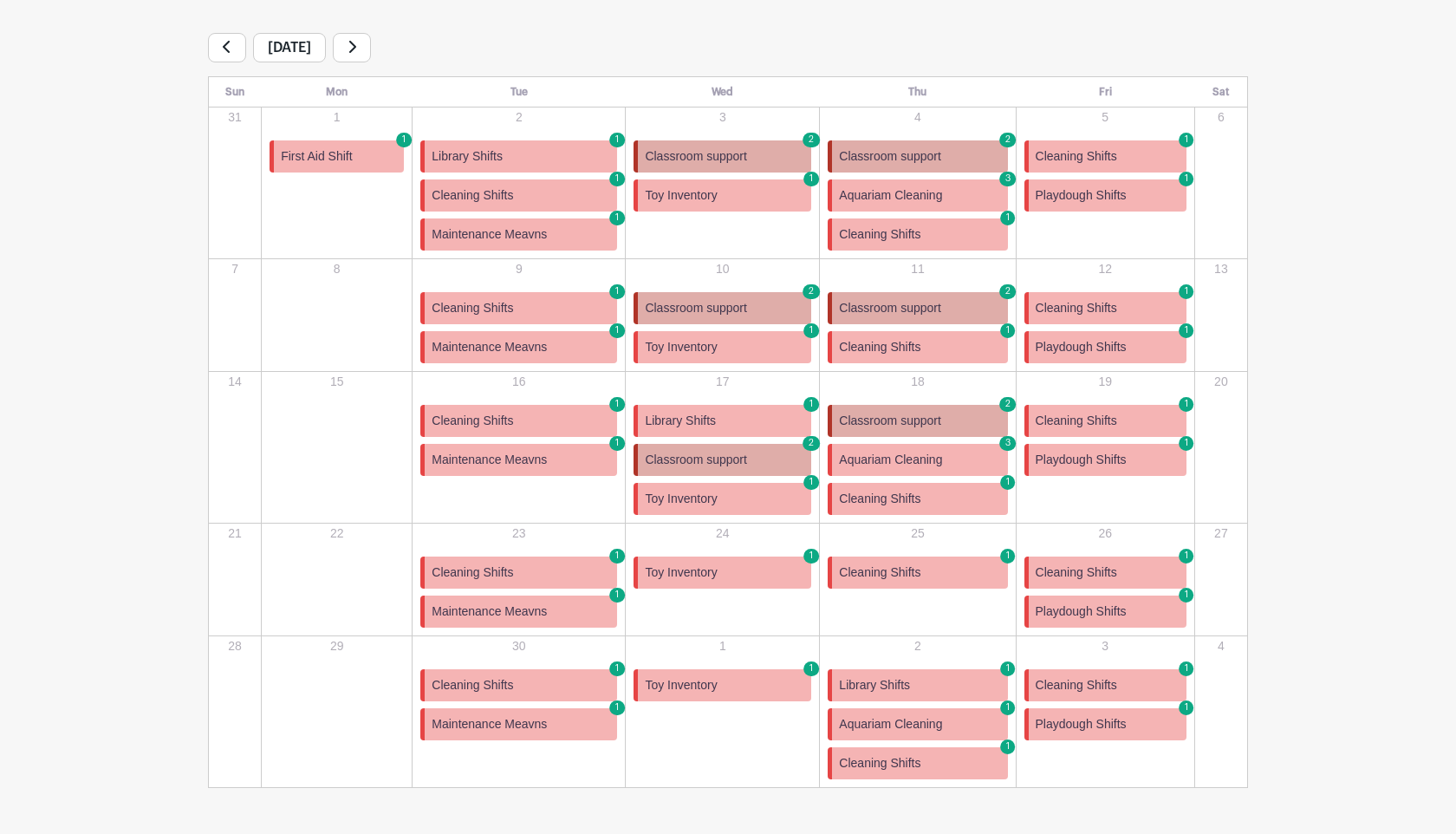
click at [881, 424] on span "Classroom support" at bounding box center [890, 421] width 102 height 19
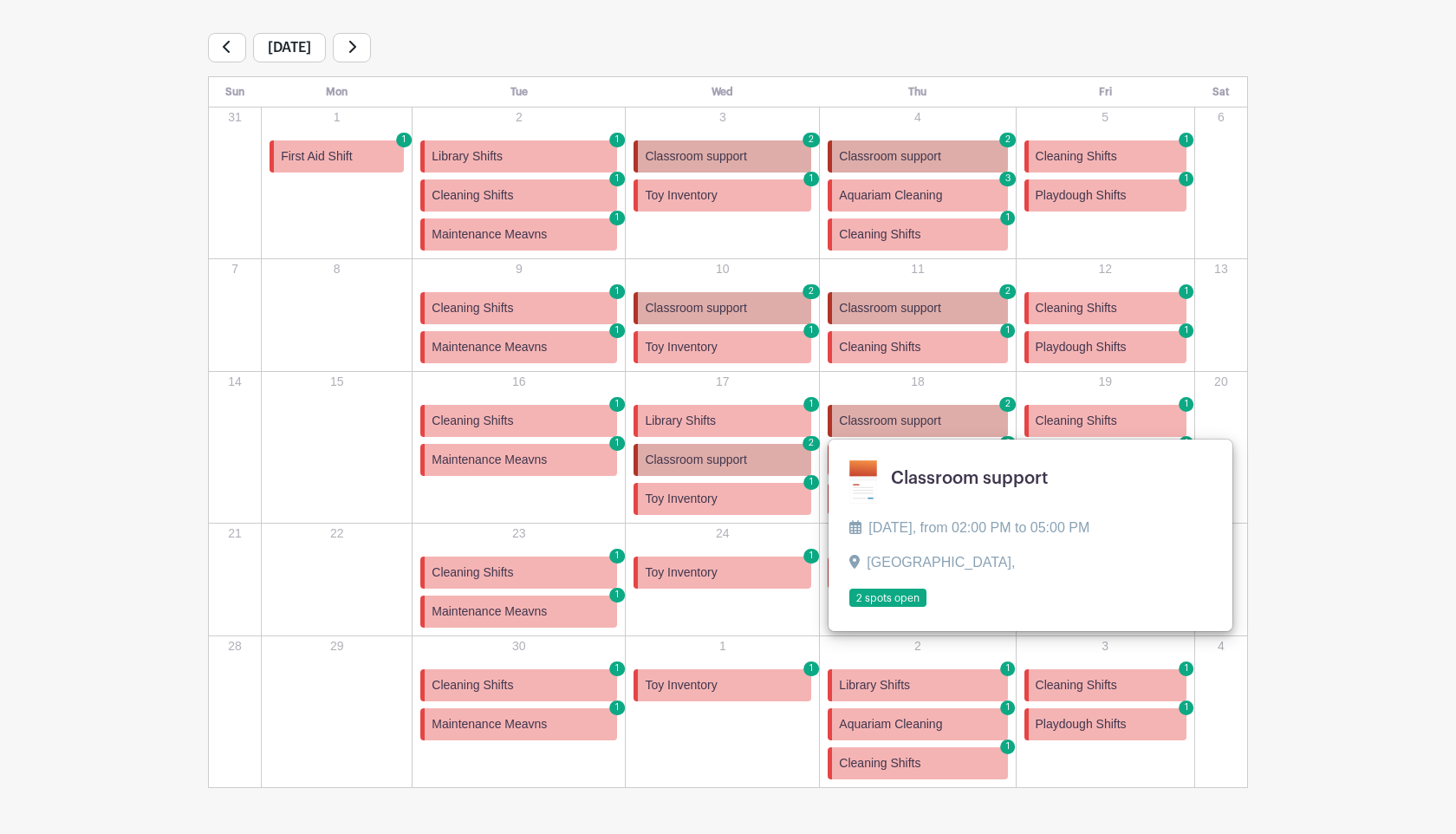
click at [909, 378] on p "18" at bounding box center [917, 382] width 193 height 19
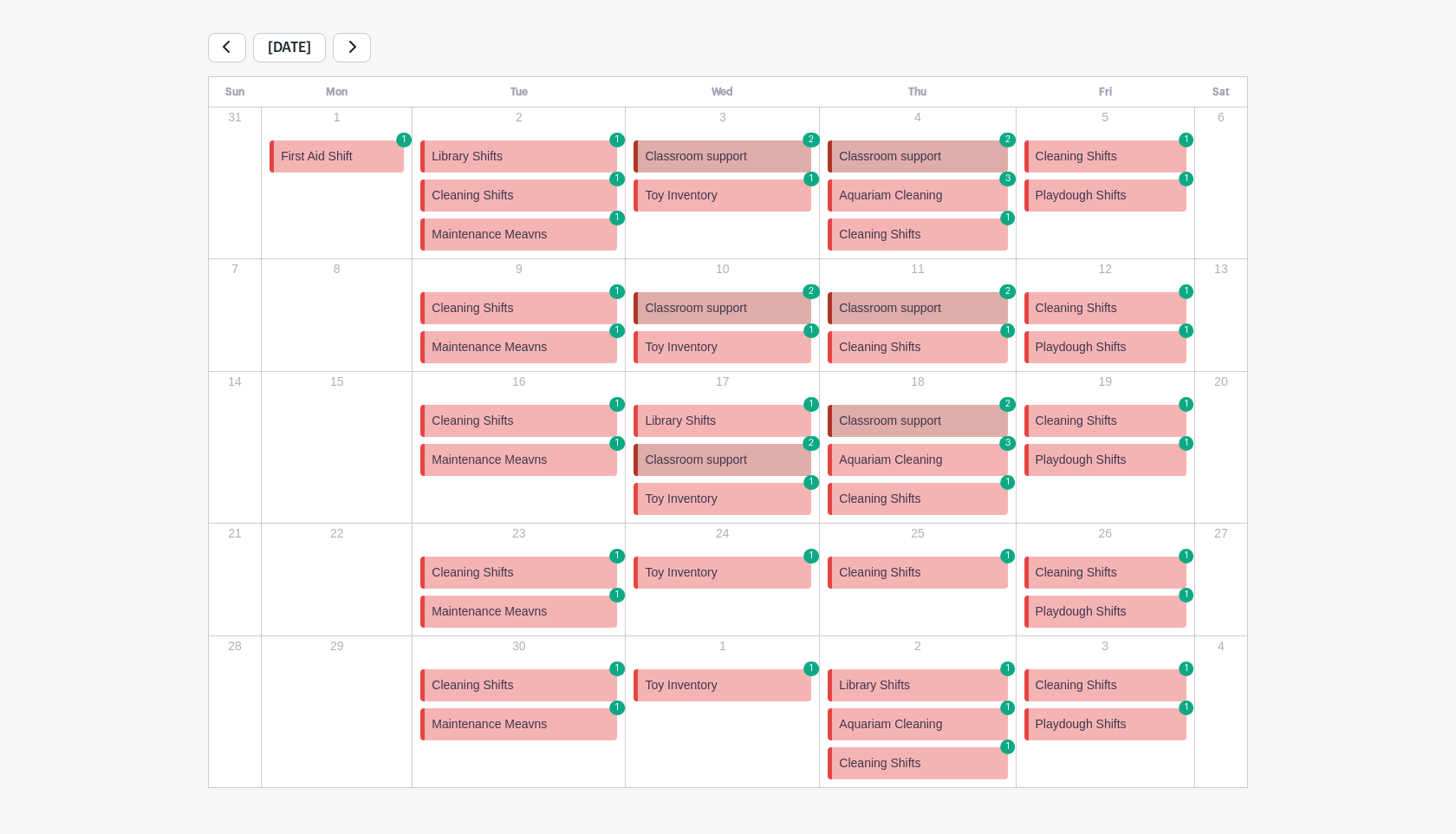
click at [907, 506] on span "Cleaning Shifts" at bounding box center [878, 499] width 81 height 19
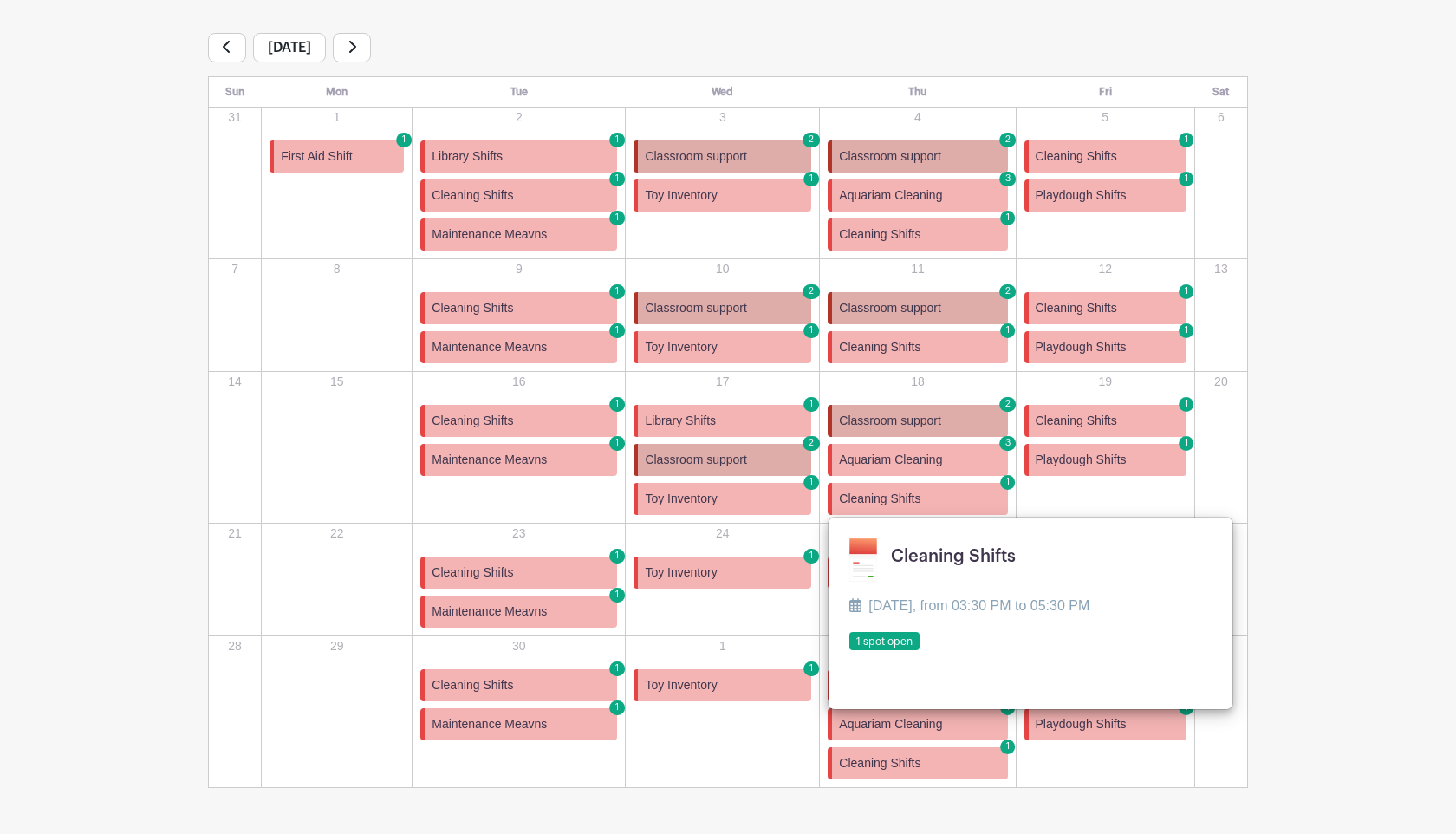
click at [849, 650] on link at bounding box center [849, 650] width 0 height 0
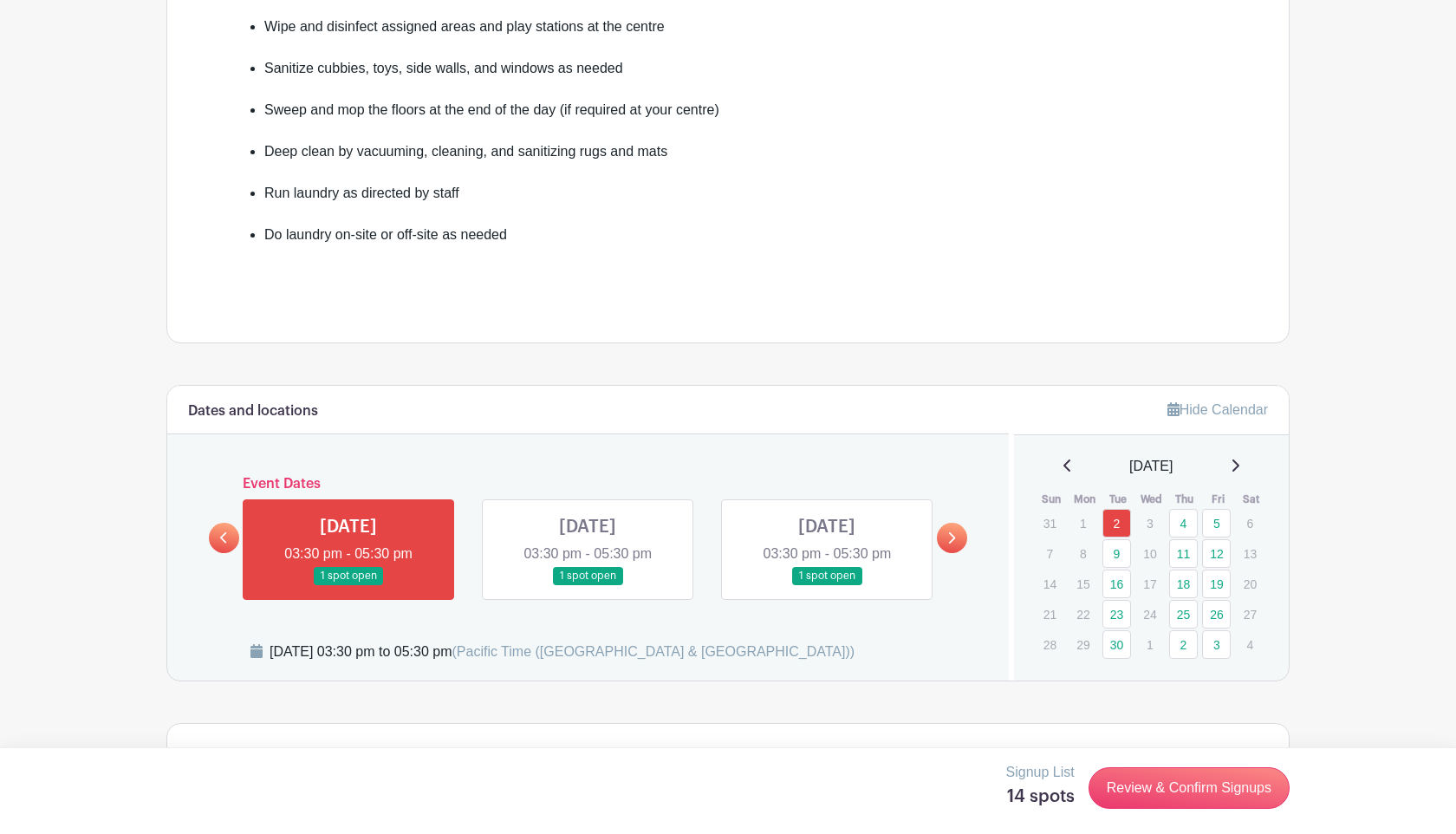
scroll to position [613, 0]
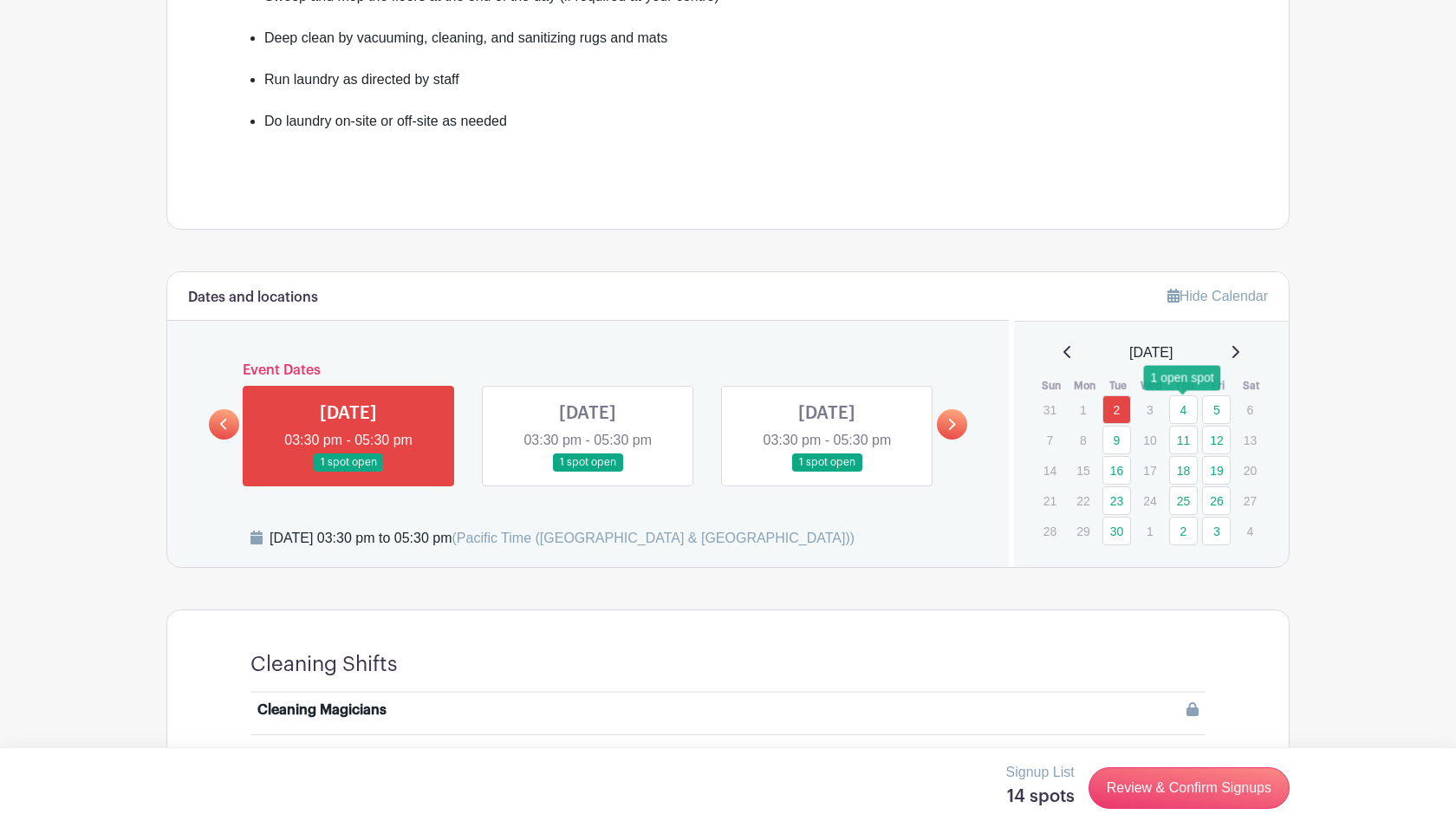
click at [1180, 403] on link "4" at bounding box center [1183, 409] width 29 height 29
click at [1181, 406] on link "4" at bounding box center [1183, 409] width 29 height 29
click at [1181, 442] on link "11" at bounding box center [1183, 440] width 29 height 29
click at [1184, 435] on link "11" at bounding box center [1183, 440] width 29 height 29
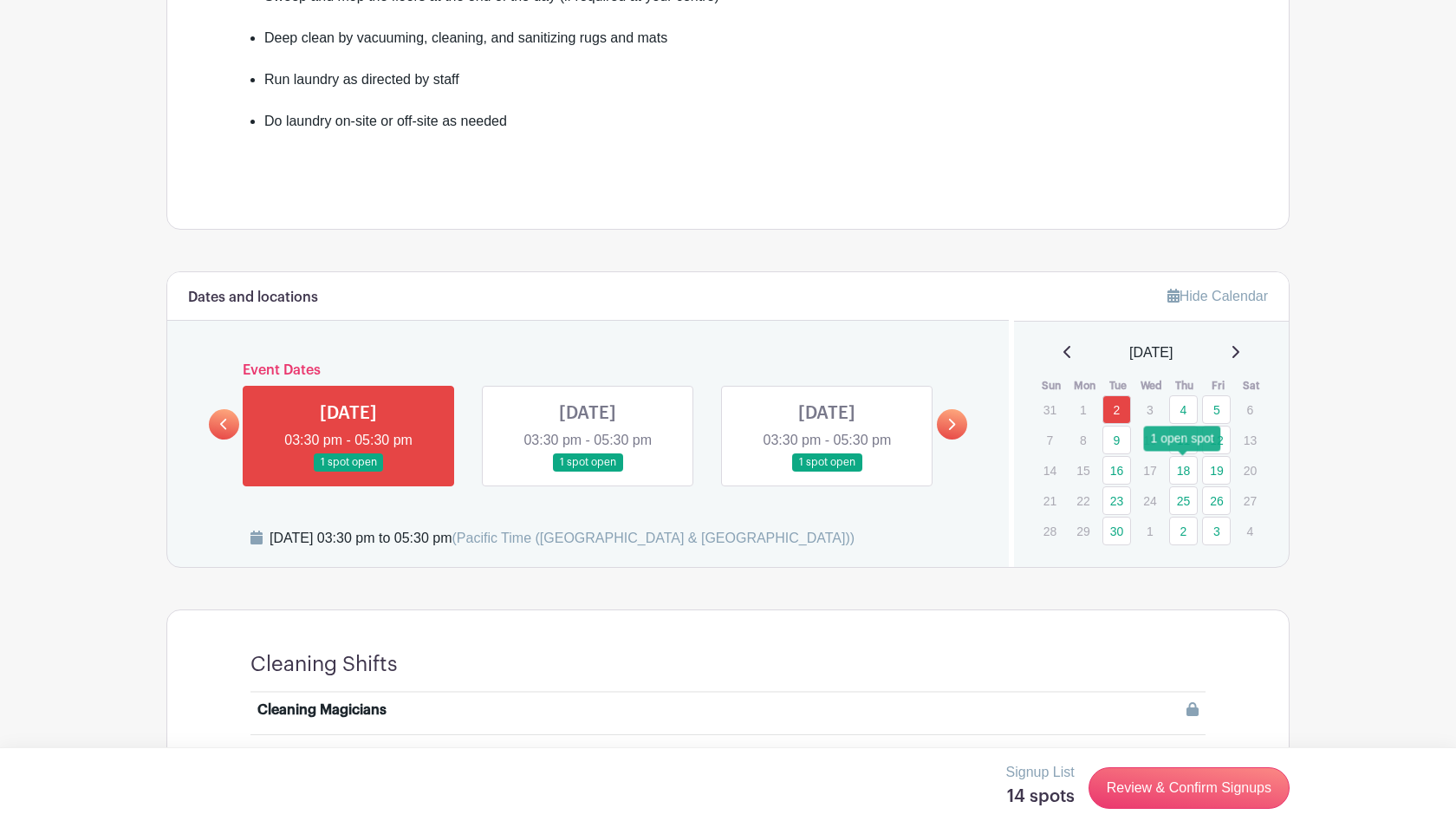
click at [1183, 475] on link "18" at bounding box center [1183, 470] width 29 height 29
click at [1183, 492] on link "25" at bounding box center [1183, 500] width 29 height 29
click at [1179, 510] on link "25" at bounding box center [1183, 500] width 29 height 29
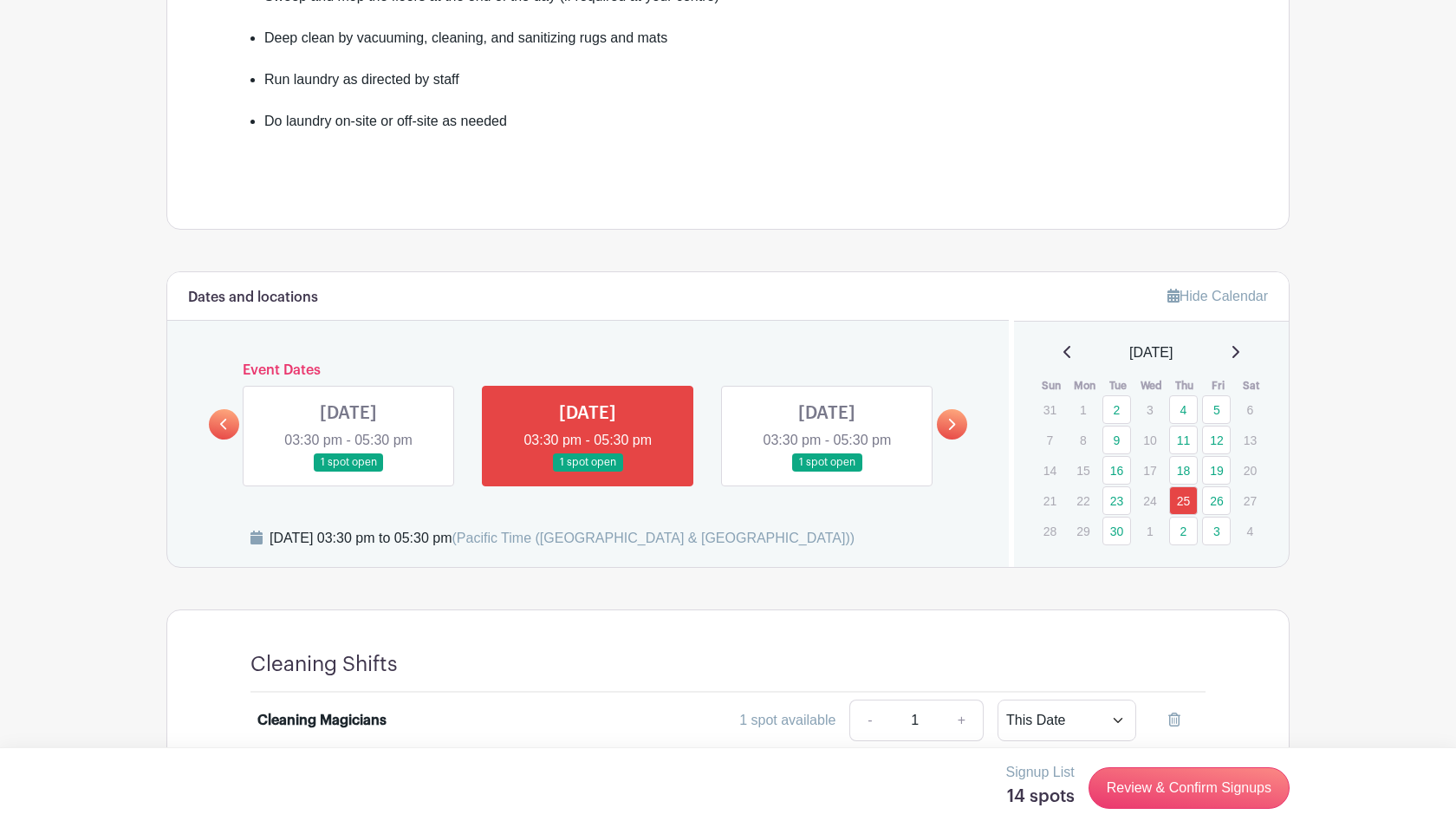
click at [228, 423] on link at bounding box center [224, 424] width 31 height 31
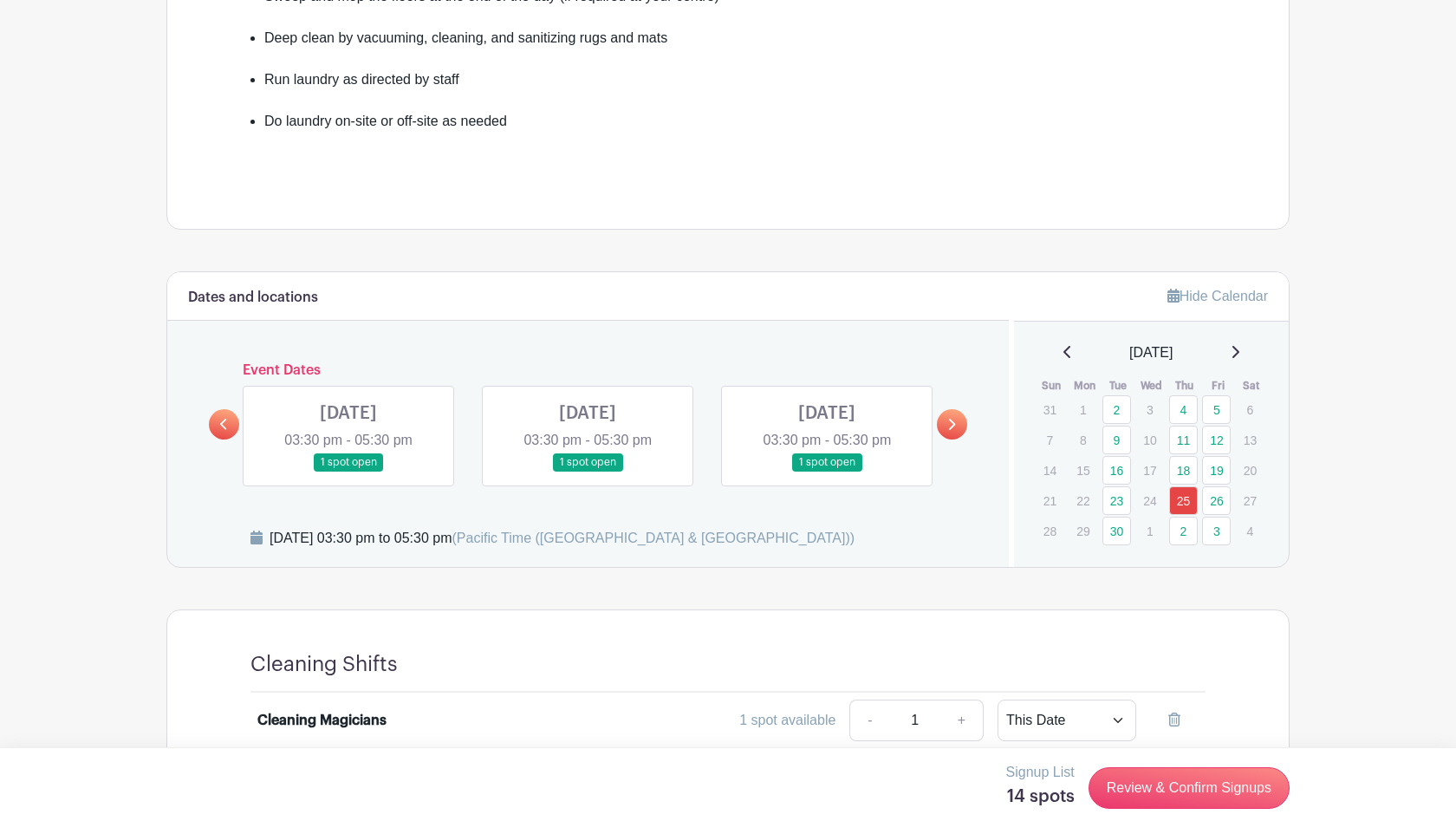
click at [588, 472] on link at bounding box center [588, 472] width 0 height 0
click at [1061, 718] on select "This Date Select Dates" at bounding box center [1067, 720] width 139 height 42
select select "select_dates"
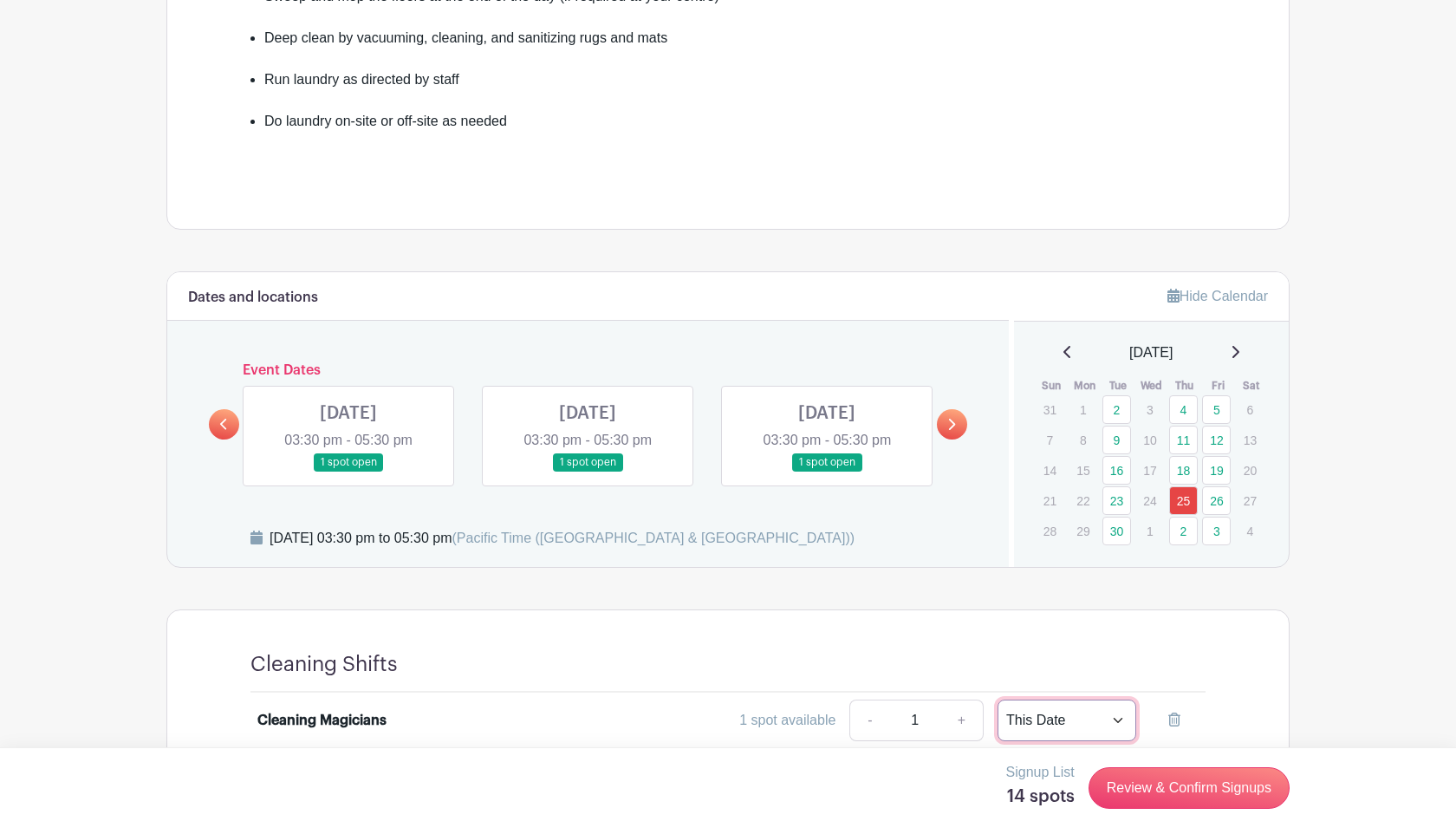
click at [998, 700] on select "This Date Select Dates" at bounding box center [1067, 720] width 139 height 42
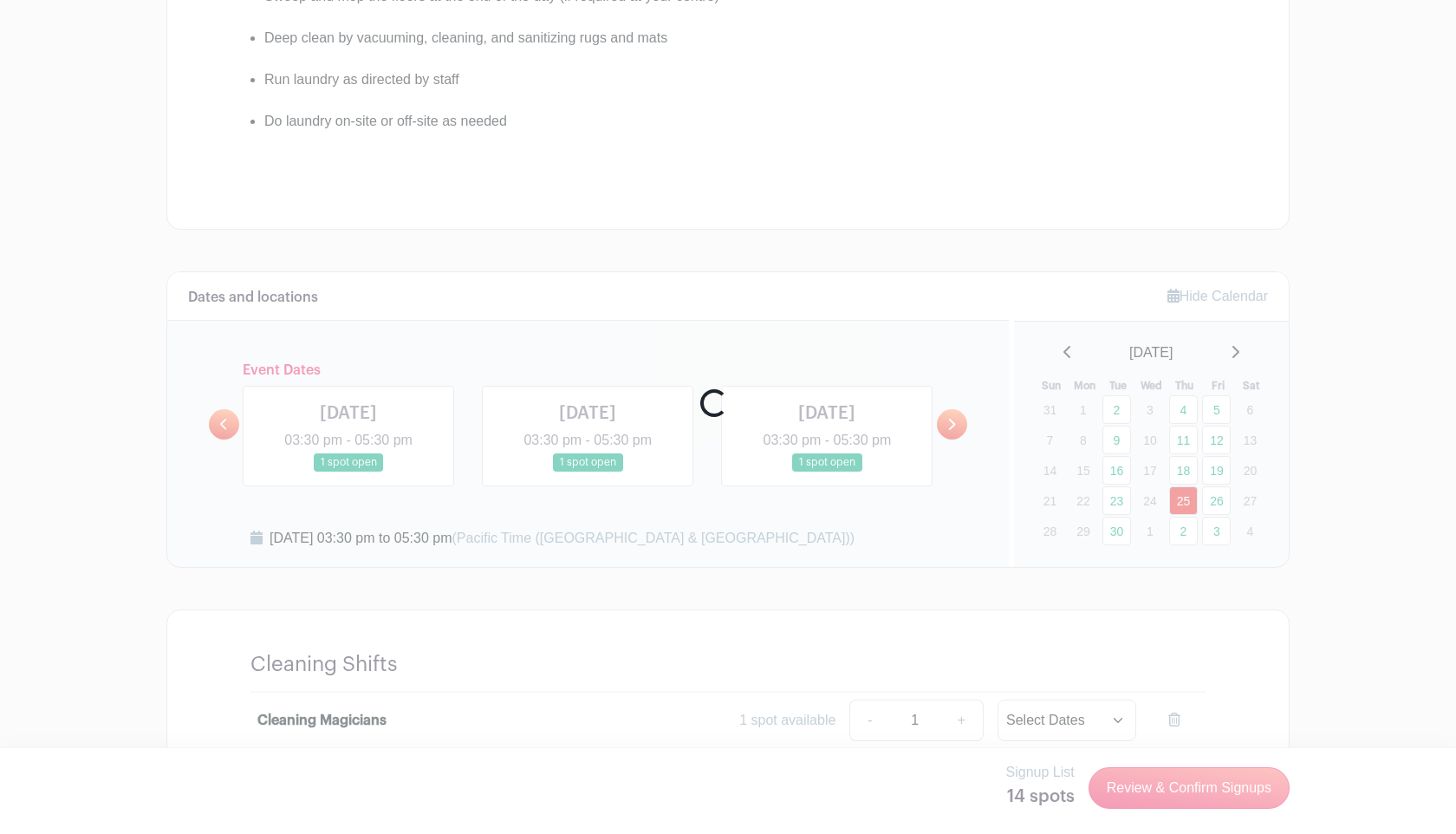
scroll to position [349, 0]
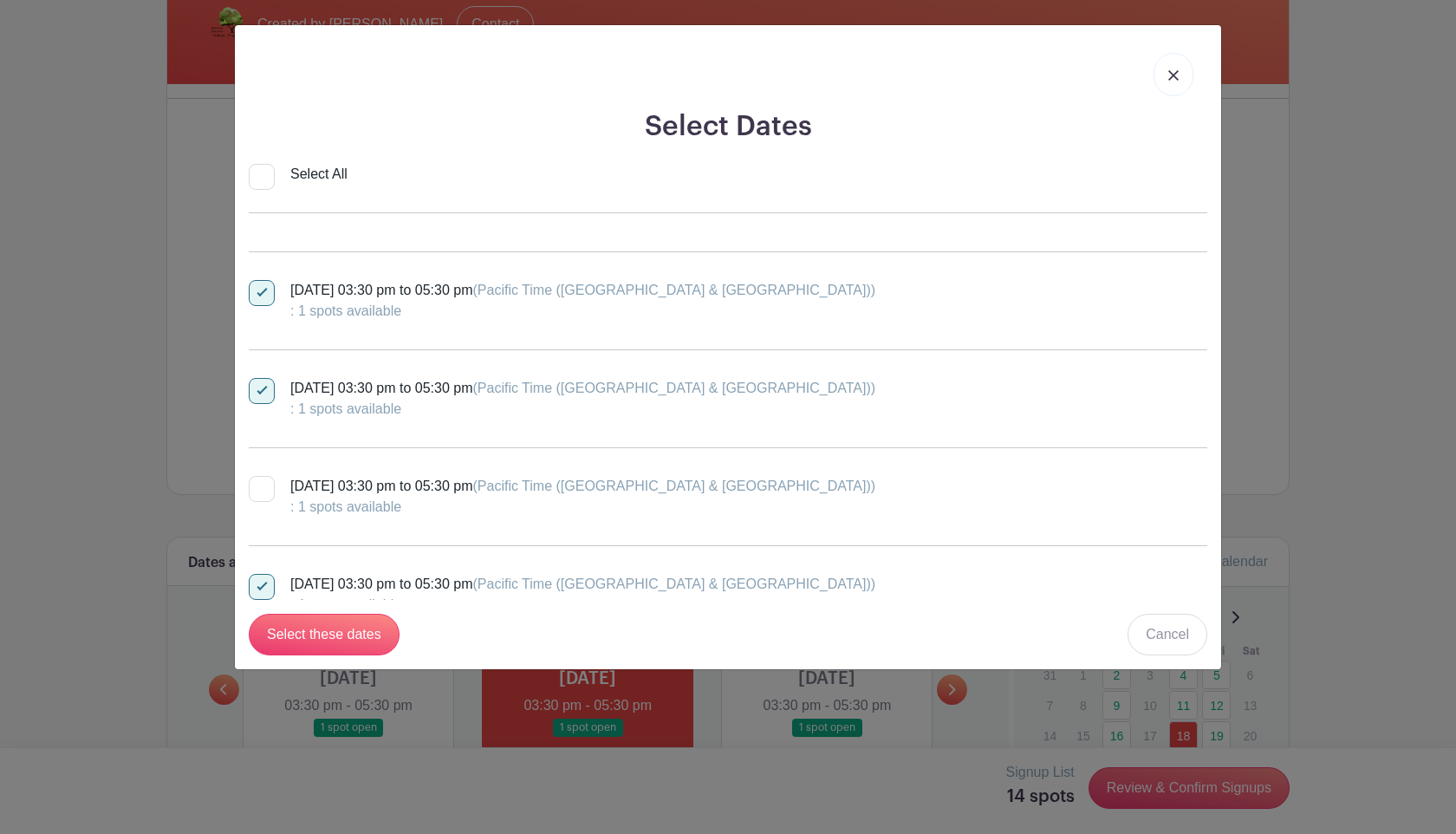
scroll to position [64, 0]
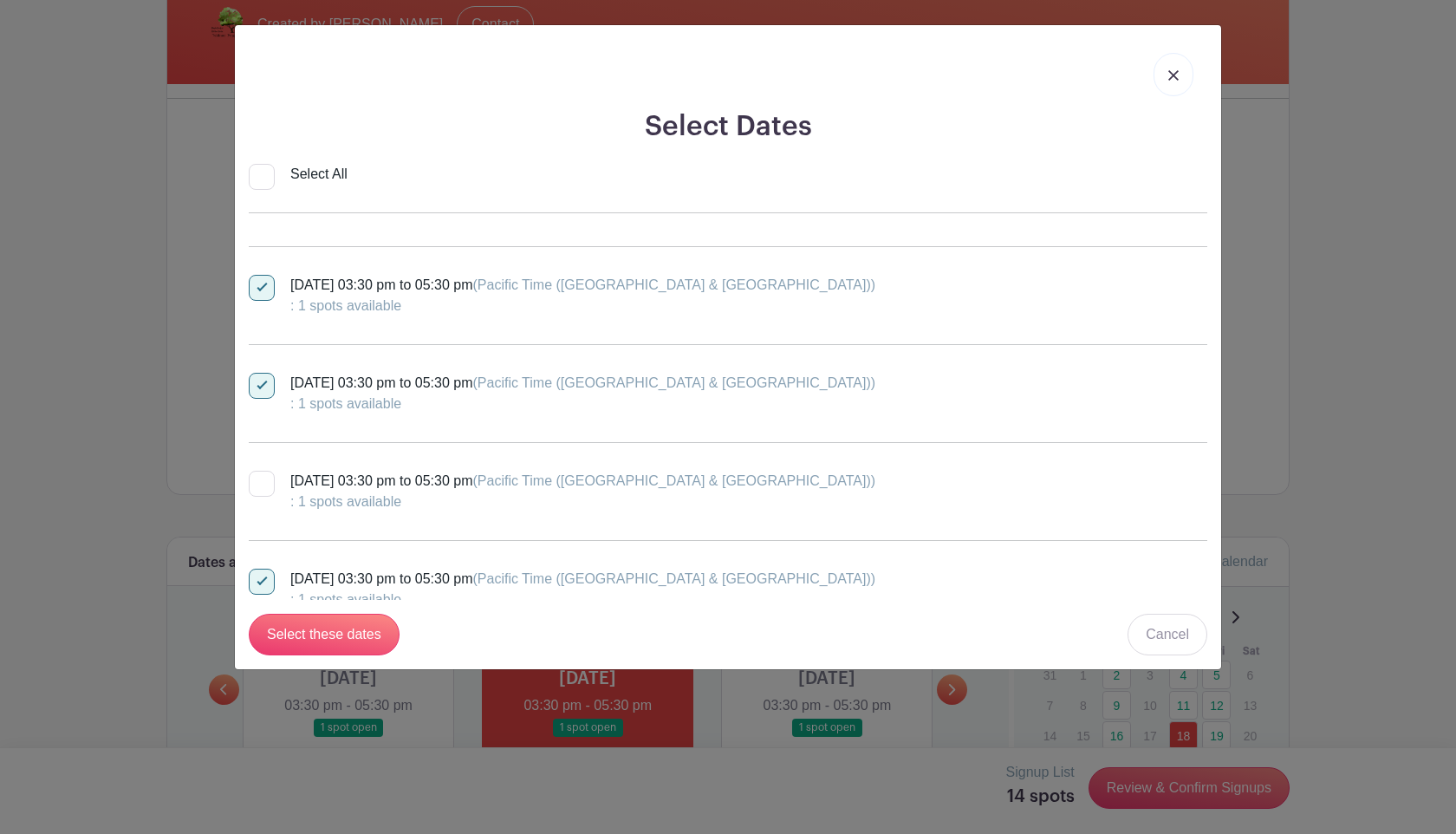
click at [264, 400] on label "Friday, September 12, 2025 at 03:30 pm to 05:30 pm (Pacific Time (US & Canada))…" at bounding box center [562, 393] width 626 height 42
click at [260, 384] on input "Friday, September 12, 2025 at 03:30 pm to 05:30 pm (Pacific Time (US & Canada))…" at bounding box center [254, 378] width 11 height 11
checkbox input "false"
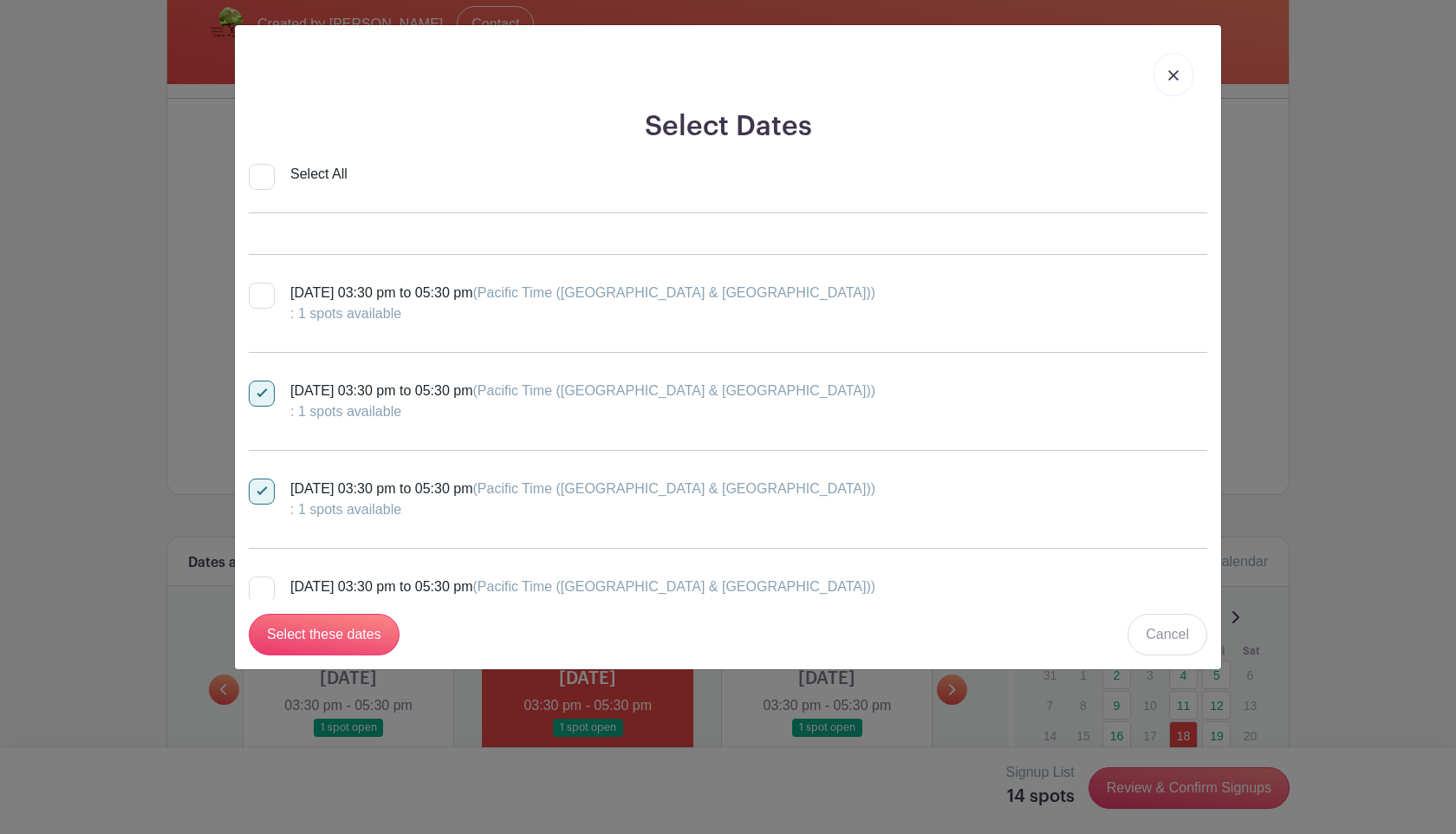
scroll to position [292, 0]
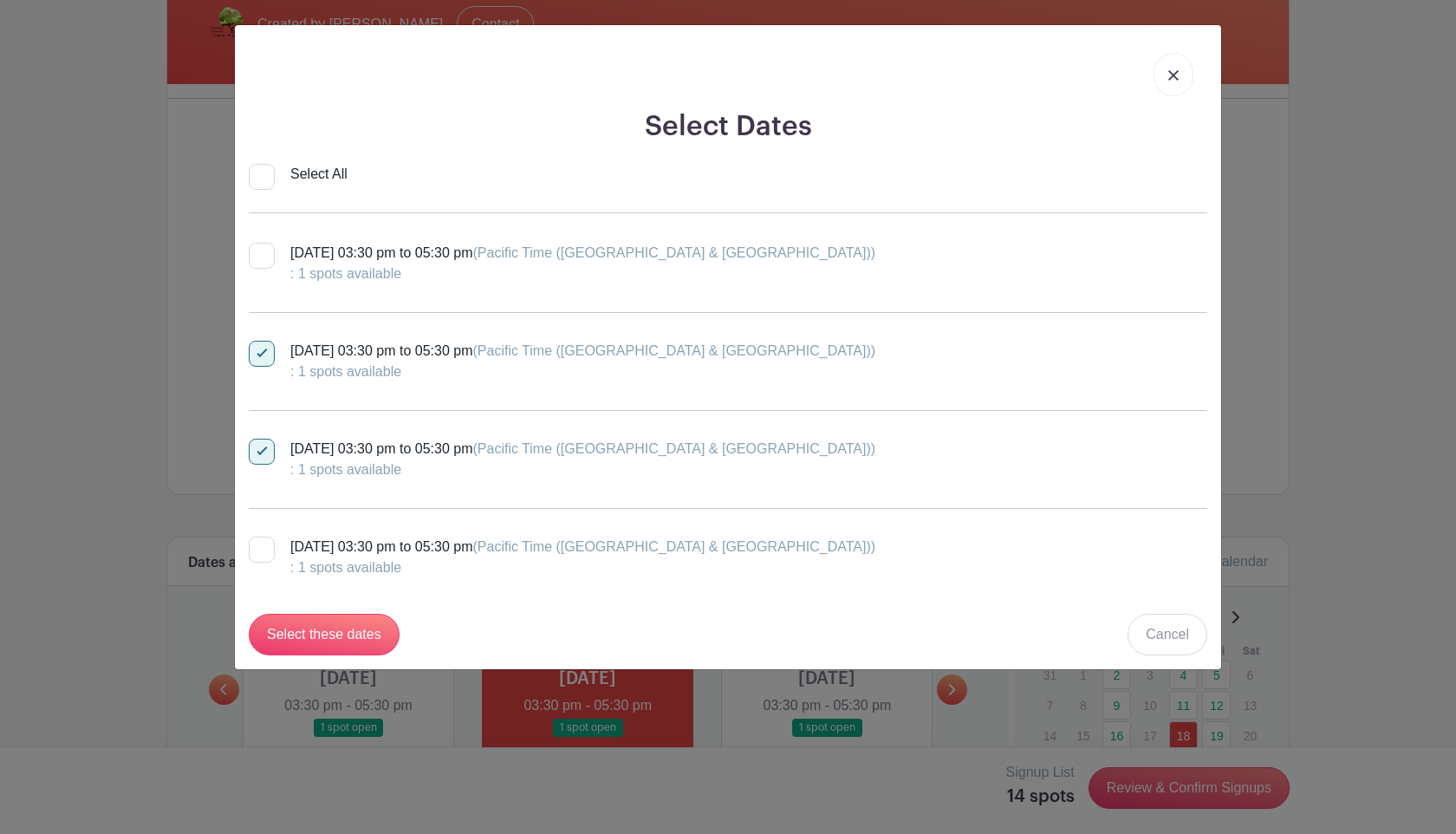
click at [256, 440] on input "Friday, September 19, 2025 at 03:30 pm to 05:30 pm (Pacific Time (US & Canada))…" at bounding box center [254, 444] width 11 height 11
checkbox input "false"
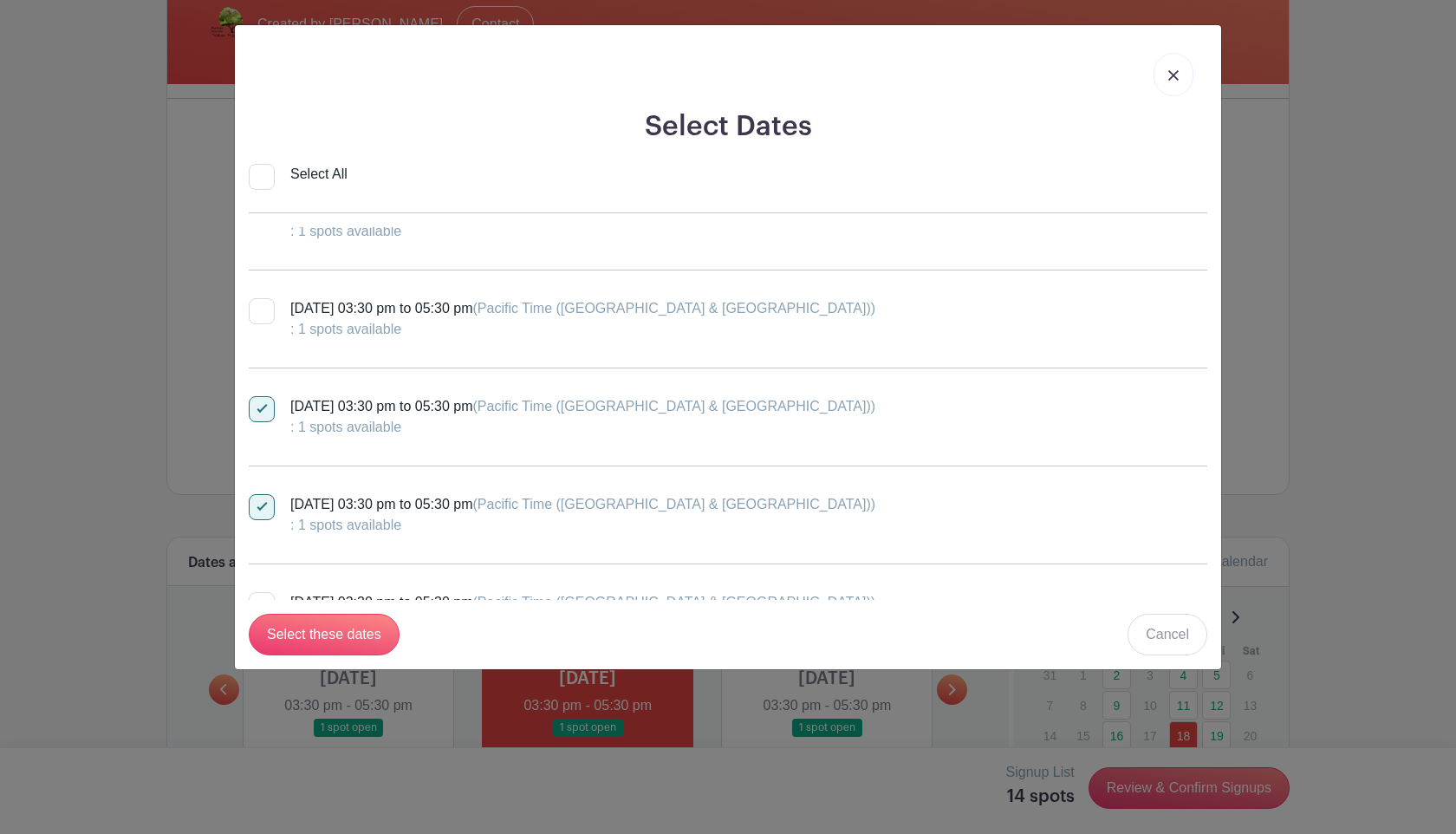
scroll to position [550, 0]
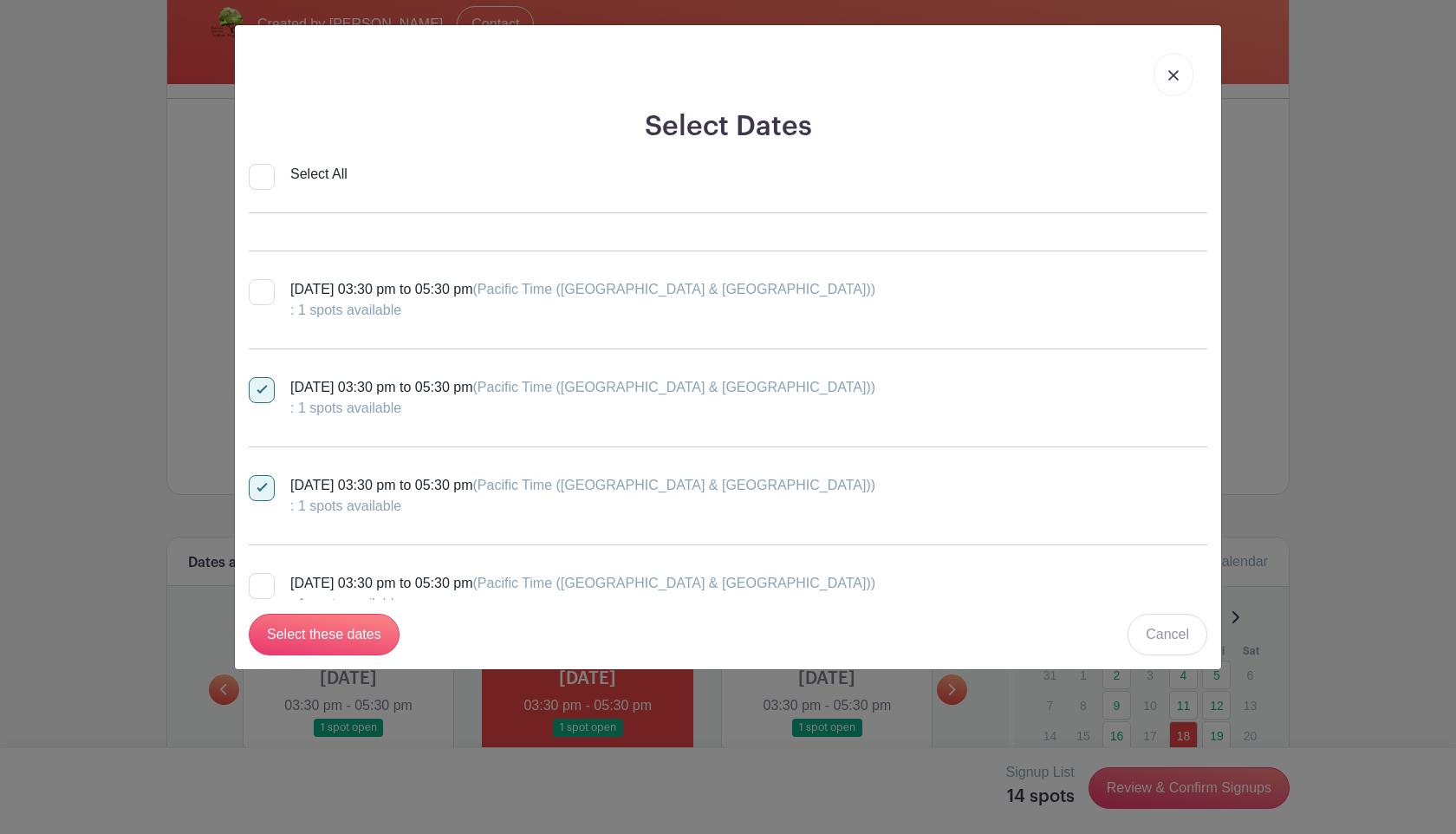
click at [259, 491] on div at bounding box center [262, 488] width 26 height 26
click at [259, 486] on input "Friday, September 26, 2025 at 03:30 pm to 05:30 pm (Pacific Time (US & Canada))…" at bounding box center [254, 481] width 11 height 11
checkbox input "false"
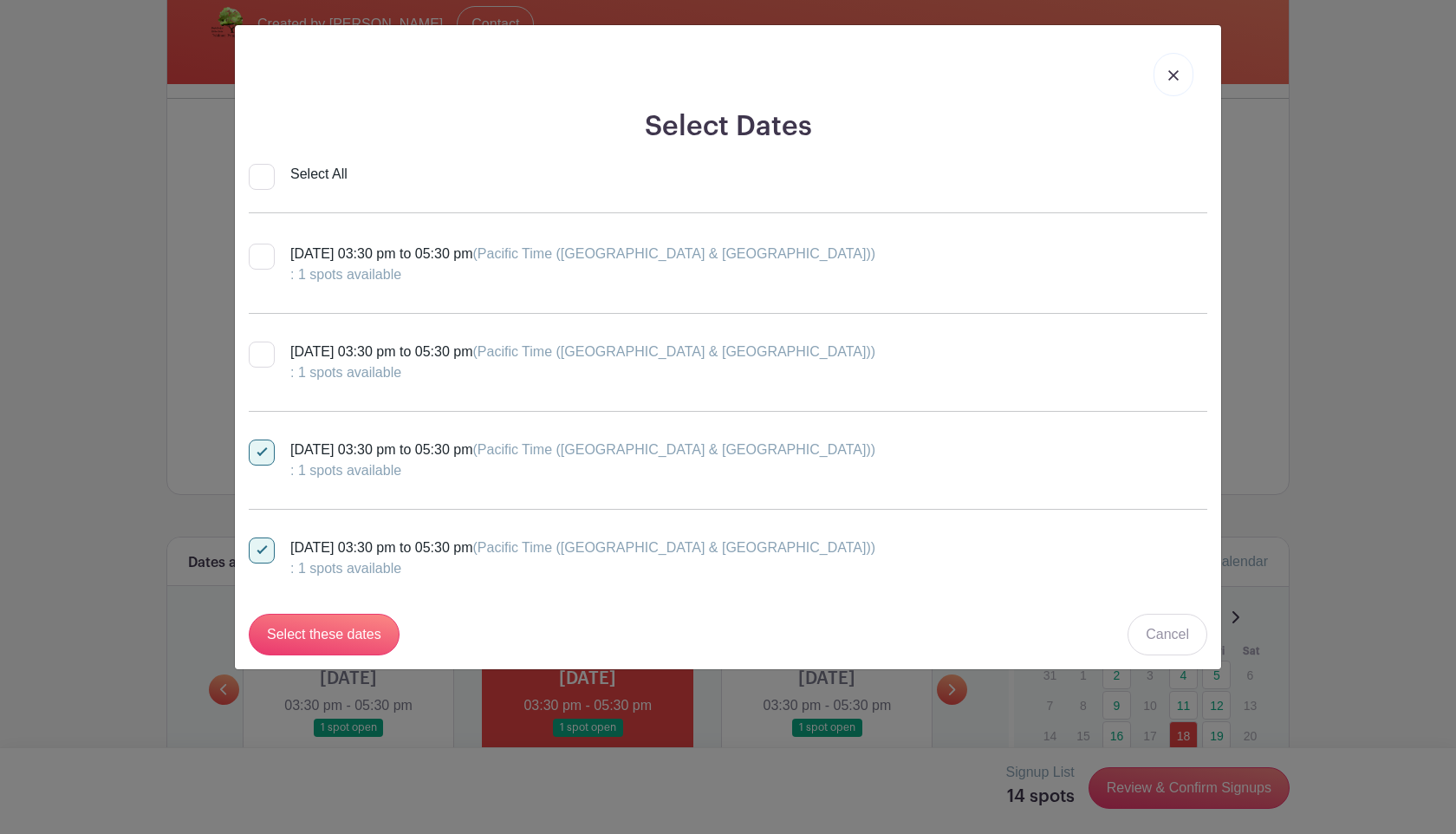
scroll to position [907, 0]
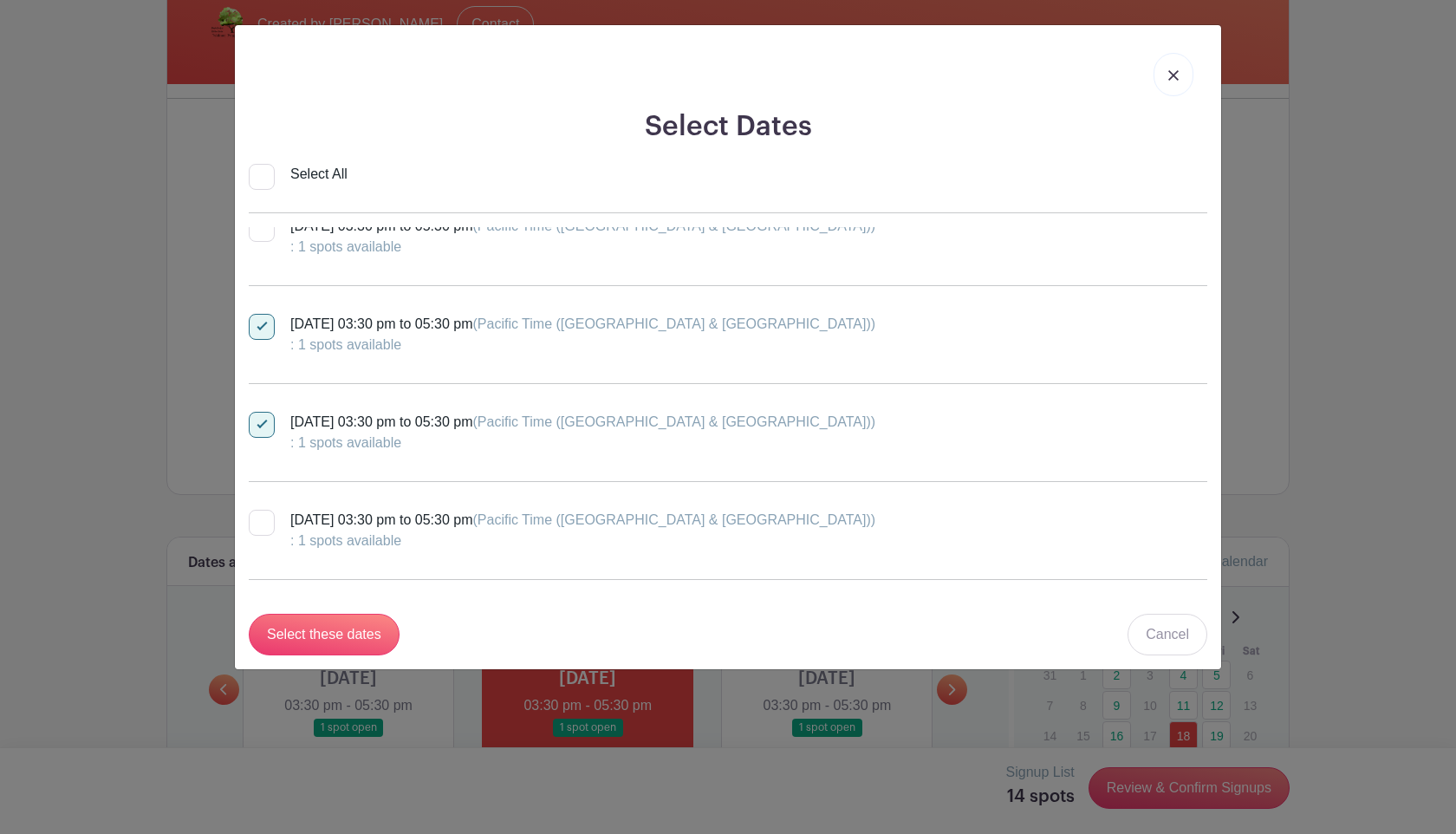
click at [273, 418] on div at bounding box center [262, 425] width 26 height 26
click at [260, 418] on input "Friday, October 03, 2025 at 03:30 pm to 05:30 pm (Pacific Time (US & Canada)) :…" at bounding box center [254, 417] width 11 height 11
checkbox input "false"
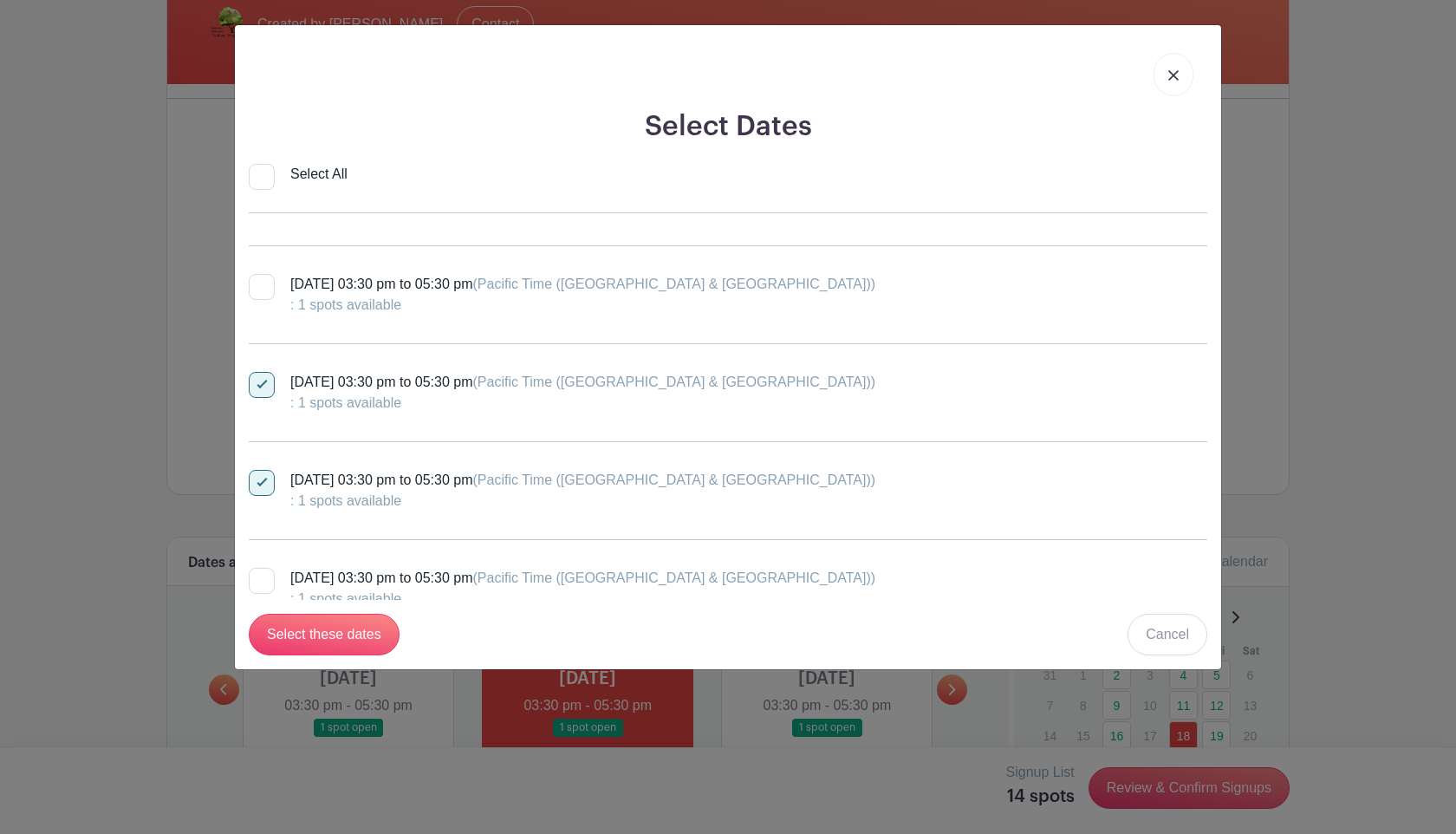
scroll to position [1148, 0]
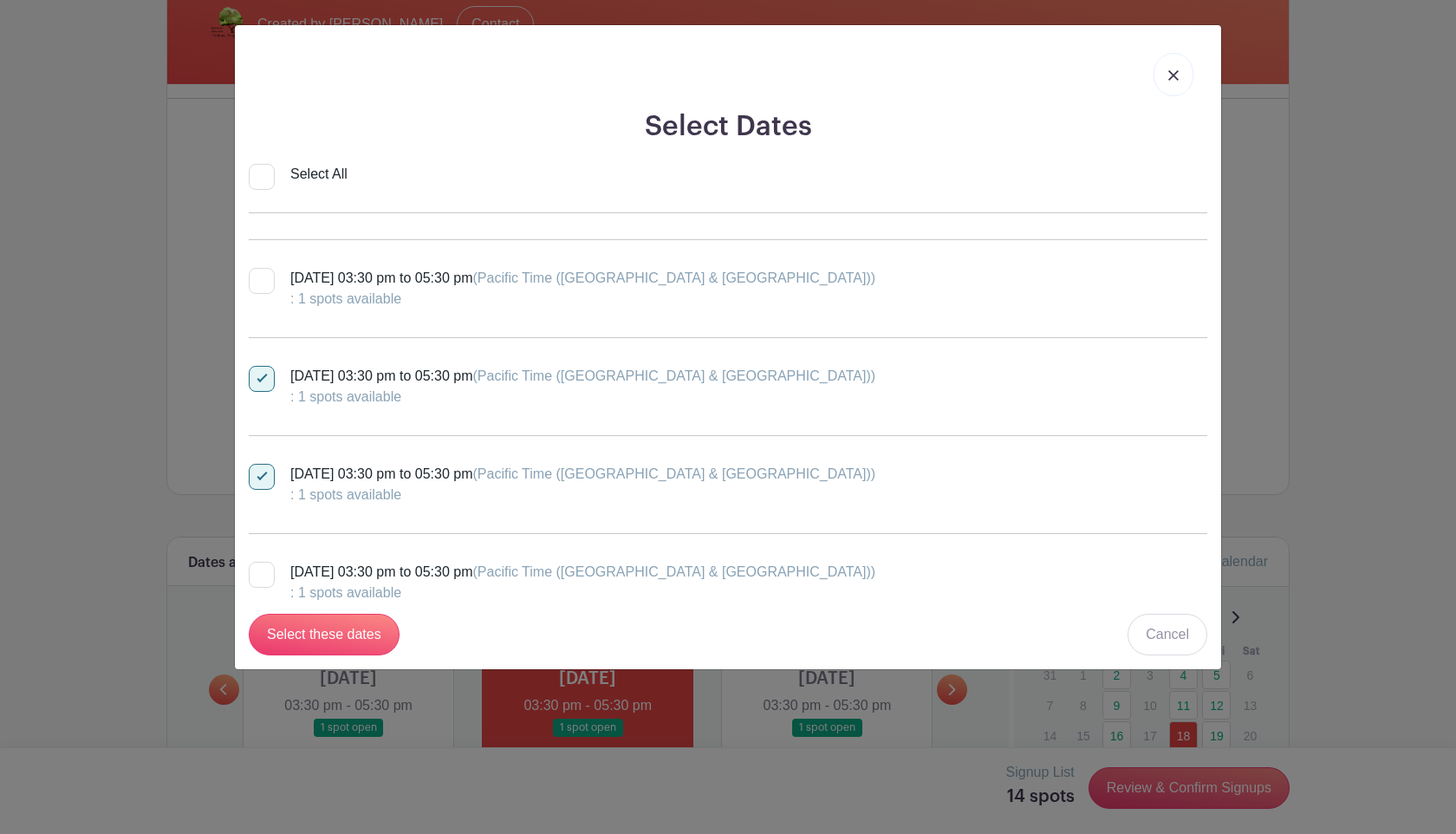
click at [266, 492] on label "Friday, October 10, 2025 at 03:30 pm to 05:30 pm (Pacific Time (US & Canada)) :…" at bounding box center [562, 485] width 626 height 42
click at [260, 475] on input "Friday, October 10, 2025 at 03:30 pm to 05:30 pm (Pacific Time (US & Canada)) :…" at bounding box center [254, 470] width 11 height 11
checkbox input "false"
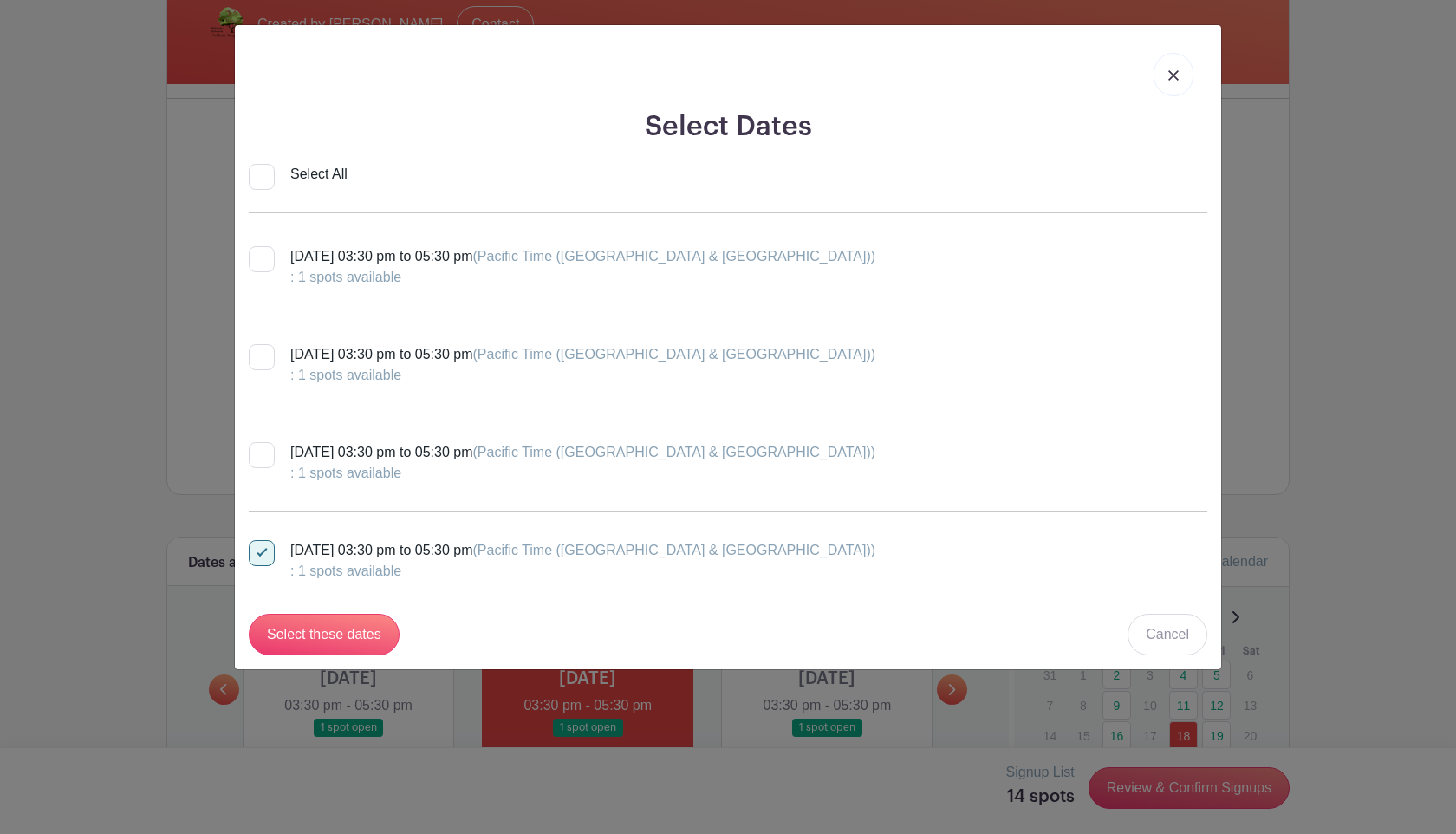
scroll to position [1394, 0]
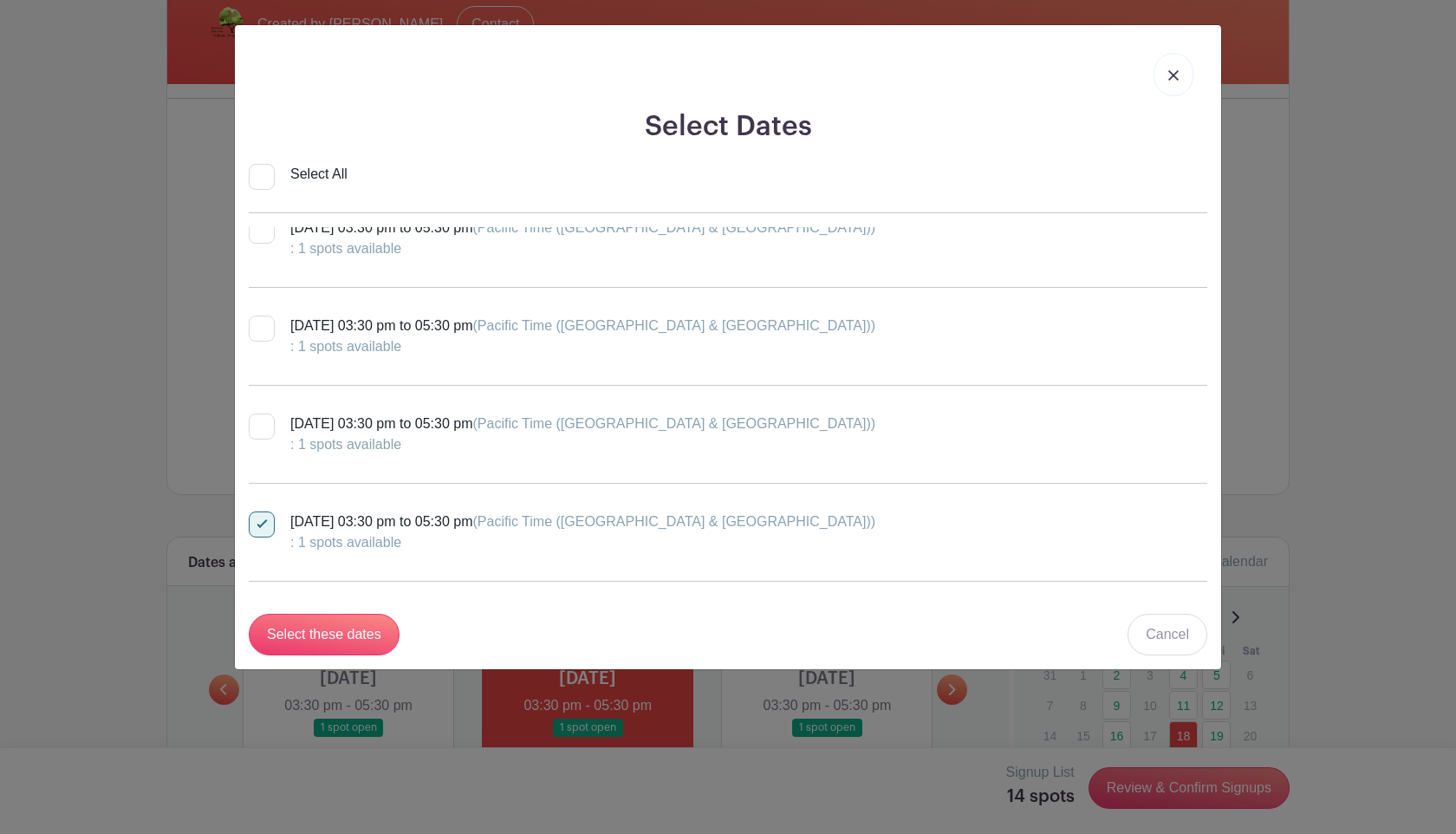
click at [266, 424] on div at bounding box center [262, 427] width 26 height 26
click at [260, 424] on input "Thursday, October 16, 2025 at 03:30 pm to 05:30 pm (Pacific Time (US & Canada))…" at bounding box center [254, 419] width 11 height 11
checkbox input "true"
click at [266, 531] on div at bounding box center [262, 525] width 26 height 26
click at [260, 523] on input "Friday, October 17, 2025 at 03:30 pm to 05:30 pm (Pacific Time (US & Canada)) :…" at bounding box center [254, 517] width 11 height 11
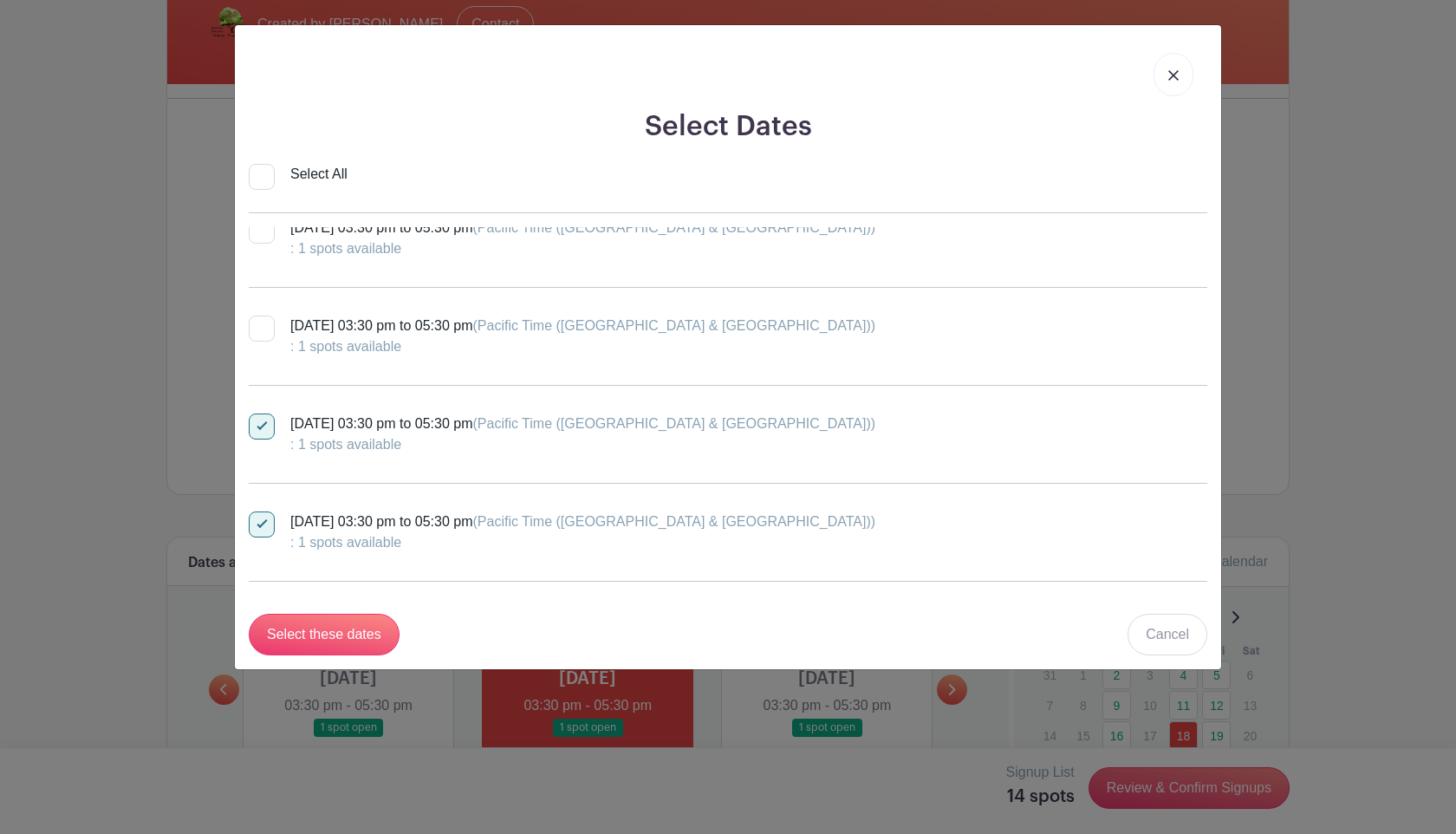
checkbox input "false"
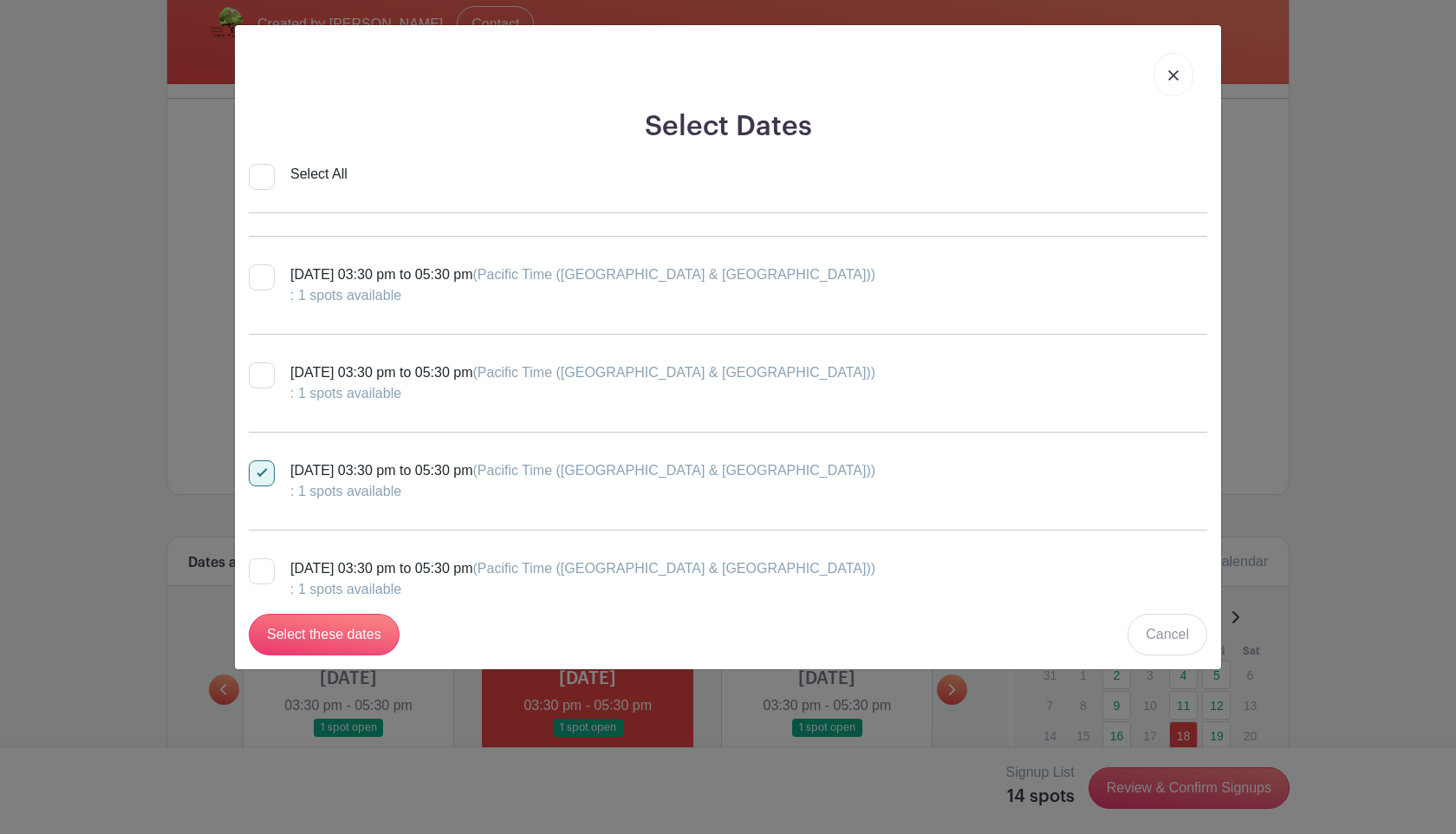
scroll to position [1749, 0]
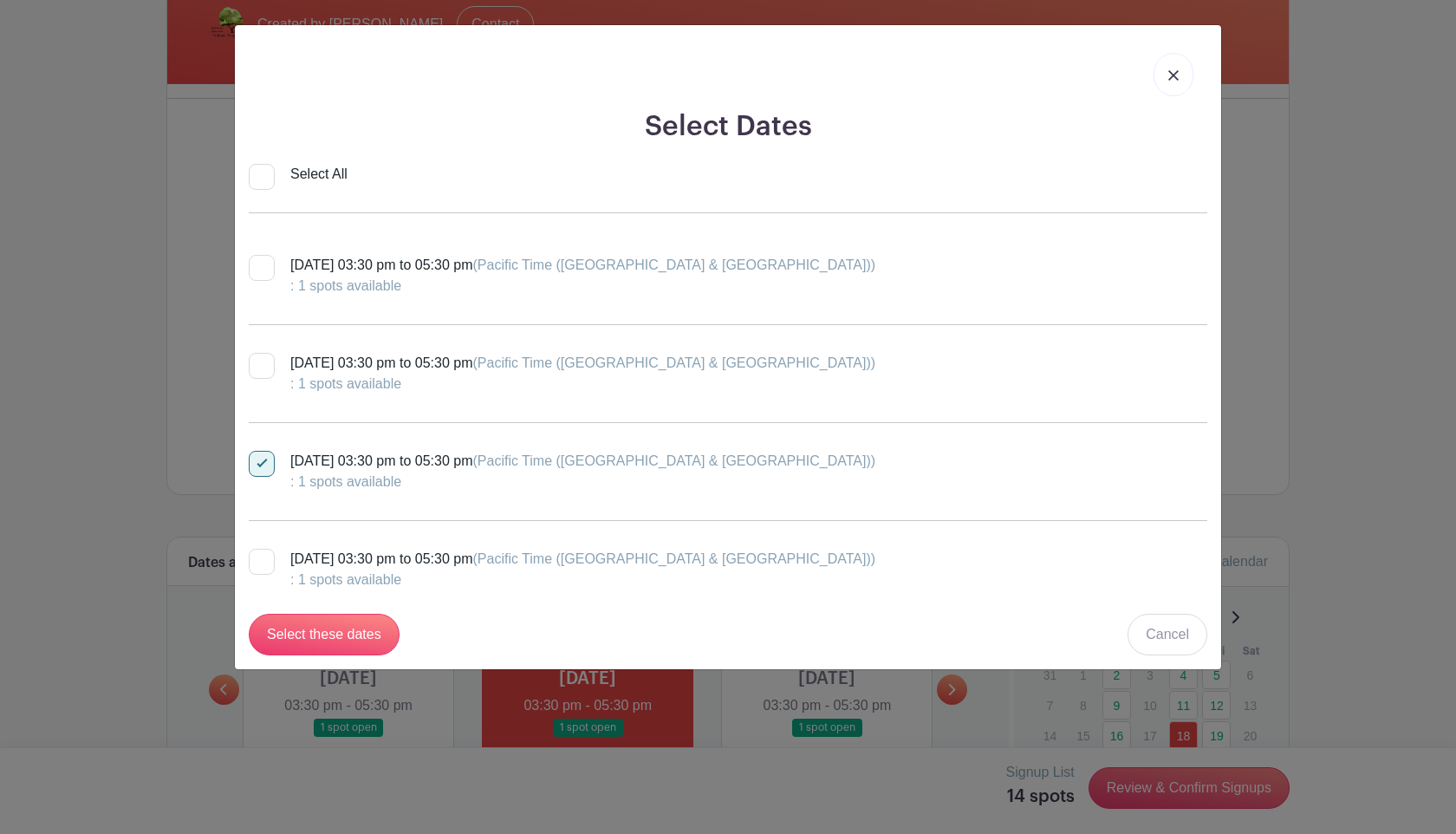
click at [264, 353] on div at bounding box center [262, 366] width 26 height 26
click at [260, 353] on input "Thursday, October 23, 2025 at 03:30 pm to 05:30 pm (Pacific Time (US & Canada))…" at bounding box center [254, 359] width 11 height 11
checkbox input "true"
click at [259, 471] on div at bounding box center [262, 464] width 26 height 26
click at [259, 462] on input "Friday, October 24, 2025 at 03:30 pm to 05:30 pm (Pacific Time (US & Canada)) :…" at bounding box center [254, 457] width 11 height 11
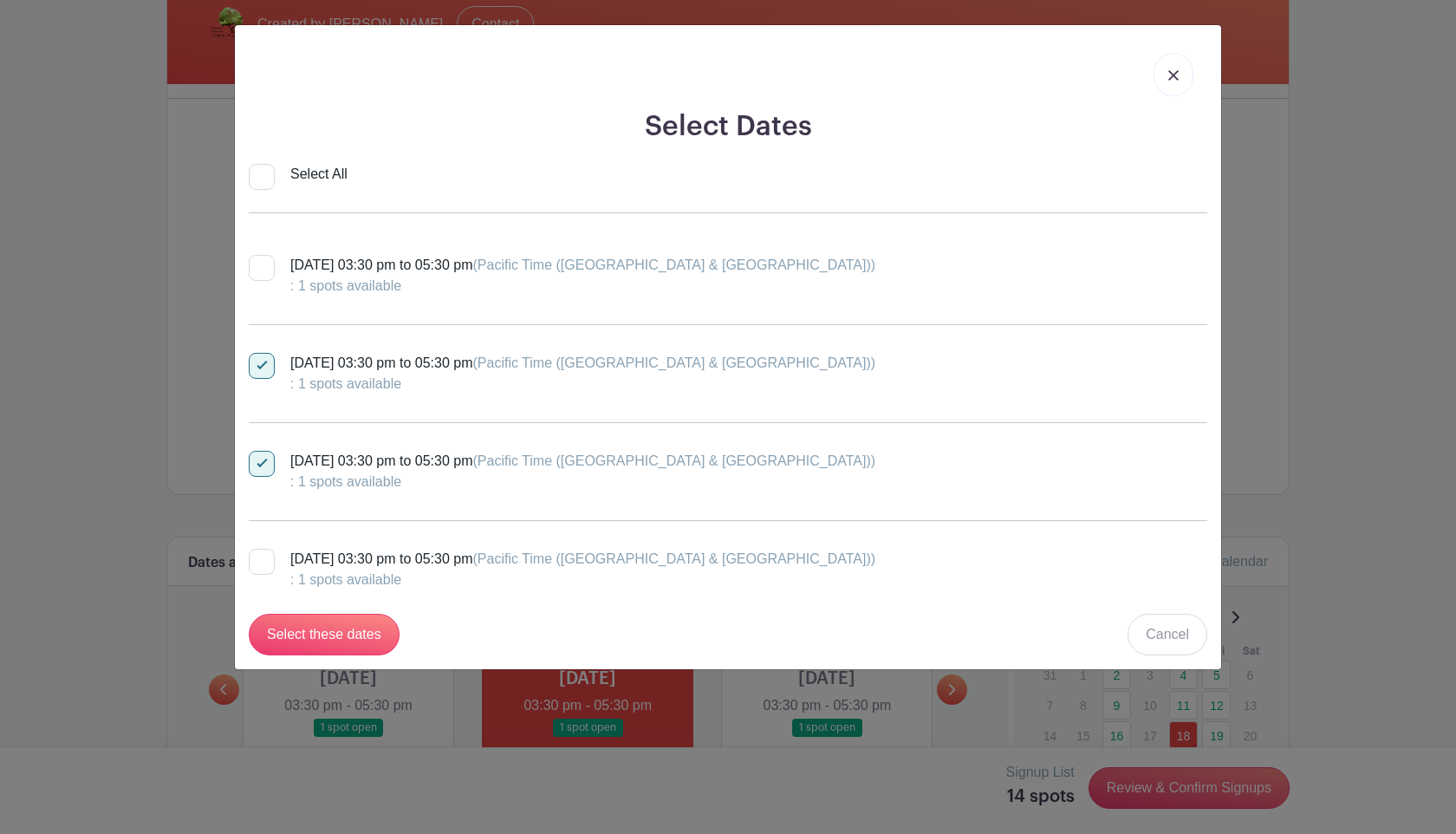
checkbox input "false"
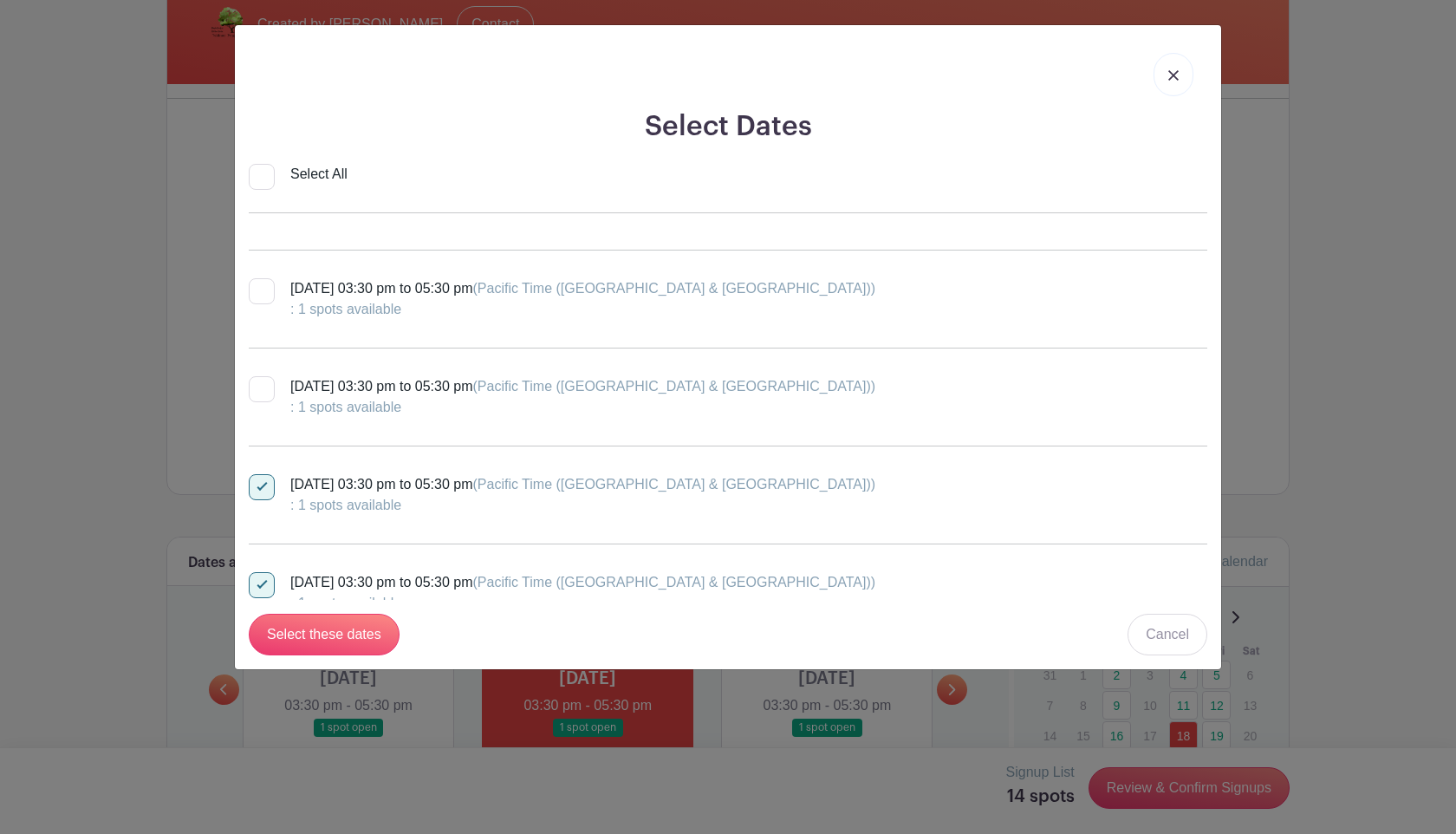
scroll to position [2009, 0]
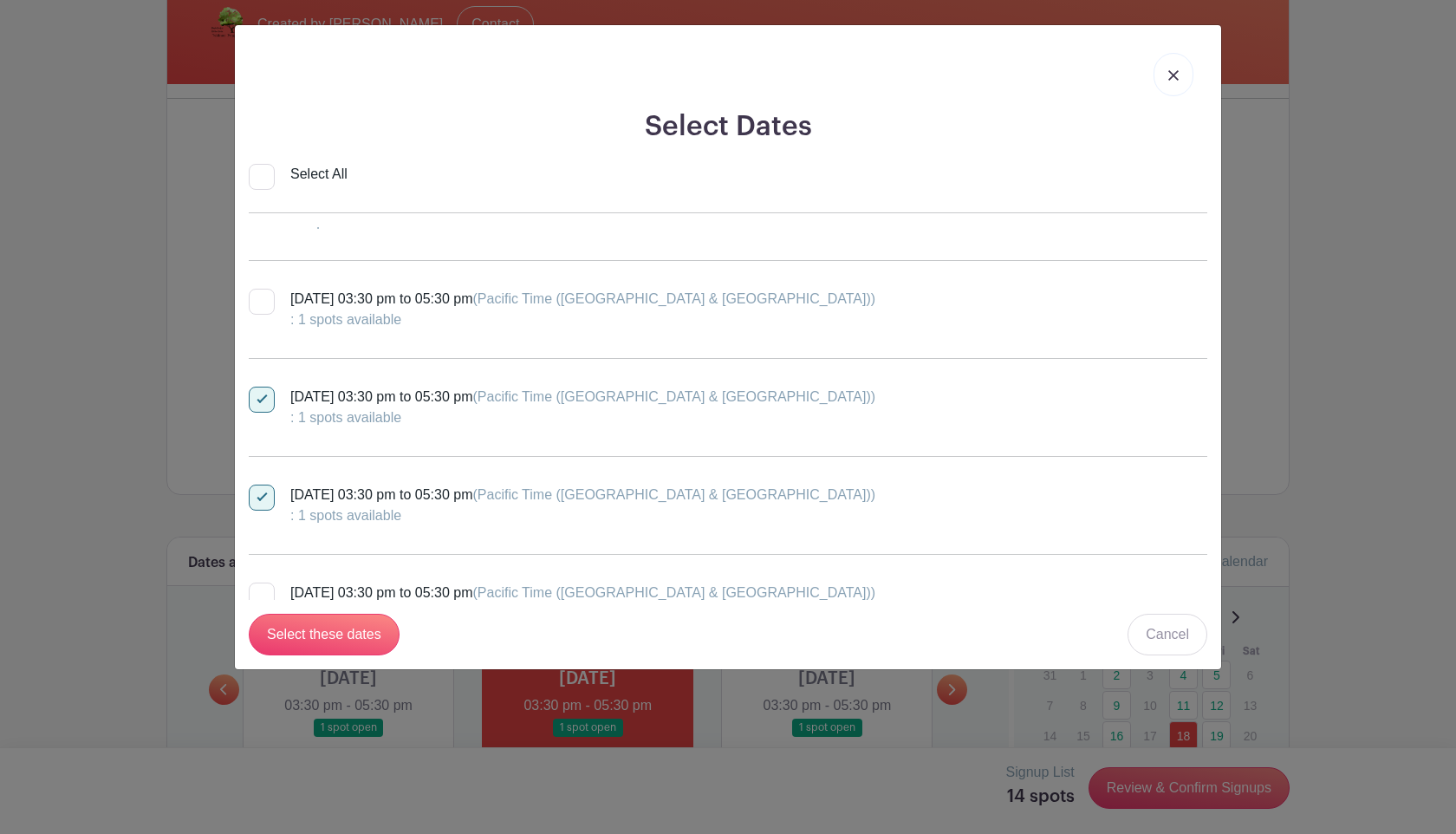
click at [263, 482] on div "Friday, October 31, 2025 at 03:30 pm to 05:30 pm (Pacific Time (US & Canada)) :…" at bounding box center [728, 505] width 959 height 69
click at [265, 500] on div at bounding box center [262, 498] width 26 height 26
click at [260, 496] on input "Friday, October 31, 2025 at 03:30 pm to 05:30 pm (Pacific Time (US & Canada)) :…" at bounding box center [254, 490] width 11 height 11
checkbox input "false"
click at [326, 631] on input "Select these dates" at bounding box center [324, 634] width 151 height 42
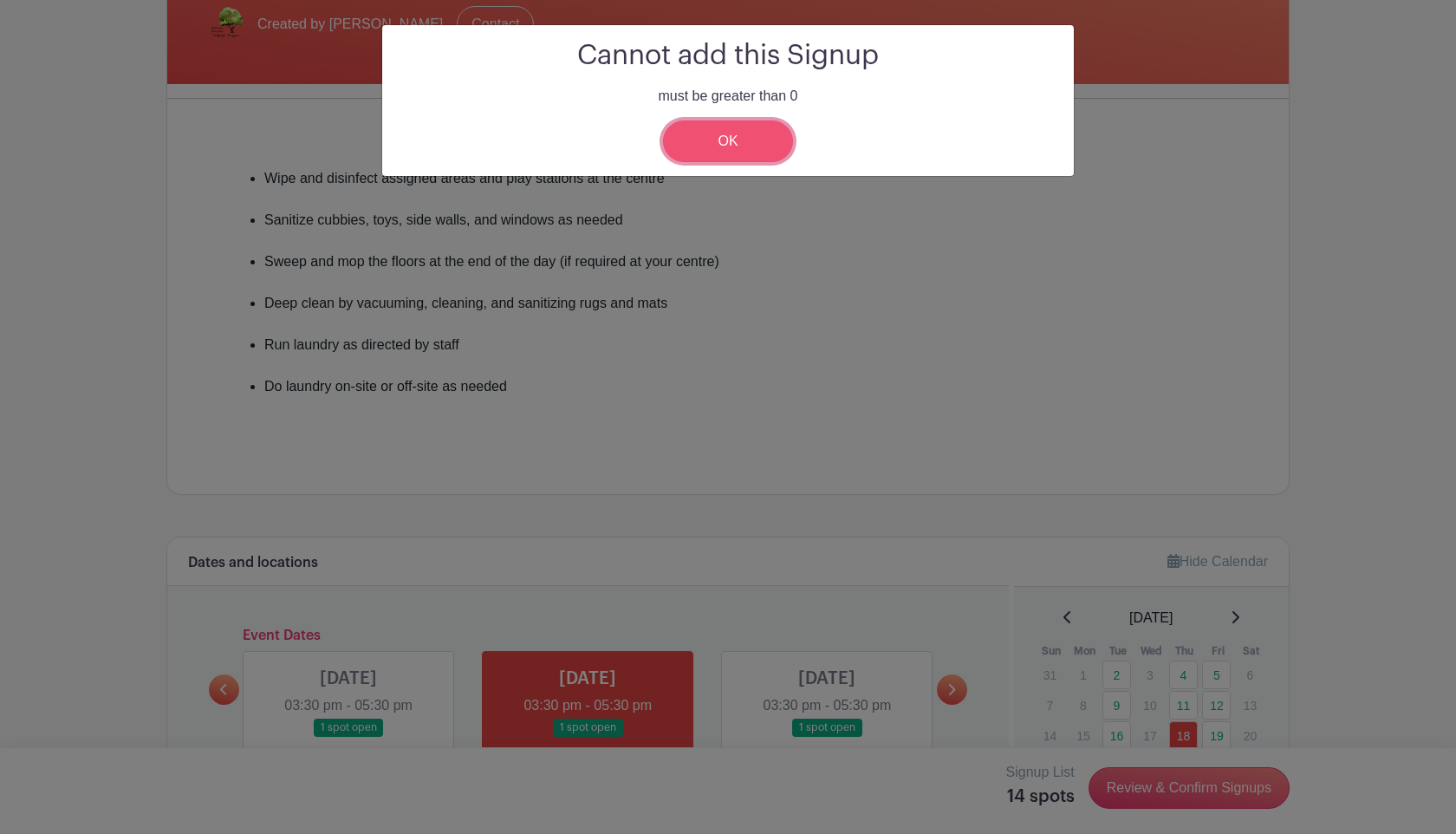
click at [741, 130] on link "OK" at bounding box center [728, 141] width 130 height 42
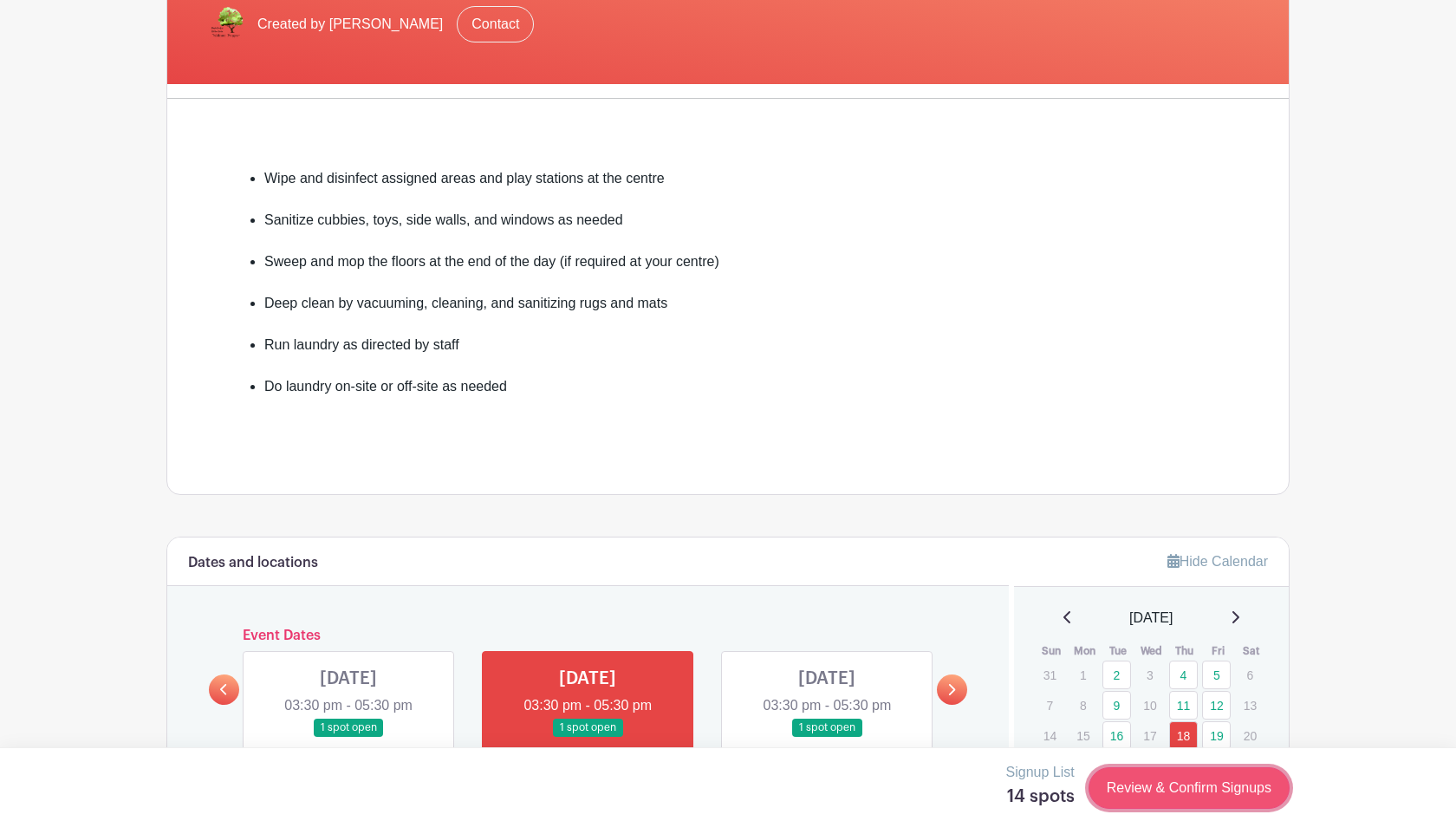
click at [1145, 792] on link "Review & Confirm Signups" at bounding box center [1189, 787] width 201 height 42
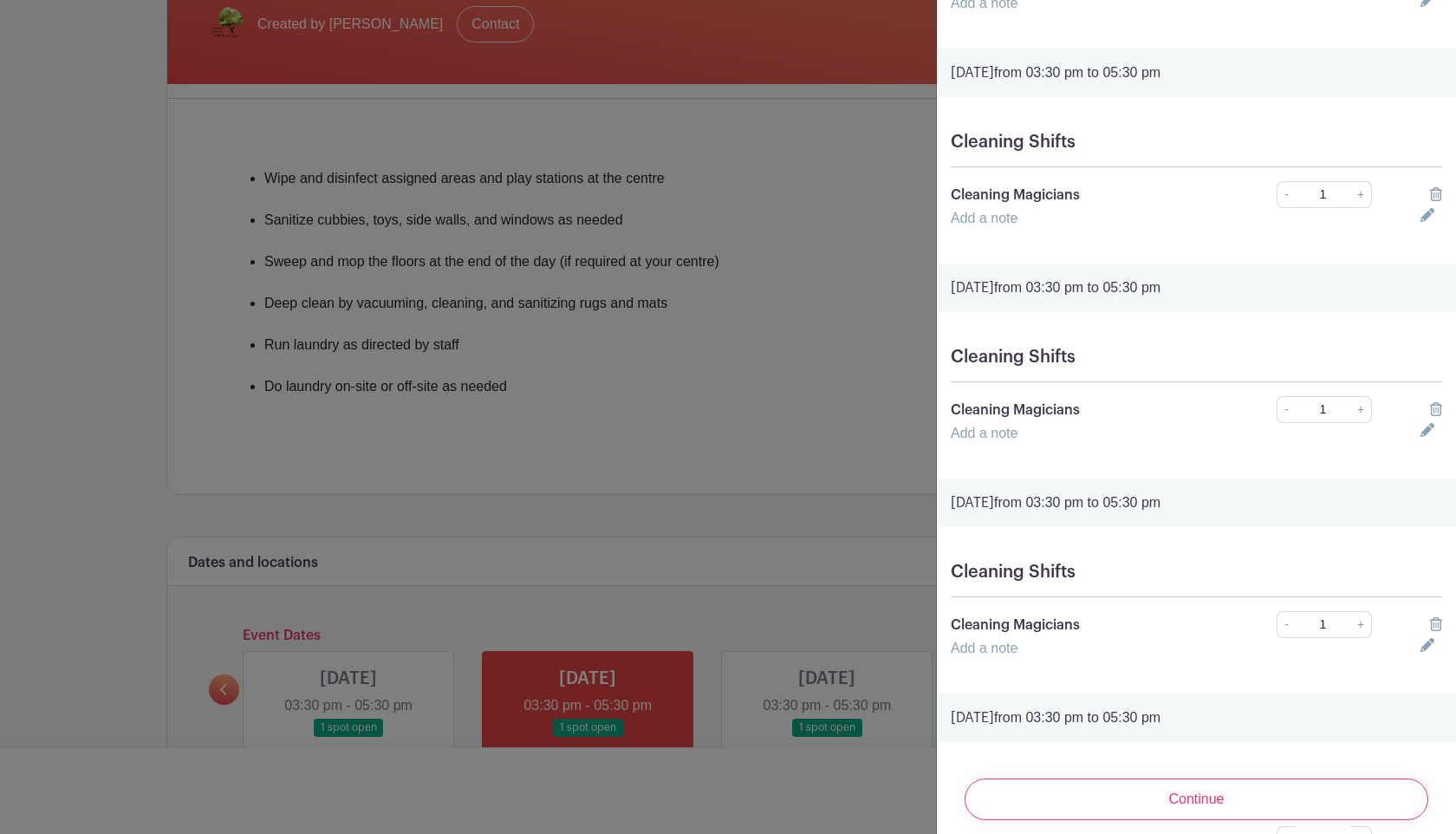
scroll to position [597, 0]
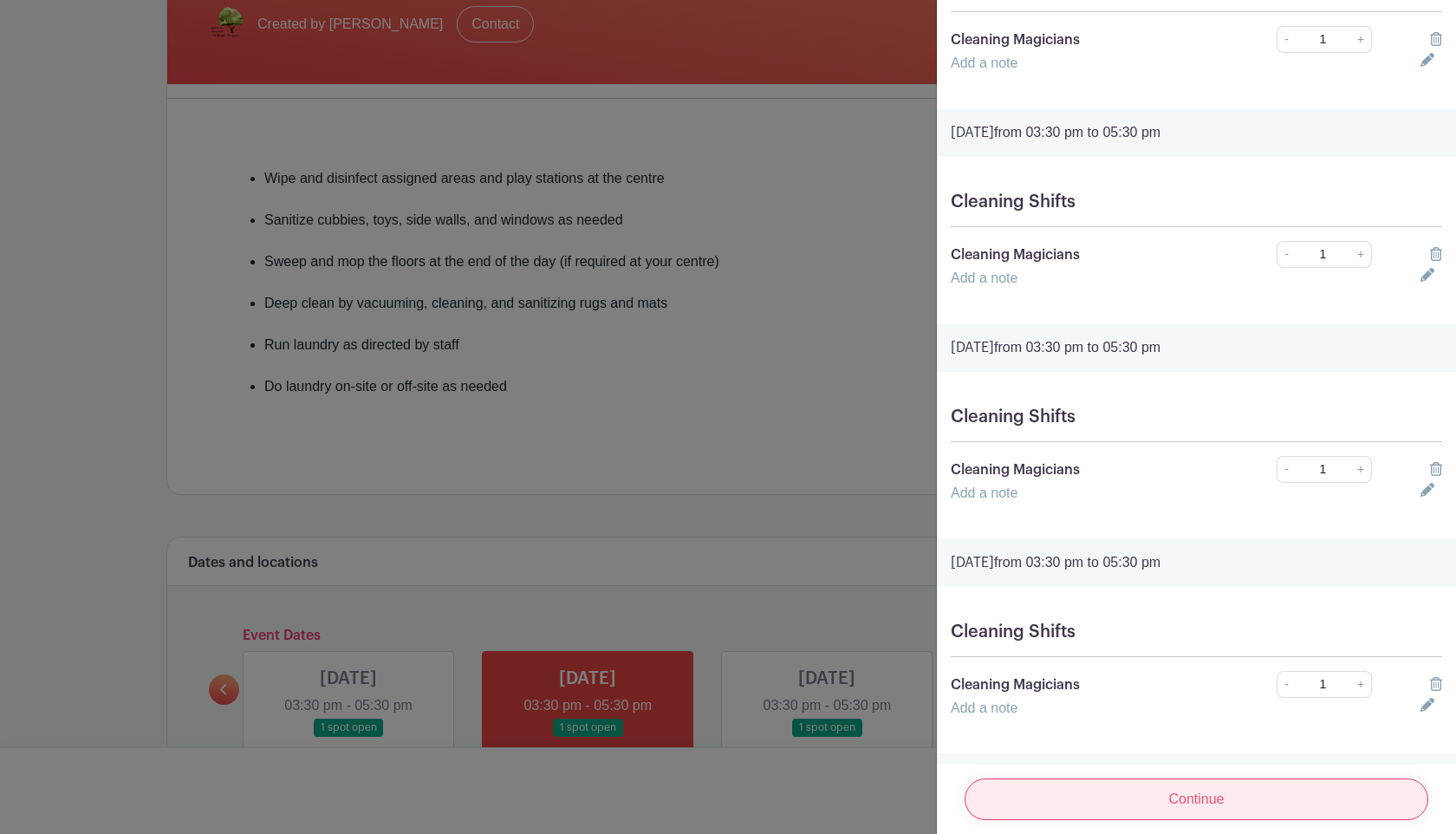
click at [1104, 778] on input "Continue" at bounding box center [1196, 799] width 464 height 42
click at [1068, 792] on input "Continue" at bounding box center [1196, 799] width 464 height 42
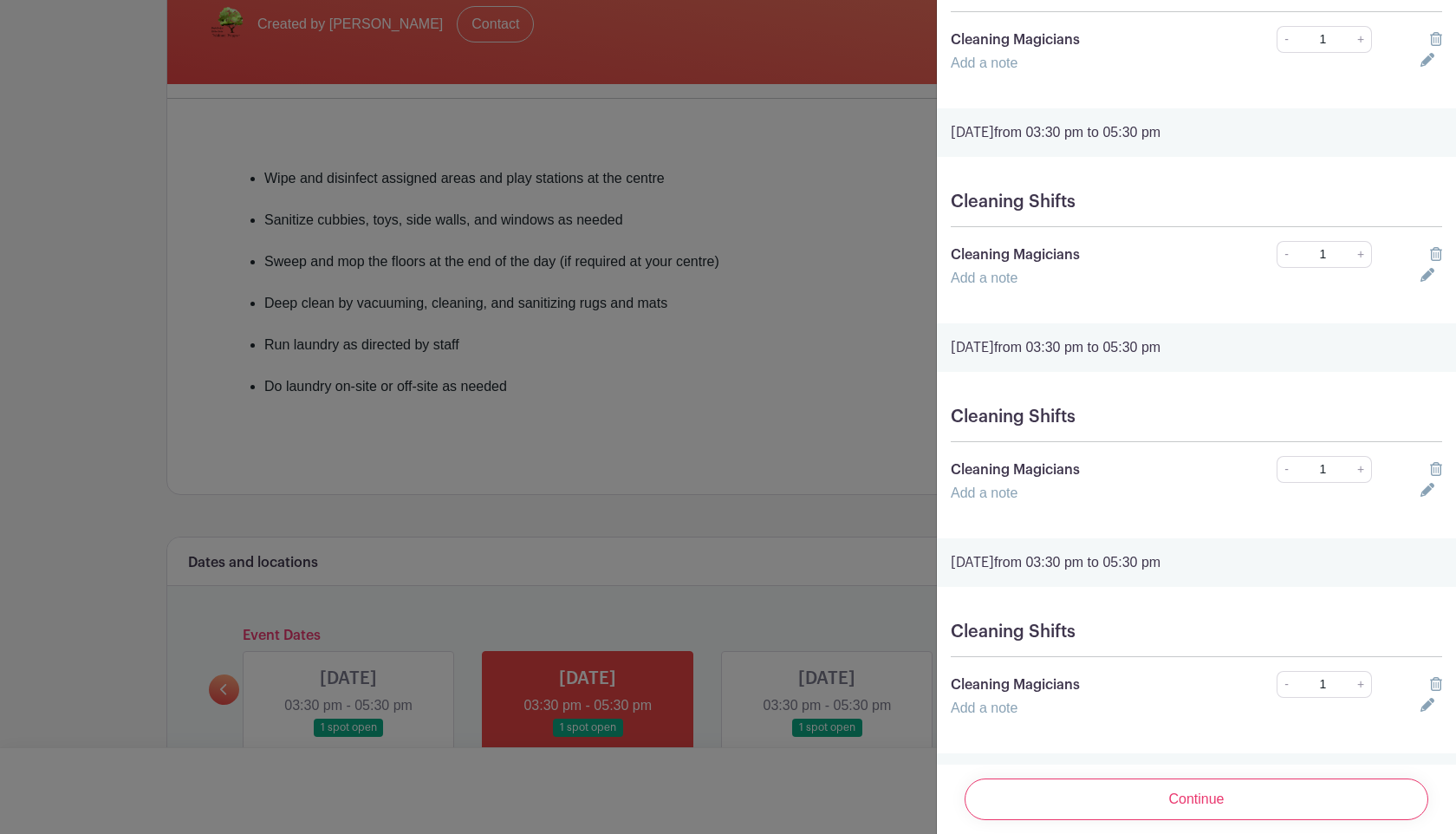
click at [796, 265] on div at bounding box center [728, 417] width 1456 height 834
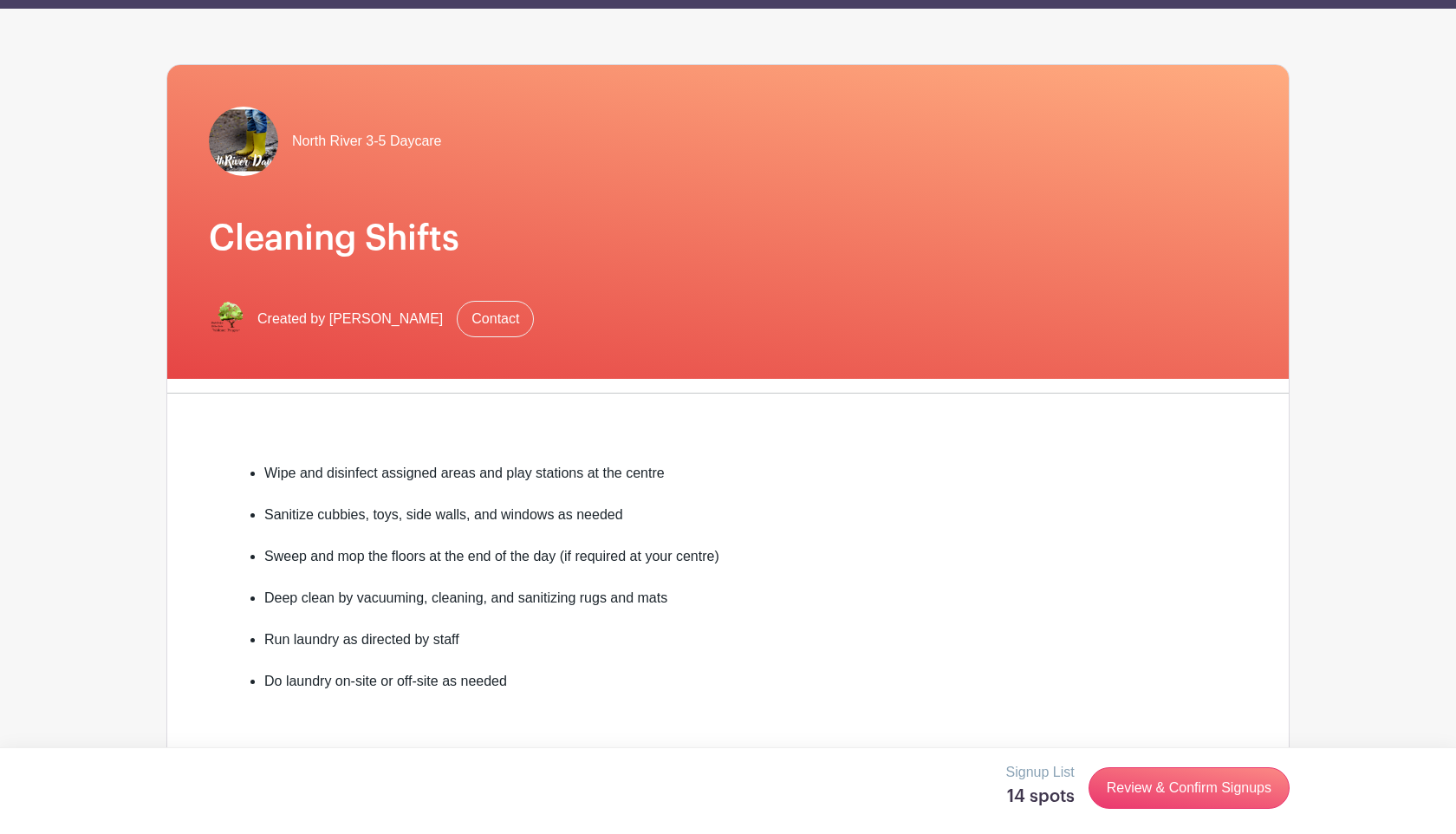
scroll to position [0, 0]
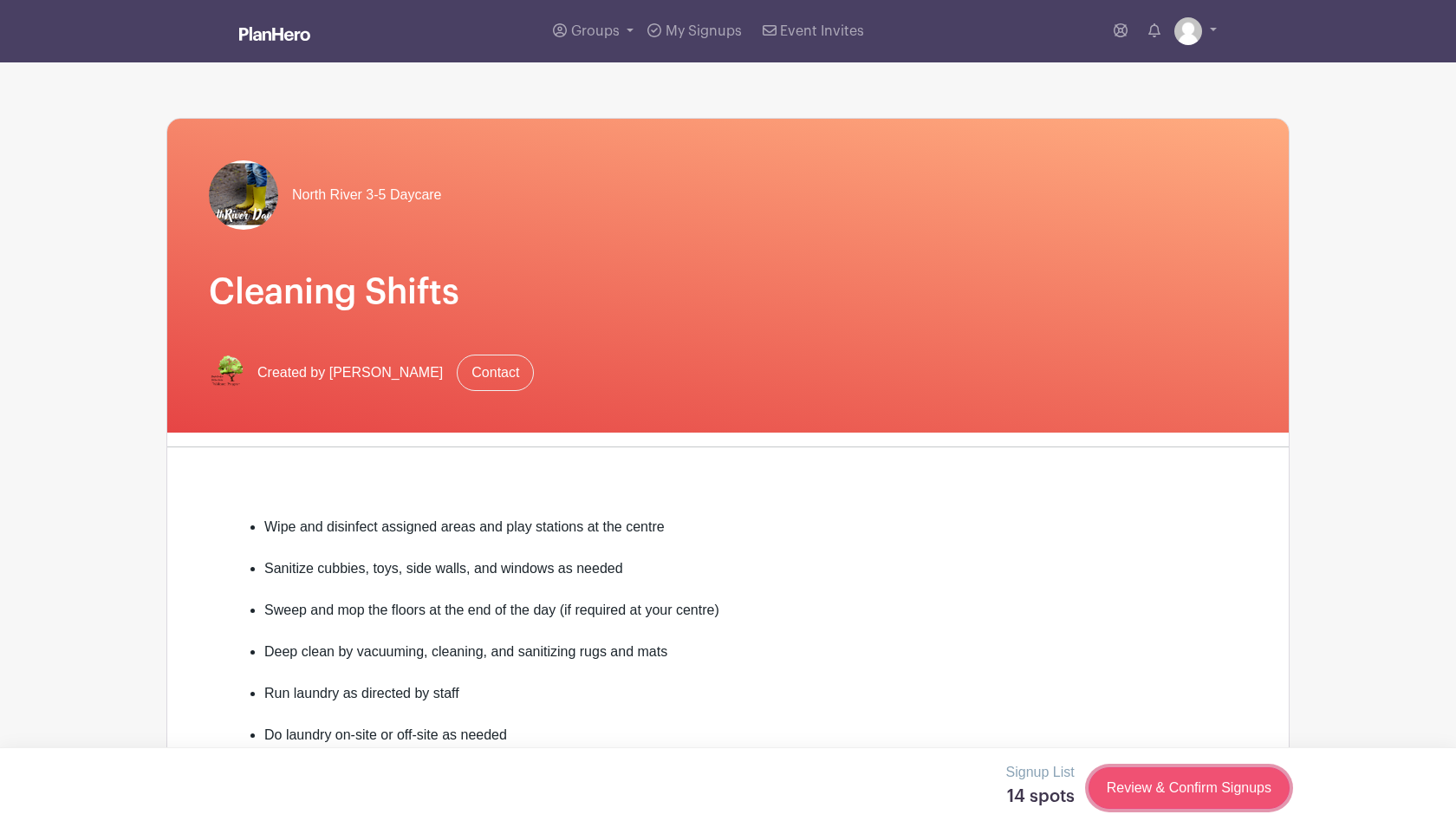
click at [1194, 773] on link "Review & Confirm Signups" at bounding box center [1189, 787] width 201 height 42
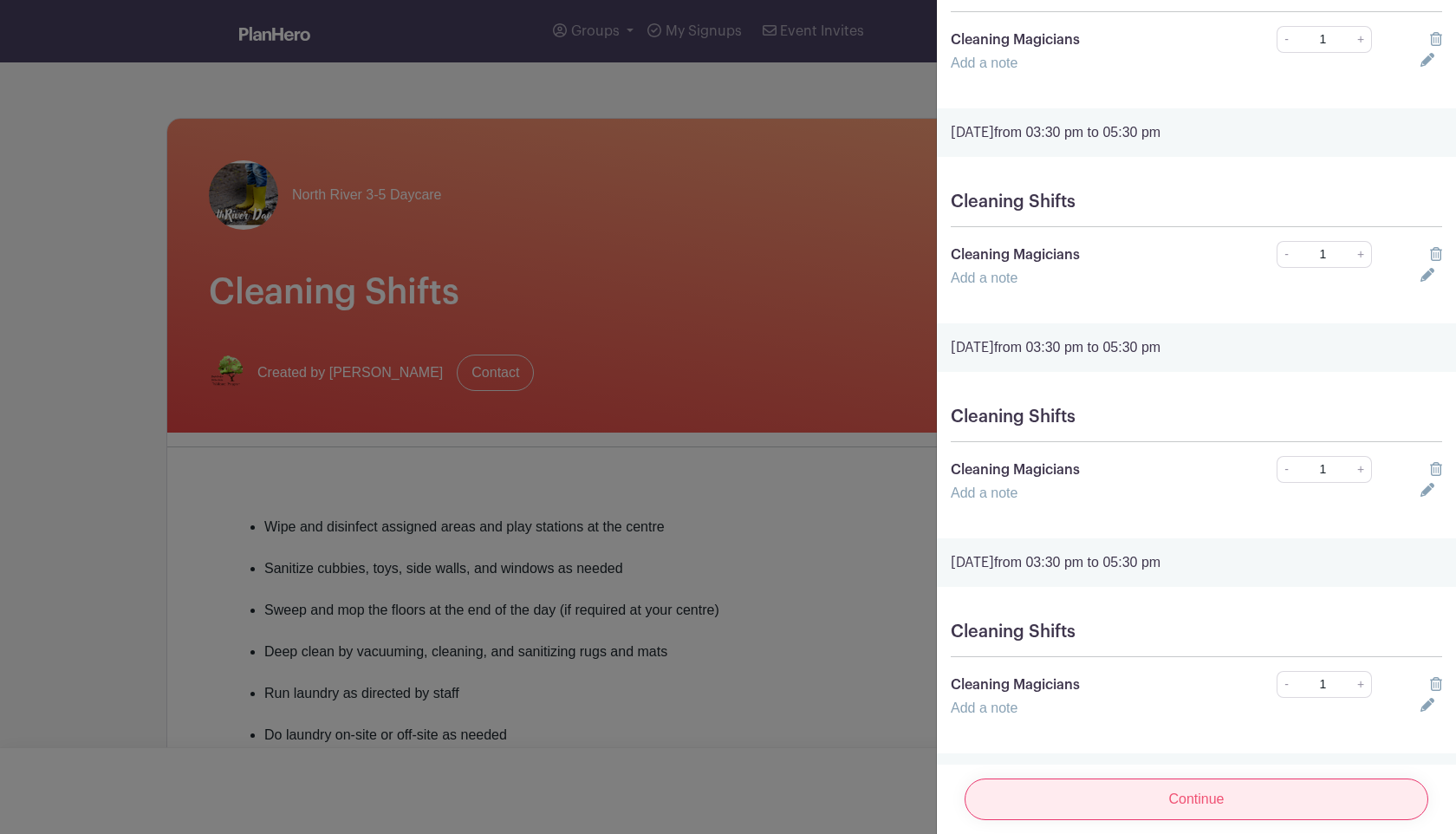
click at [1190, 806] on input "Continue" at bounding box center [1196, 799] width 464 height 42
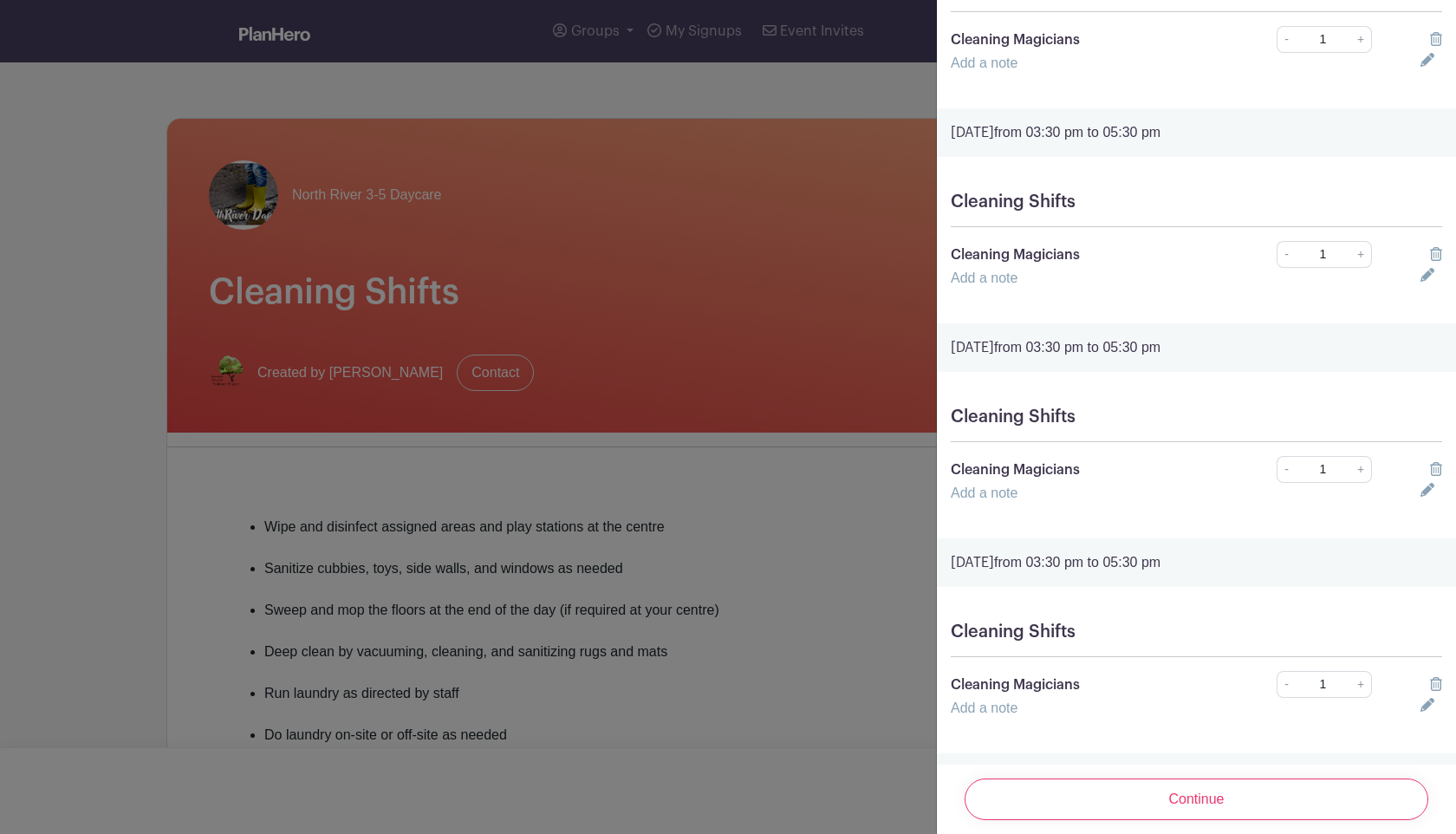
click at [1158, 822] on div "Continue" at bounding box center [1195, 799] width 491 height 69
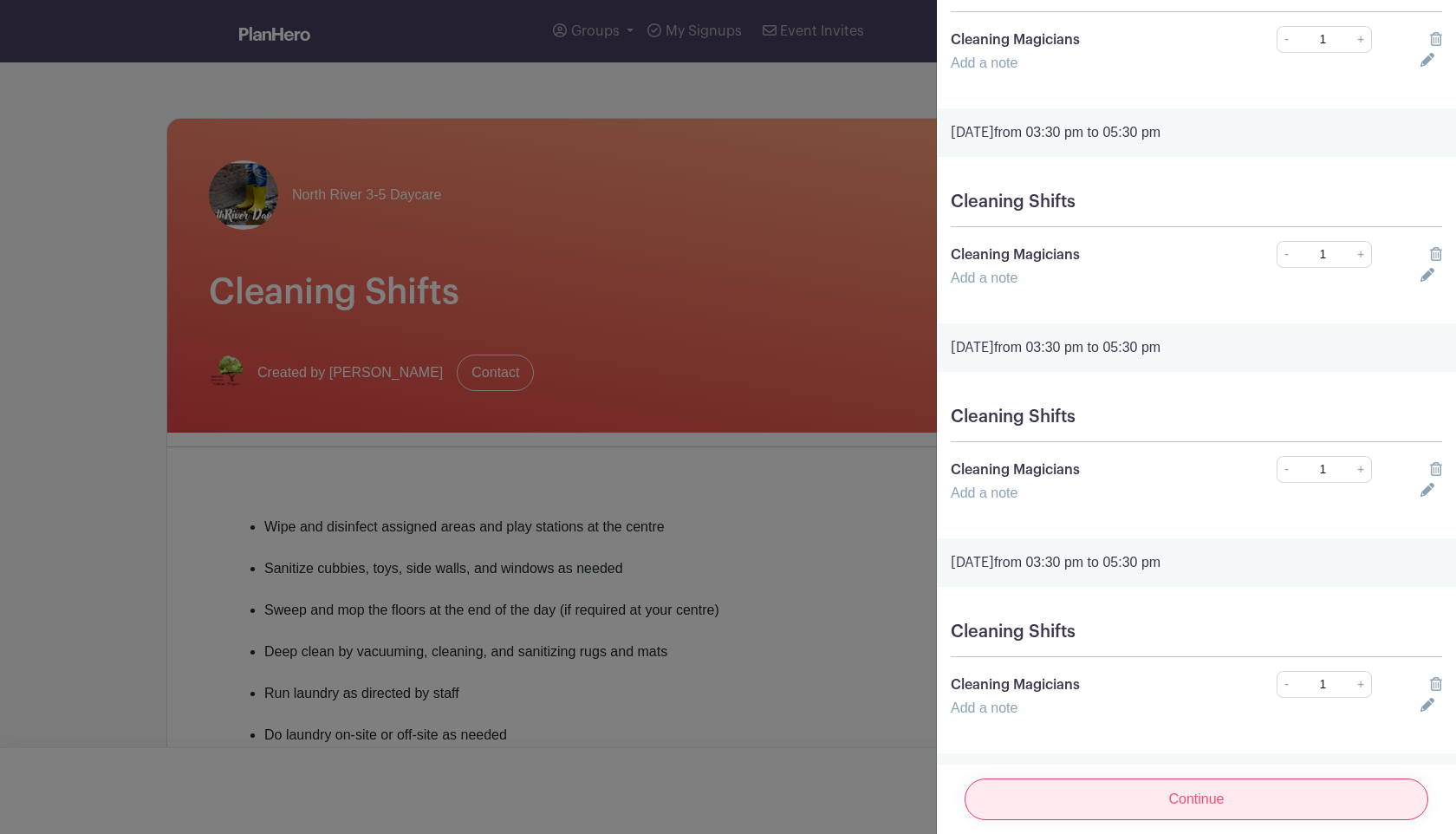
click at [1148, 811] on input "Continue" at bounding box center [1196, 799] width 464 height 42
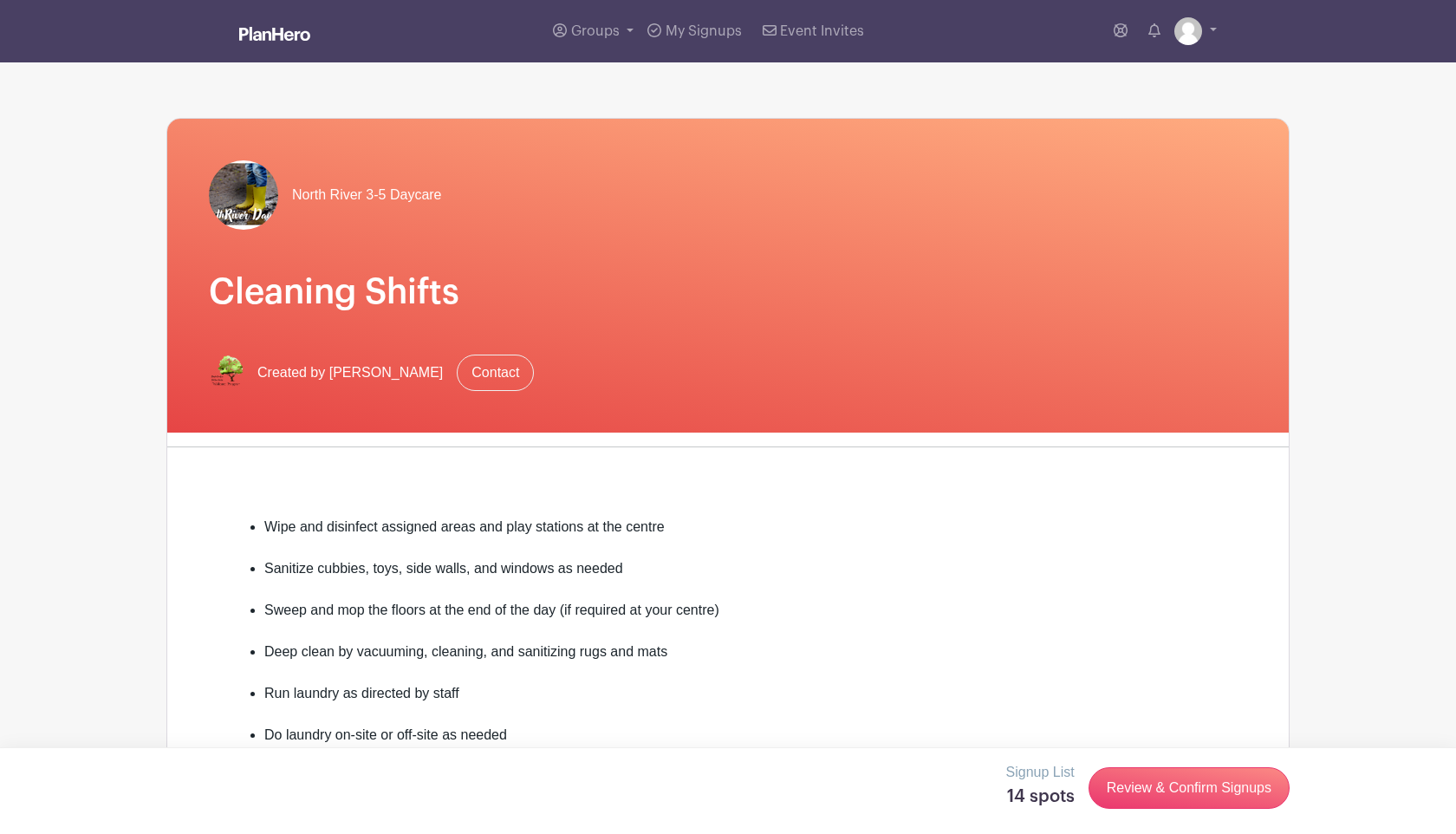
click at [501, 480] on div at bounding box center [728, 417] width 1456 height 834
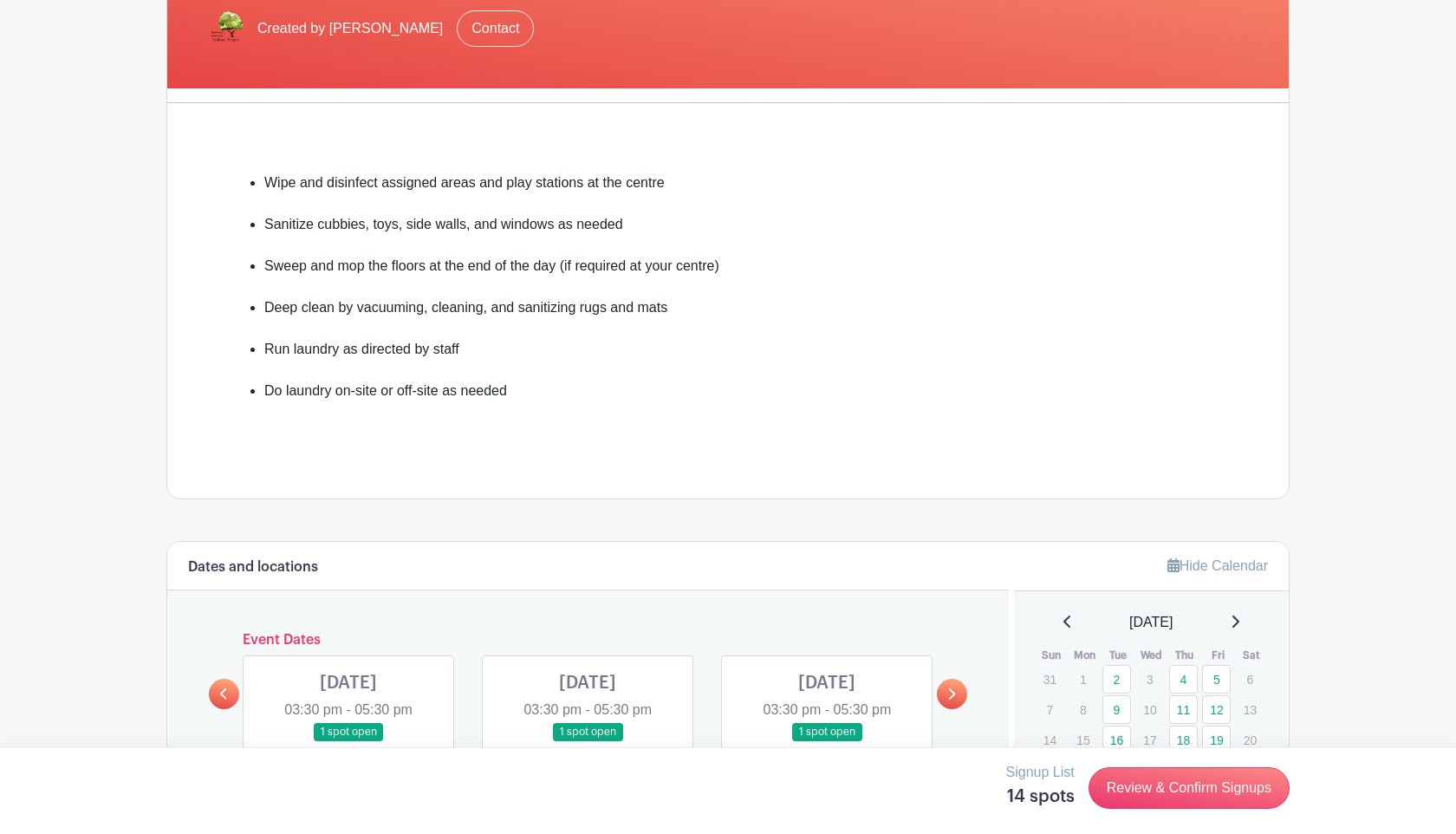
scroll to position [349, 0]
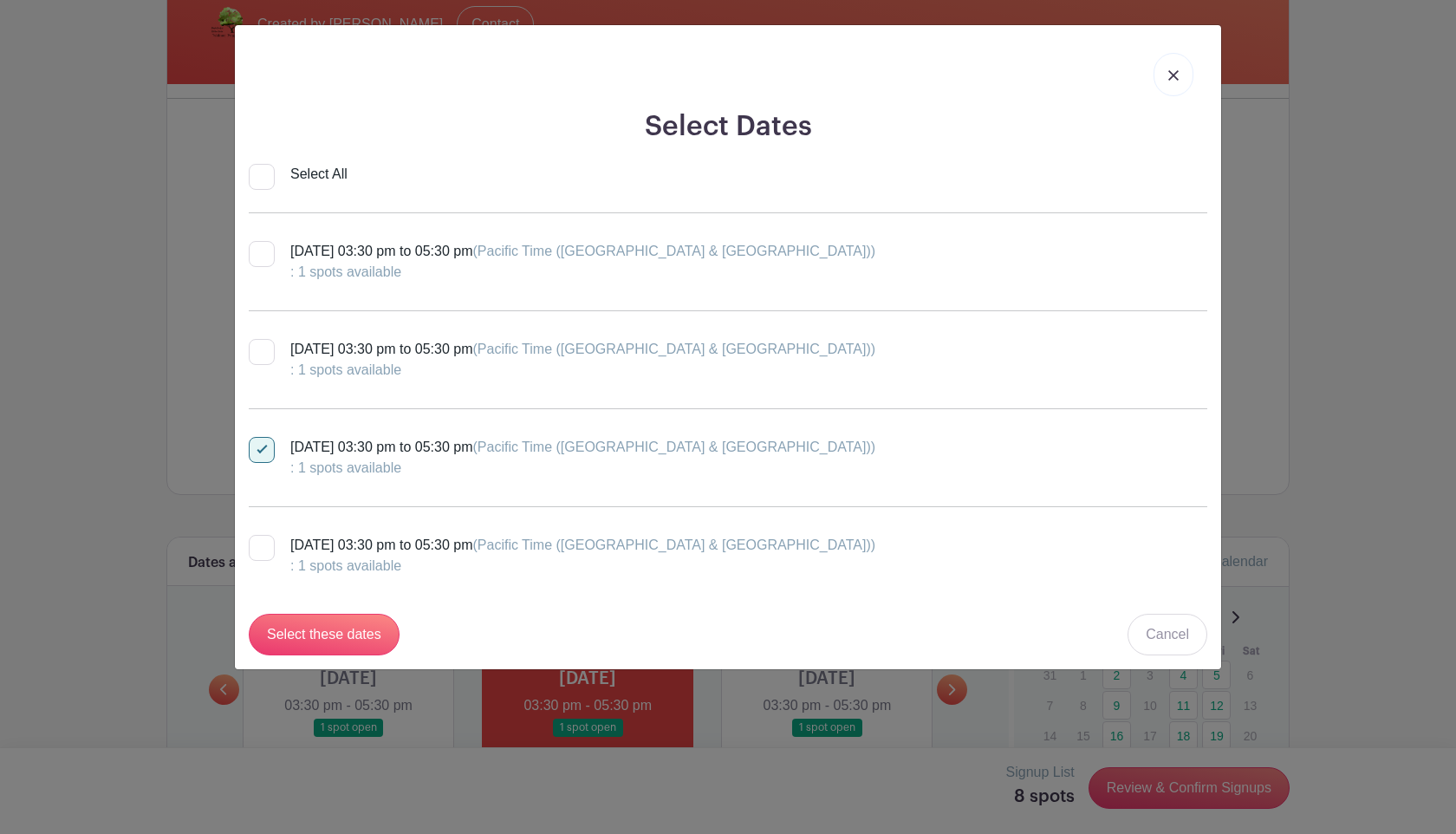
click at [1172, 78] on img at bounding box center [1173, 75] width 10 height 10
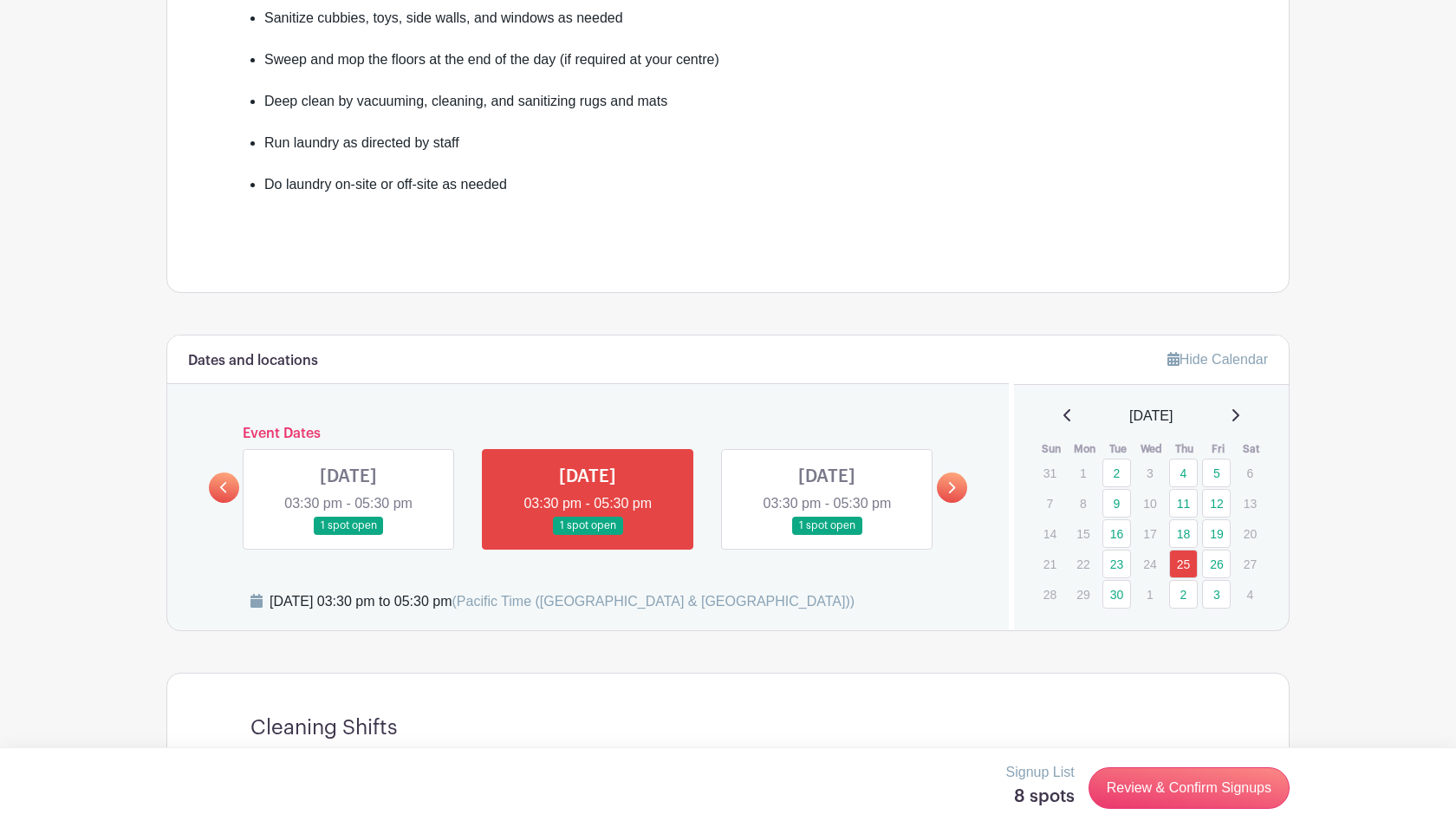
scroll to position [561, 0]
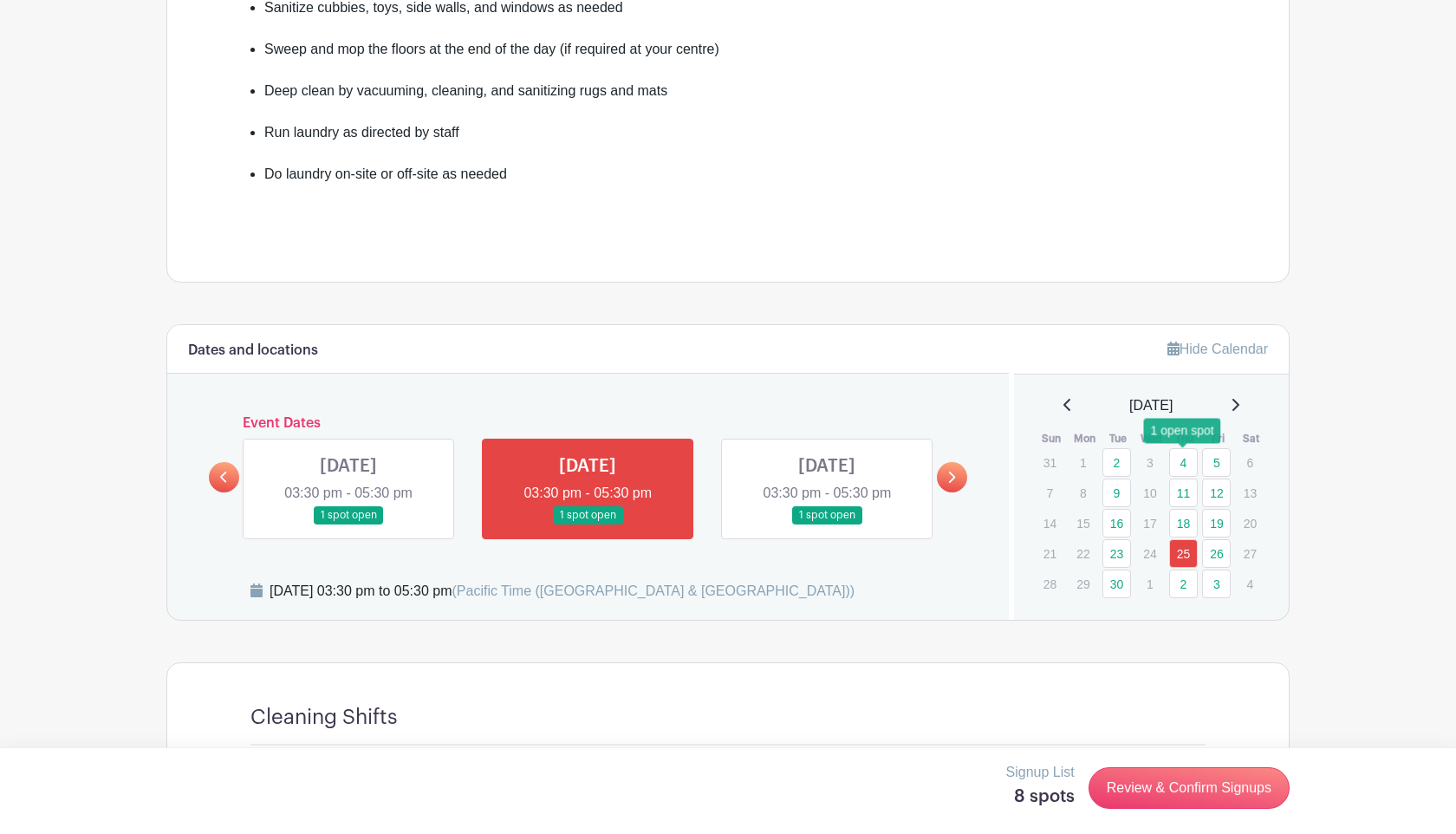
click at [1191, 462] on link "4" at bounding box center [1183, 462] width 29 height 29
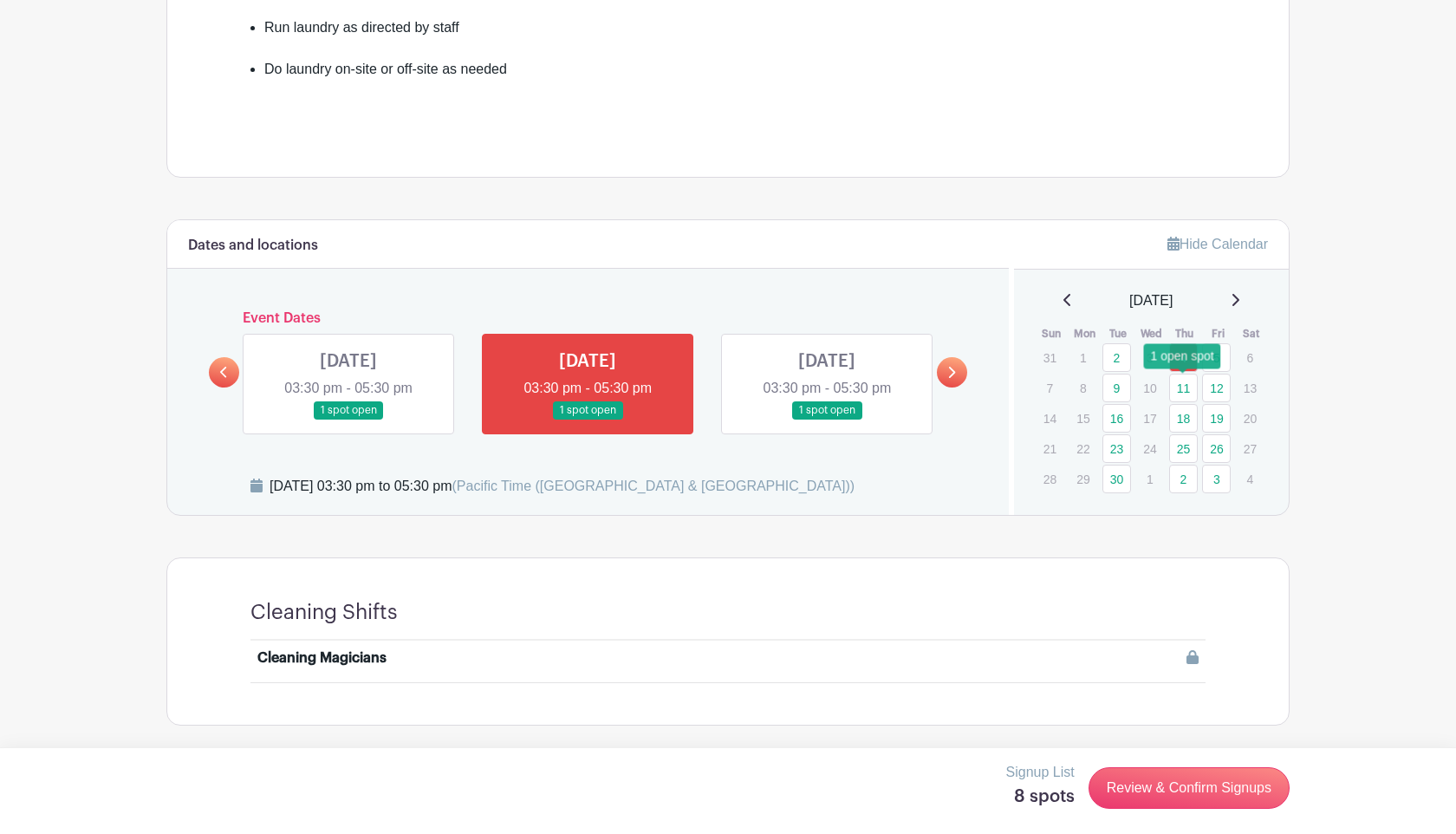
click at [1187, 385] on link "11" at bounding box center [1183, 388] width 29 height 29
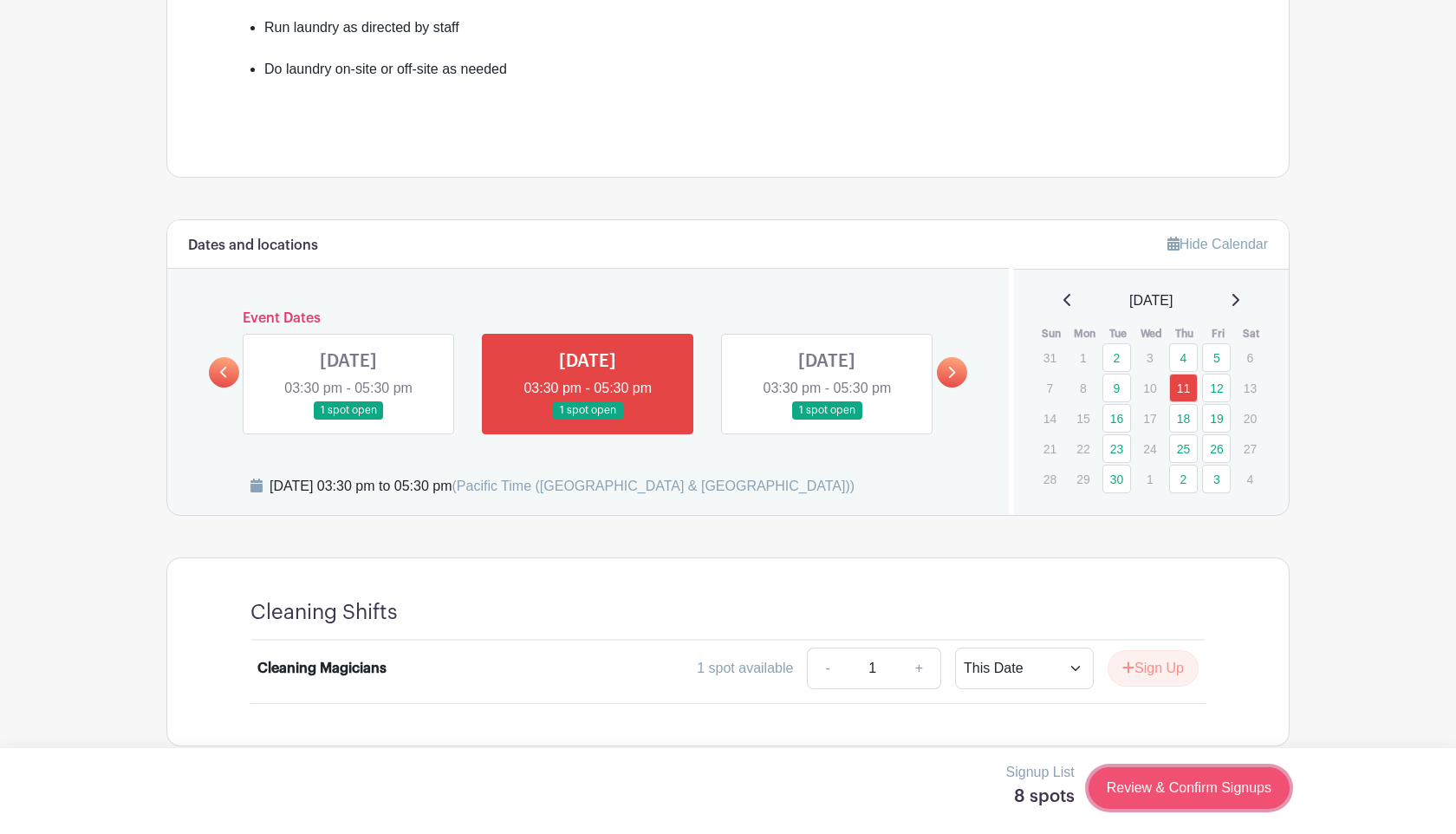
click at [1185, 782] on link "Review & Confirm Signups" at bounding box center [1189, 787] width 201 height 42
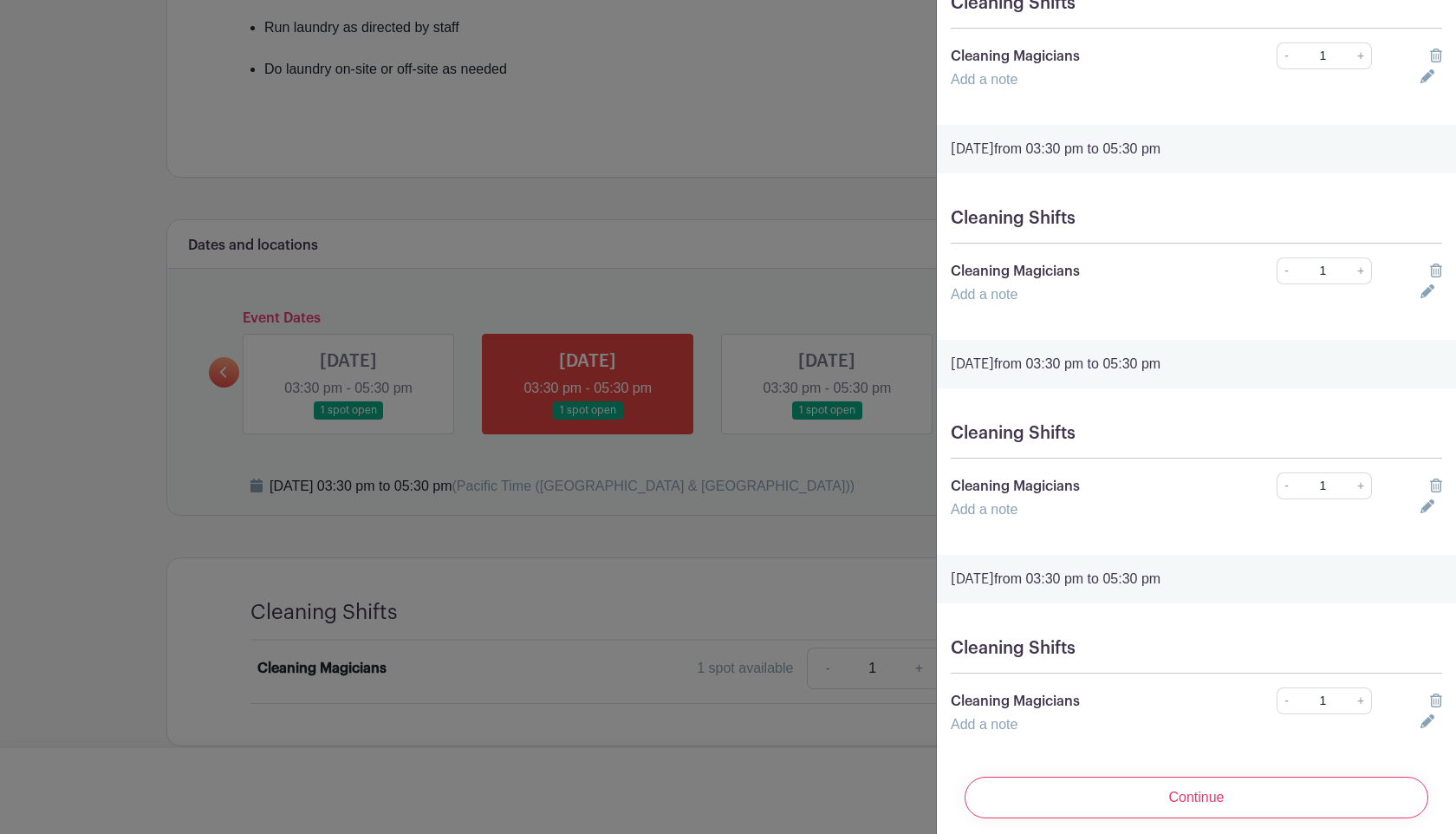
scroll to position [1026, 0]
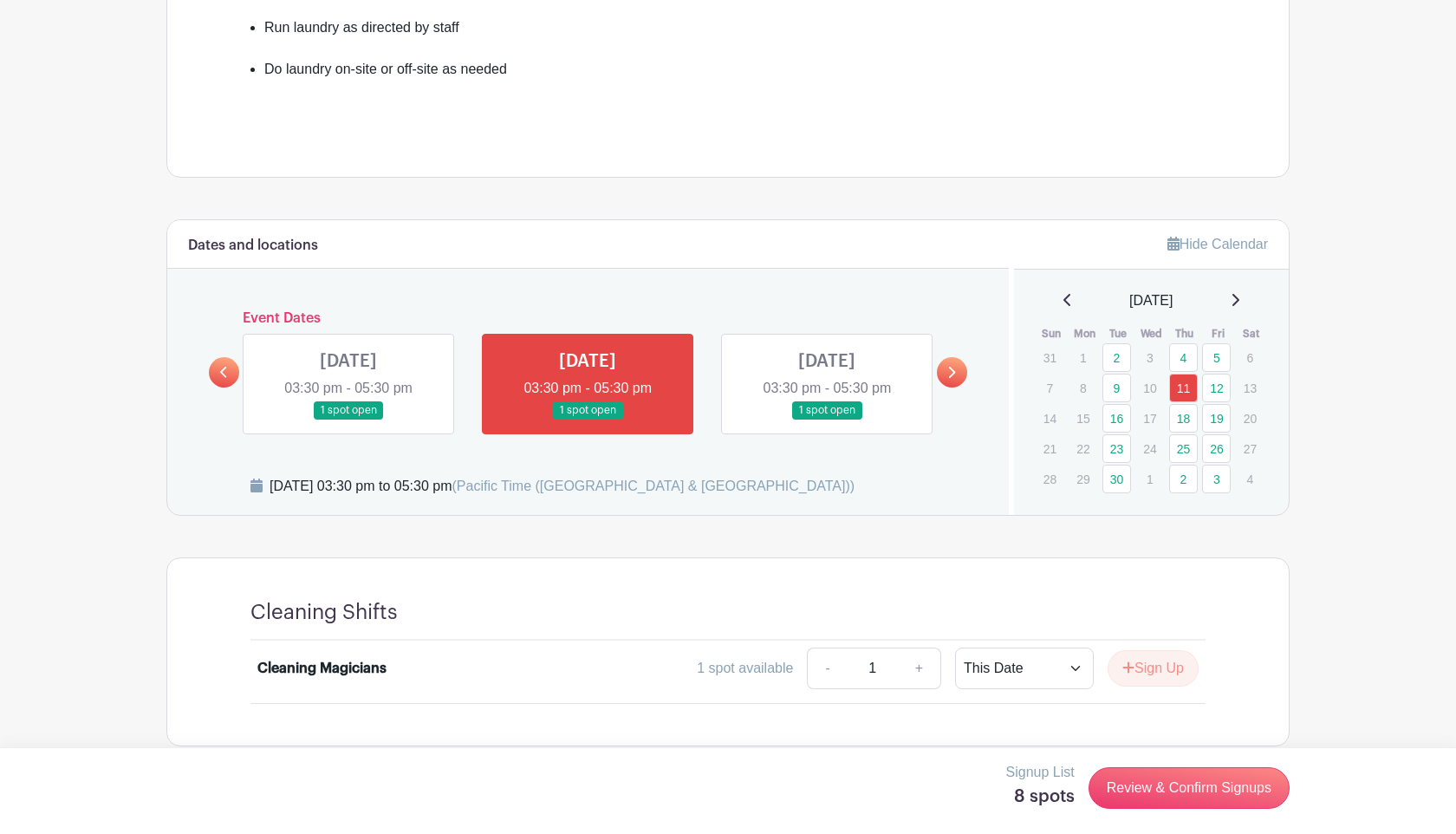
click at [671, 237] on div at bounding box center [728, 417] width 1456 height 834
click at [1172, 660] on button "Sign Up" at bounding box center [1153, 668] width 91 height 36
click at [1180, 417] on link "18" at bounding box center [1183, 417] width 29 height 29
click at [1184, 409] on link "18" at bounding box center [1183, 417] width 29 height 29
click at [1185, 421] on link "18" at bounding box center [1183, 417] width 29 height 29
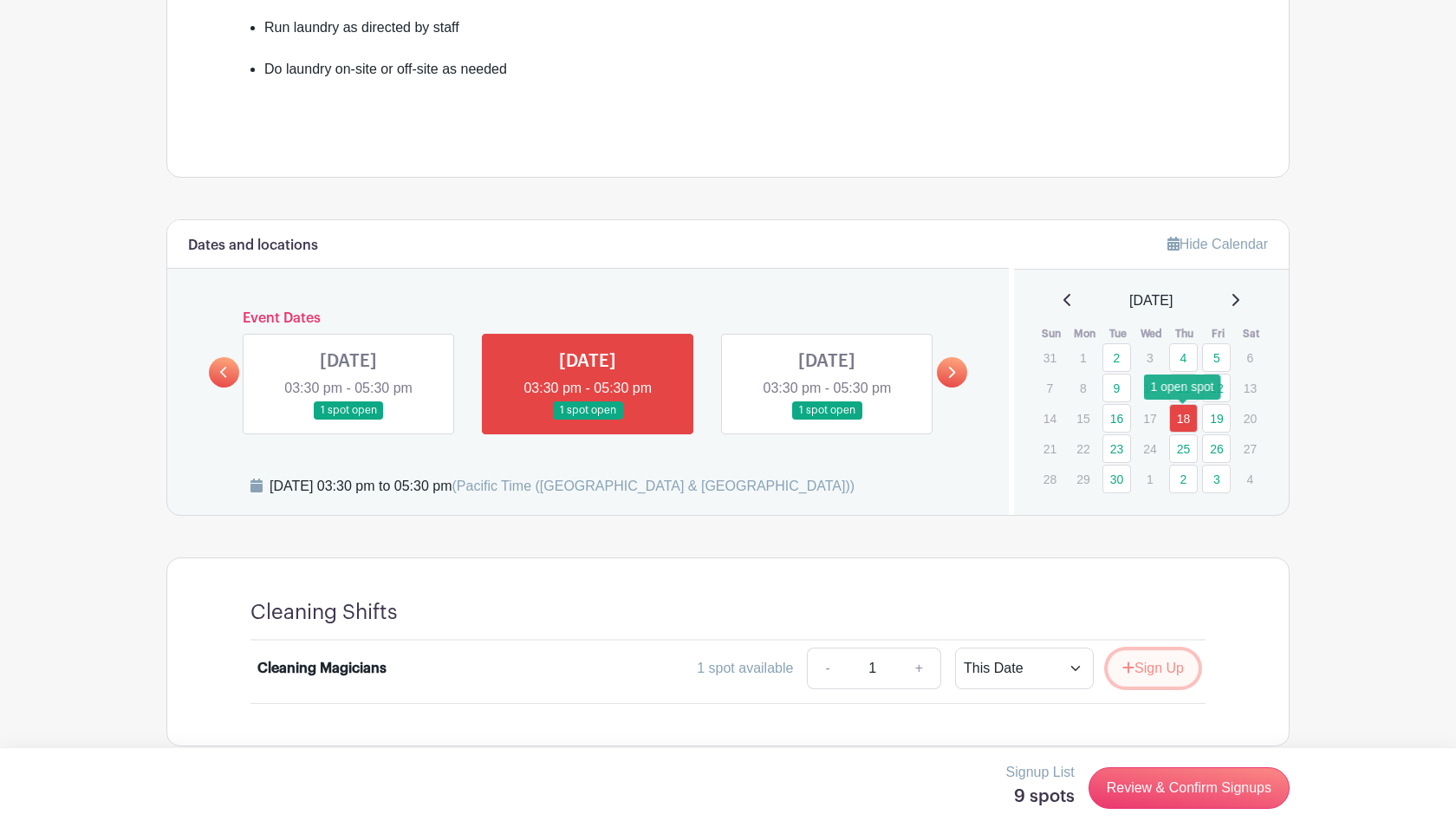
click at [1182, 663] on button "Sign Up" at bounding box center [1153, 668] width 91 height 36
click at [1179, 448] on link "25" at bounding box center [1183, 448] width 29 height 29
click at [1142, 683] on button "Sign Up" at bounding box center [1153, 668] width 91 height 36
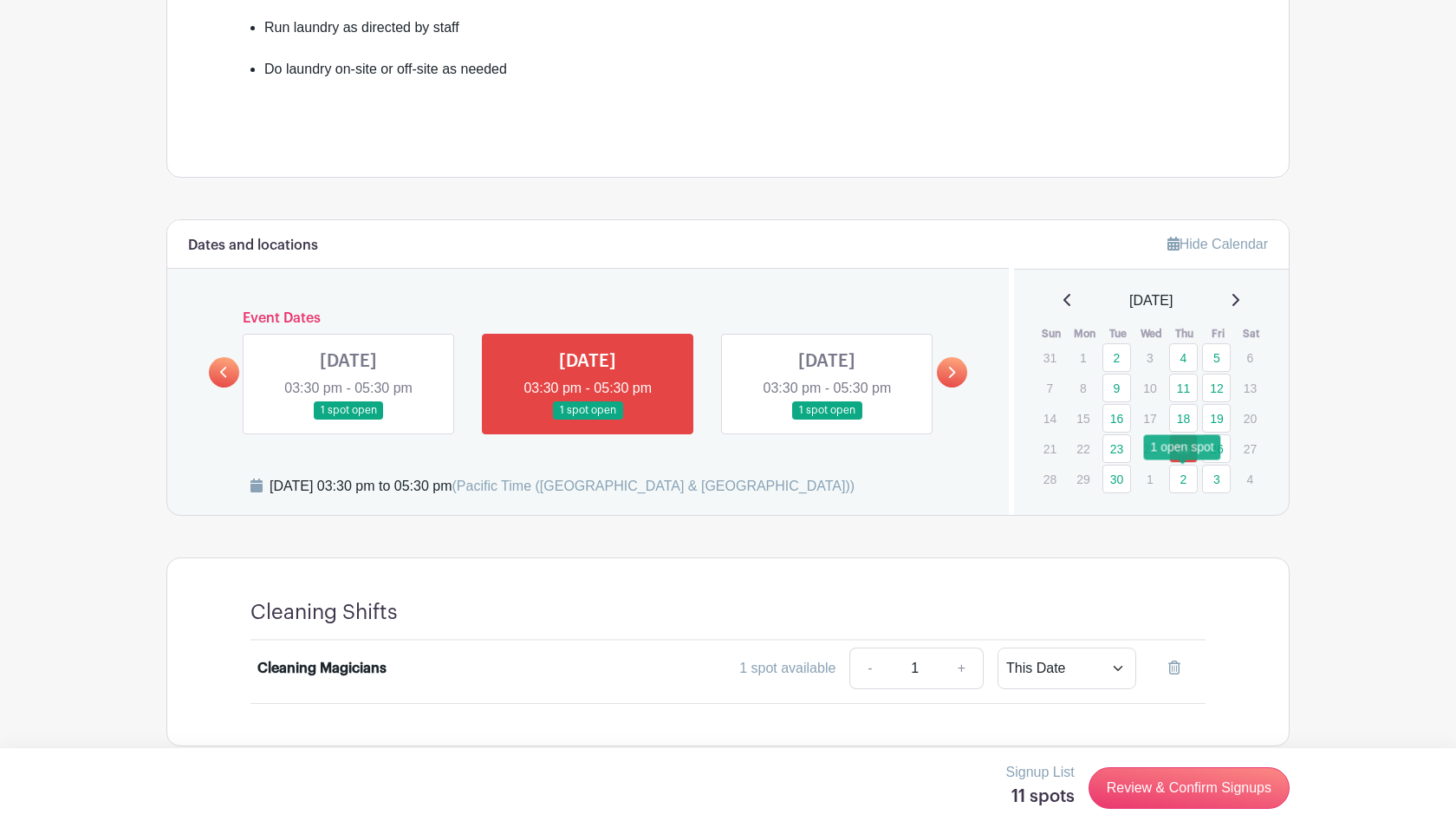
click at [1185, 470] on link "2" at bounding box center [1183, 479] width 29 height 29
click at [1163, 672] on button "Sign Up" at bounding box center [1153, 668] width 91 height 36
click at [1177, 382] on link "9" at bounding box center [1183, 388] width 29 height 29
click at [1165, 672] on button "Sign Up" at bounding box center [1153, 668] width 91 height 36
click at [1179, 418] on link "16" at bounding box center [1183, 417] width 29 height 29
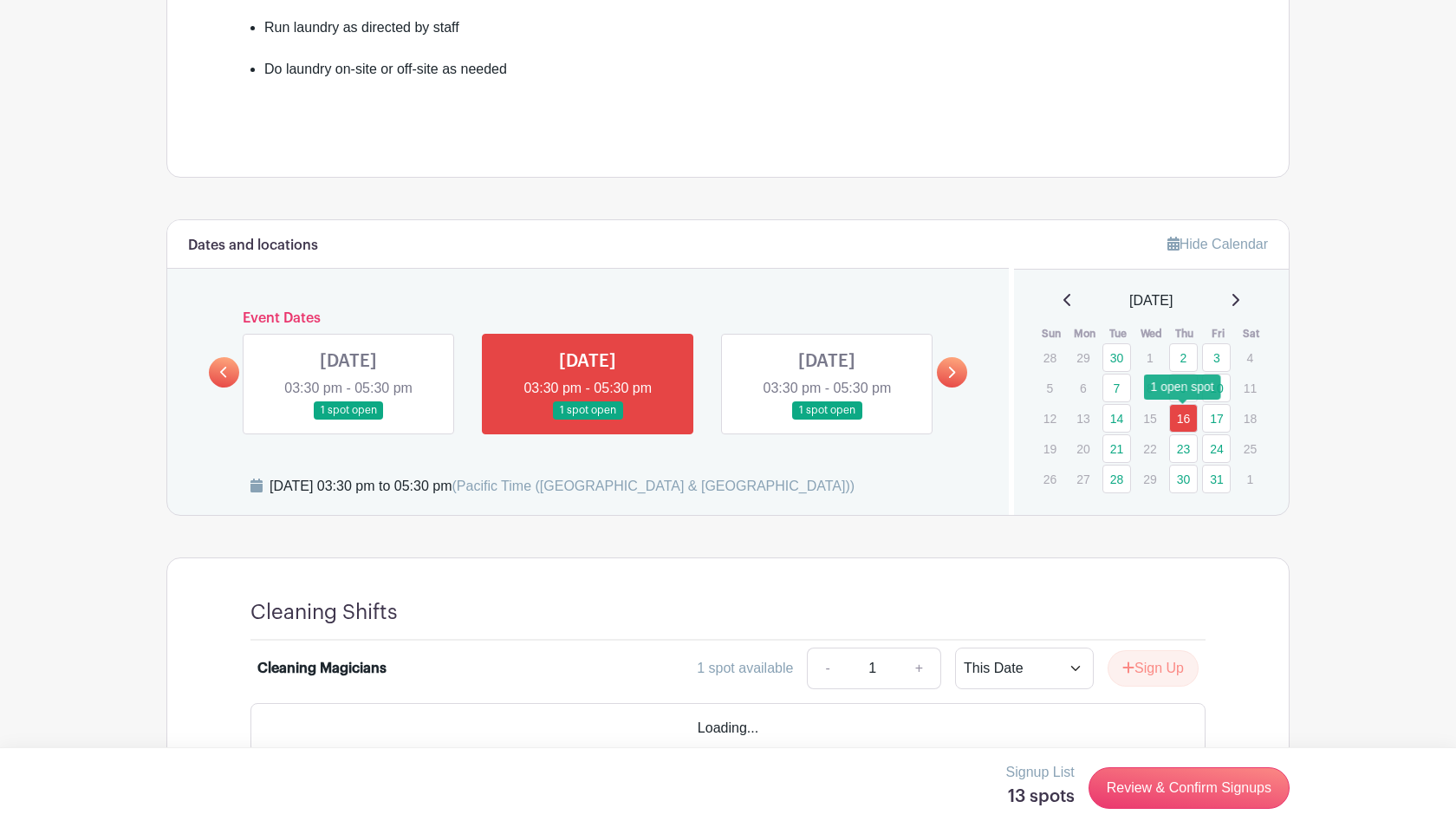
click at [1187, 418] on link "16" at bounding box center [1183, 417] width 29 height 29
click at [1164, 669] on button "Sign Up" at bounding box center [1153, 668] width 91 height 36
click at [1176, 452] on link "23" at bounding box center [1183, 448] width 29 height 29
click at [1159, 672] on button "Sign Up" at bounding box center [1153, 668] width 91 height 36
click at [1177, 476] on link "30" at bounding box center [1183, 479] width 29 height 29
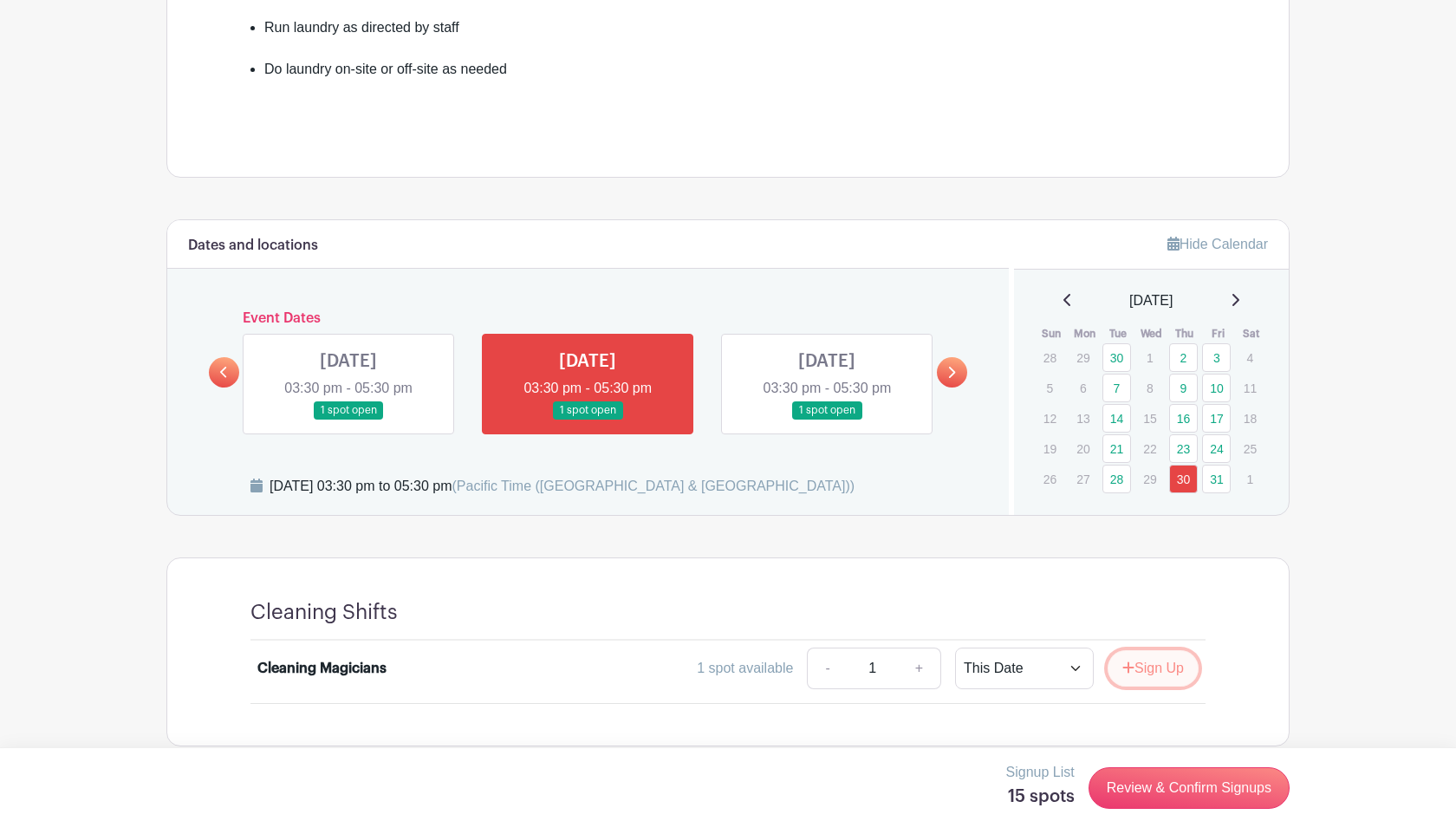
click at [1132, 676] on button "Sign Up" at bounding box center [1153, 668] width 91 height 36
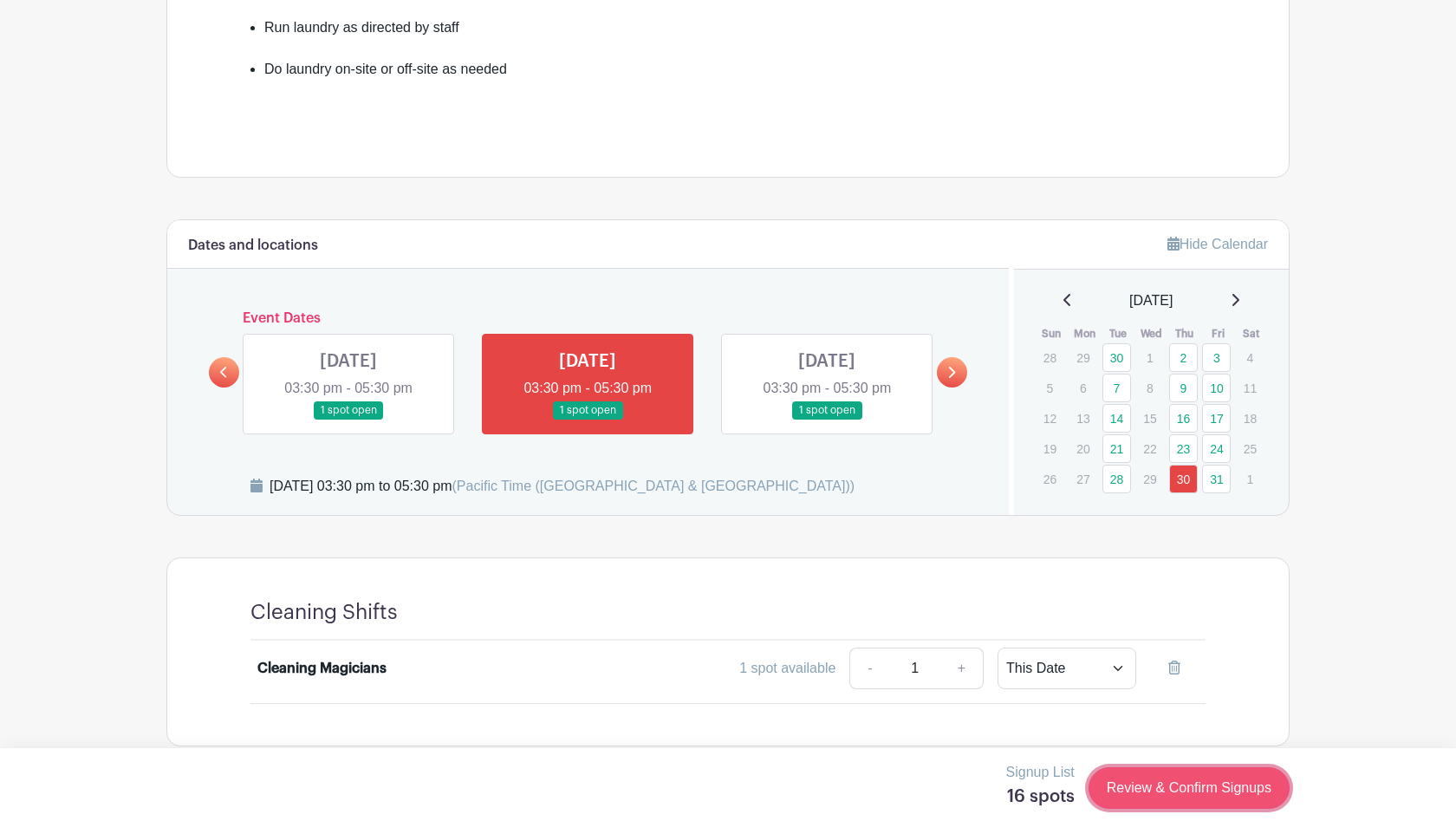
click at [1123, 795] on link "Review & Confirm Signups" at bounding box center [1189, 787] width 201 height 42
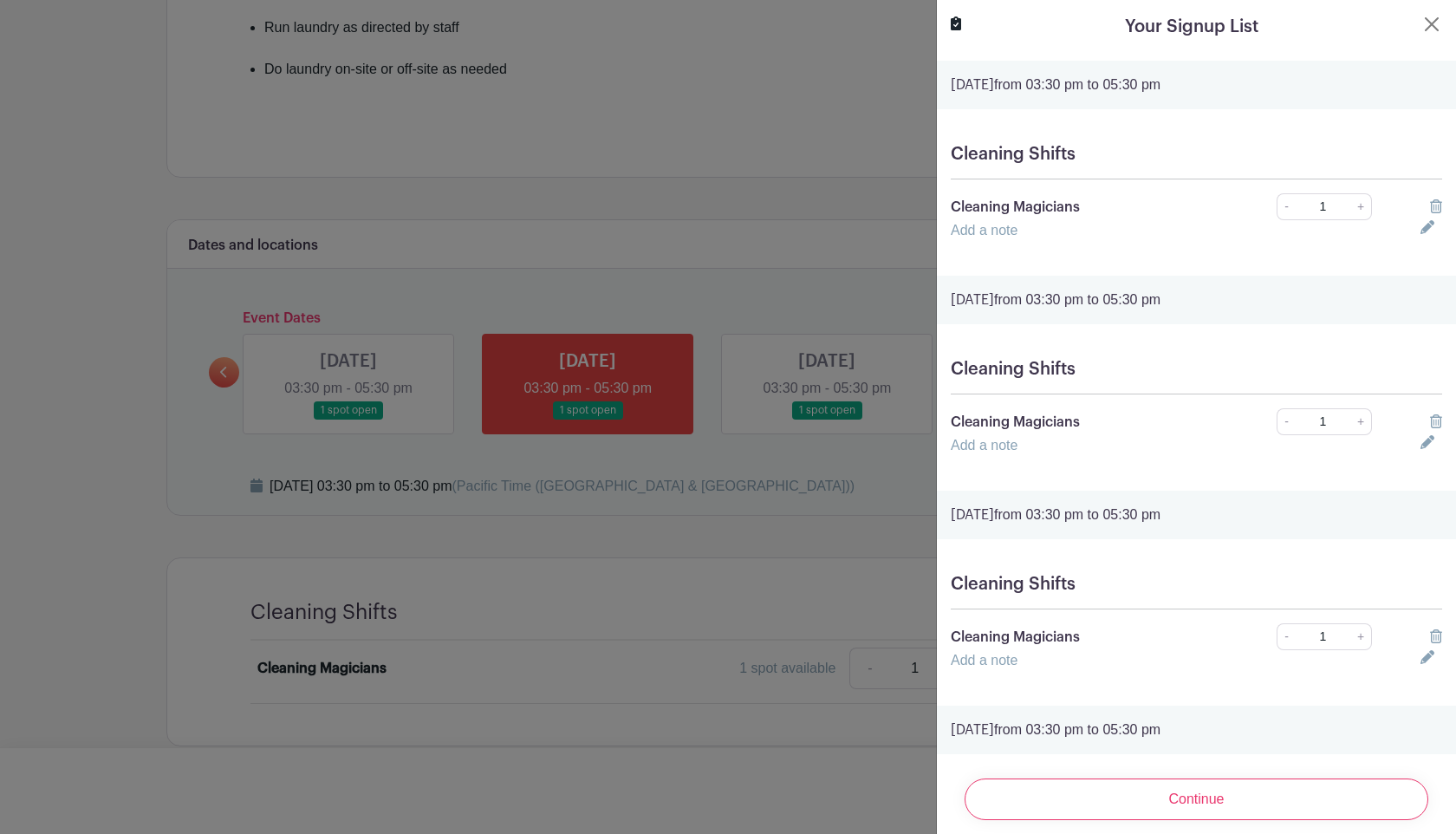
click at [1441, 208] on icon at bounding box center [1436, 206] width 12 height 14
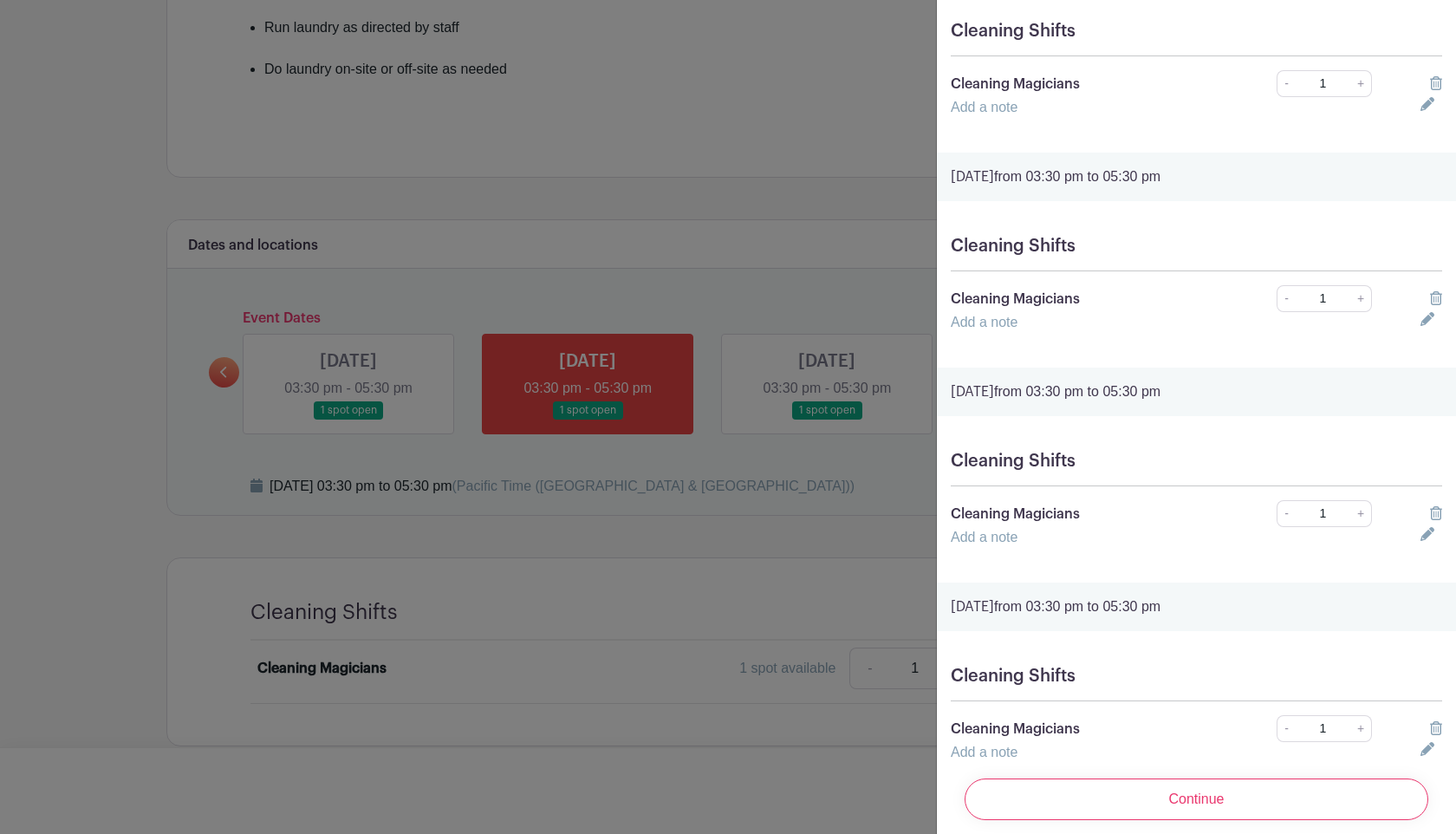
scroll to position [2187, 0]
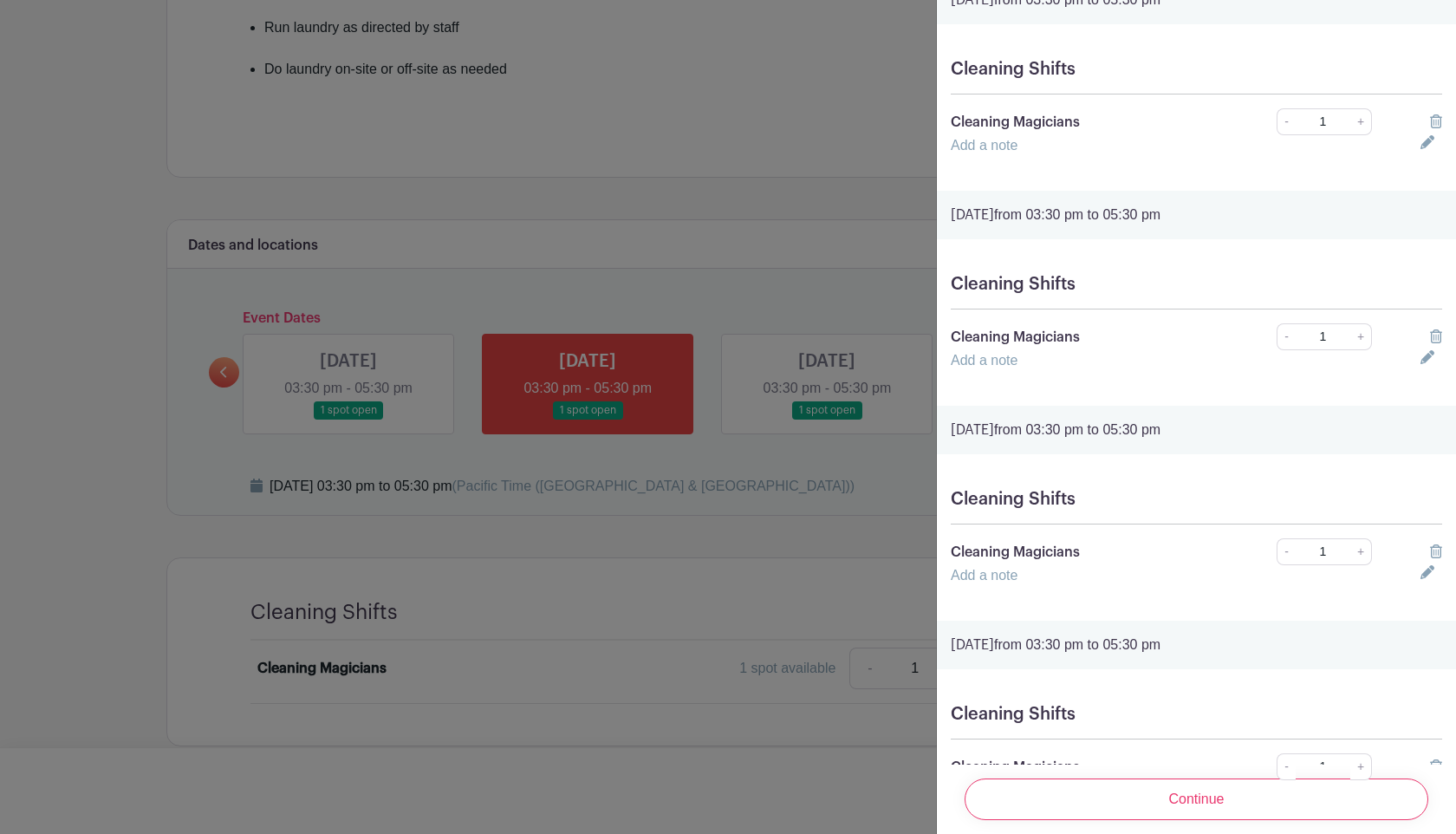
click at [1434, 129] on icon at bounding box center [1436, 121] width 12 height 14
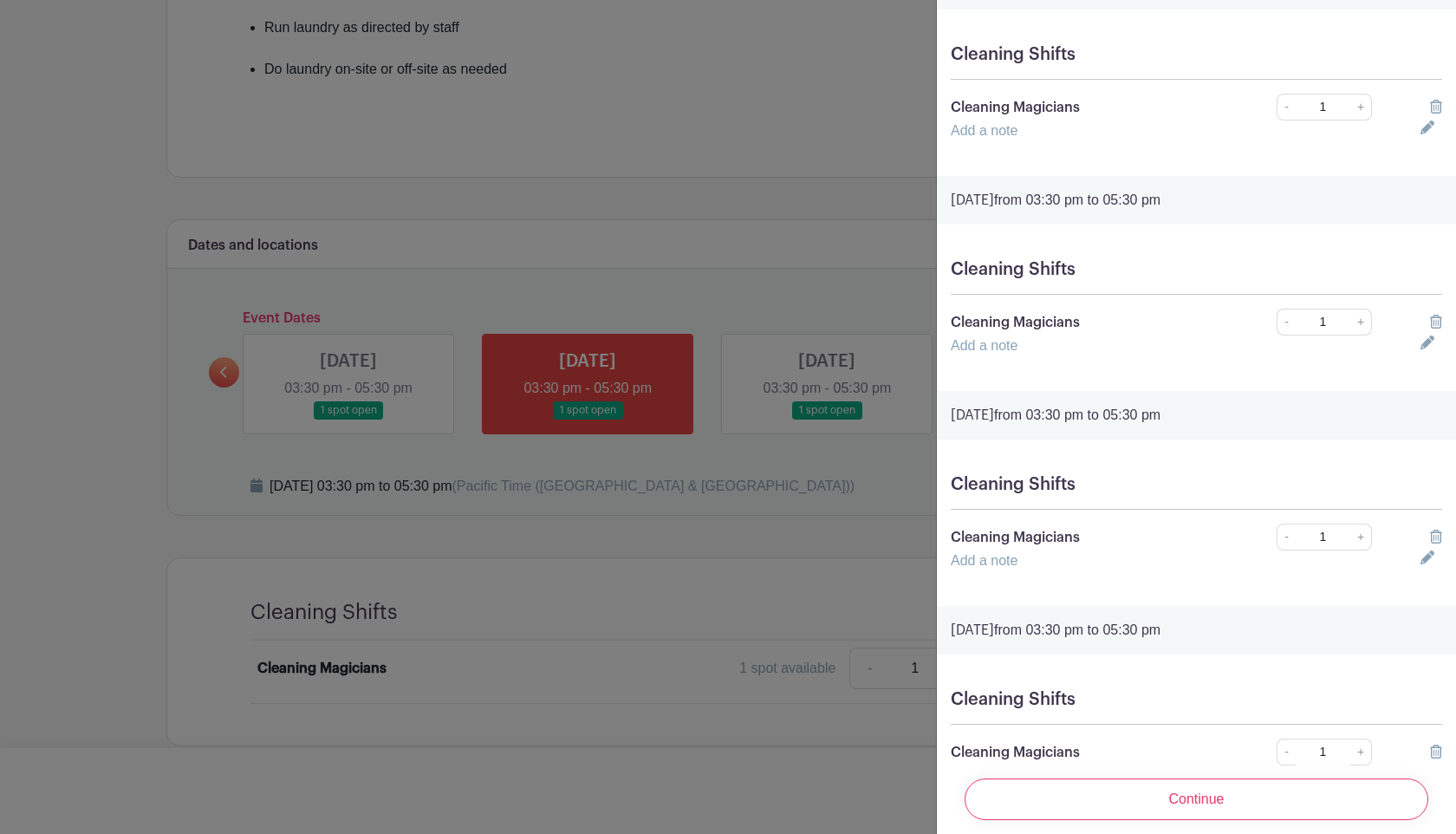
scroll to position [1339, 0]
click at [1435, 114] on icon at bounding box center [1436, 109] width 12 height 14
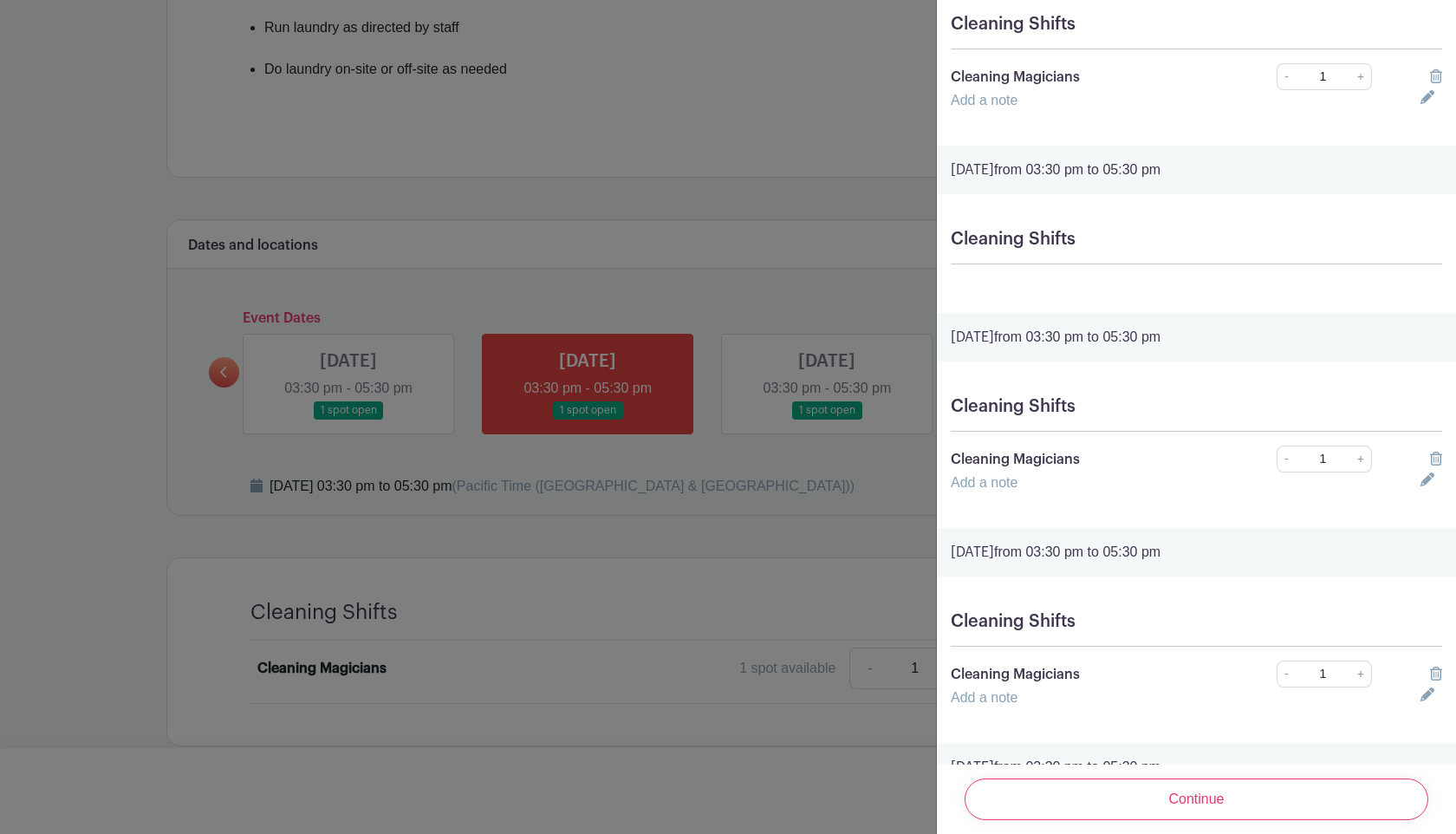
scroll to position [1138, 0]
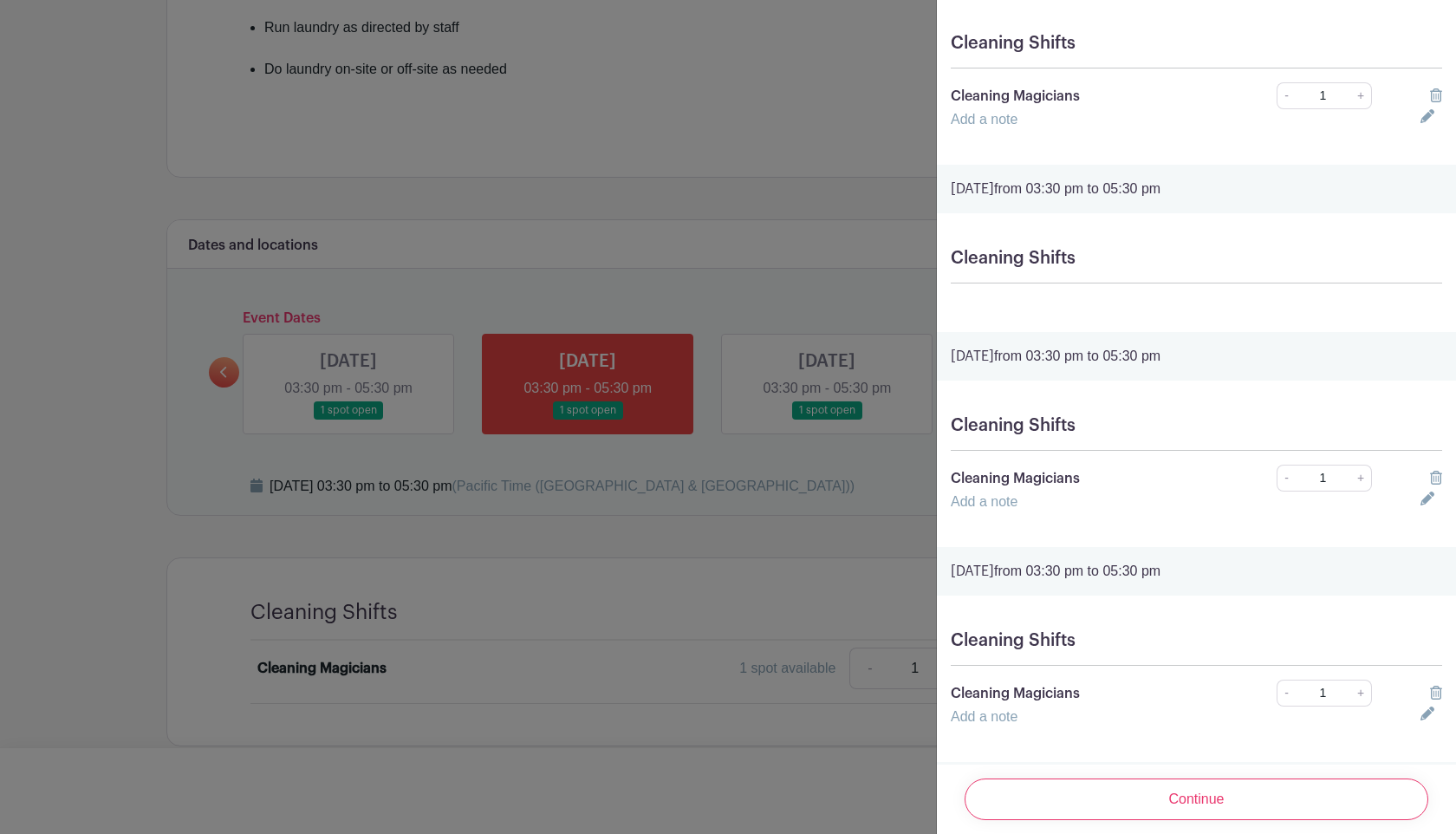
click at [1433, 103] on icon at bounding box center [1436, 95] width 12 height 14
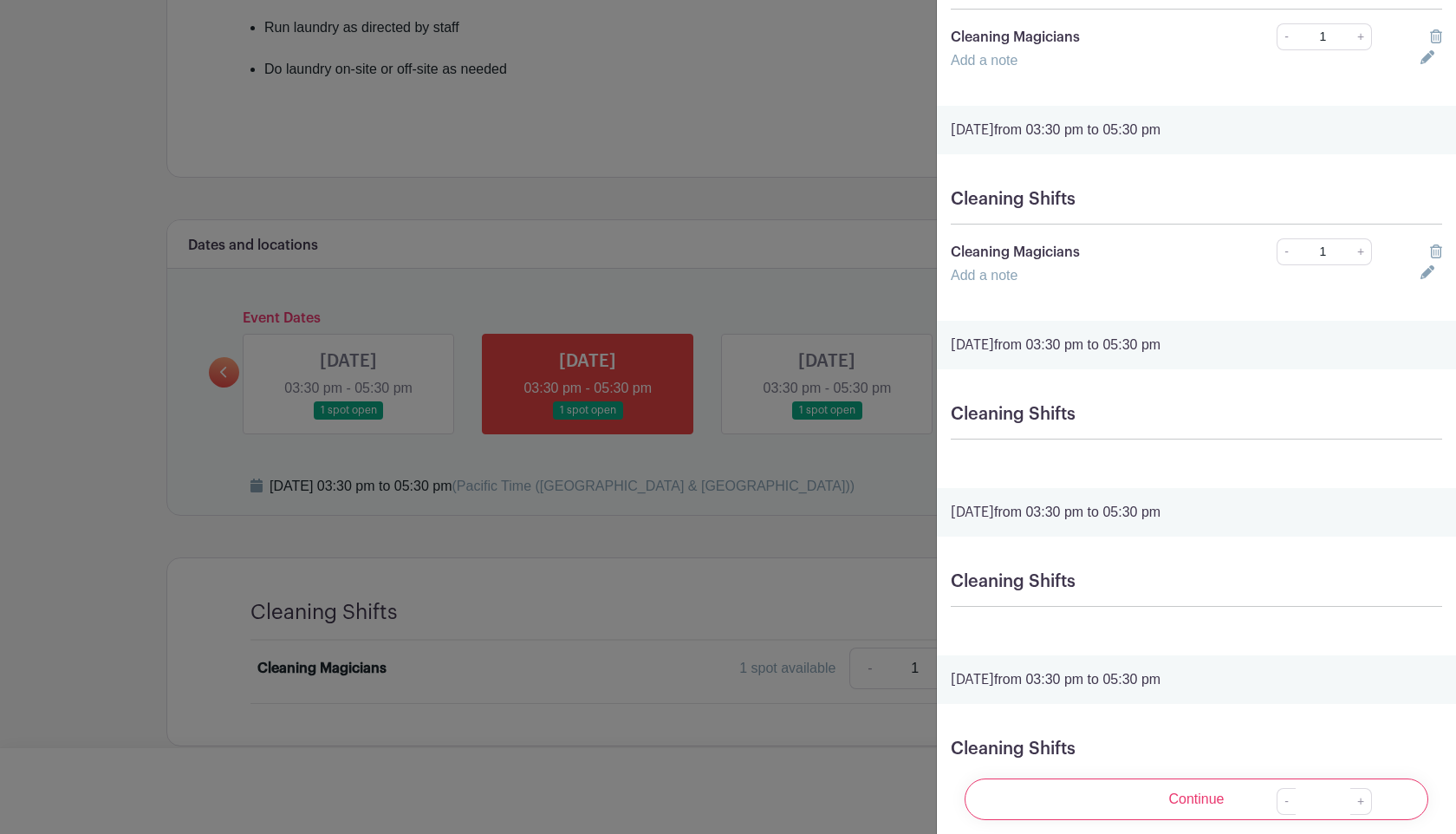
scroll to position [726, 0]
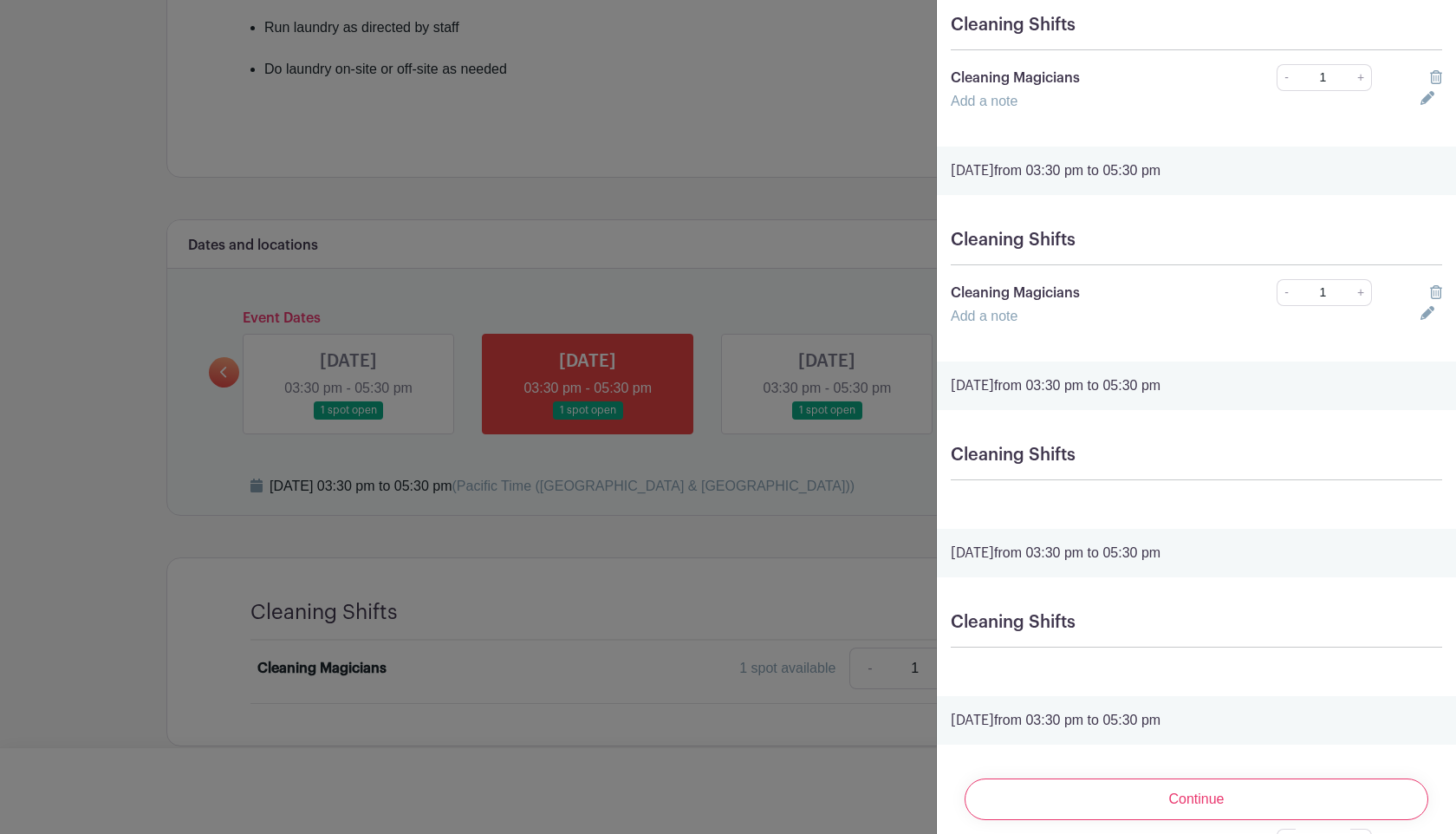
click at [1436, 80] on icon at bounding box center [1436, 76] width 12 height 14
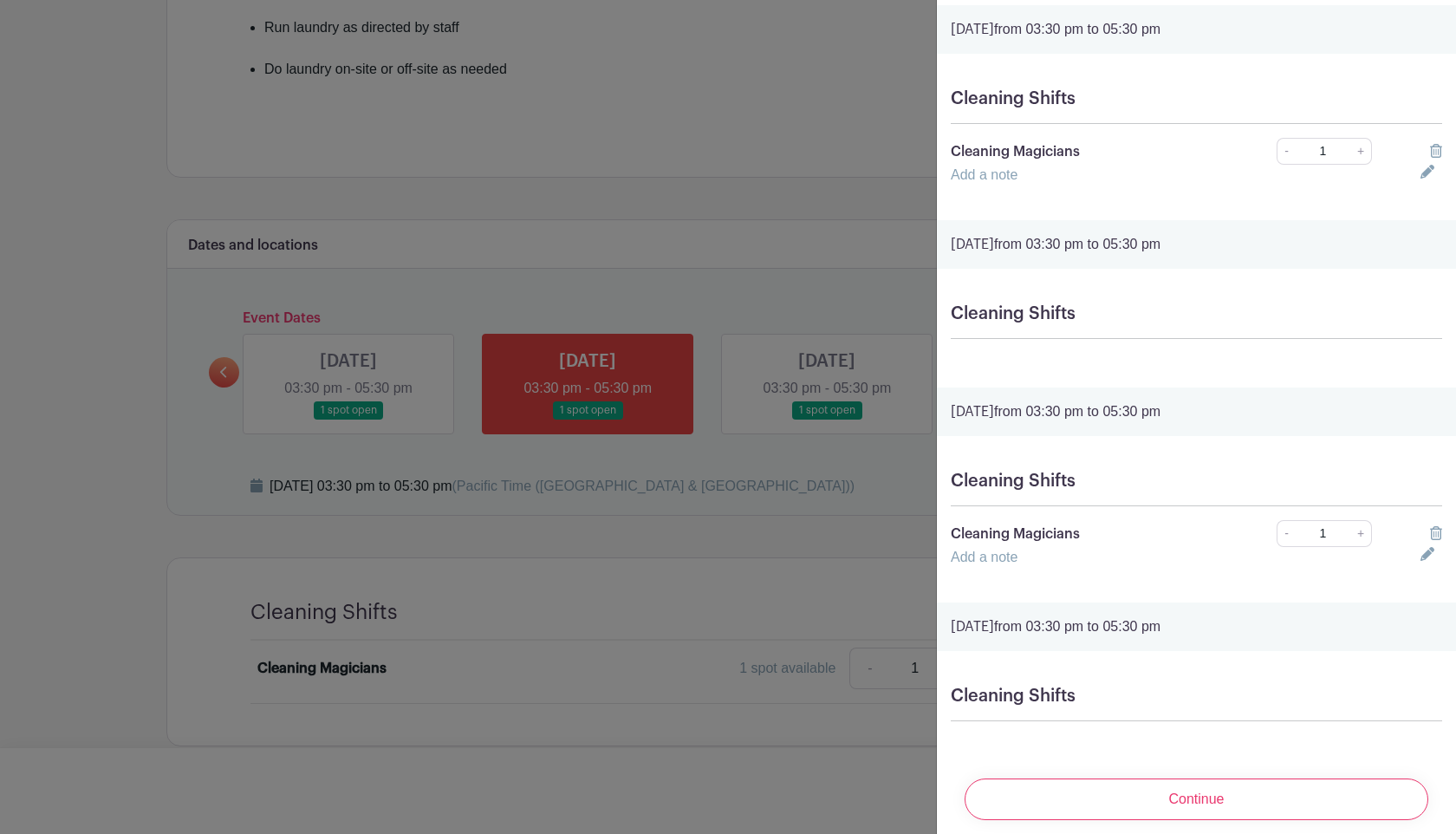
scroll to position [404, 0]
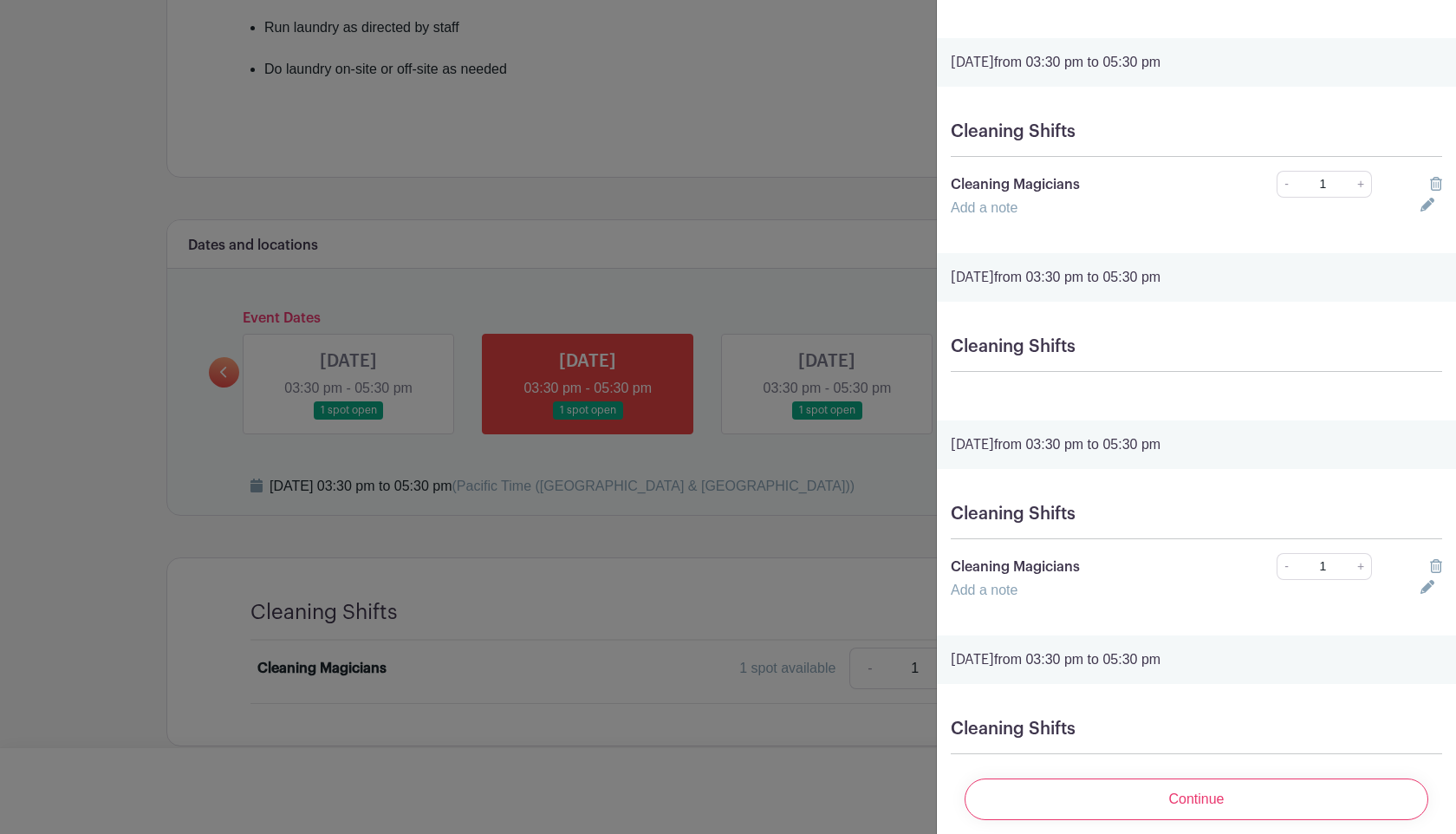
click at [1432, 176] on div at bounding box center [1431, 185] width 43 height 21
click at [1432, 186] on icon at bounding box center [1436, 184] width 12 height 14
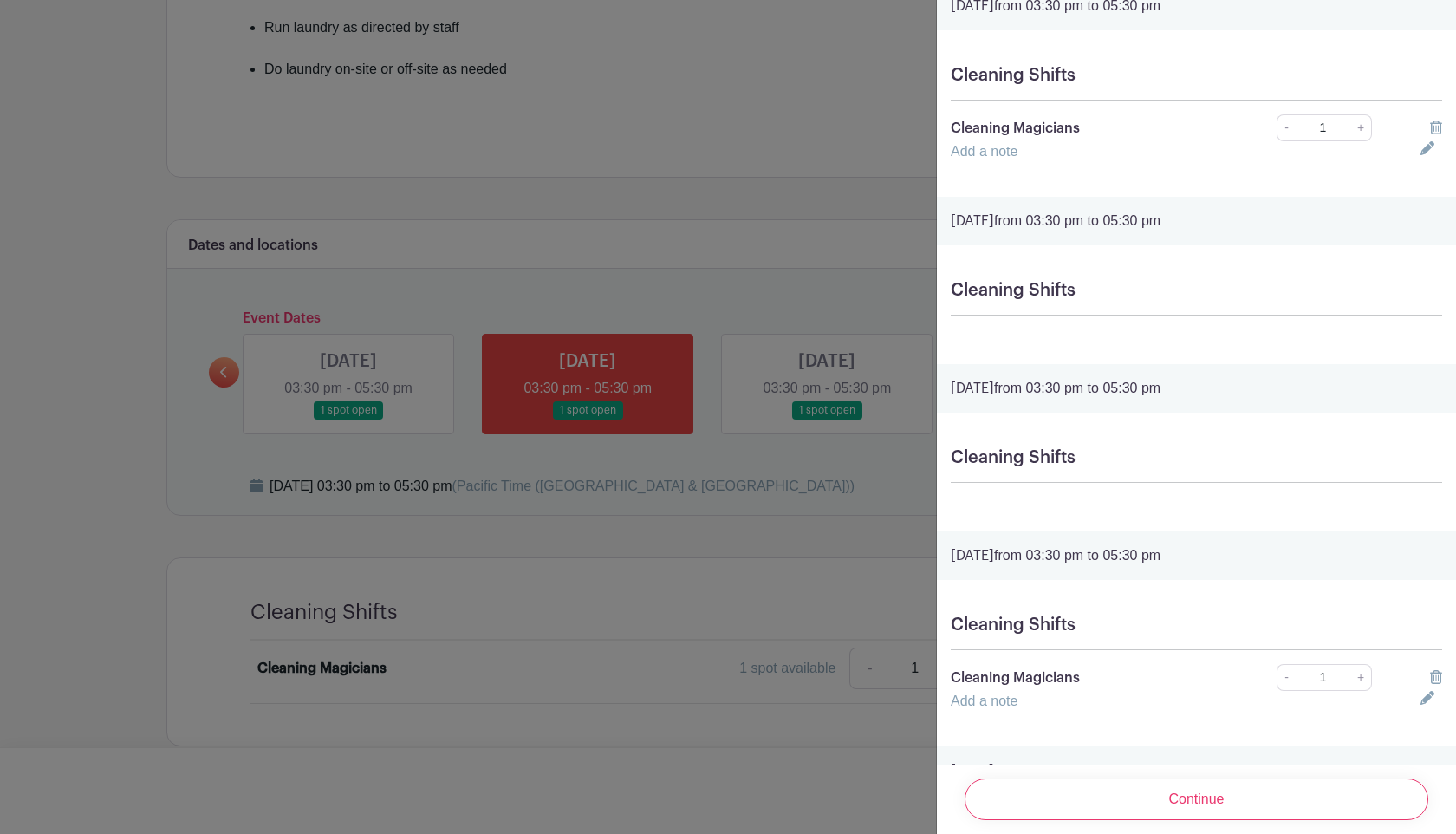
scroll to position [245, 0]
click at [1432, 130] on icon at bounding box center [1436, 128] width 12 height 14
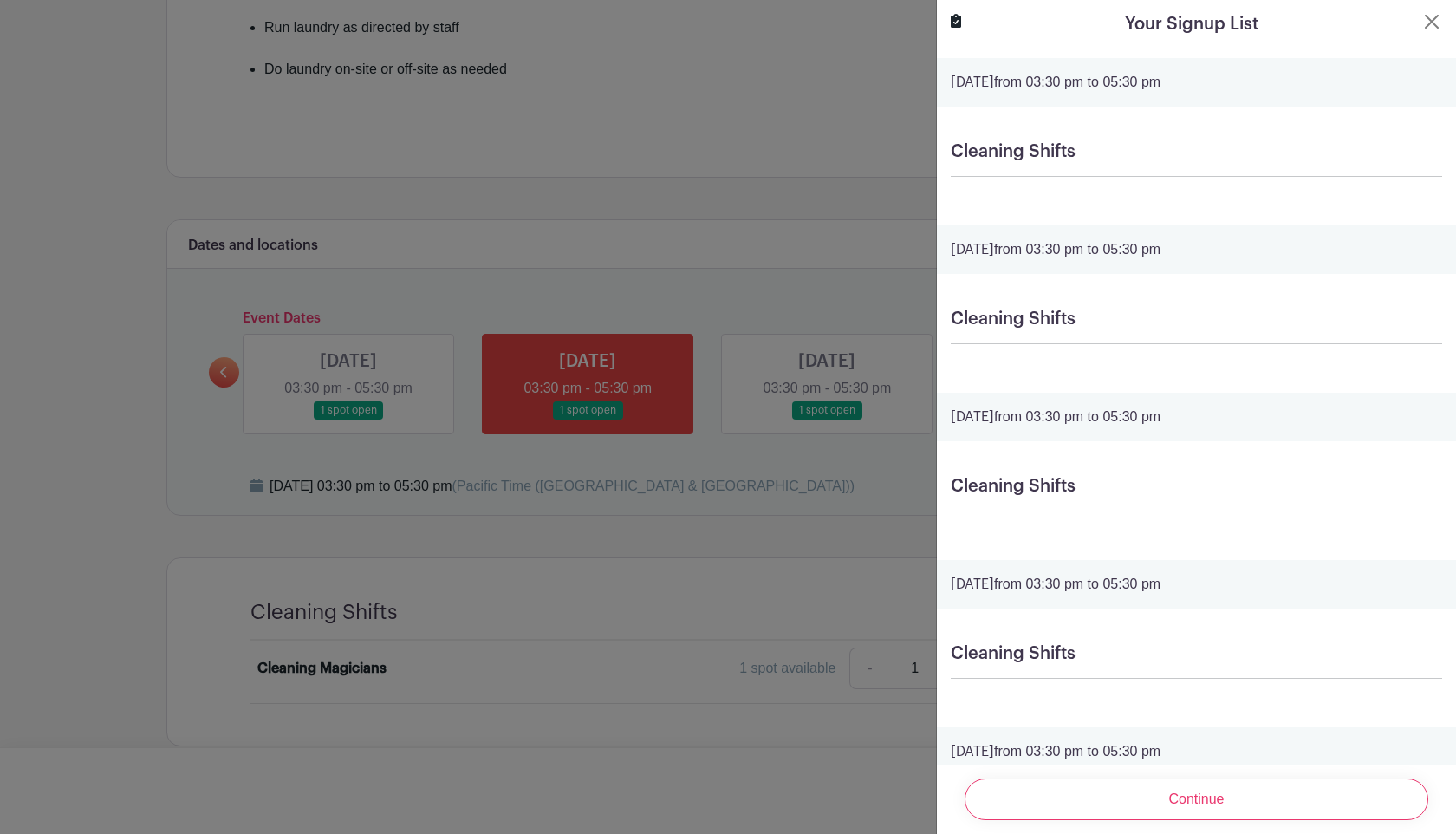
scroll to position [0, 0]
click at [1427, 25] on button "Close" at bounding box center [1431, 24] width 20 height 21
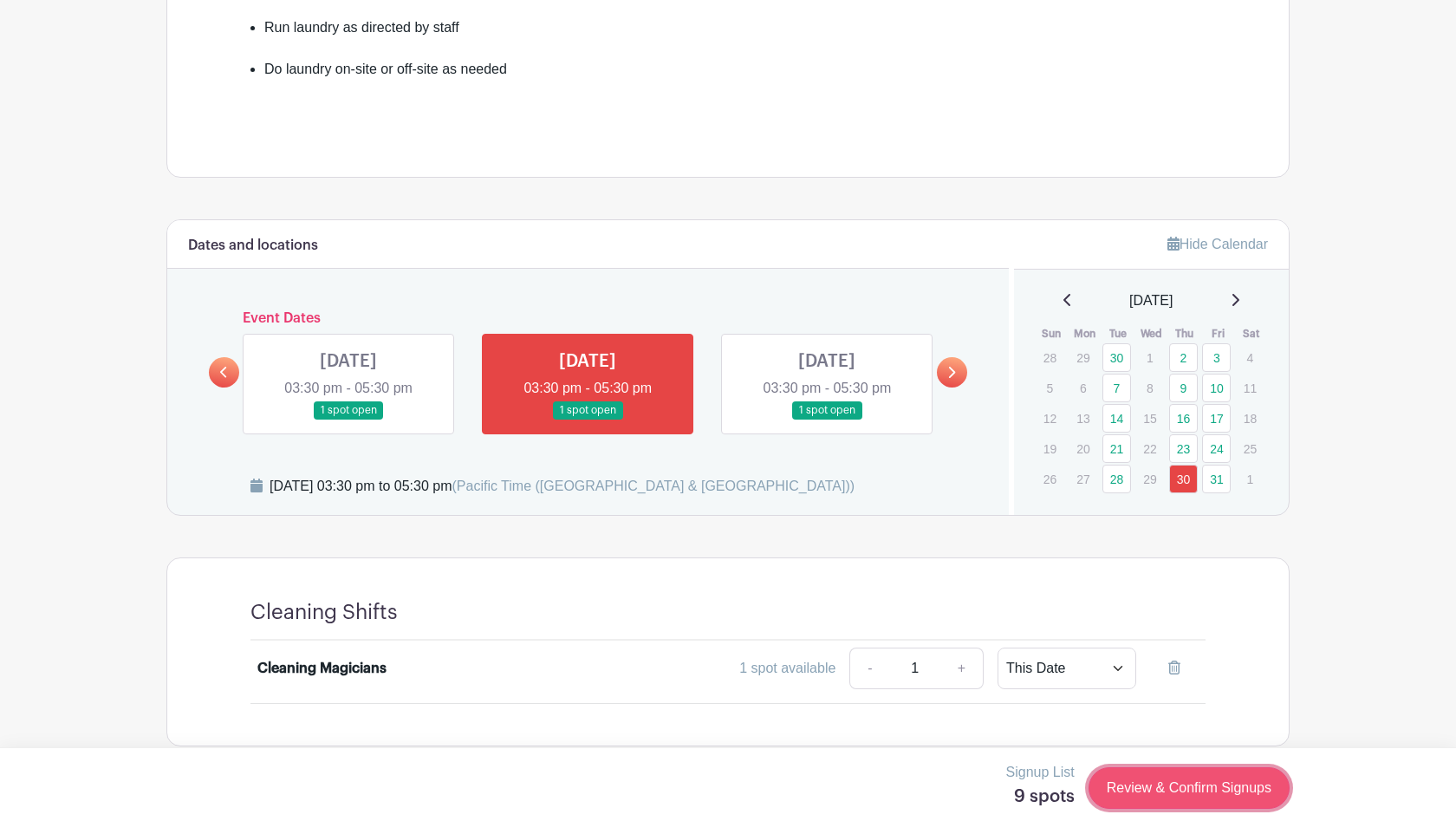
click at [1251, 798] on link "Review & Confirm Signups" at bounding box center [1189, 787] width 201 height 42
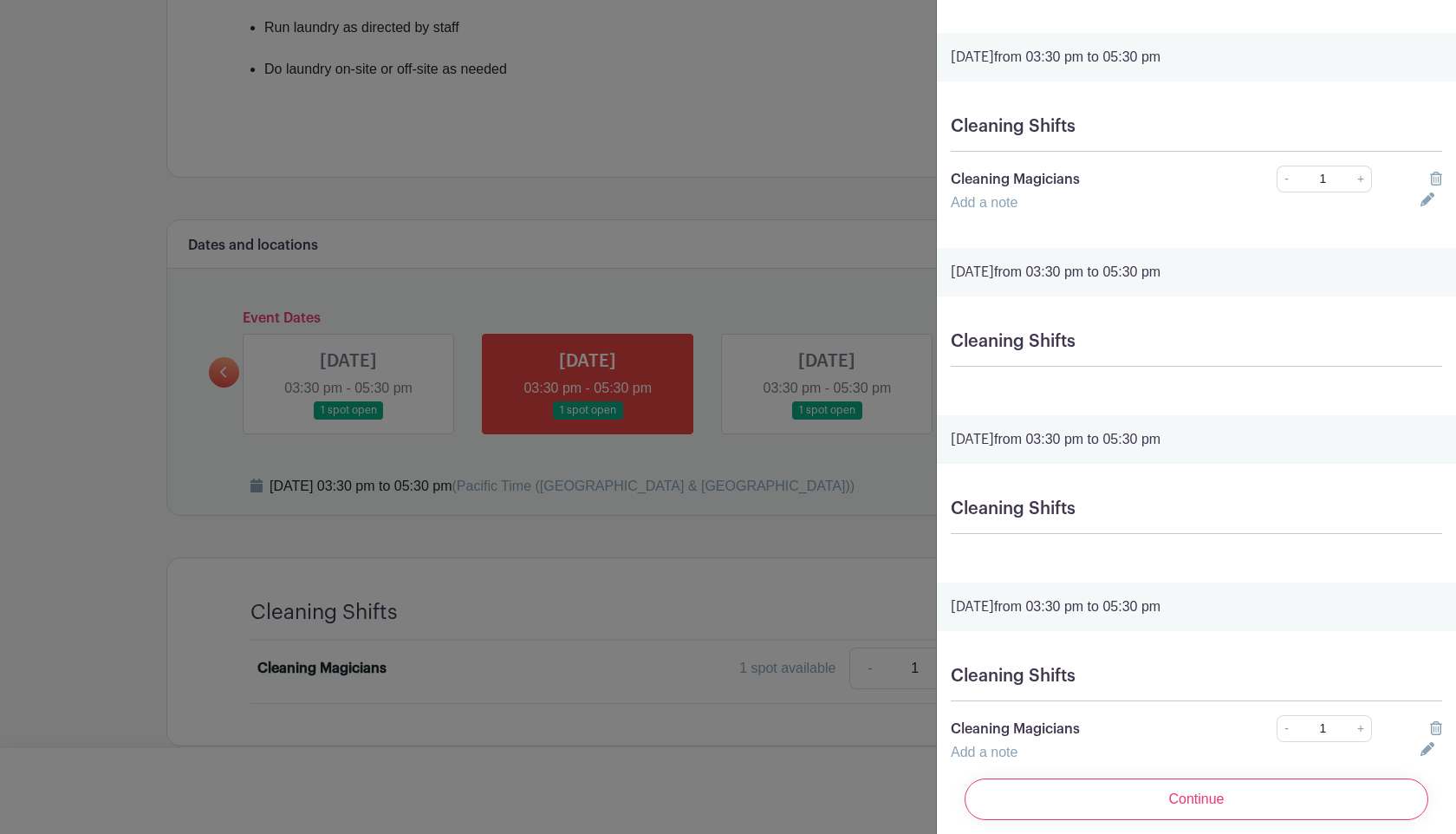
scroll to position [698, 0]
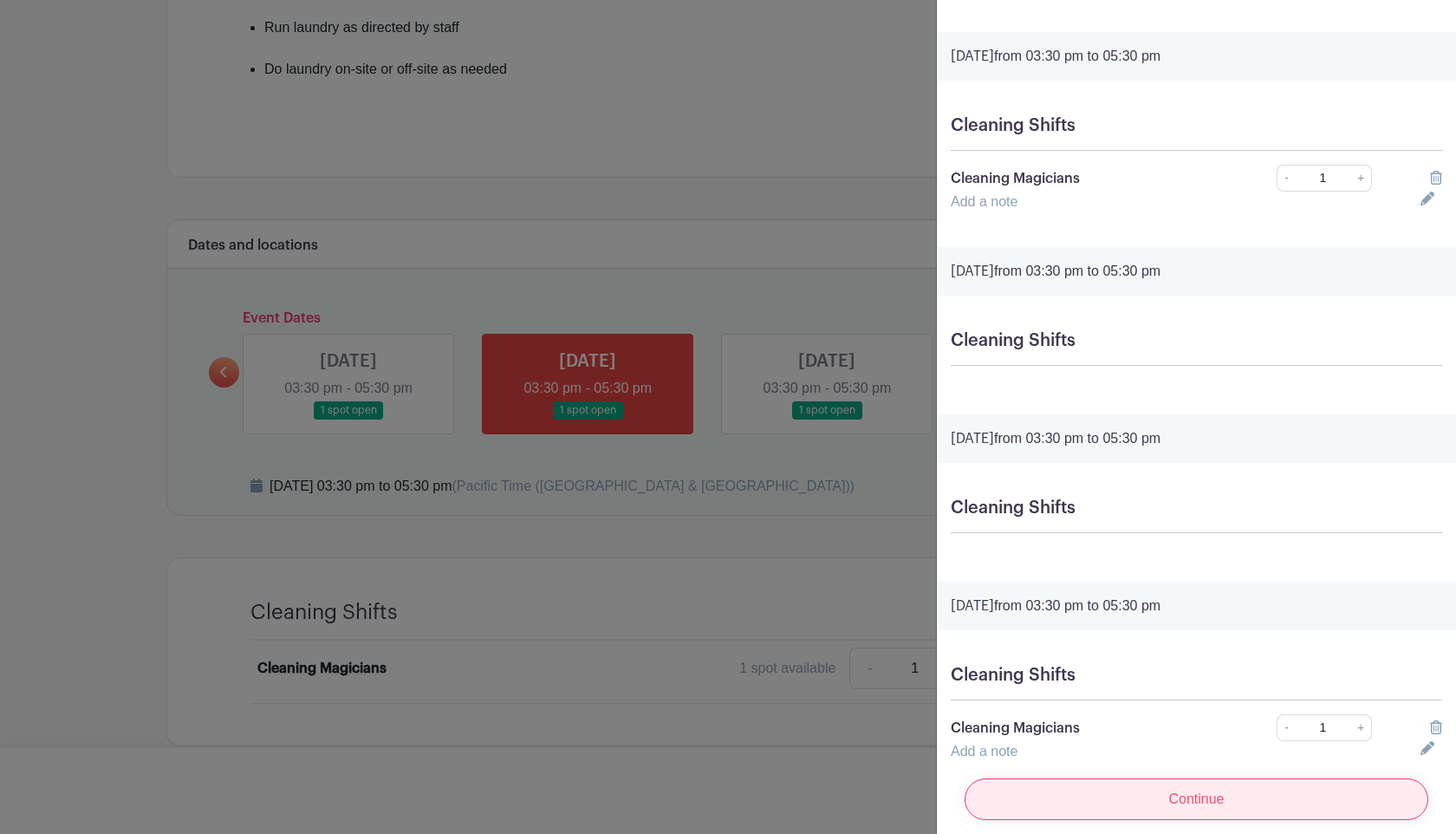
click at [1210, 794] on input "Continue" at bounding box center [1196, 799] width 464 height 42
click at [1247, 790] on input "Continue" at bounding box center [1196, 799] width 464 height 42
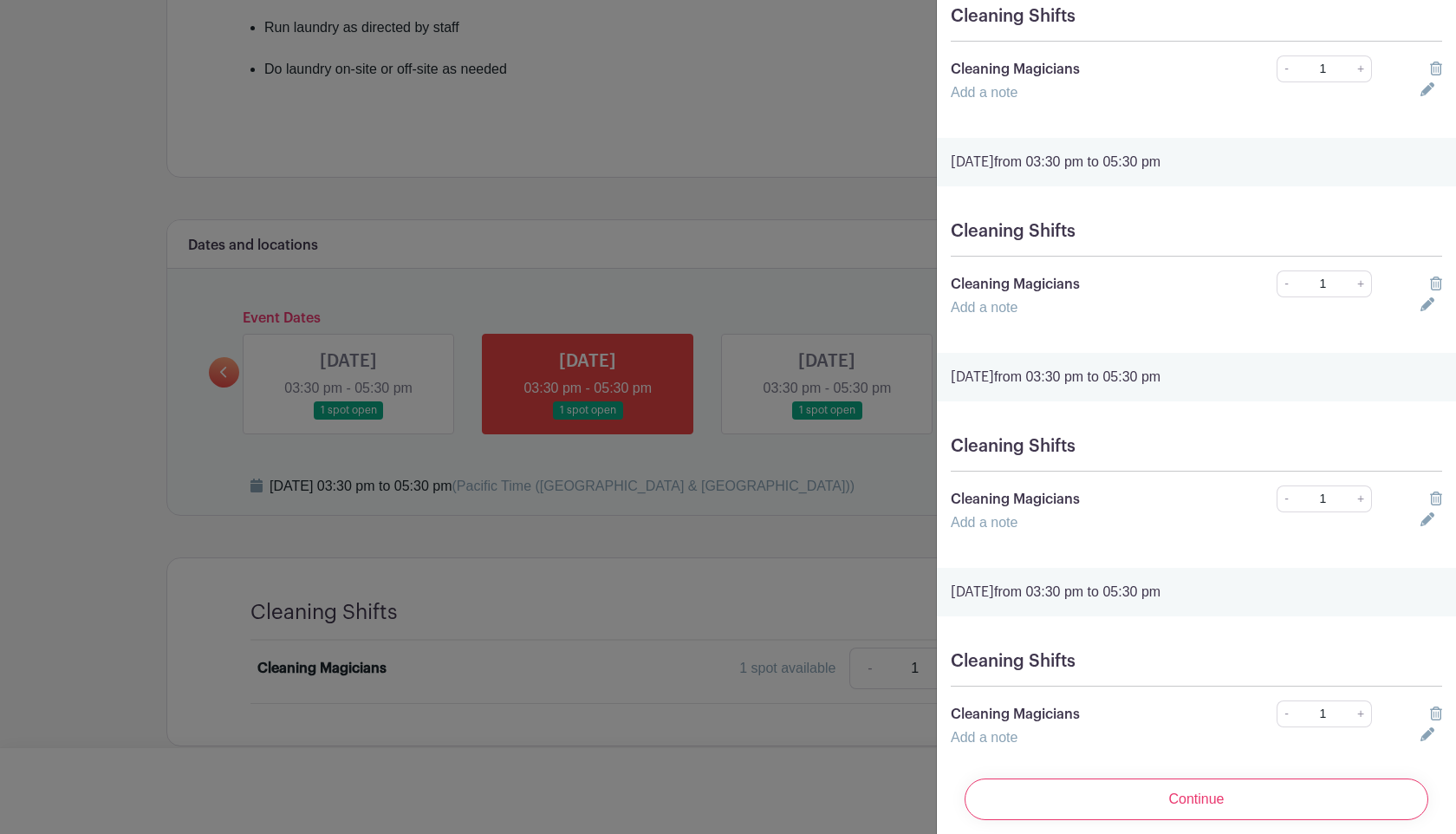
scroll to position [2415, 0]
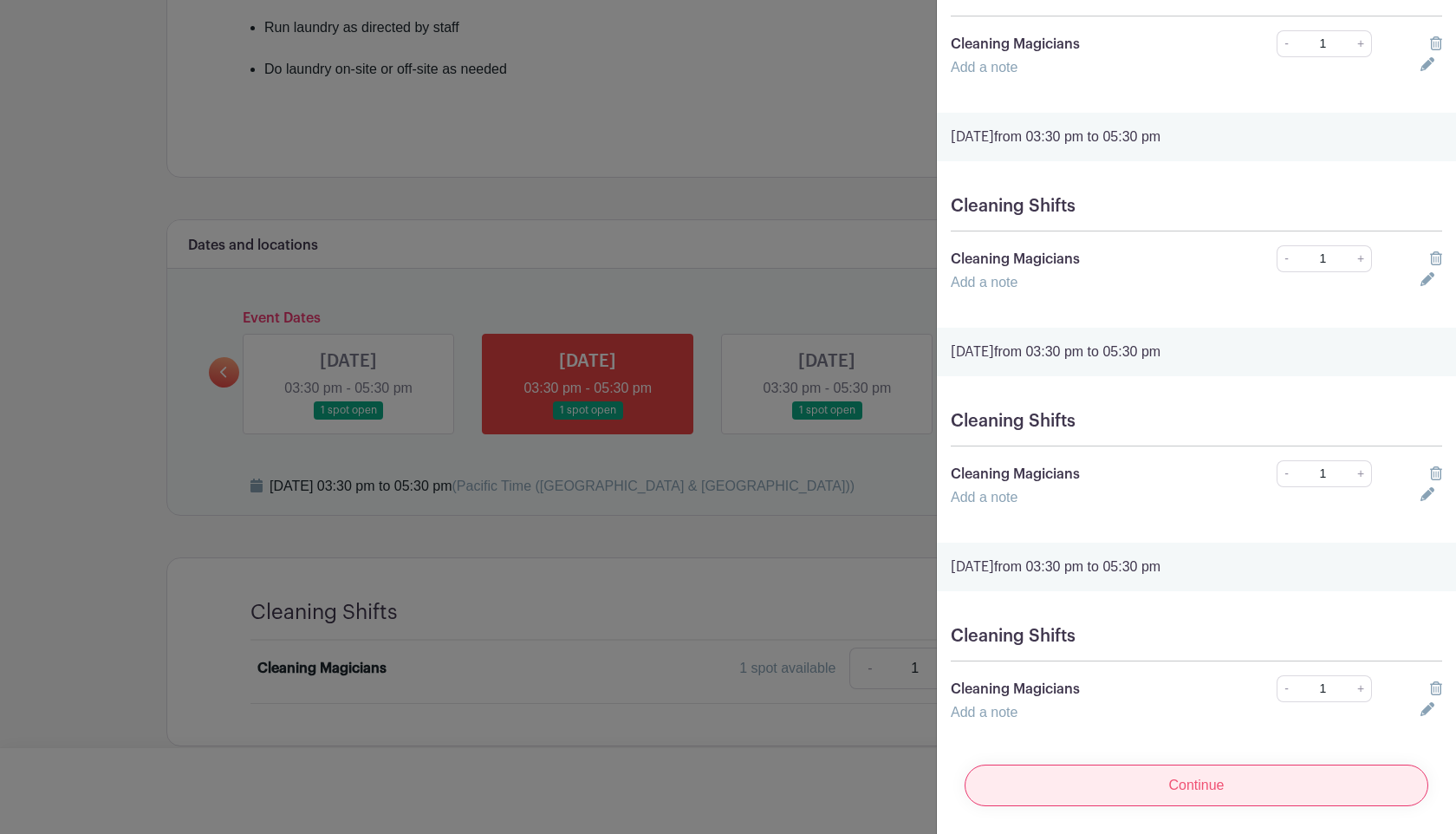
click at [1188, 785] on input "Continue" at bounding box center [1196, 785] width 464 height 42
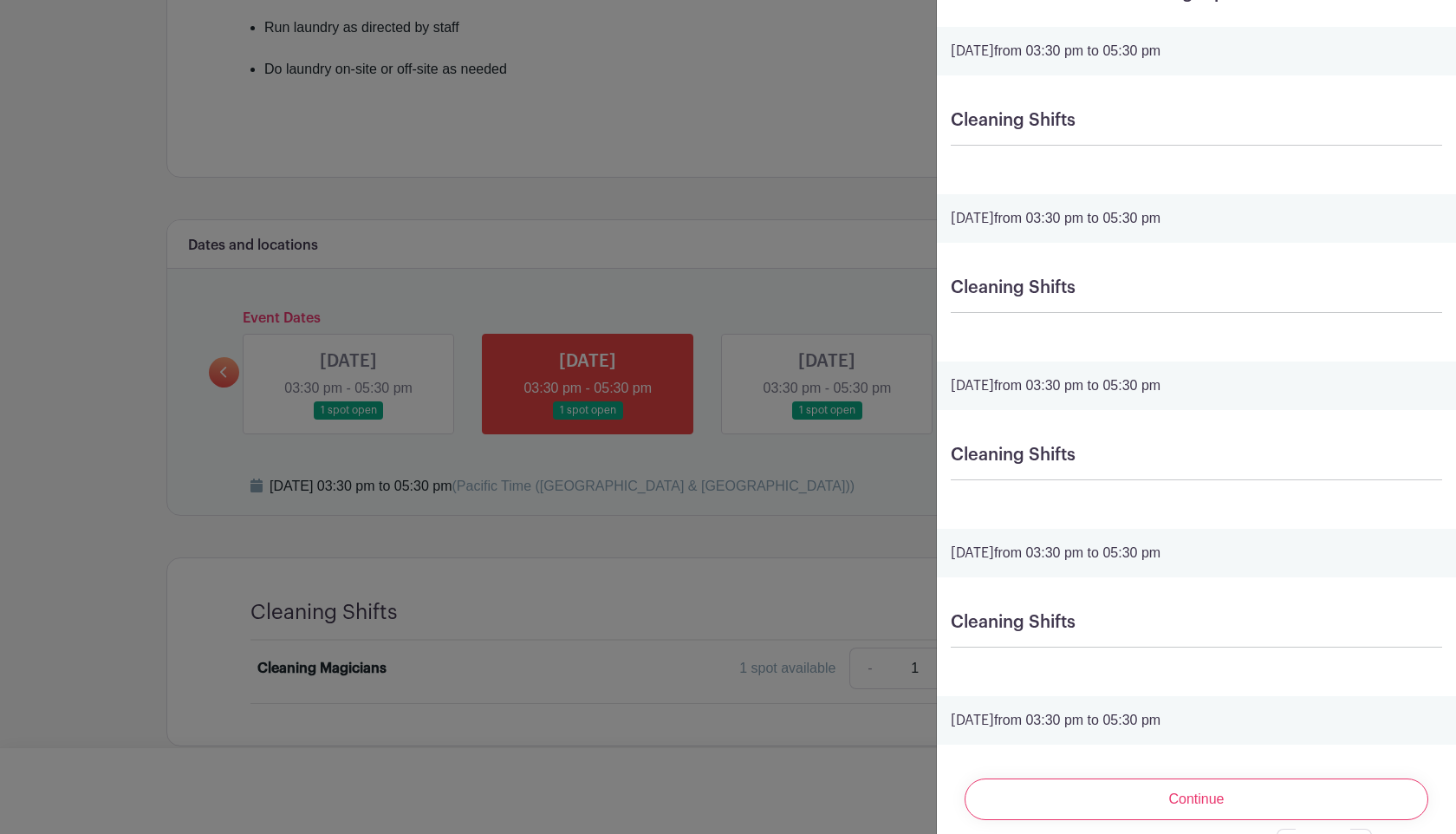
scroll to position [0, 0]
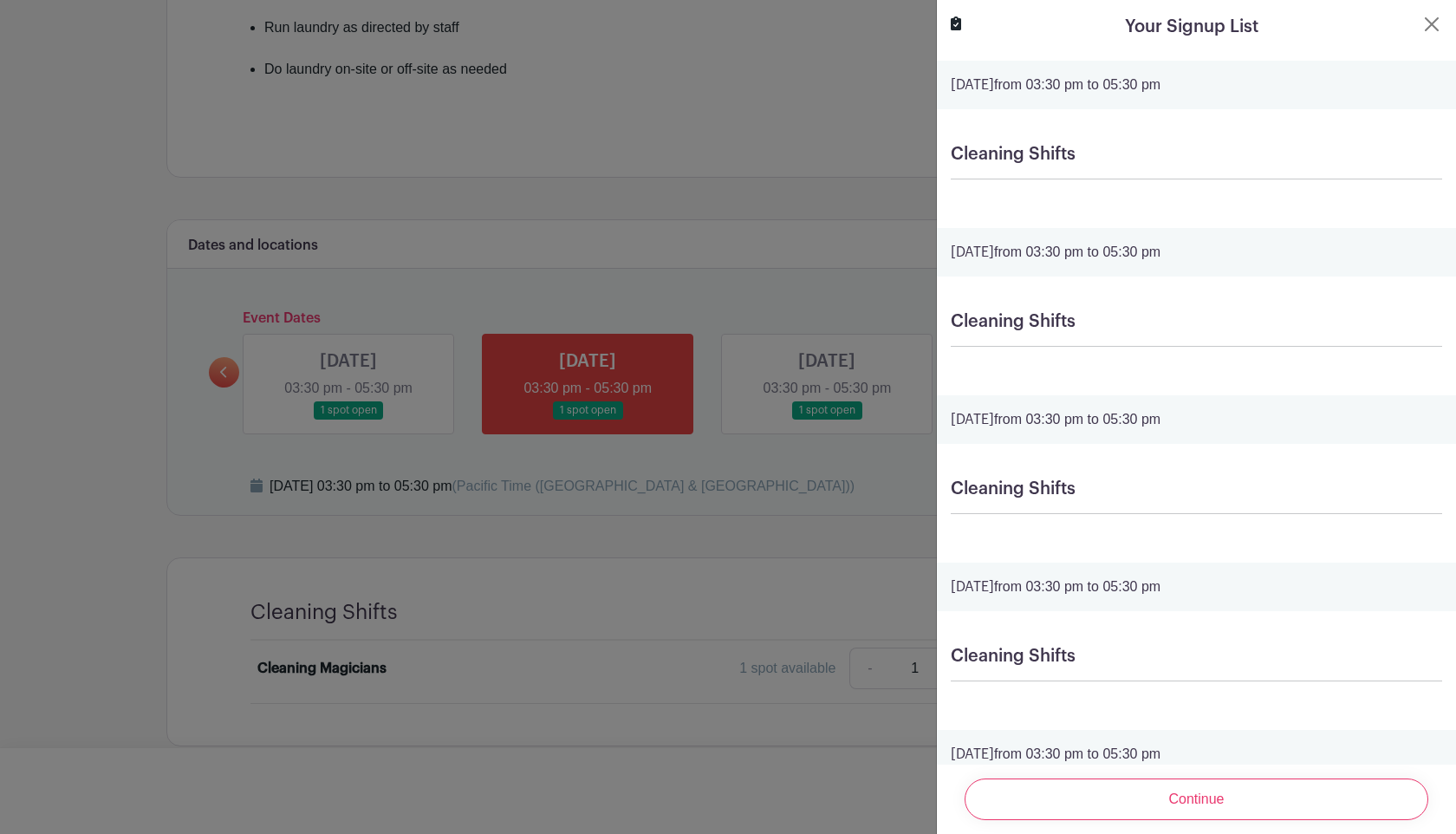
click at [953, 28] on icon at bounding box center [955, 23] width 10 height 14
click at [1438, 31] on button "Close" at bounding box center [1431, 24] width 20 height 21
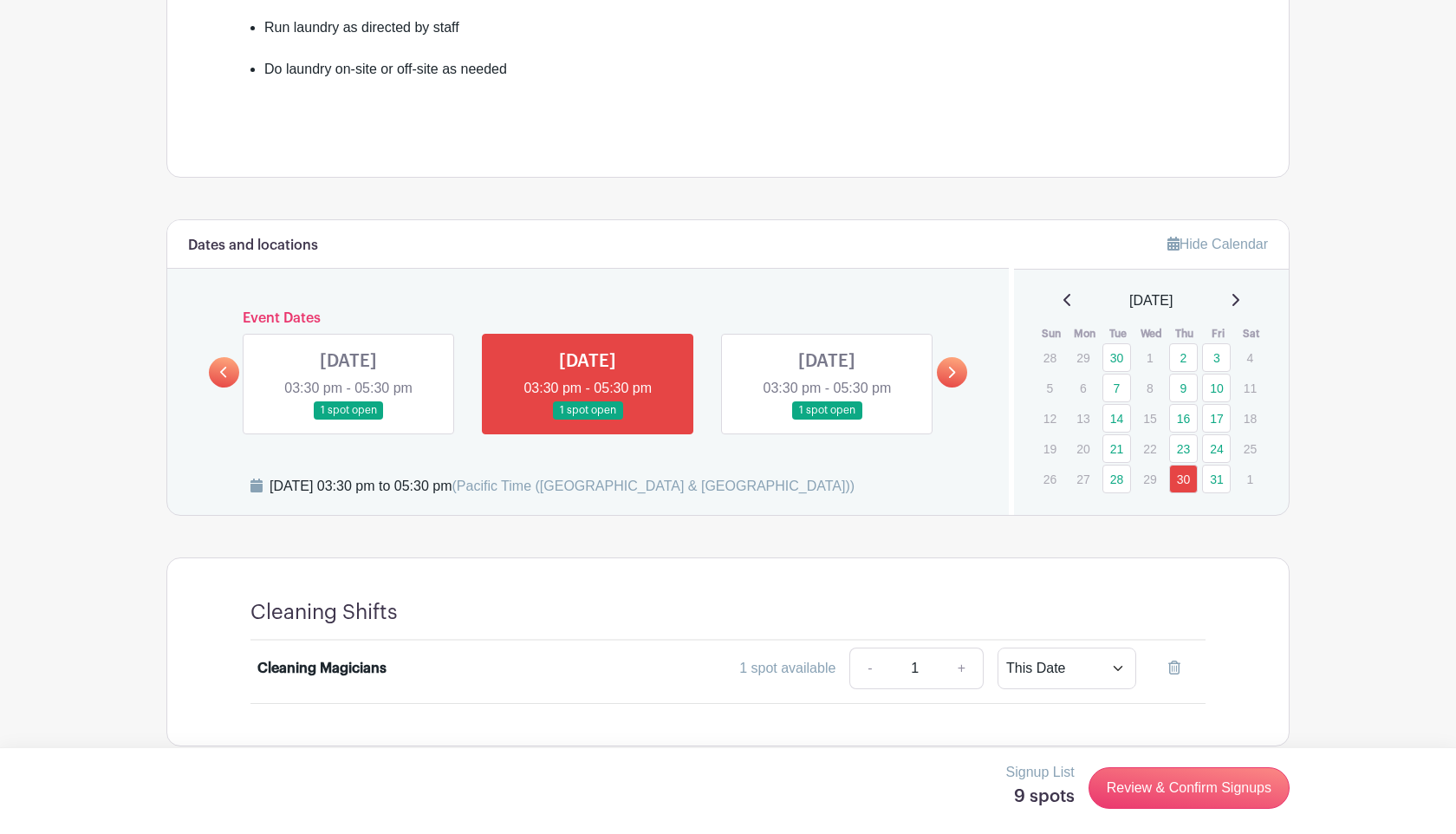
click at [1373, 61] on main "Groups All Groups Wing Yan 's Events My Signups Event Invites My account Logout…" at bounding box center [728, 94] width 1456 height 1520
click at [1190, 795] on link "Review & Confirm Signups" at bounding box center [1189, 787] width 201 height 42
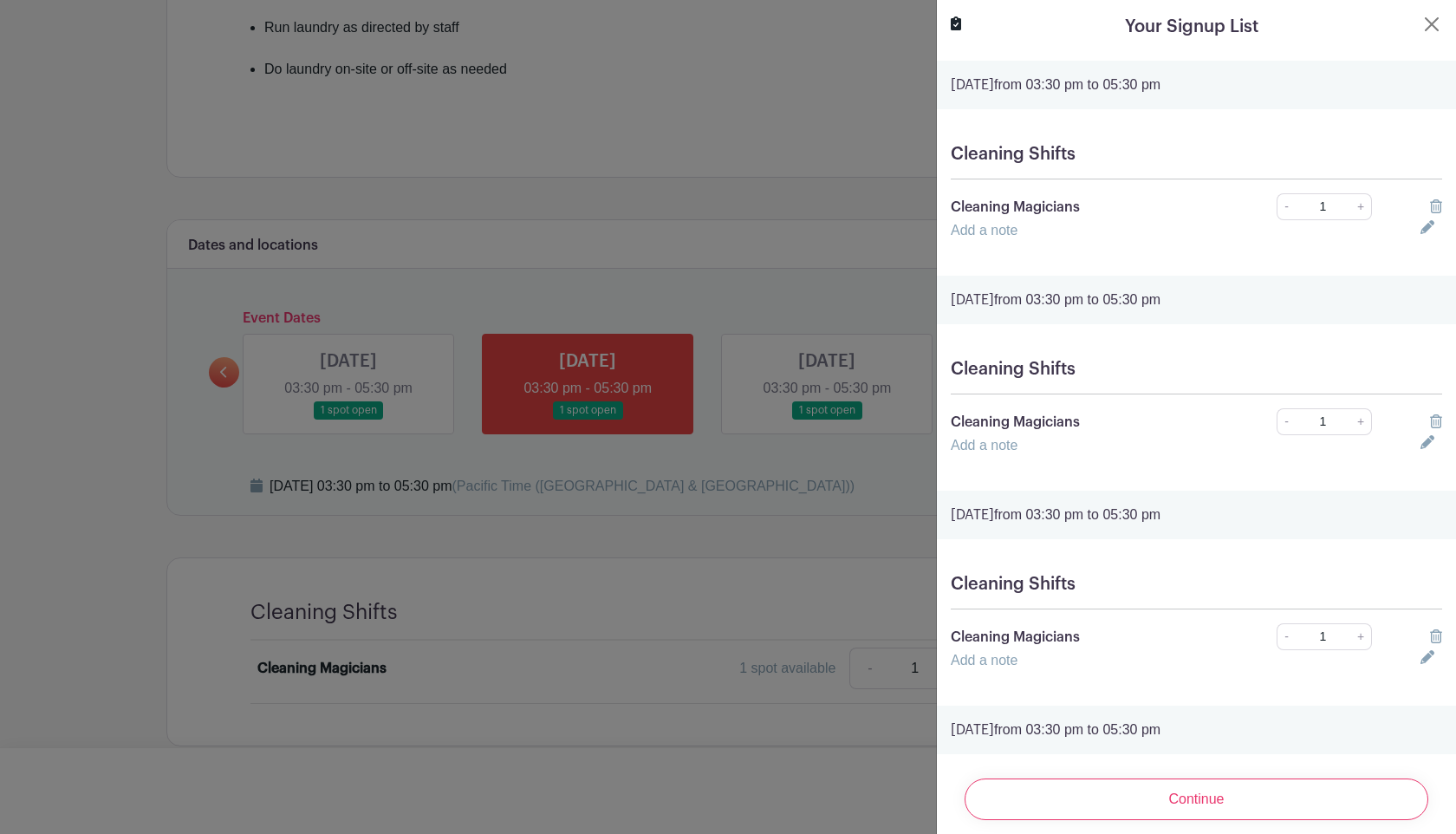
click at [1190, 795] on input "Continue" at bounding box center [1196, 799] width 464 height 42
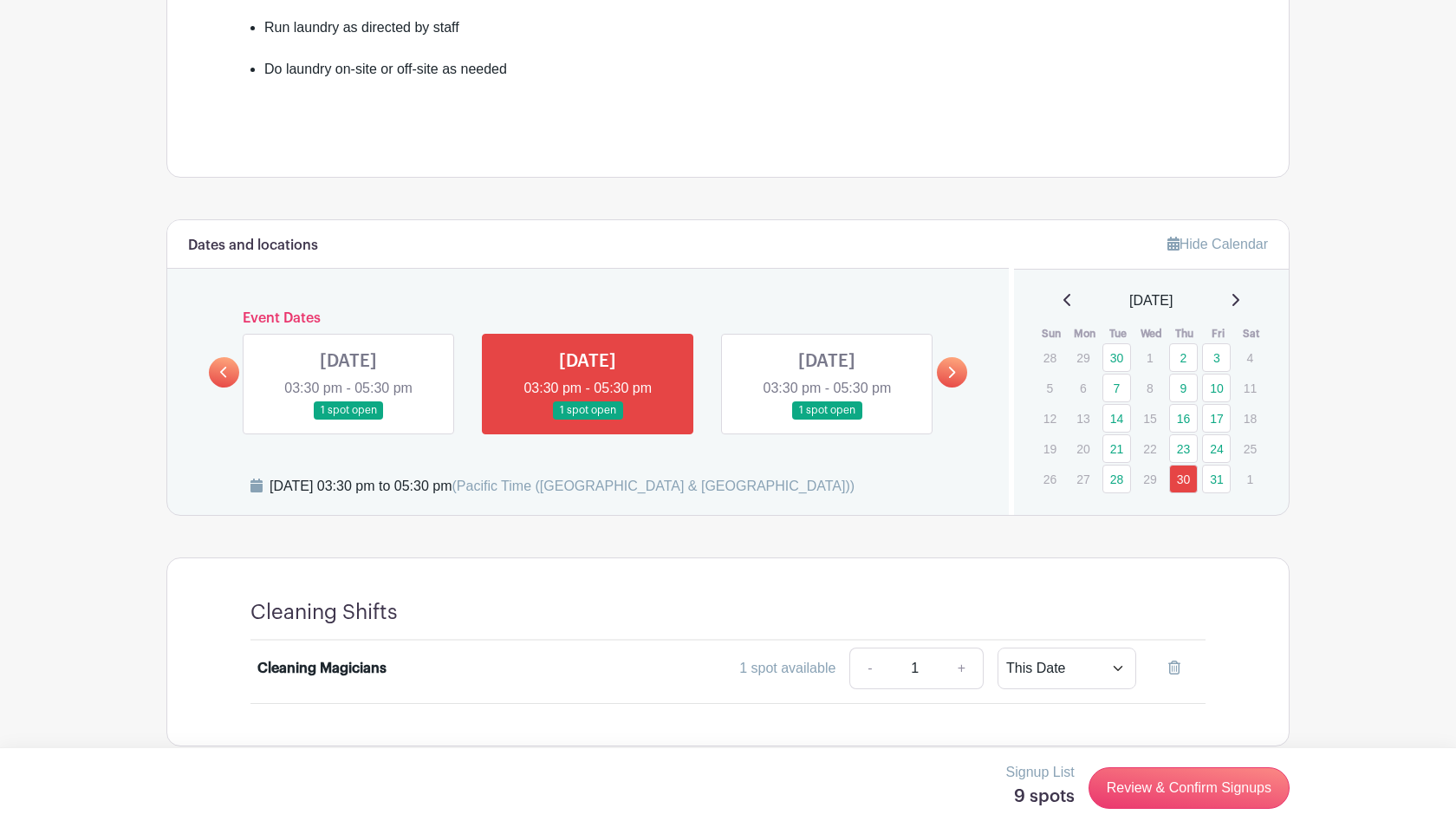
click at [748, 567] on div at bounding box center [728, 417] width 1456 height 834
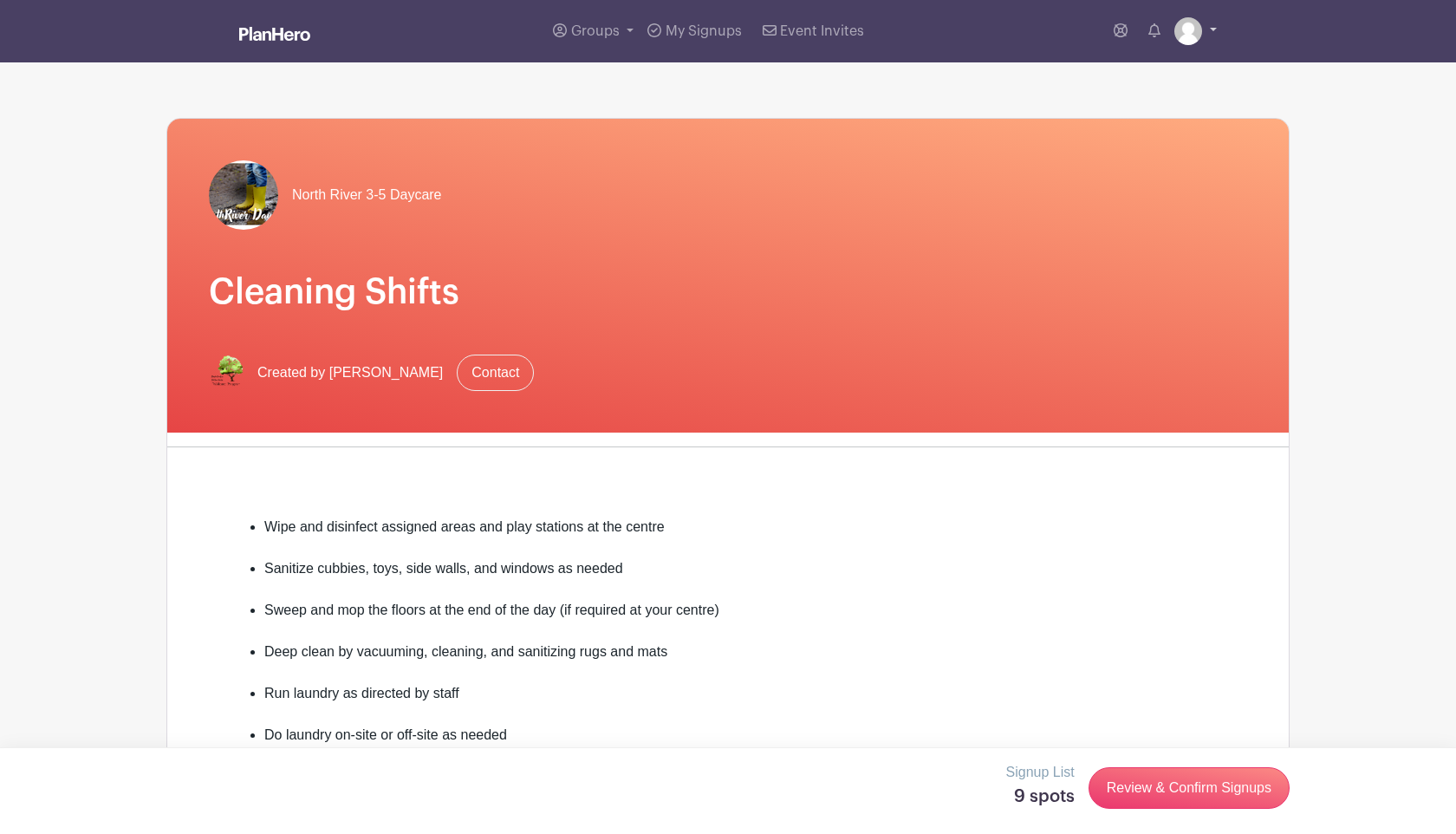
click at [1208, 37] on link at bounding box center [1195, 32] width 43 height 28
click at [1170, 92] on div "My account Logout" at bounding box center [1147, 93] width 139 height 86
click at [1166, 103] on div "North River 3-5 Daycare Cleaning Shifts Created by Pamela Wallberg Contact Wipe…" at bounding box center [728, 737] width 1123 height 1349
click at [1216, 34] on link at bounding box center [1195, 32] width 43 height 28
click at [1172, 111] on link "Logout" at bounding box center [1147, 115] width 137 height 28
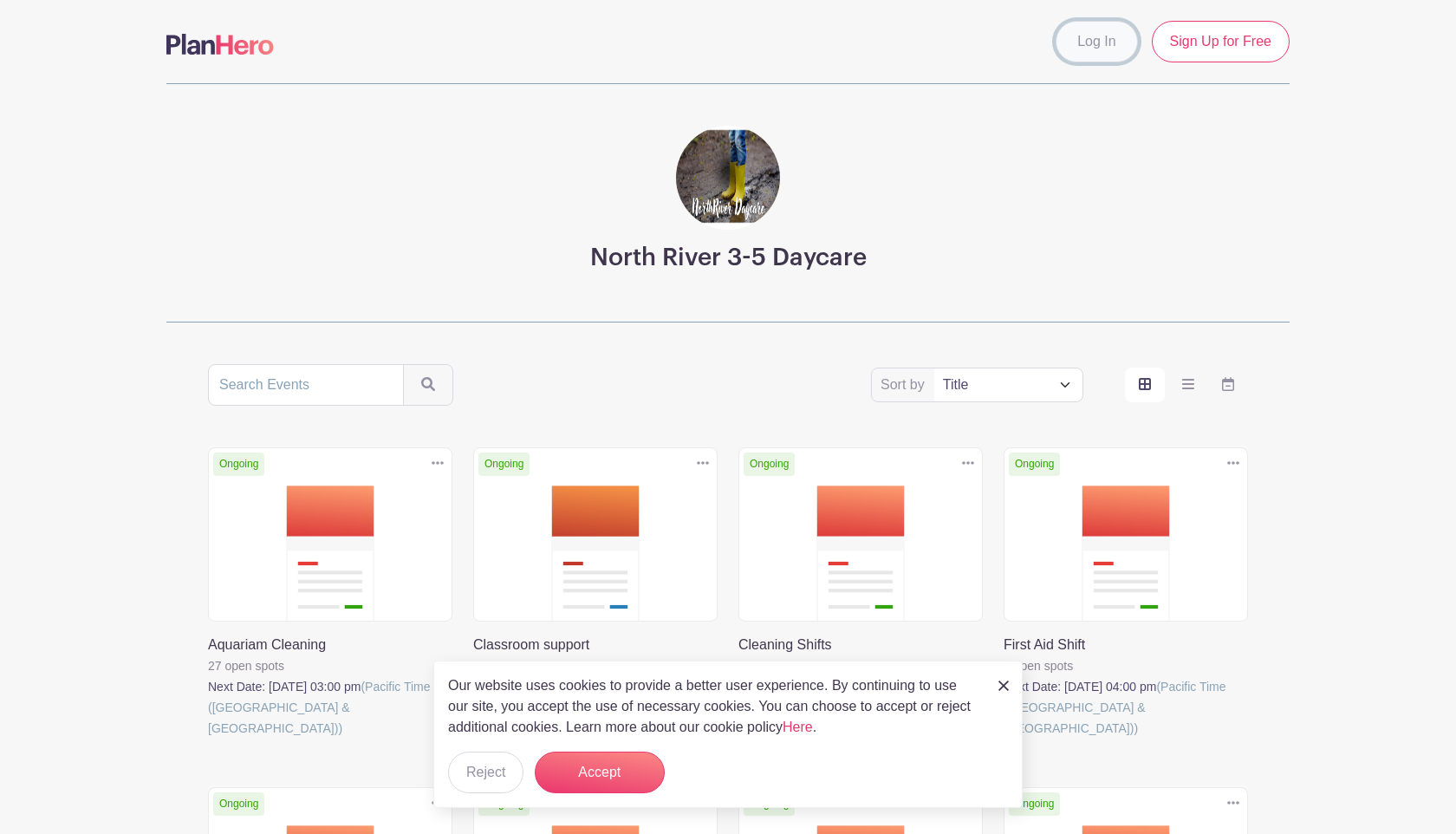
click at [1107, 53] on link "Log In" at bounding box center [1095, 41] width 81 height 42
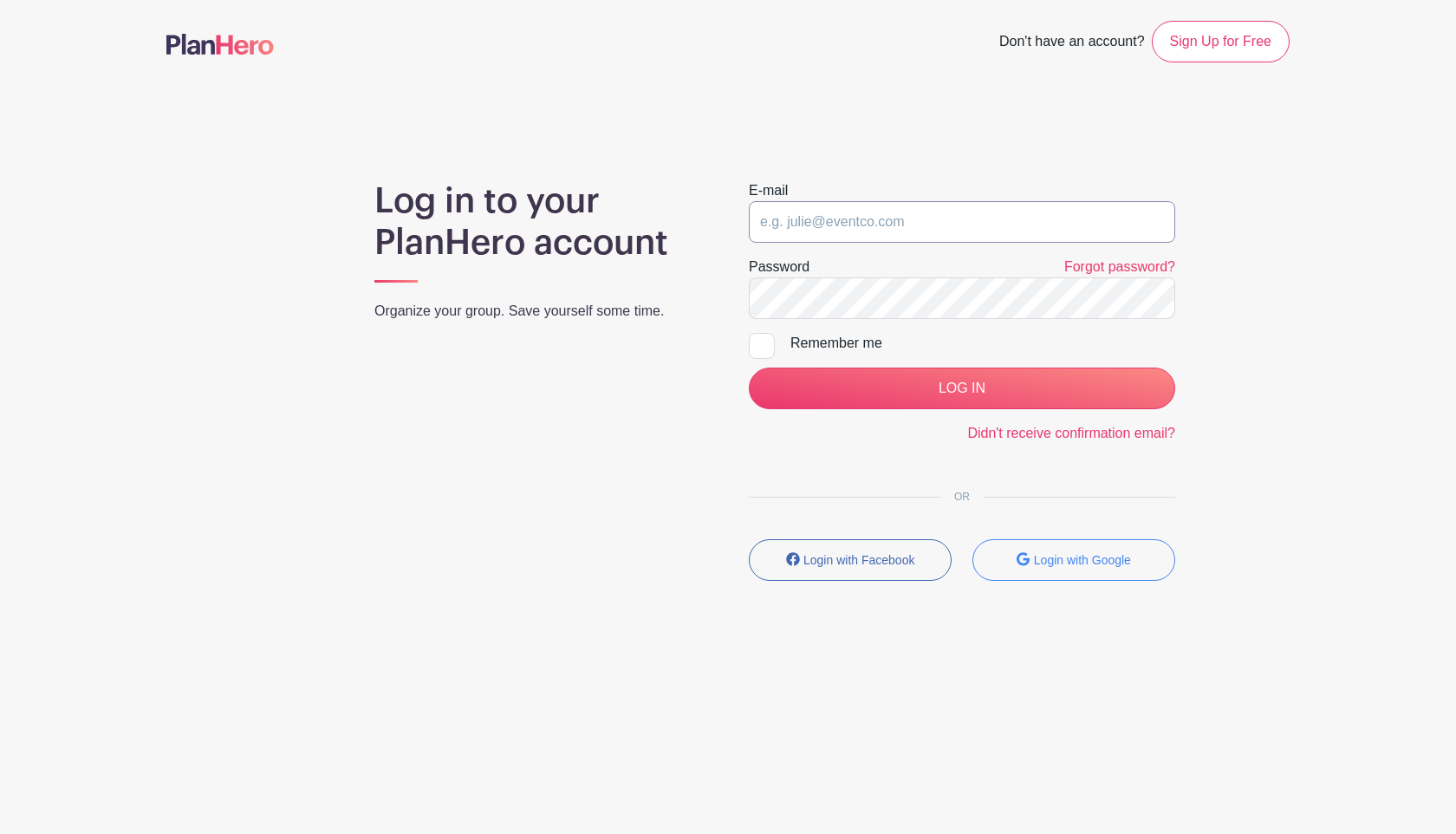
click at [966, 239] on input "email" at bounding box center [962, 222] width 427 height 42
type input "[EMAIL_ADDRESS][DOMAIN_NAME]"
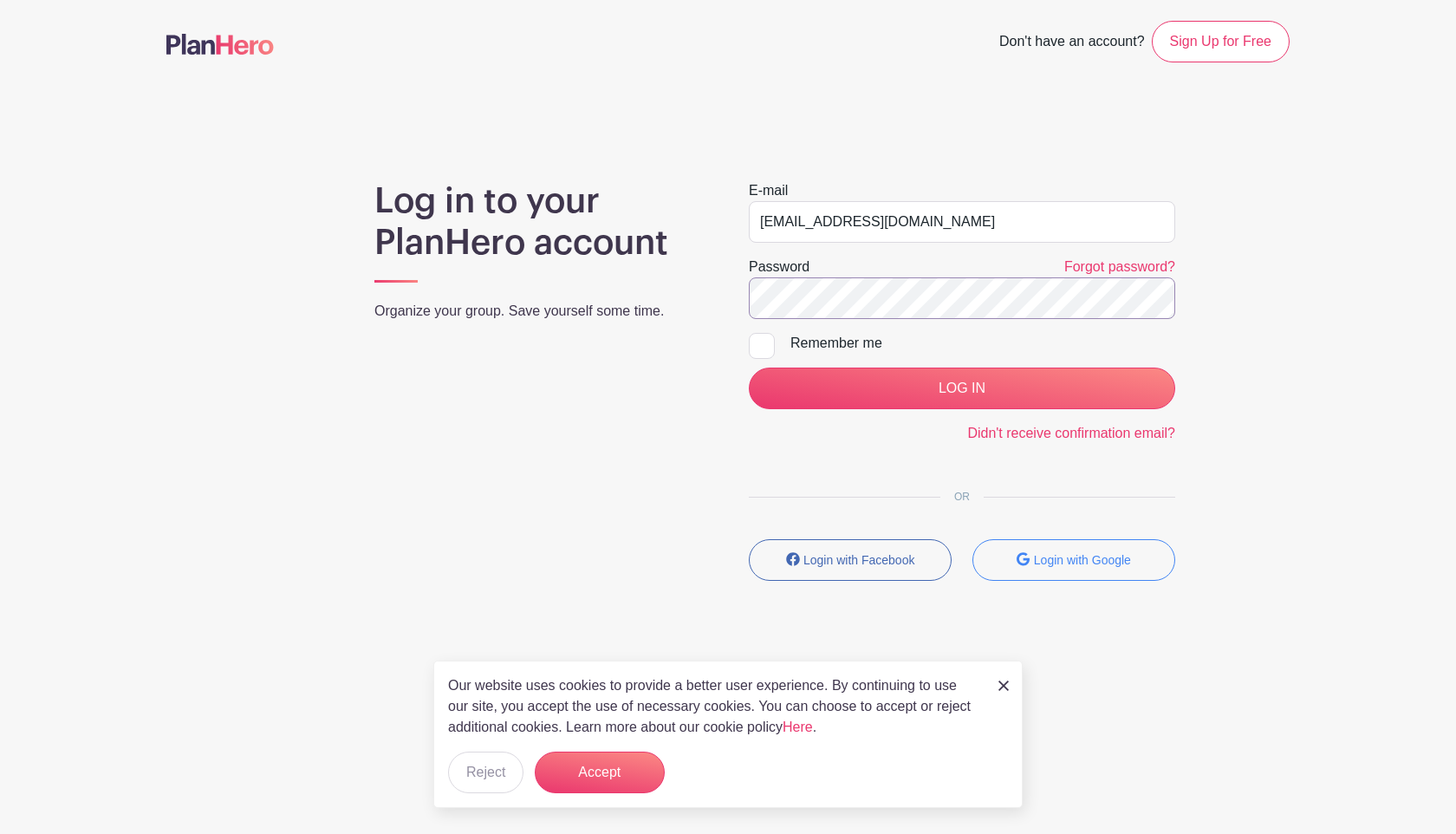
click at [594, 288] on div "Log in to your PlanHero account Organize your group. Save yourself some time. E…" at bounding box center [728, 387] width 1123 height 415
click at [749, 367] on input "LOG IN" at bounding box center [962, 388] width 427 height 42
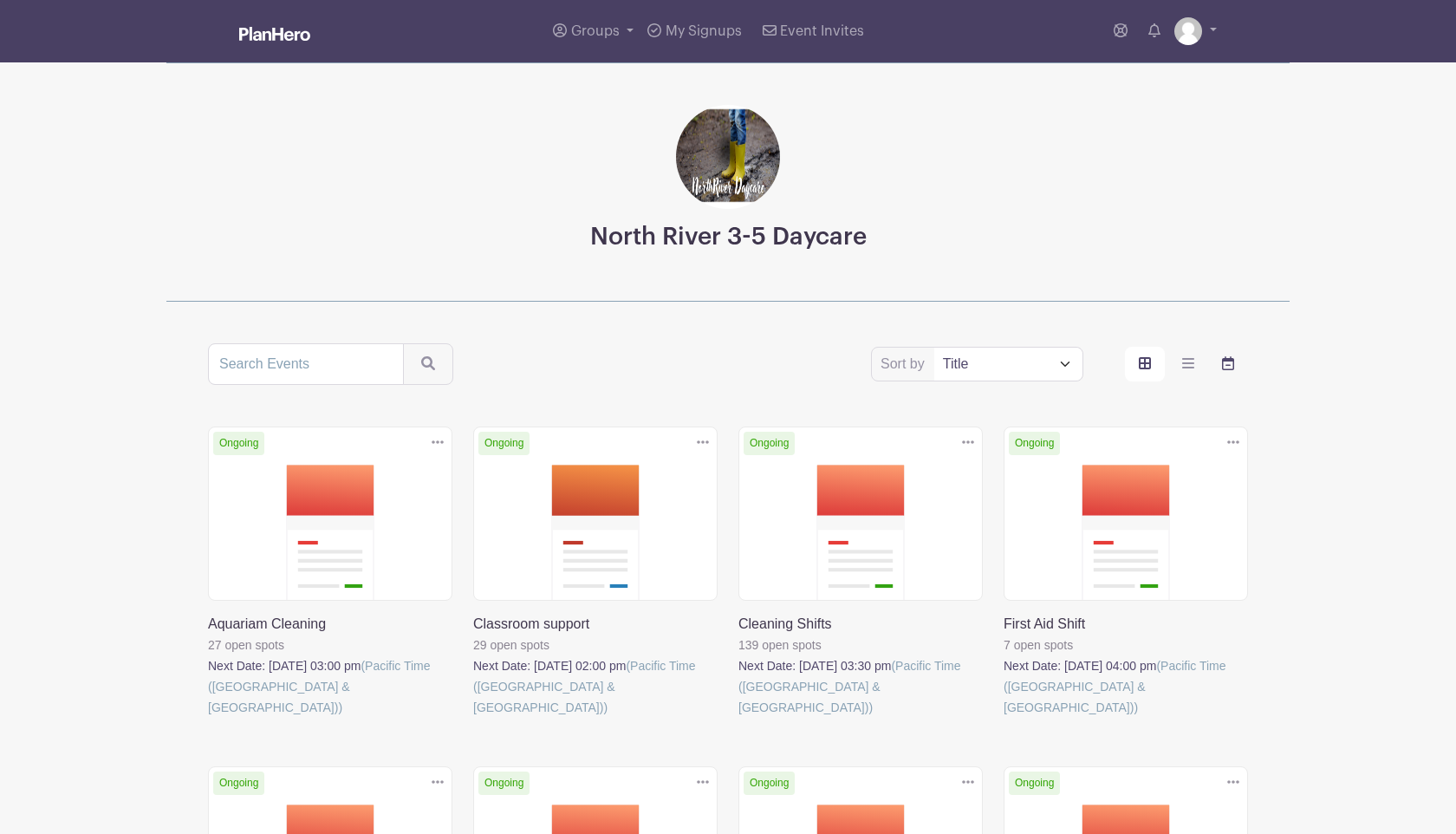
click at [1234, 356] on label "order and view" at bounding box center [1228, 363] width 40 height 34
click at [0, 0] on input "order and view" at bounding box center [0, 0] width 0 height 0
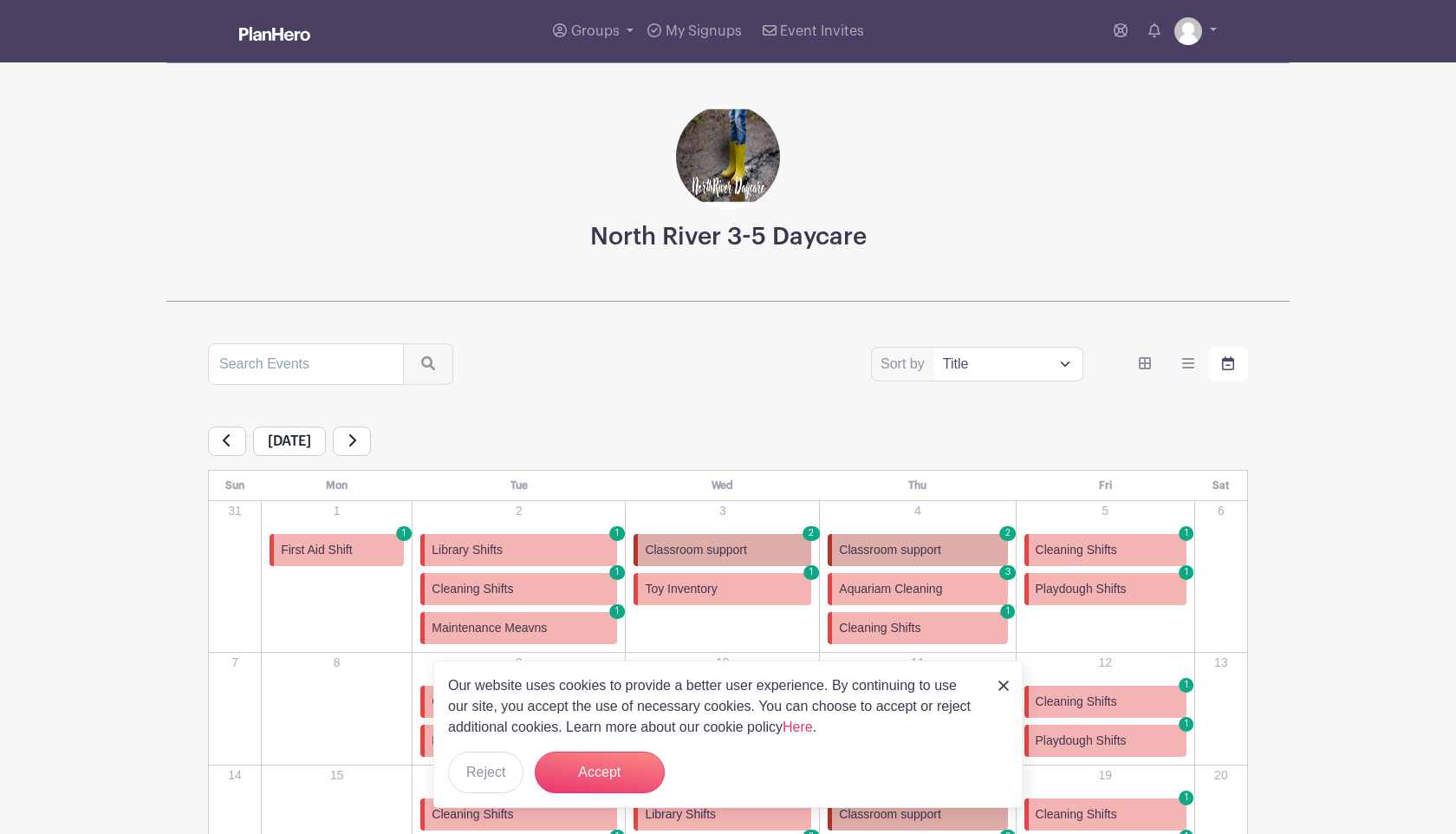
click at [1003, 683] on img at bounding box center [1002, 685] width 10 height 10
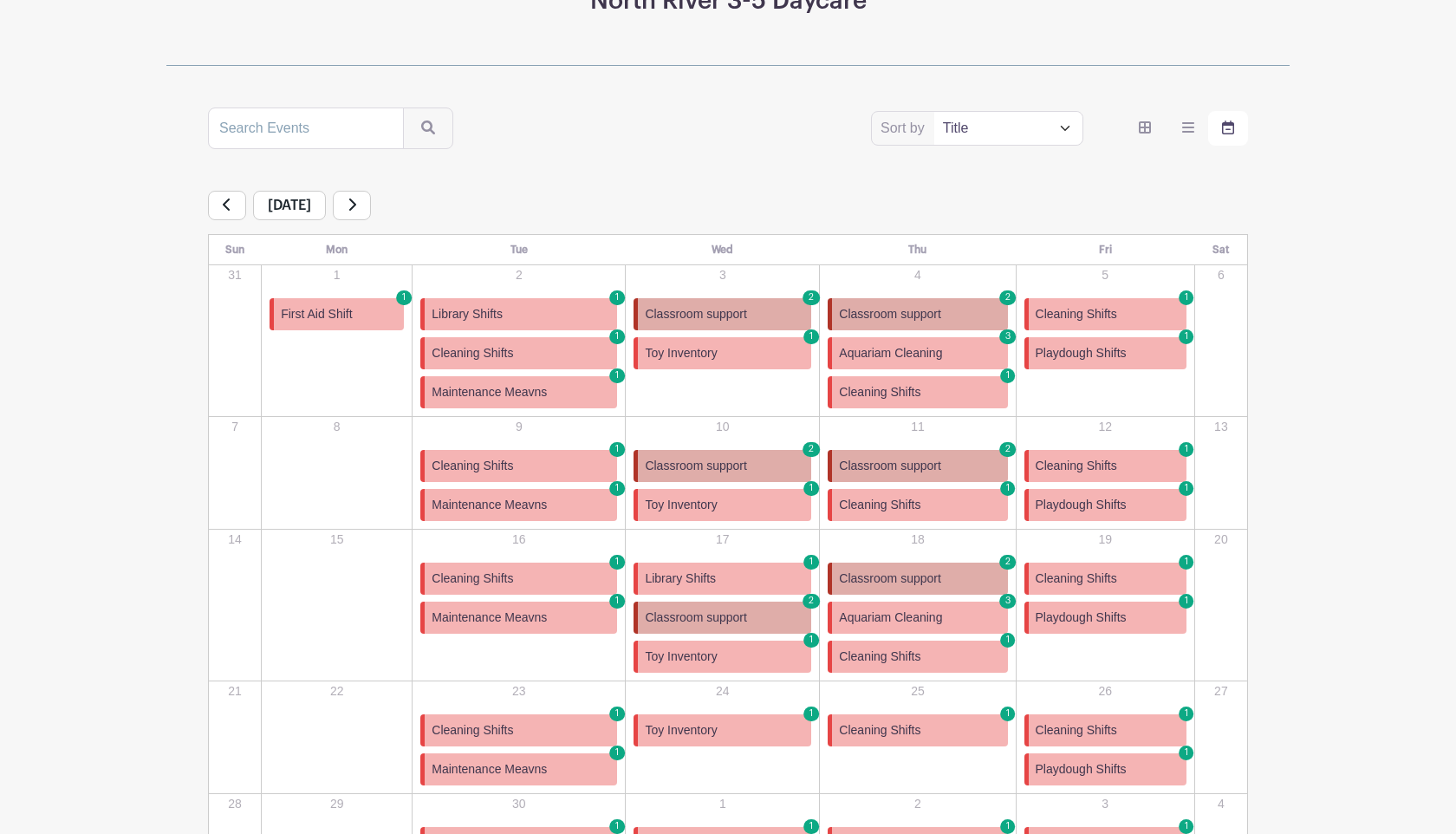
scroll to position [248, 0]
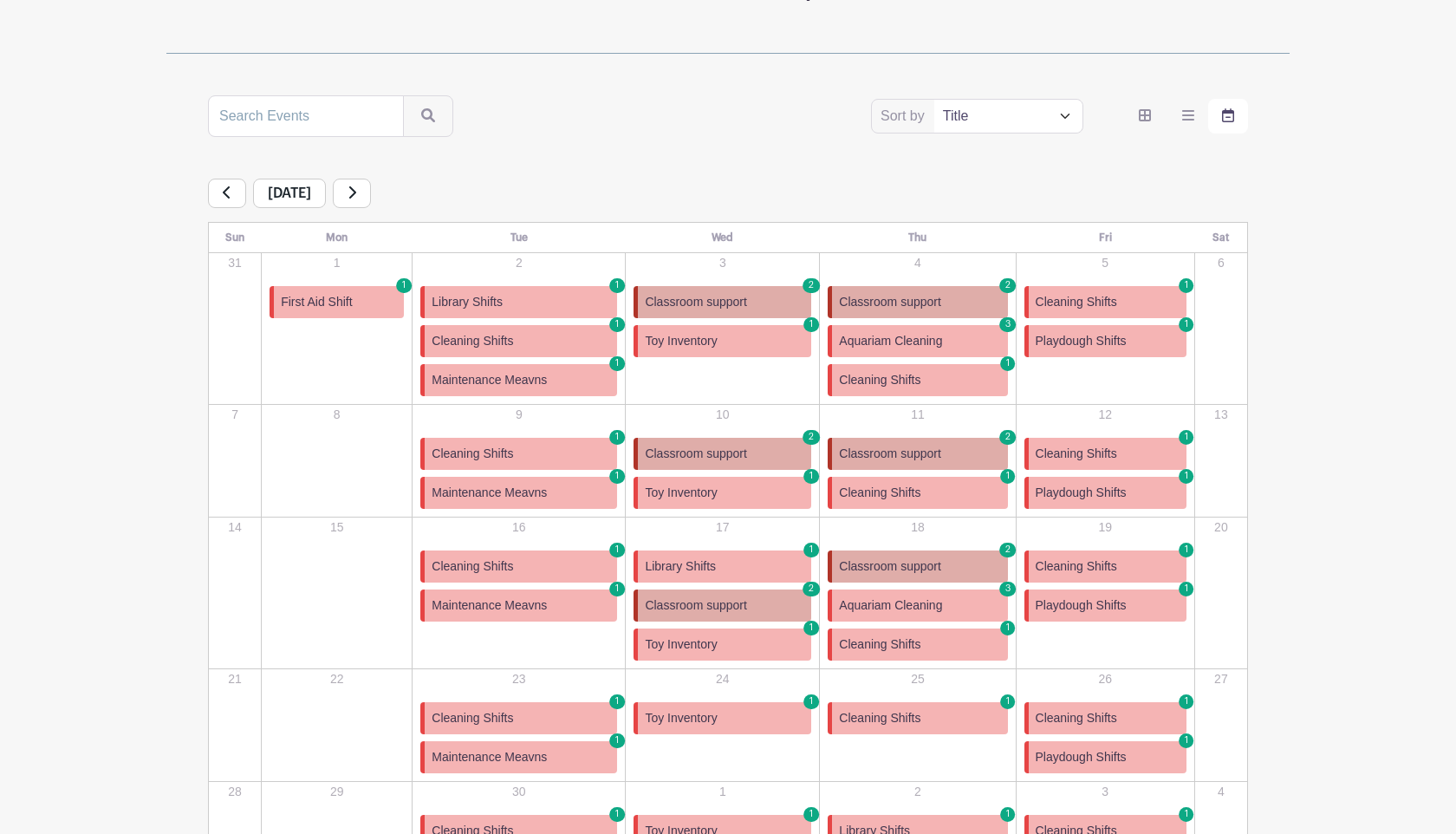
click at [941, 383] on link "Cleaning Shifts 1" at bounding box center [917, 380] width 180 height 32
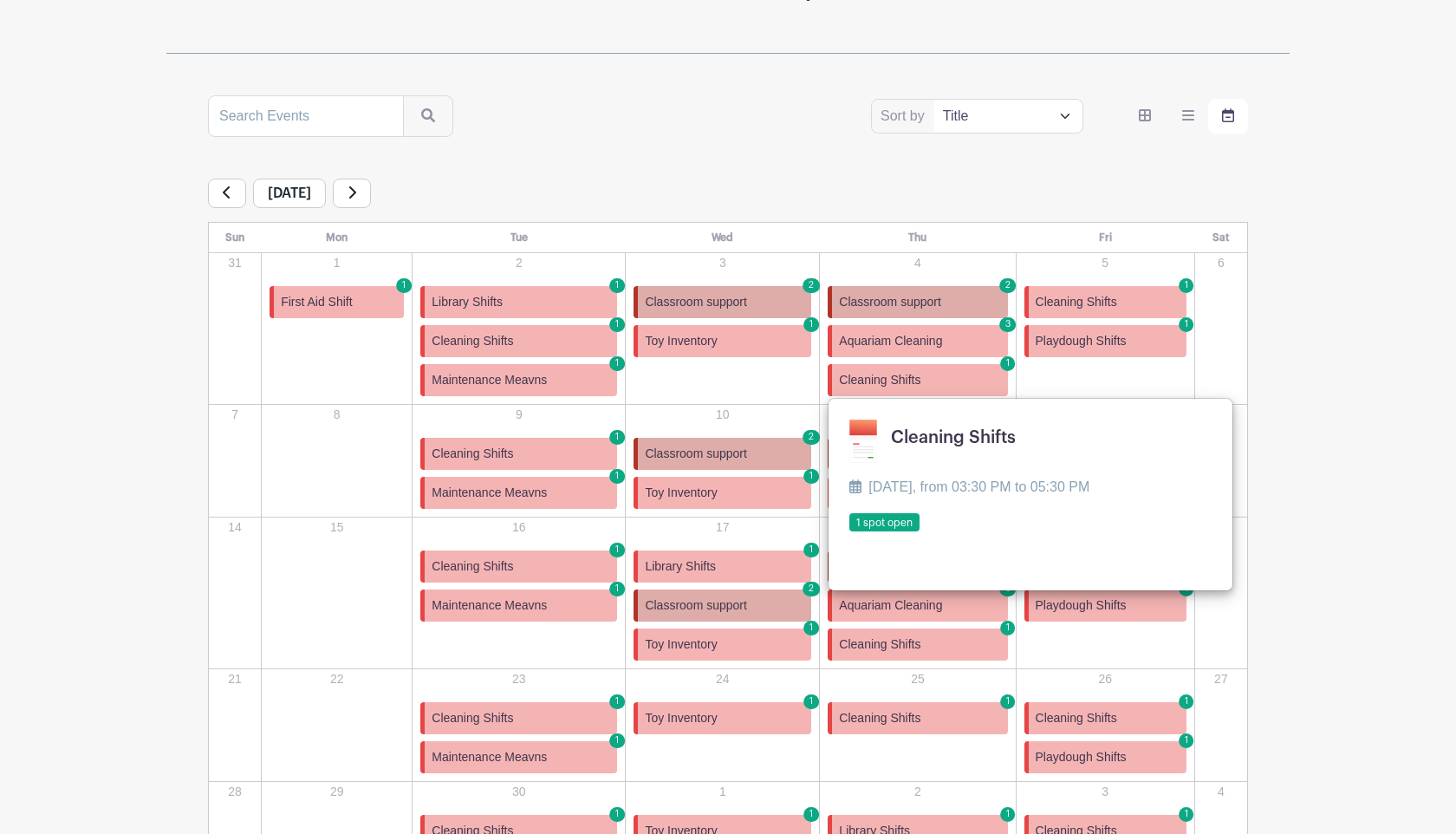
click at [849, 532] on link at bounding box center [849, 532] width 0 height 0
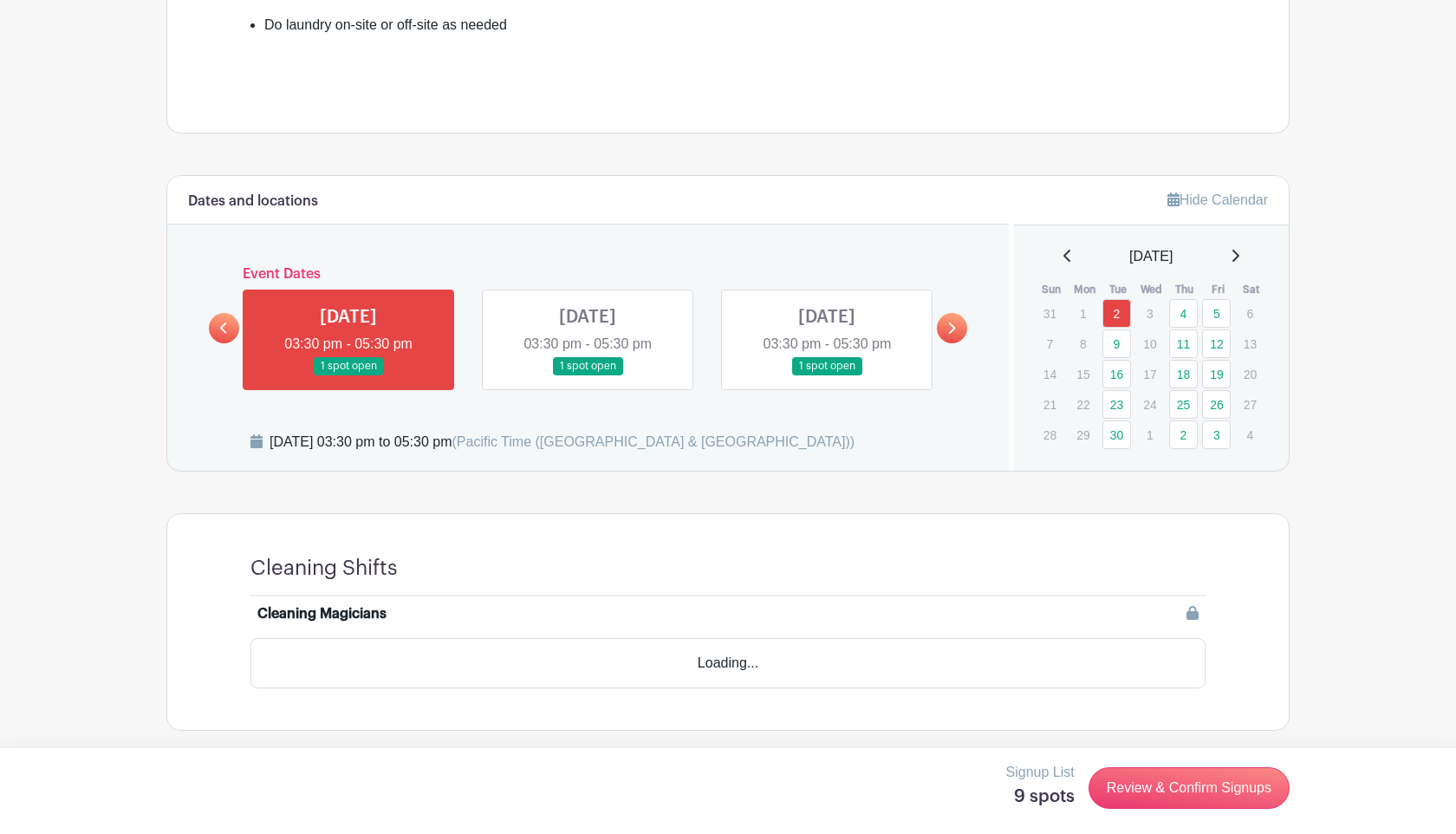
scroll to position [665, 0]
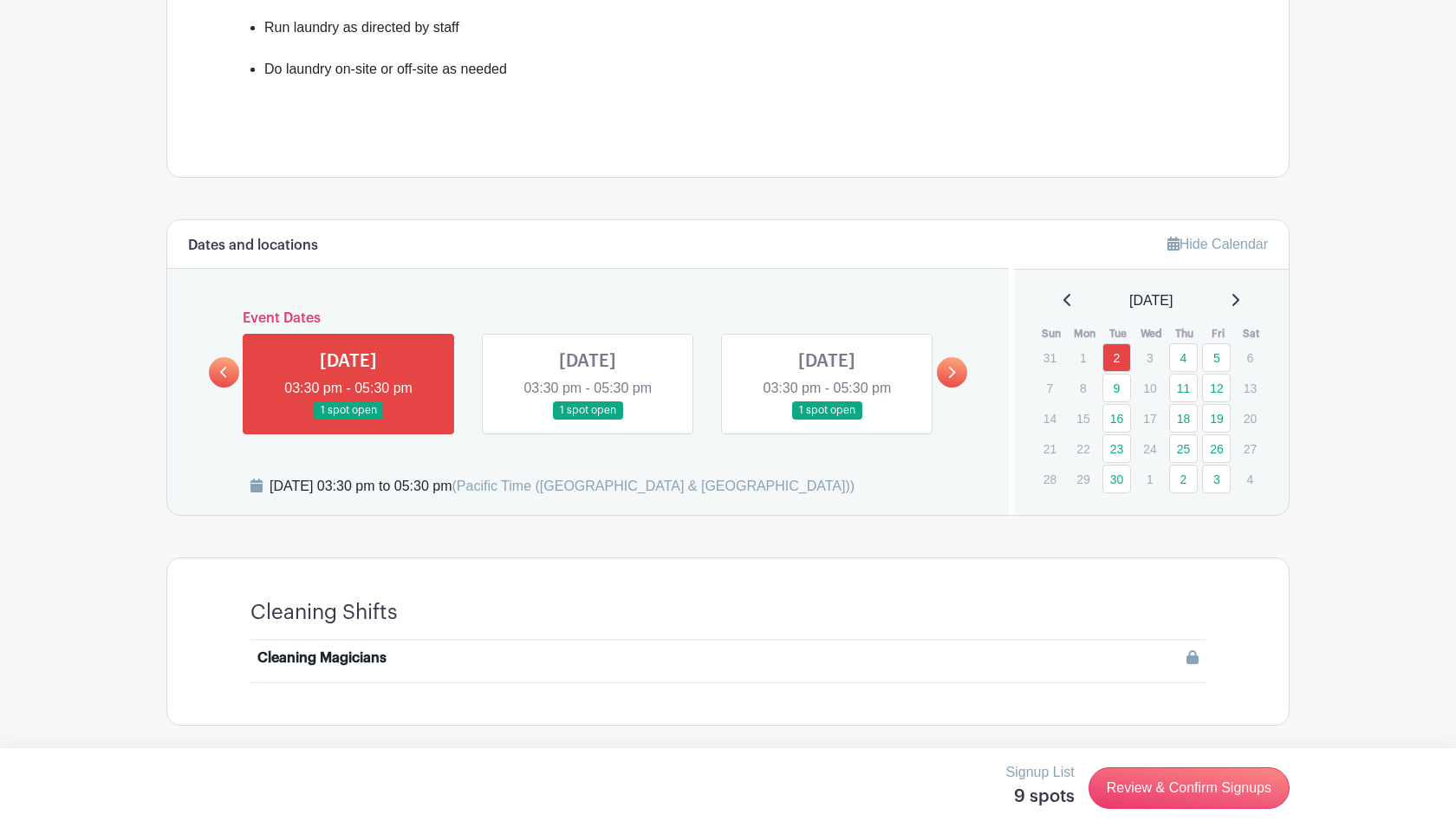
click at [588, 419] on link at bounding box center [588, 419] width 0 height 0
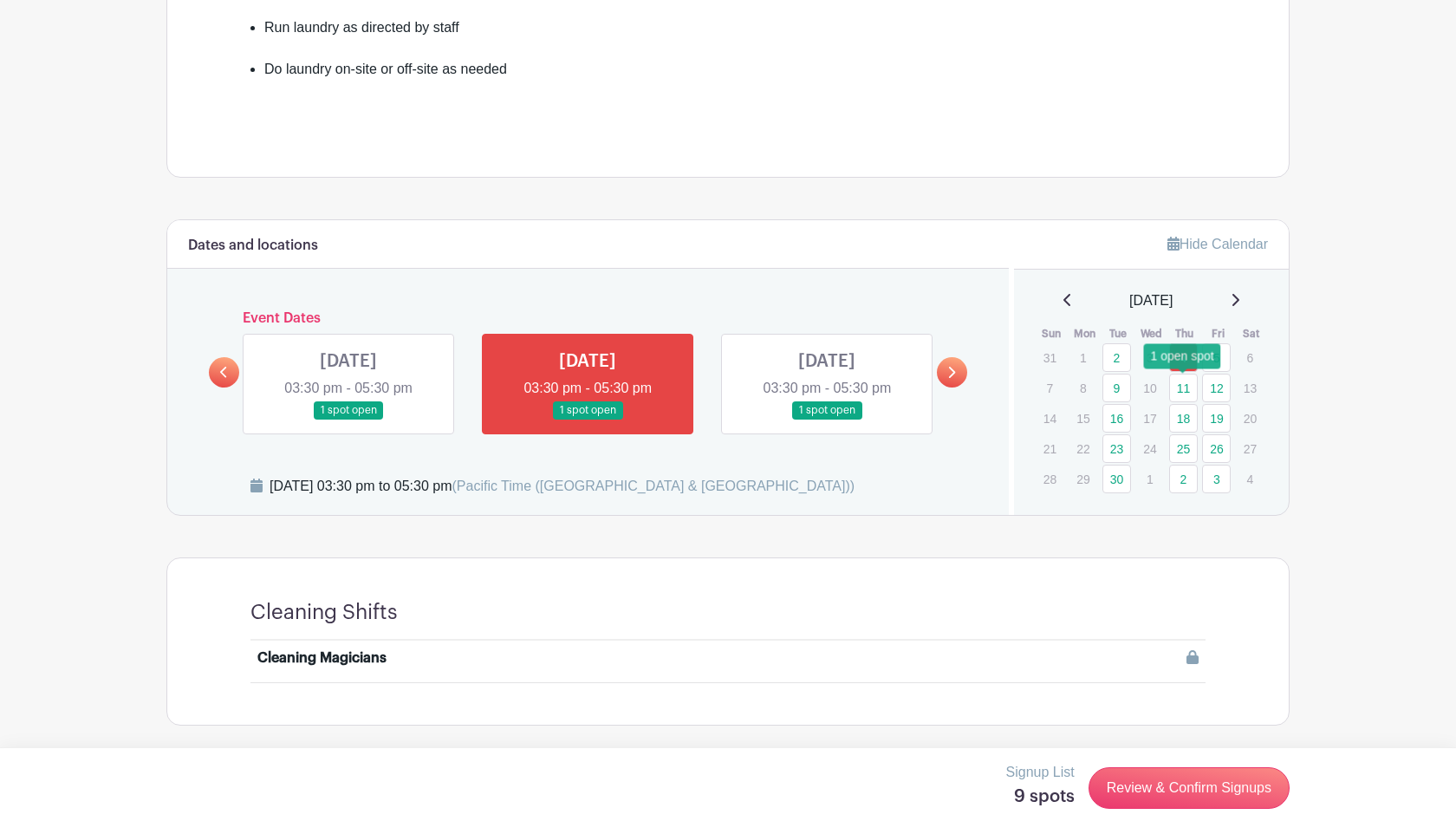
click at [1174, 392] on link "11" at bounding box center [1183, 388] width 29 height 29
click at [1189, 800] on link "Review & Confirm Signups" at bounding box center [1189, 787] width 201 height 42
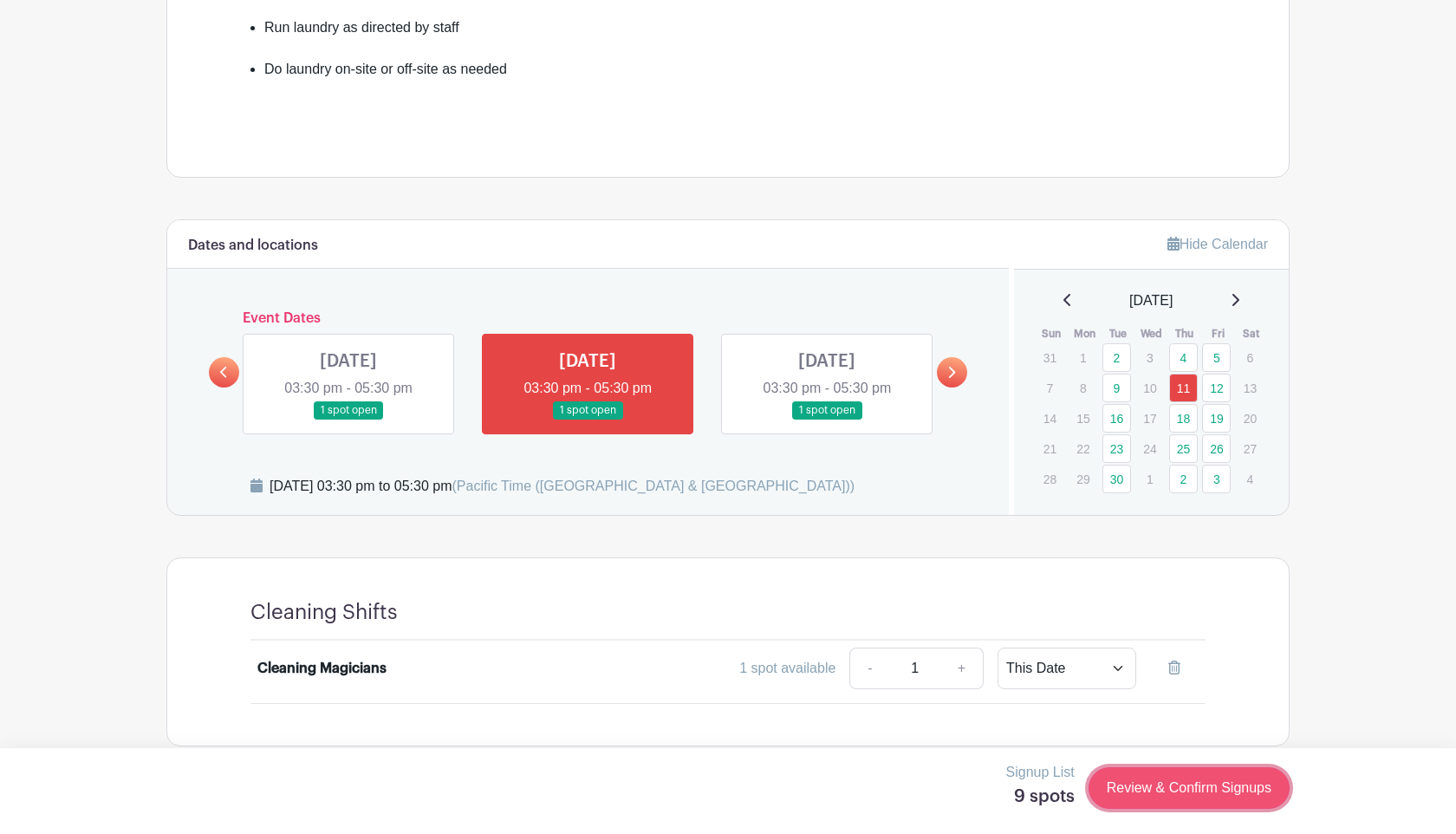
click at [1253, 800] on link "Review & Confirm Signups" at bounding box center [1189, 787] width 201 height 42
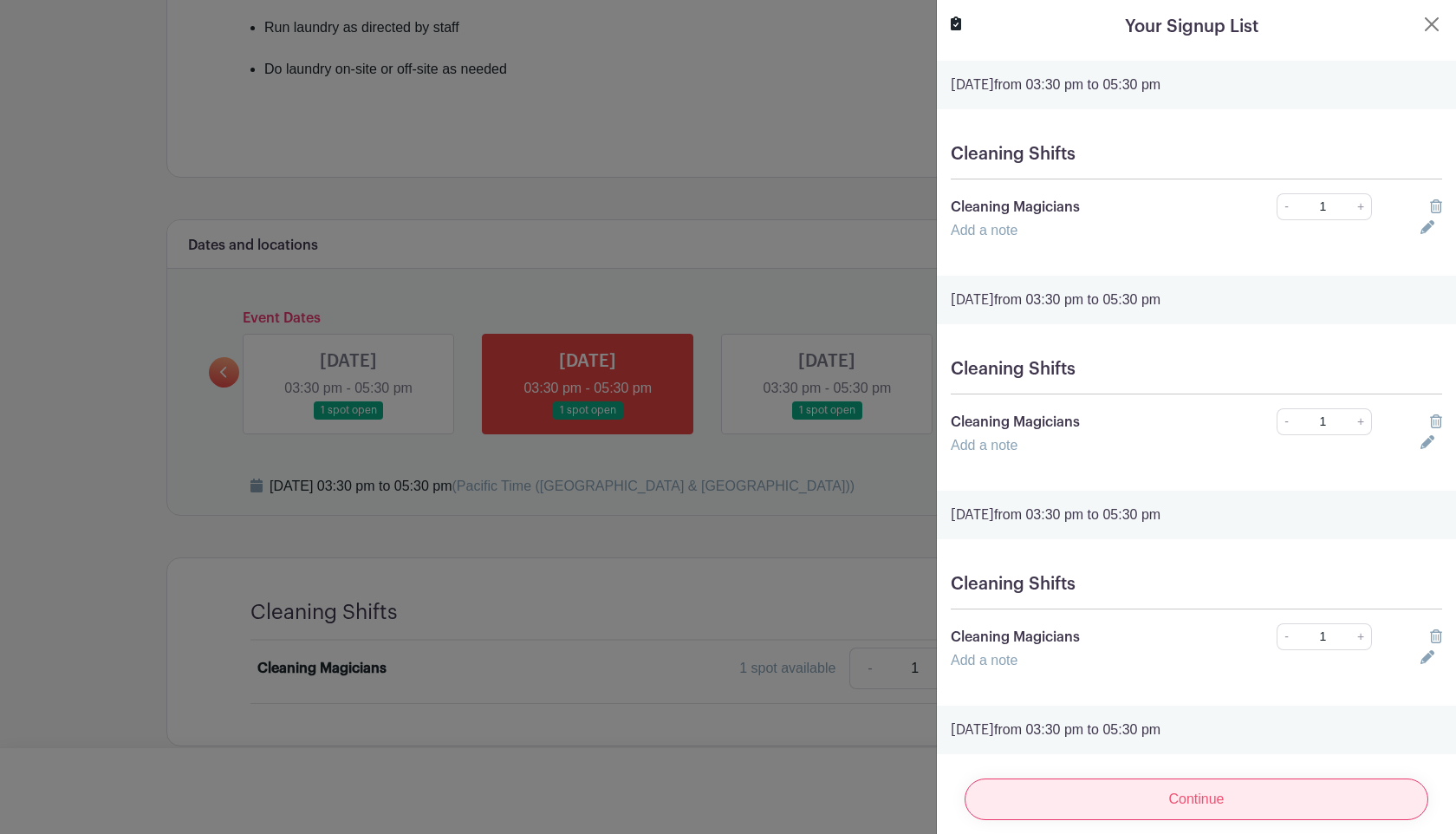
click at [1252, 790] on input "Continue" at bounding box center [1196, 799] width 464 height 42
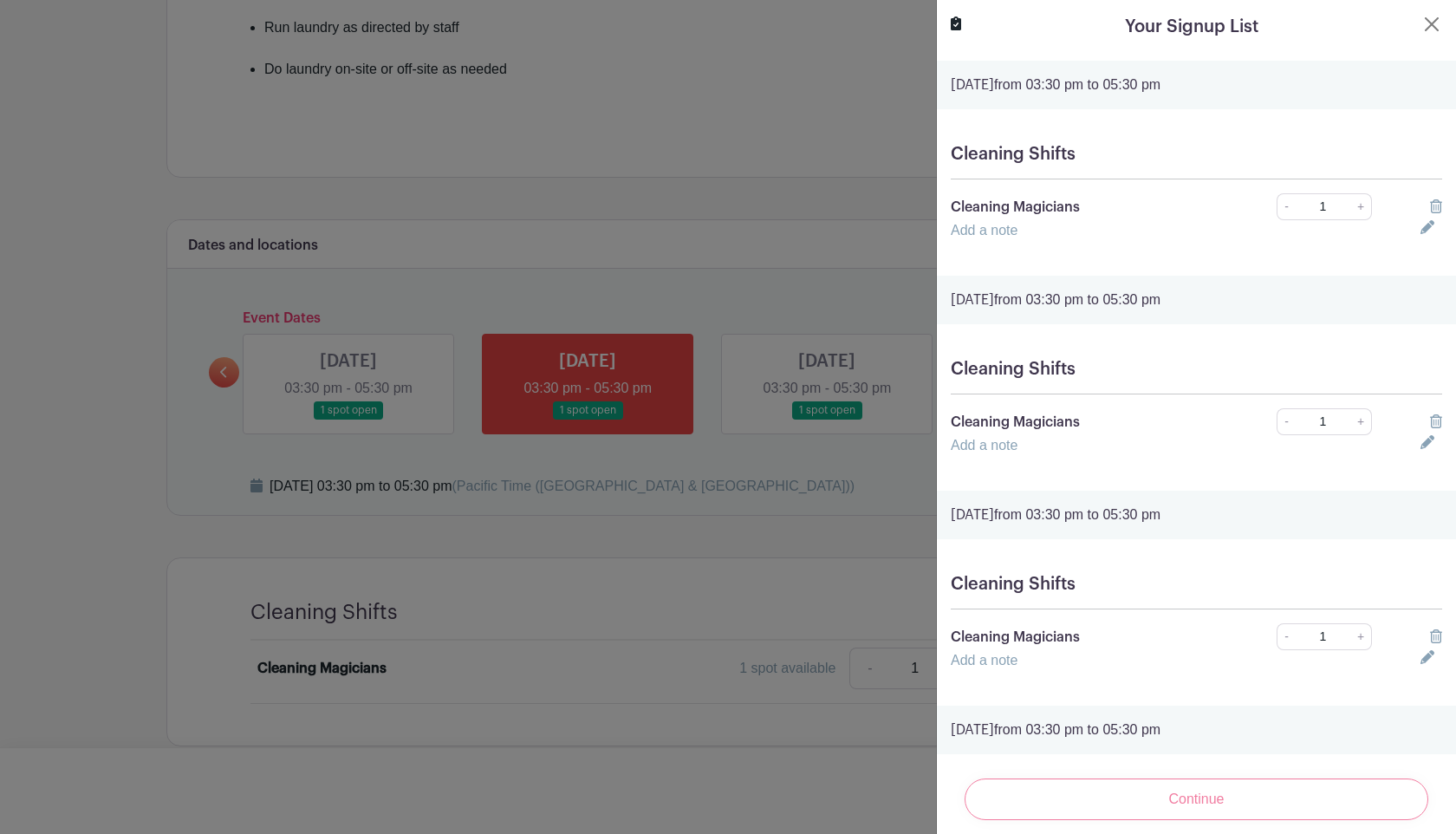
click at [1252, 800] on div "Continue" at bounding box center [1195, 799] width 491 height 69
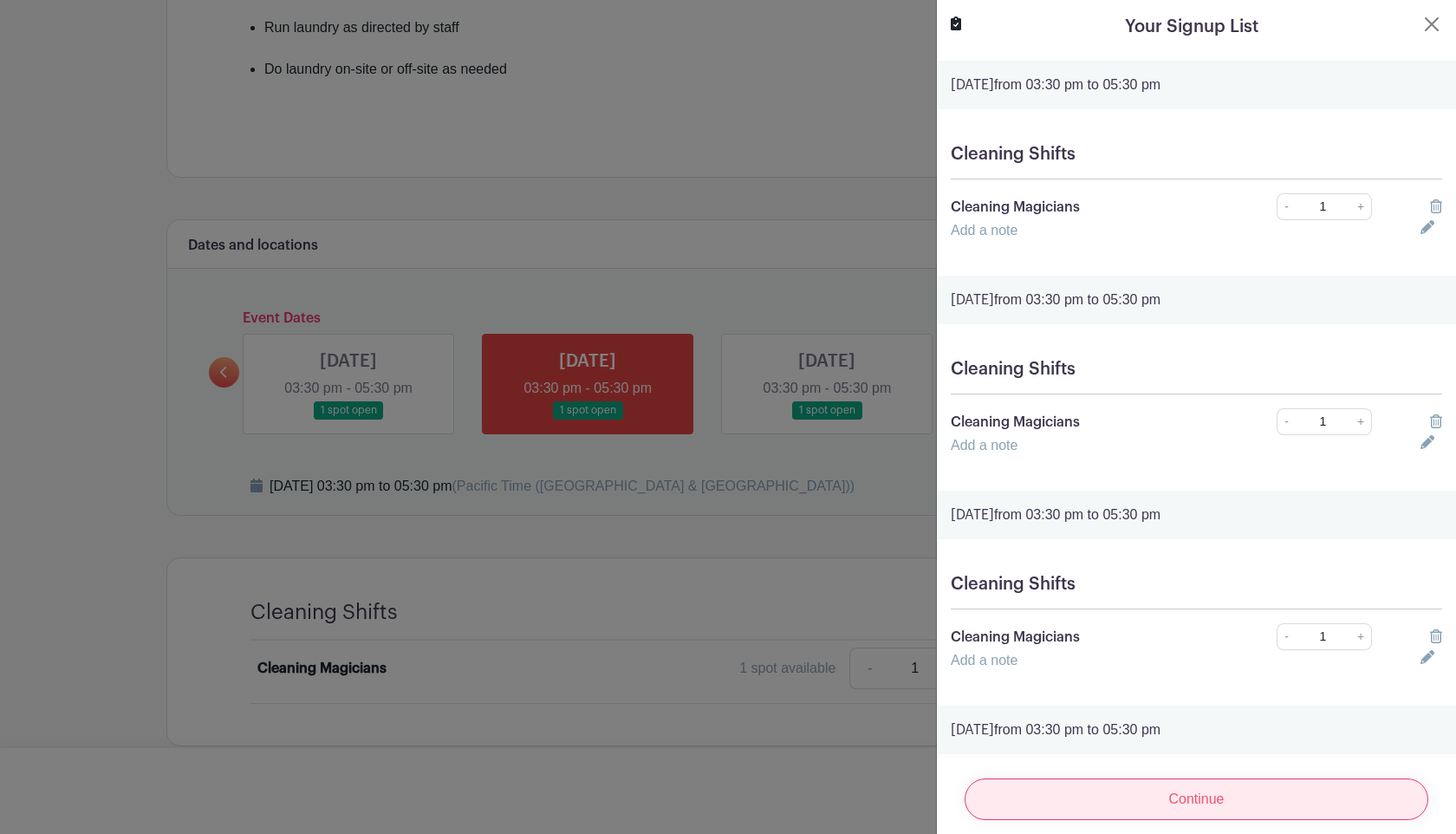
click at [1185, 805] on input "Continue" at bounding box center [1196, 799] width 464 height 42
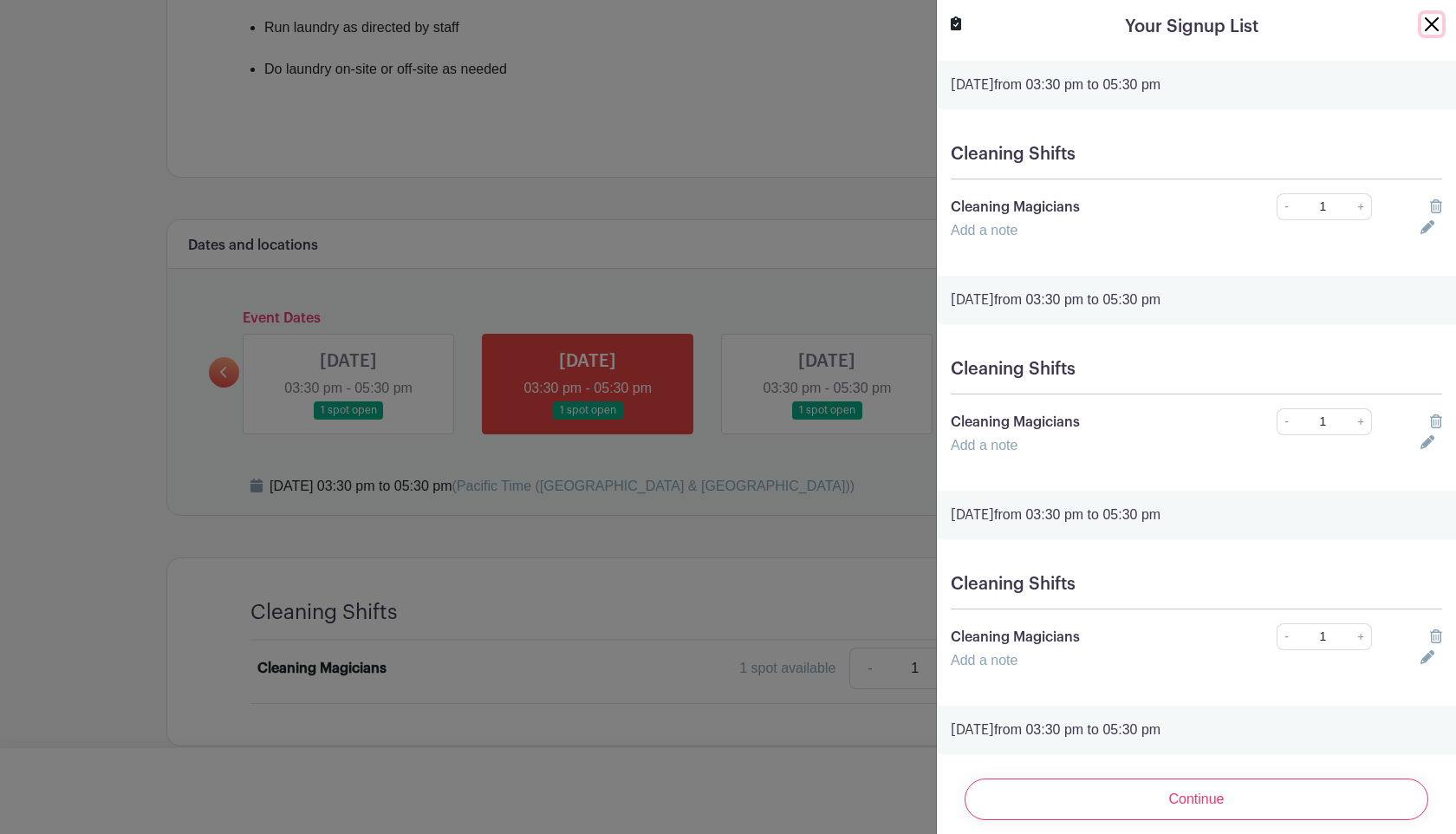
click at [1423, 23] on button "Close" at bounding box center [1431, 24] width 20 height 21
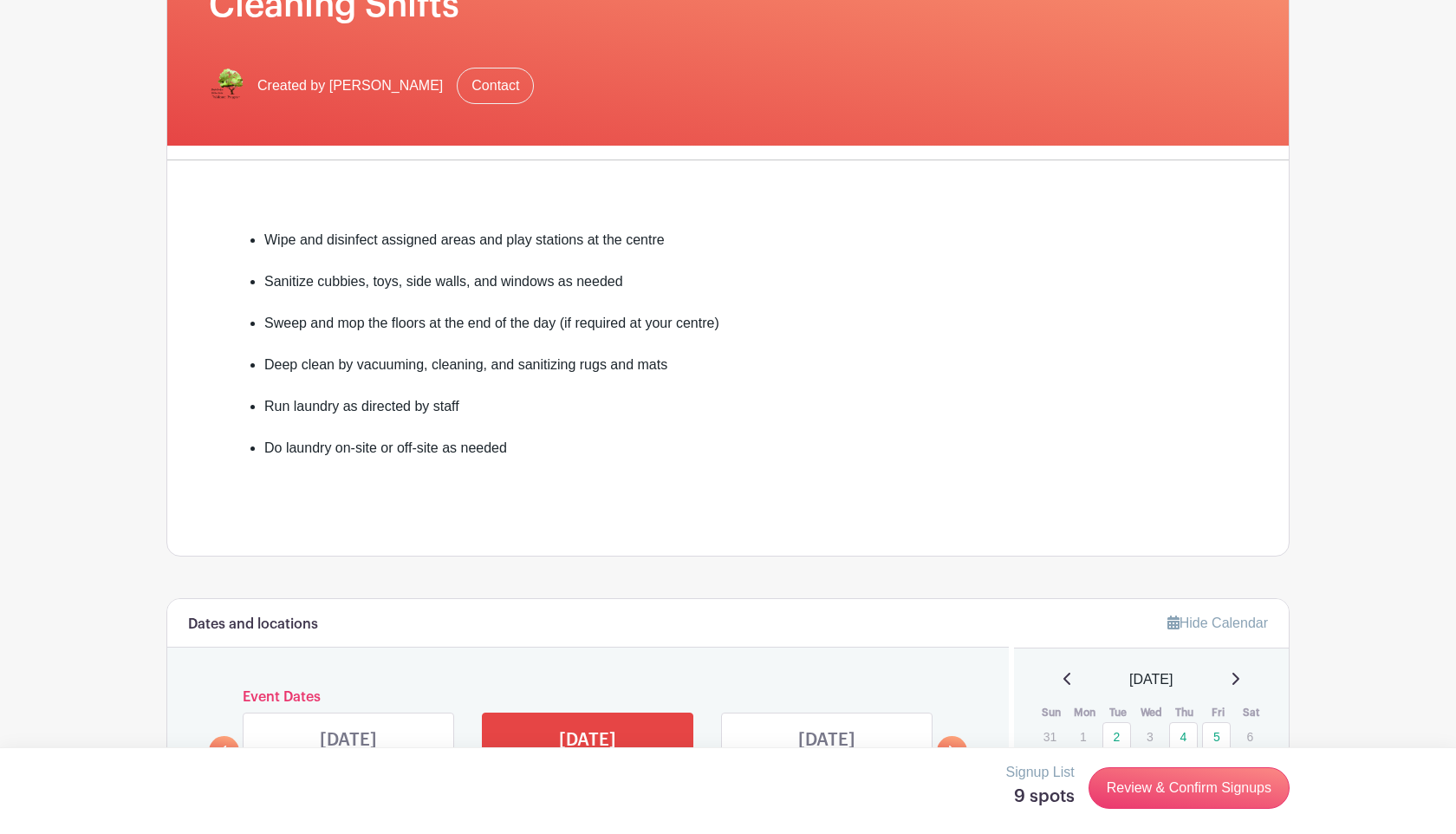
scroll to position [529, 0]
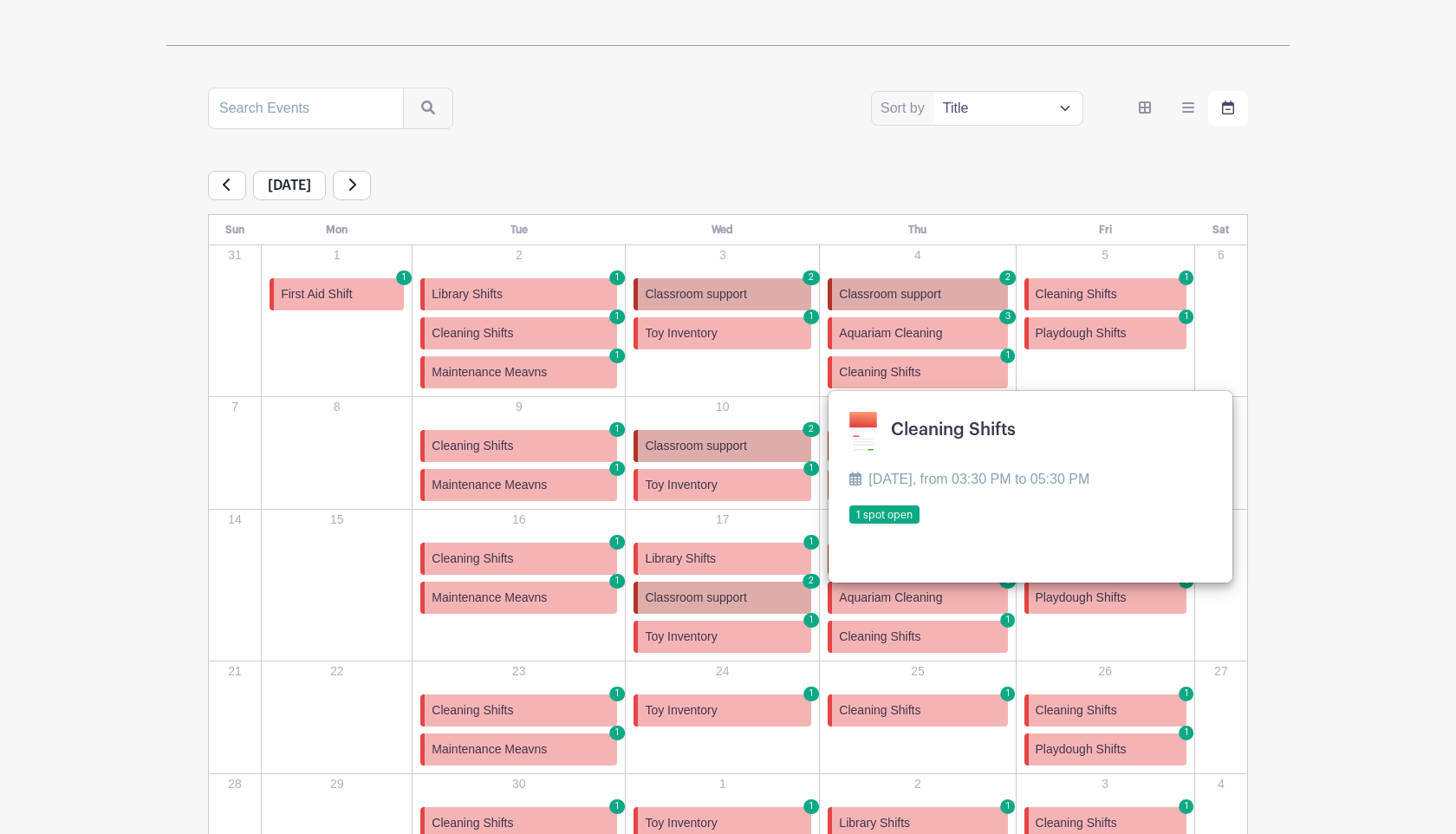
scroll to position [248, 0]
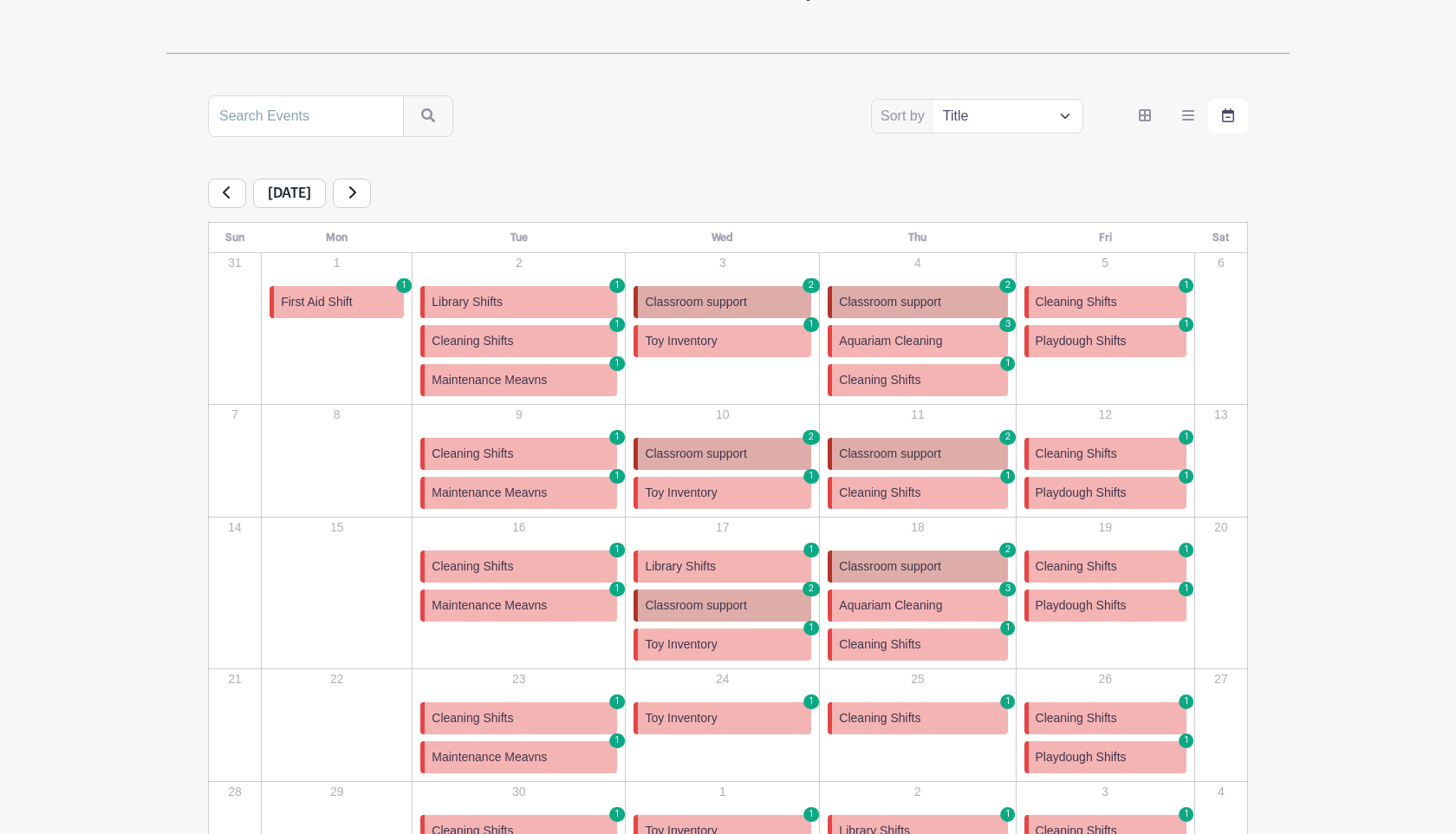
click at [512, 390] on link "Maintenance Meavns 1" at bounding box center [518, 380] width 197 height 32
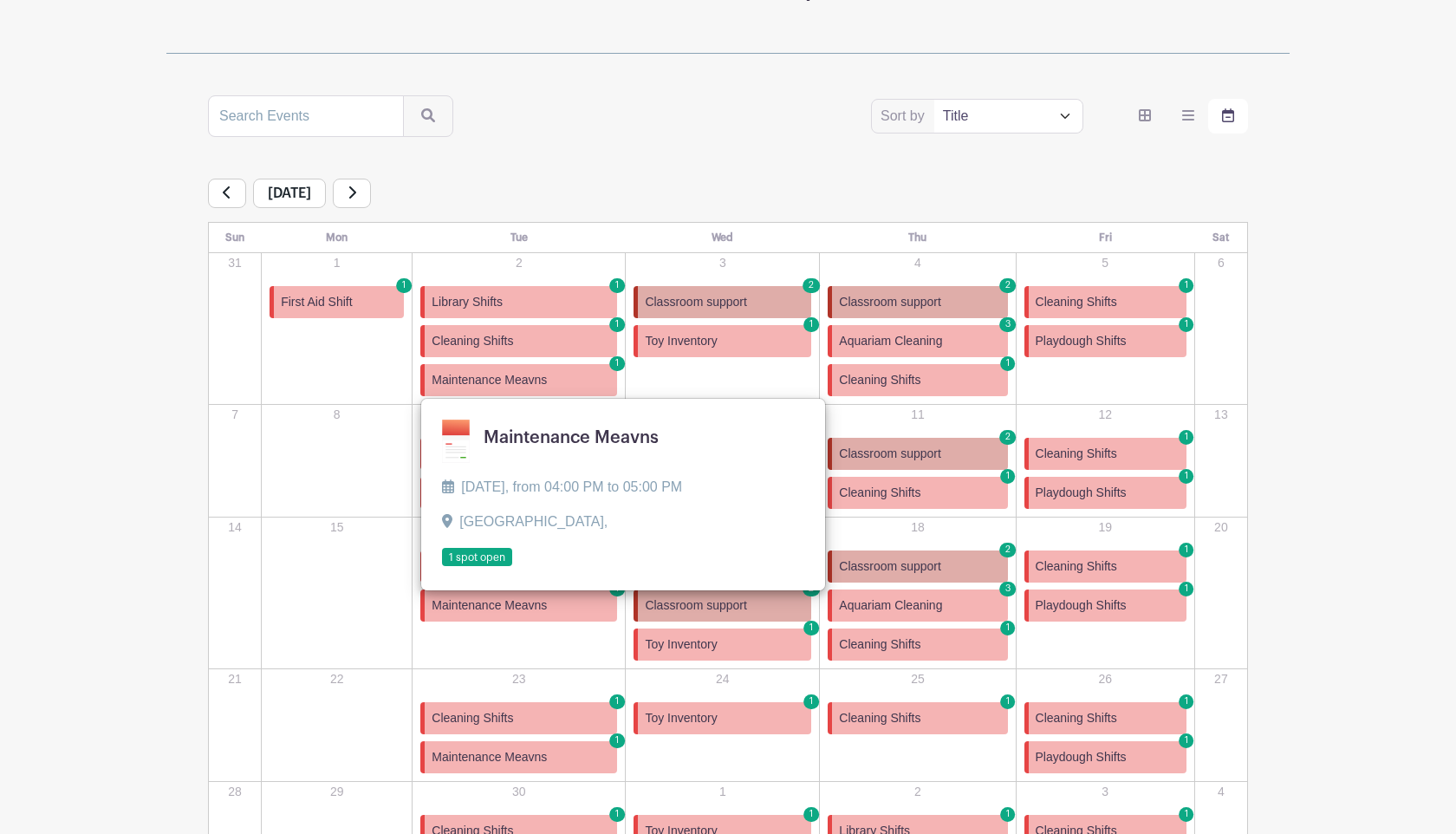
click at [442, 567] on link at bounding box center [442, 567] width 0 height 0
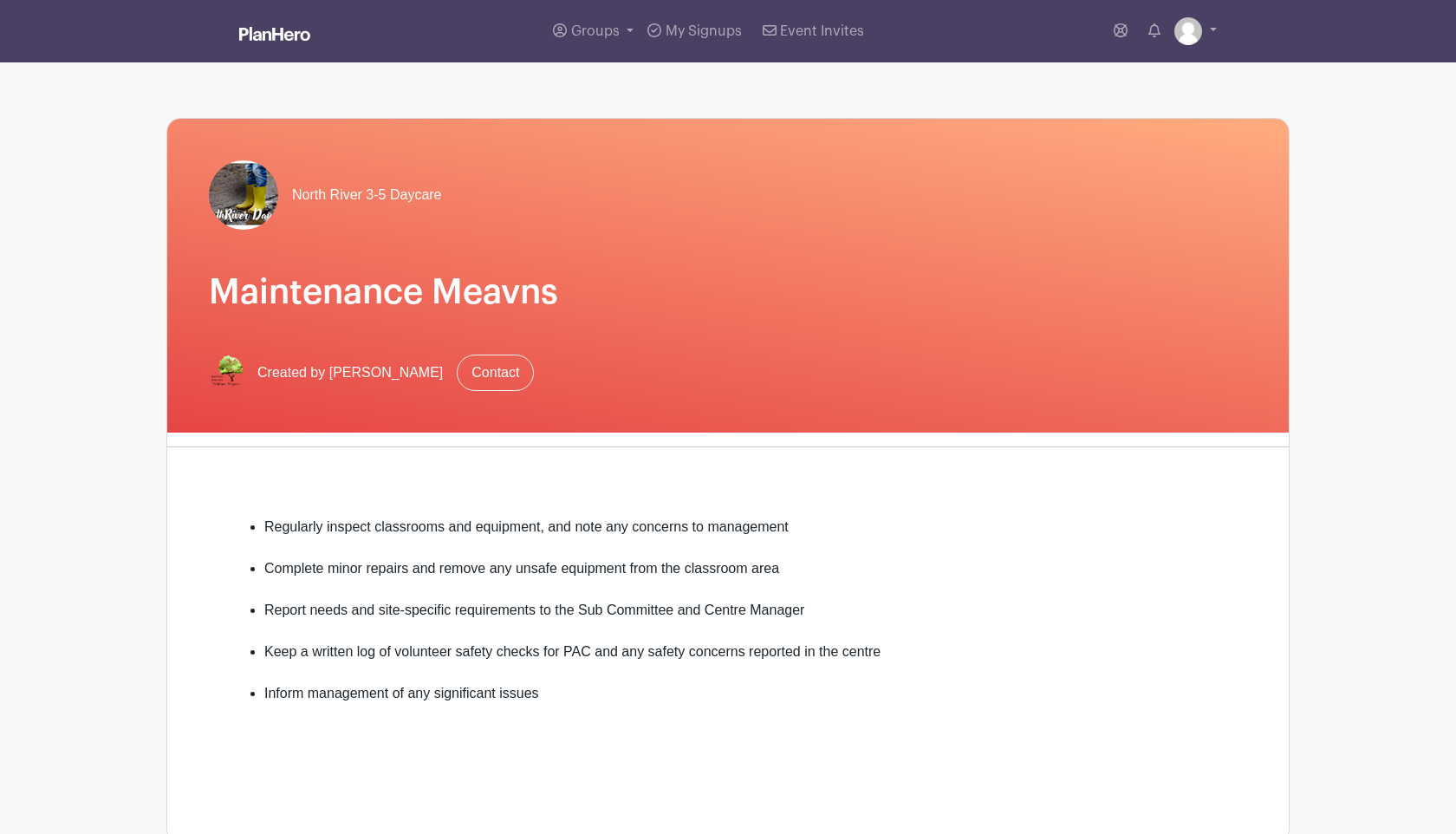
click at [1223, 52] on div "Groups All Groups Wing Yan 's Events My Signups Event Invites My account Logout" at bounding box center [728, 31] width 1144 height 62
click at [1210, 41] on link at bounding box center [1195, 32] width 43 height 28
click at [1128, 60] on link "My account" at bounding box center [1147, 72] width 137 height 28
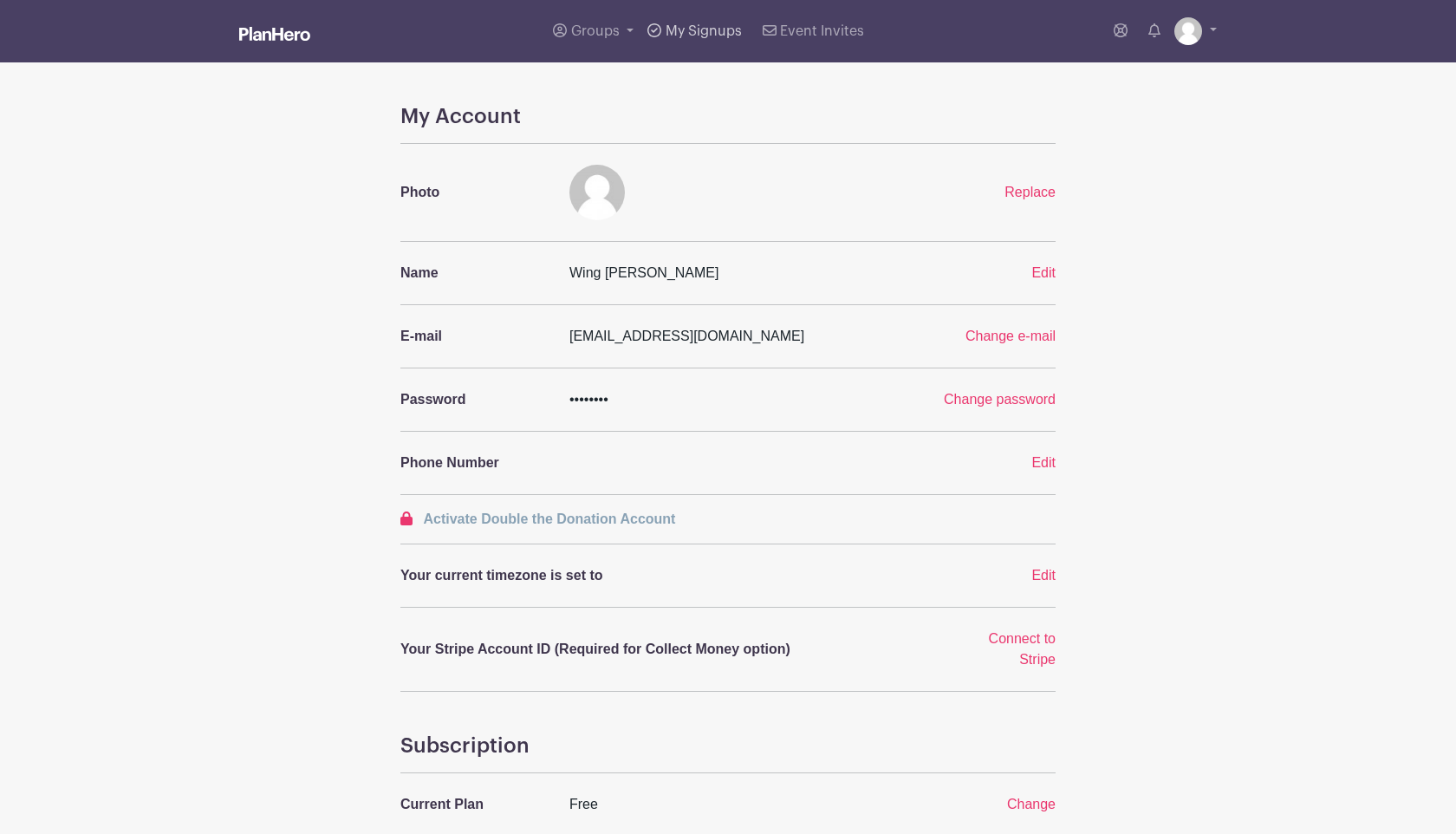
click at [702, 25] on span "My Signups" at bounding box center [703, 31] width 76 height 14
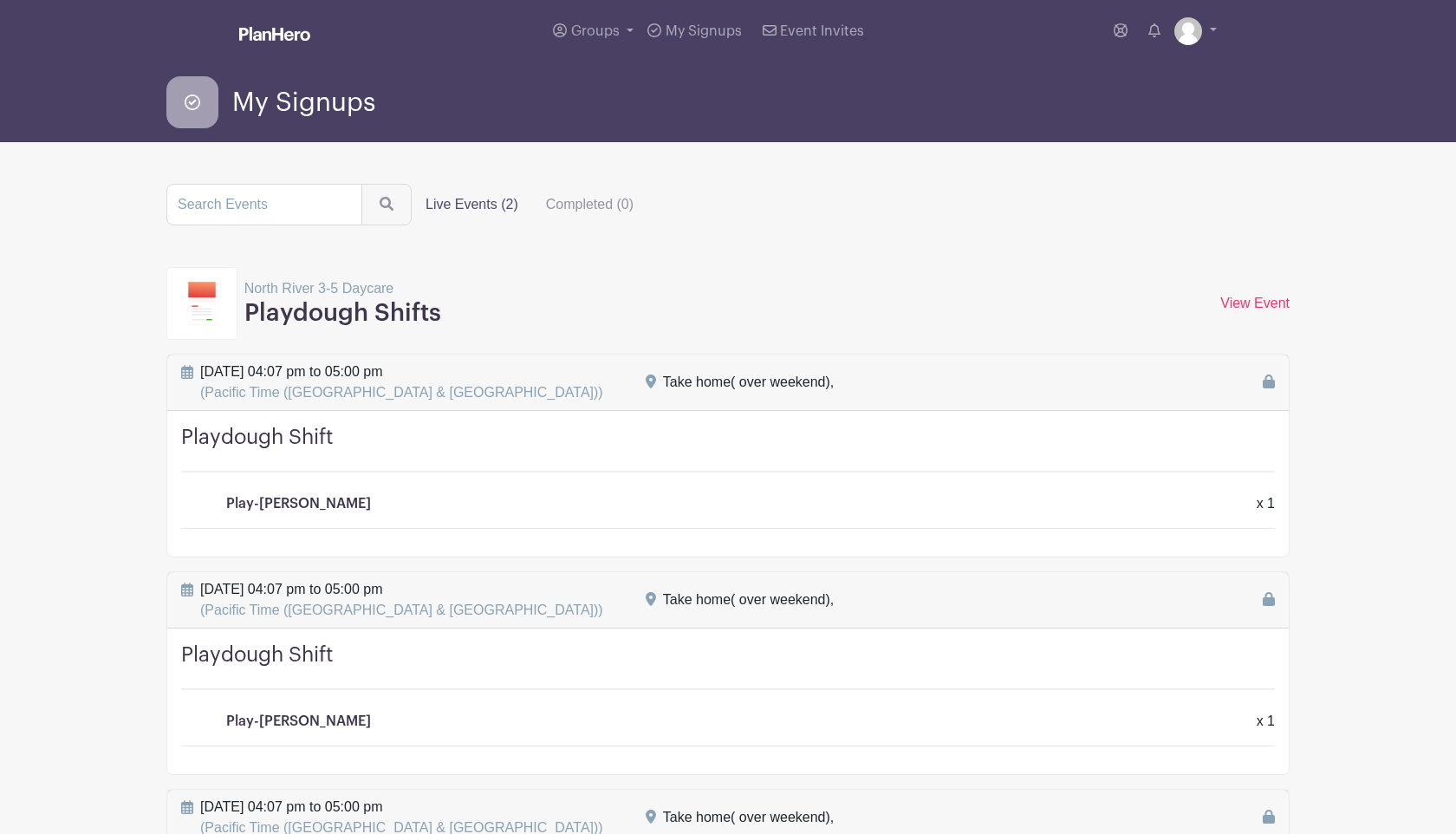
click at [466, 203] on label "Live Events (2)" at bounding box center [471, 204] width 120 height 34
click at [0, 0] on input "Live Events (2)" at bounding box center [0, 0] width 0 height 0
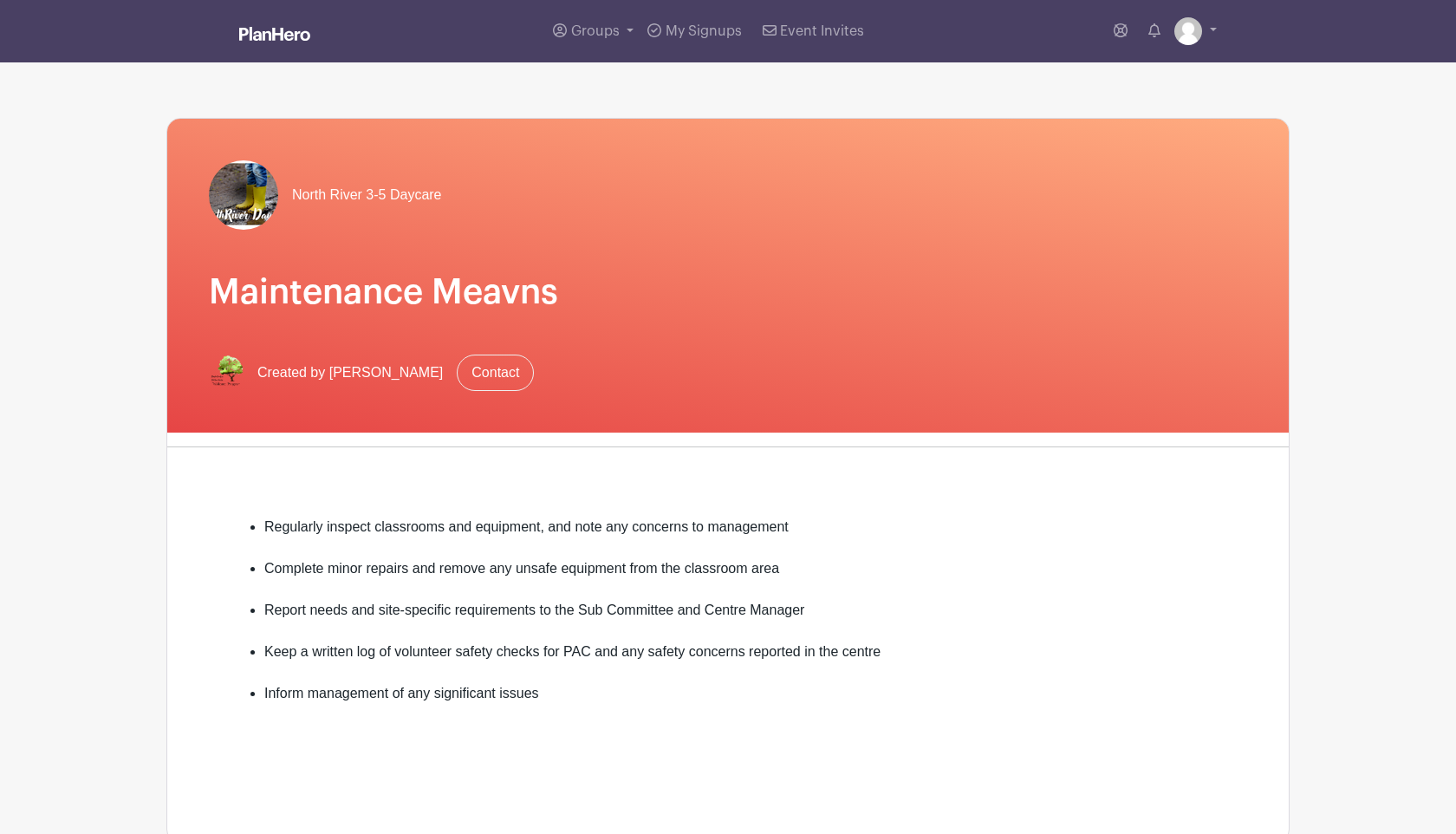
scroll to position [689, 0]
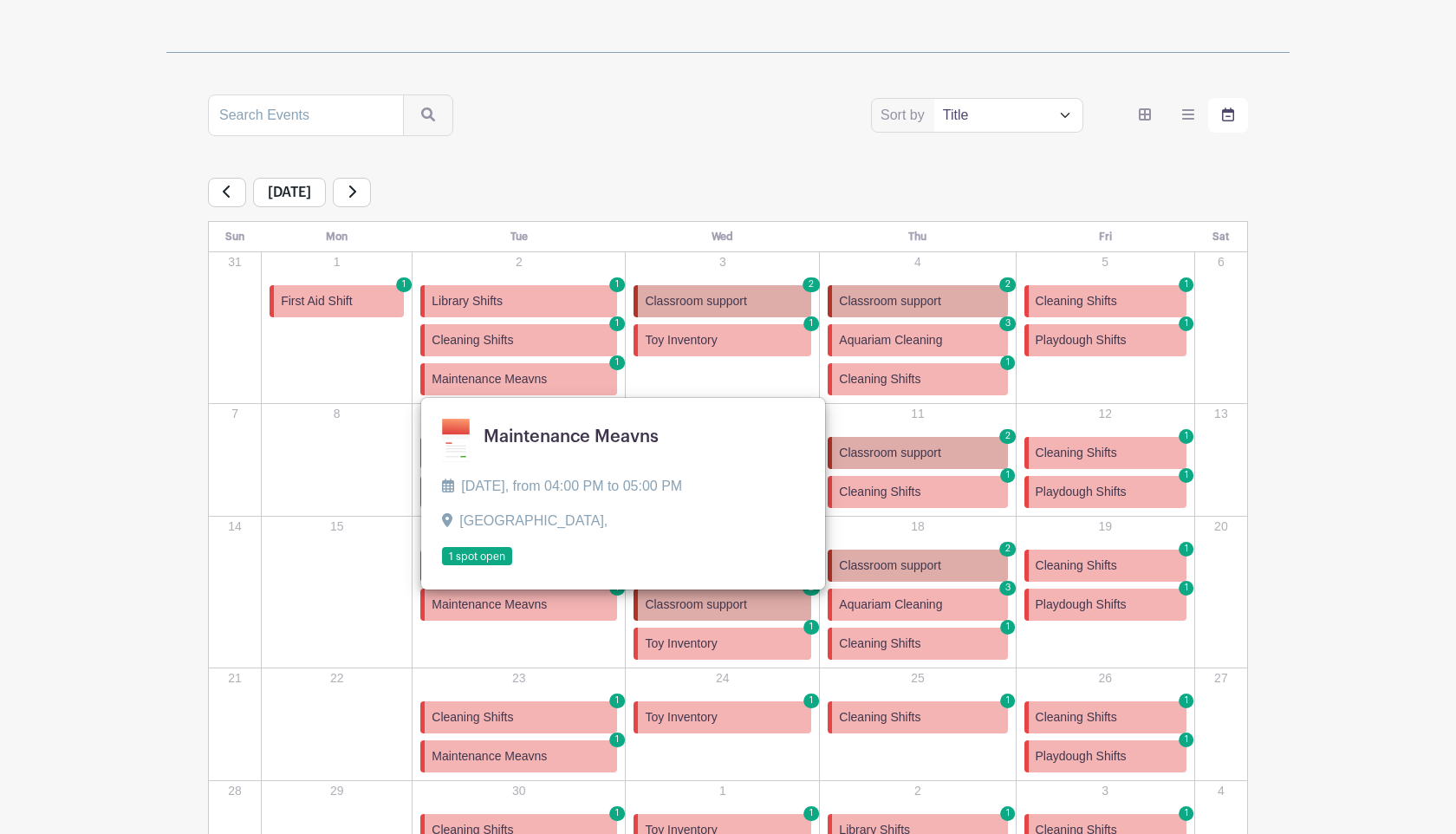
scroll to position [248, 0]
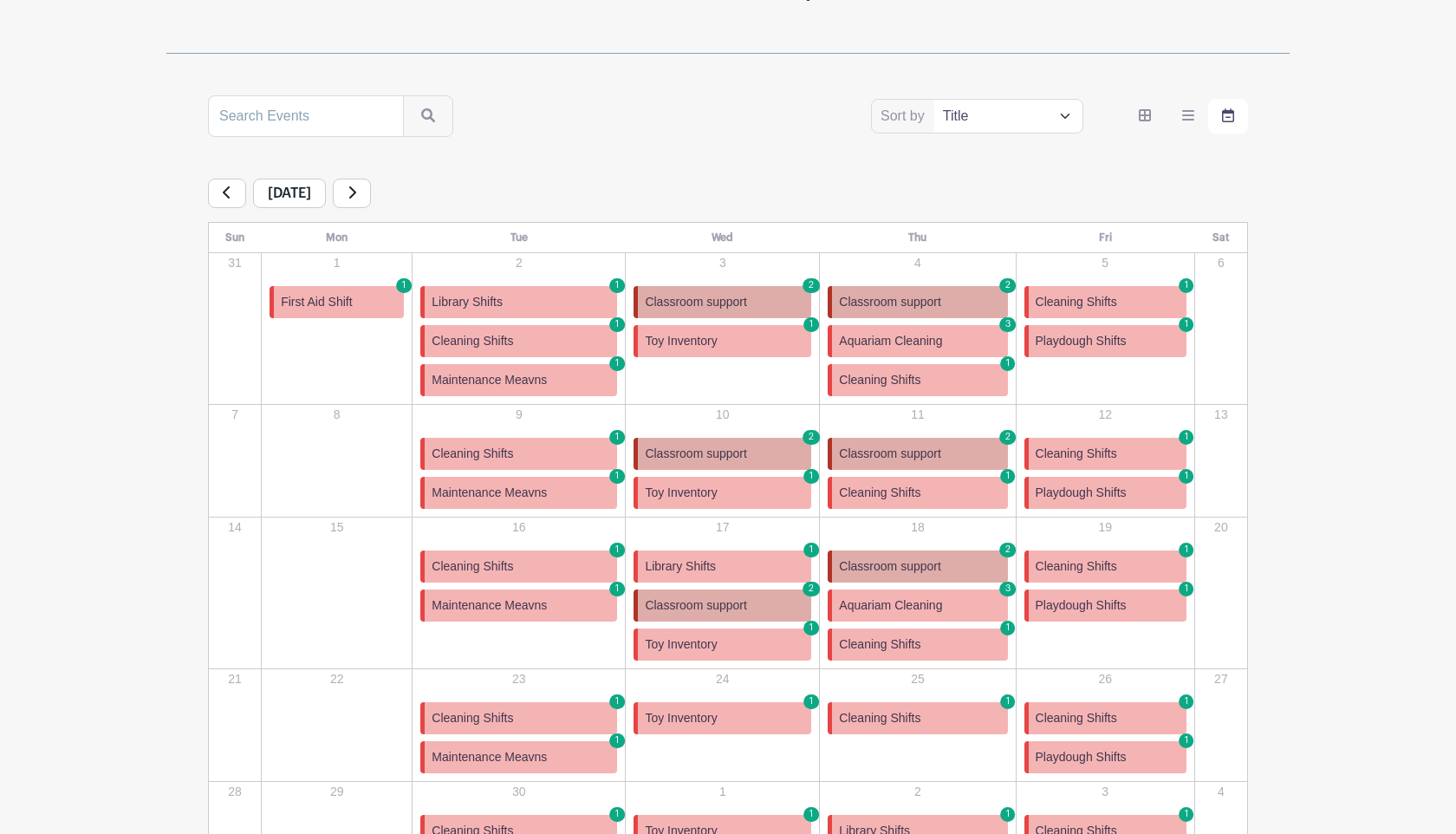
click at [700, 231] on th "Wed" at bounding box center [723, 237] width 194 height 31
click at [884, 384] on span "Cleaning Shifts" at bounding box center [878, 380] width 81 height 19
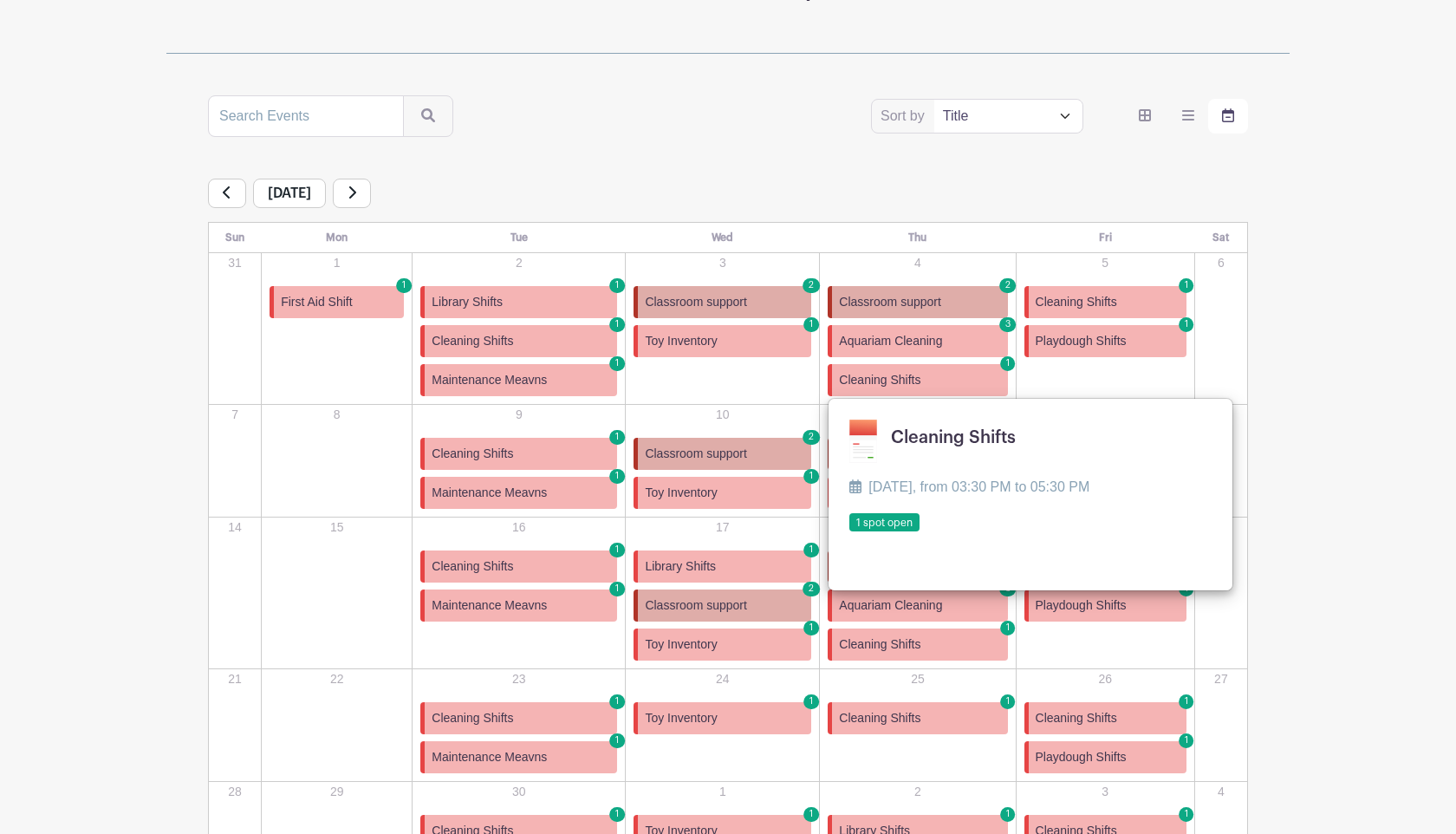
click at [849, 532] on link at bounding box center [849, 532] width 0 height 0
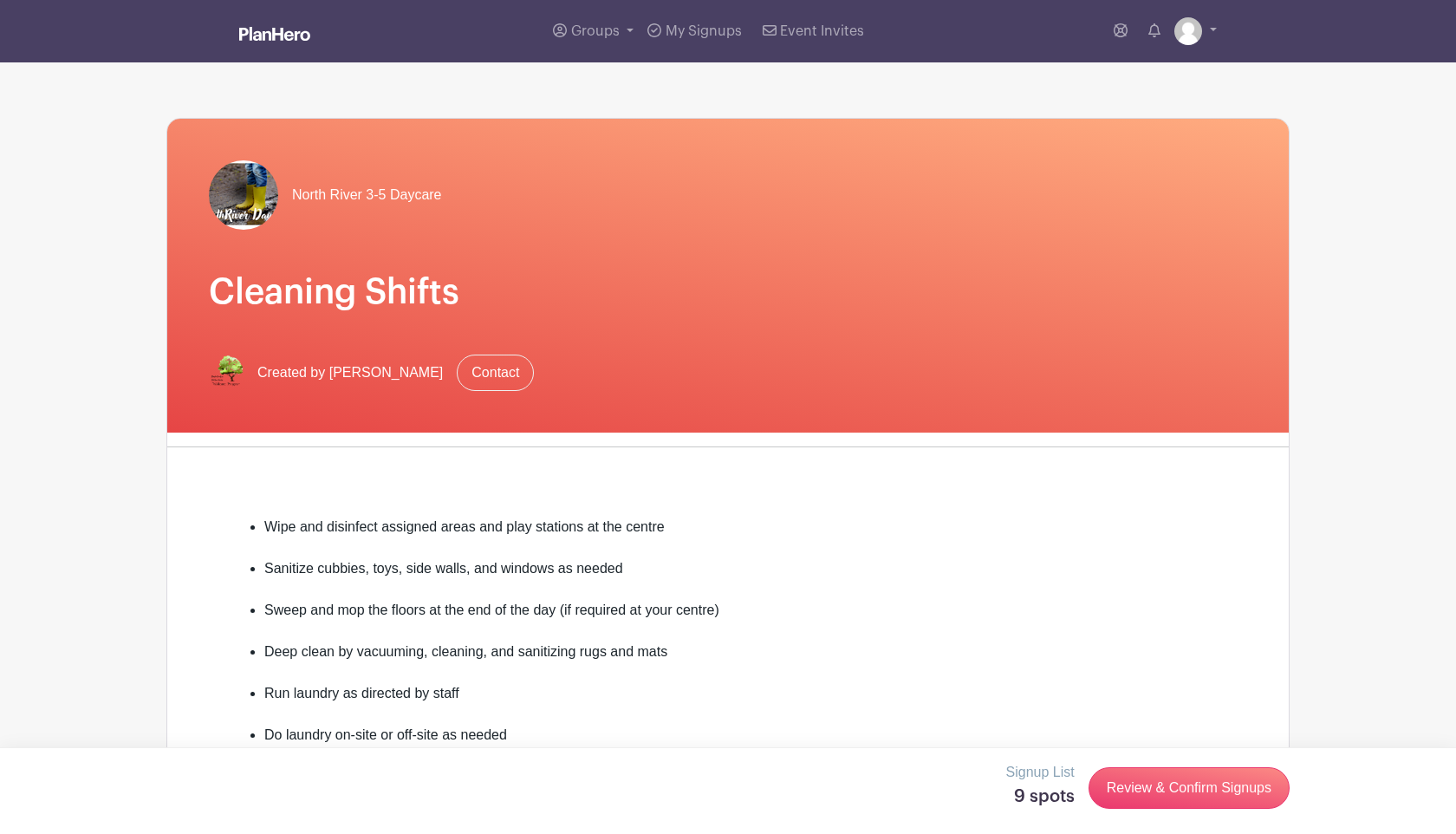
click at [1113, 779] on link "Review & Confirm Signups" at bounding box center [1189, 787] width 201 height 42
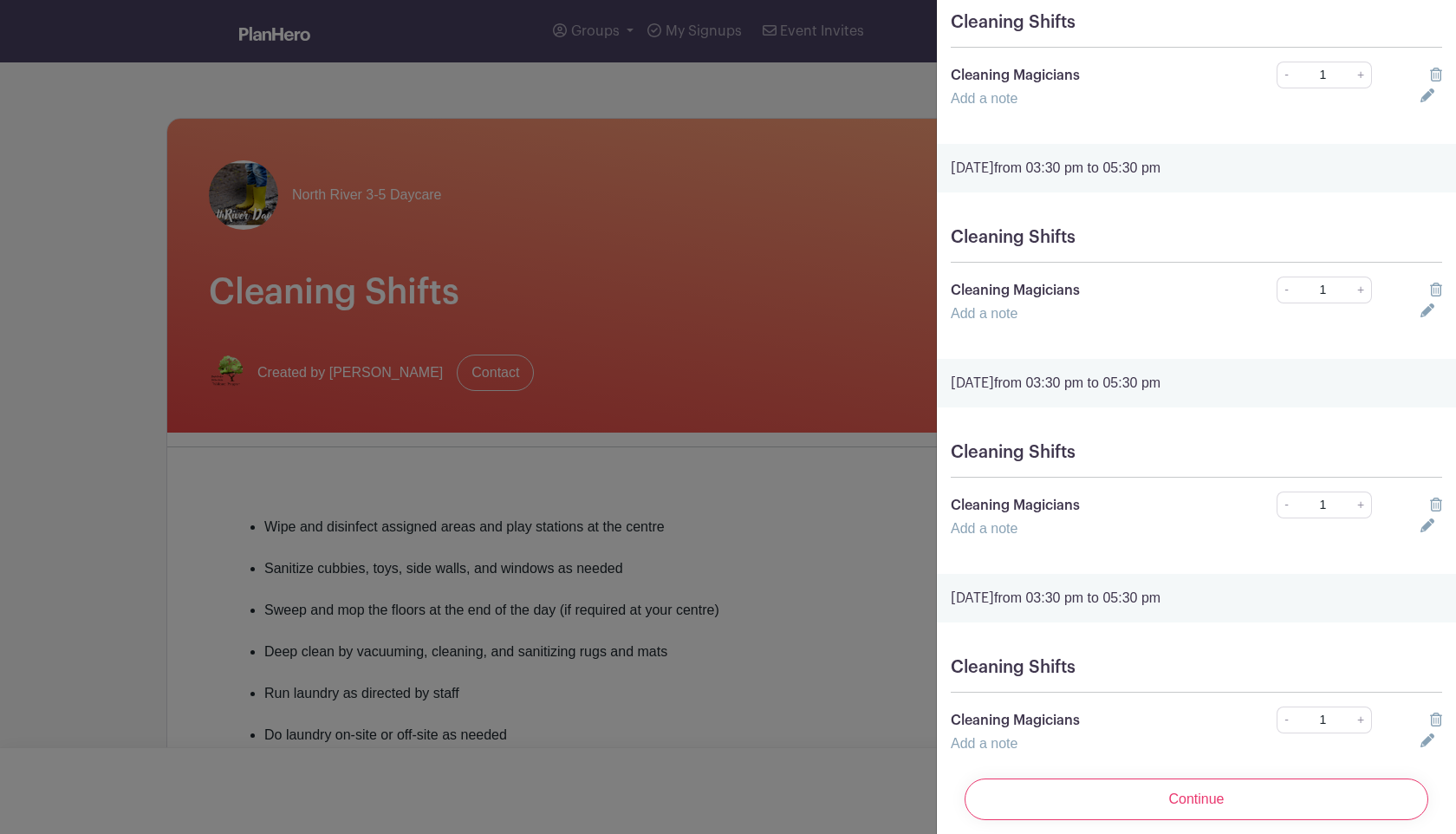
scroll to position [1241, 0]
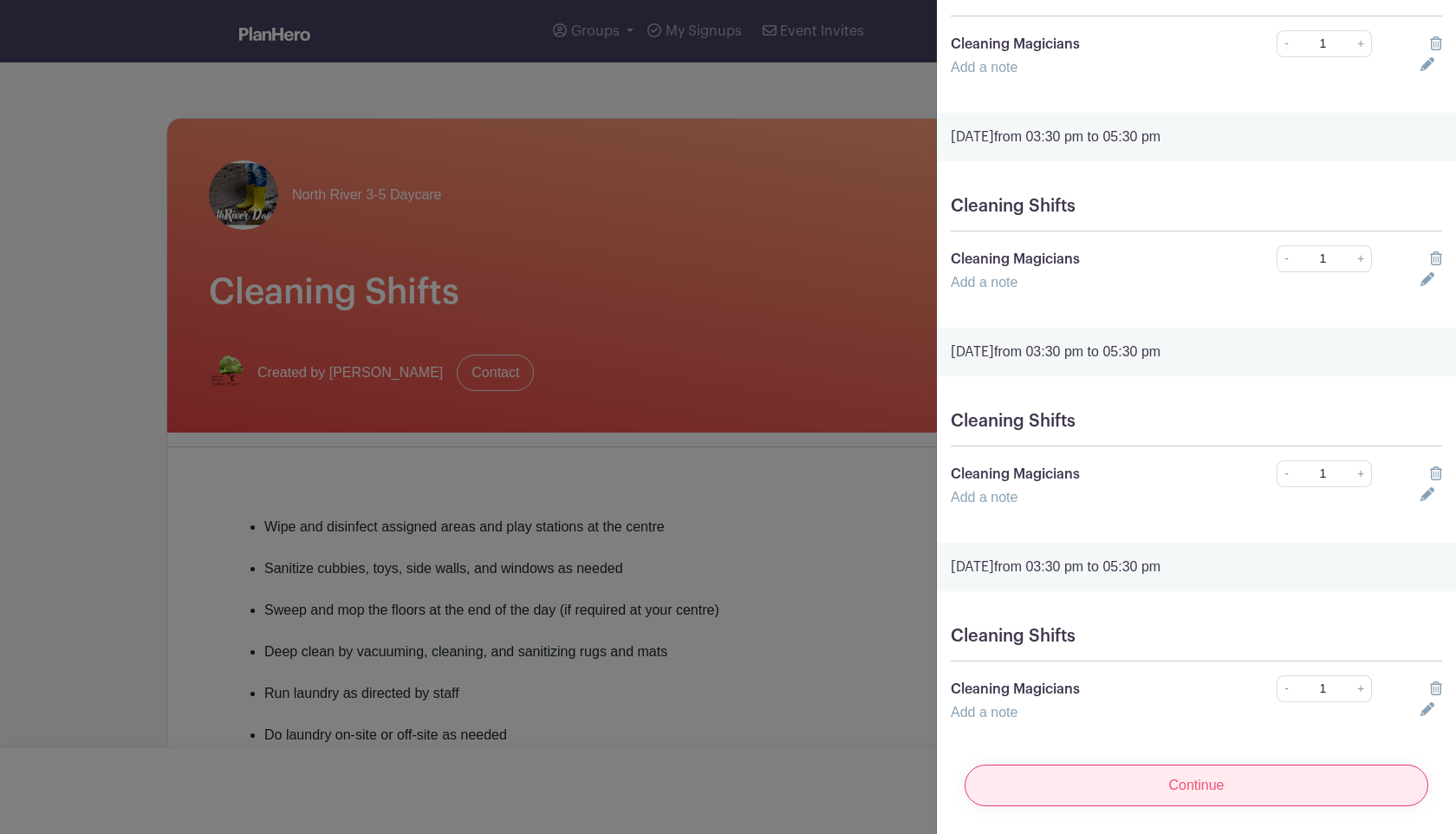
click at [1077, 783] on input "Continue" at bounding box center [1196, 785] width 464 height 42
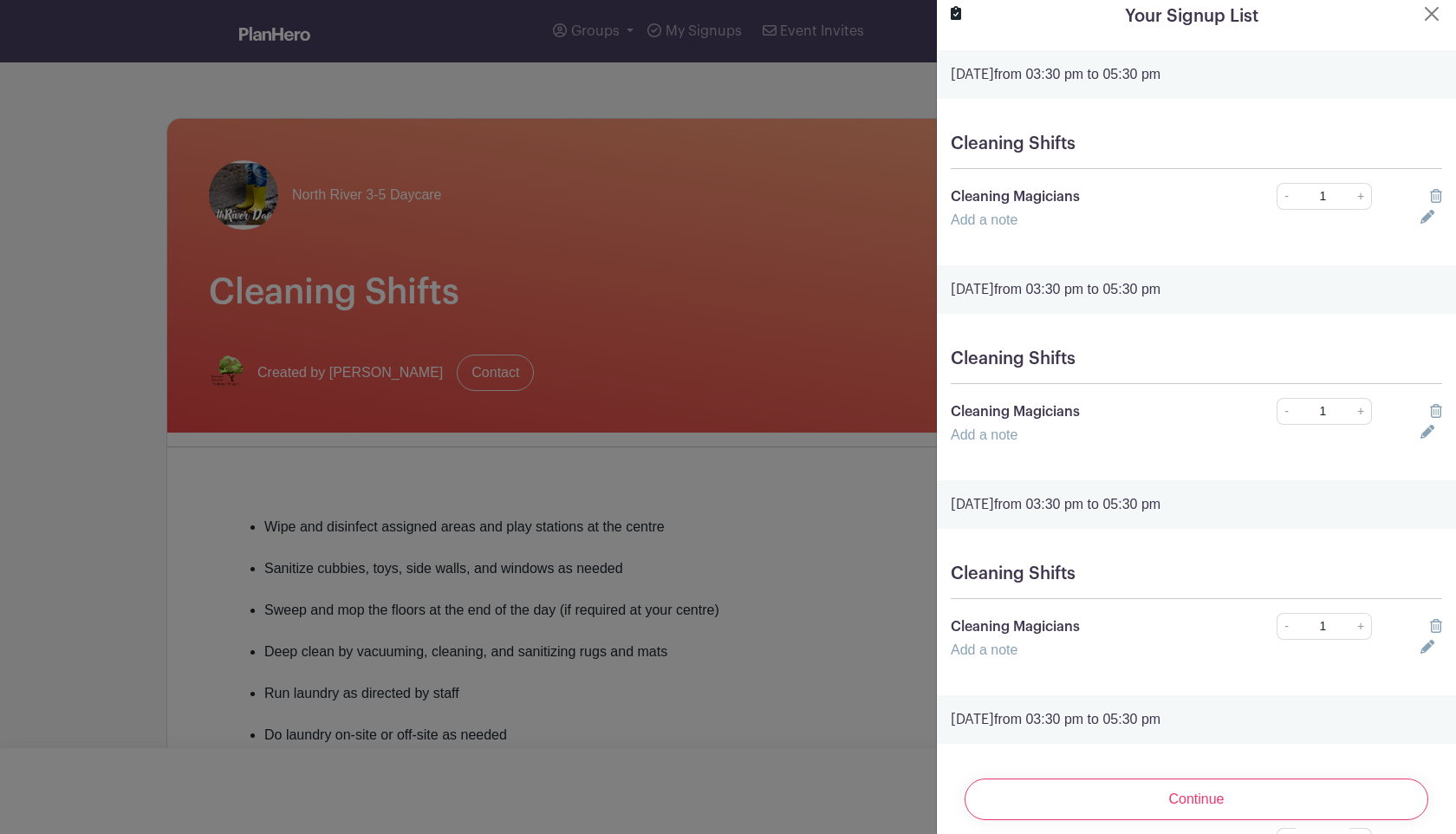
scroll to position [0, 0]
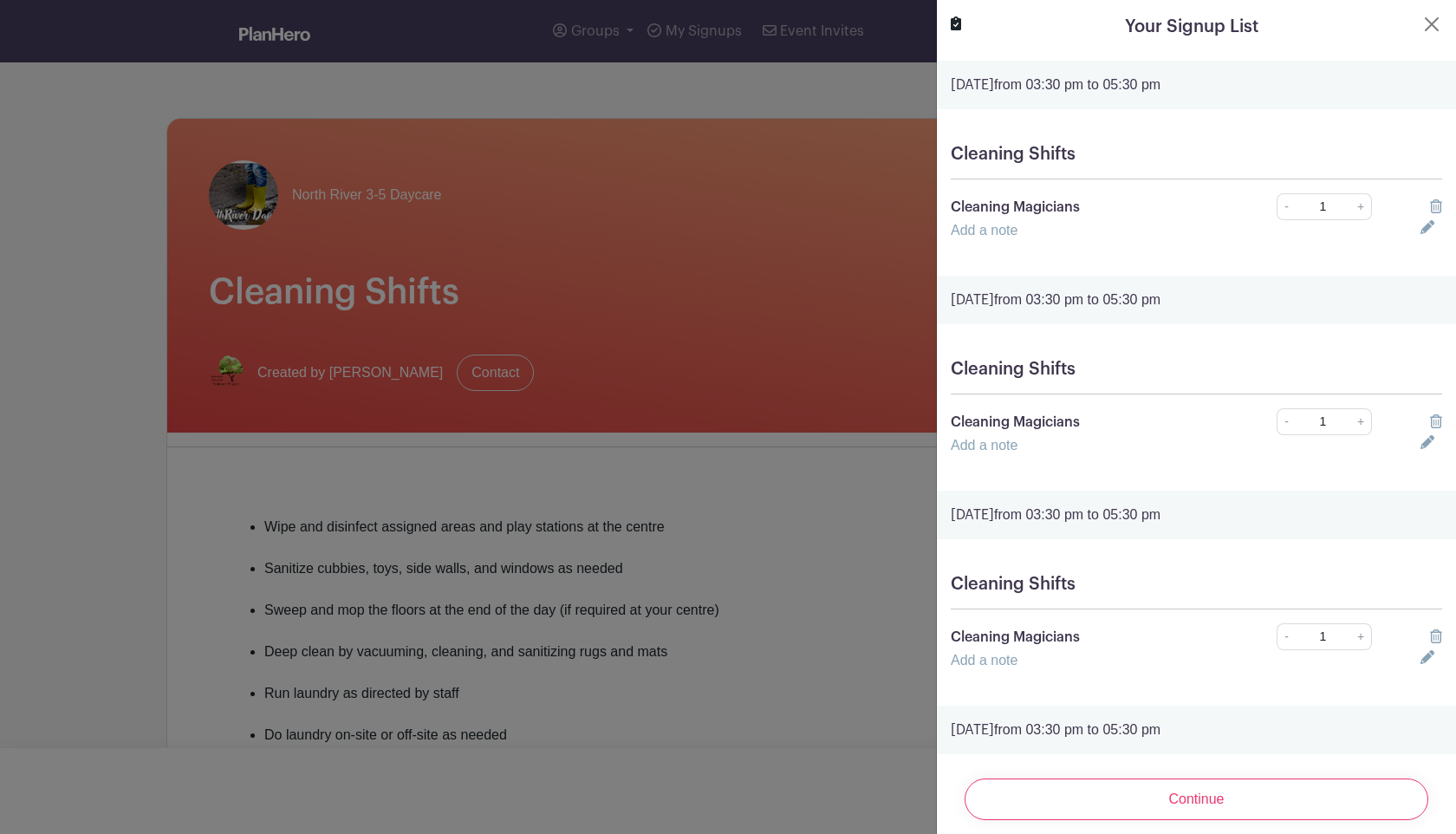
click at [1433, 204] on icon at bounding box center [1436, 206] width 12 height 14
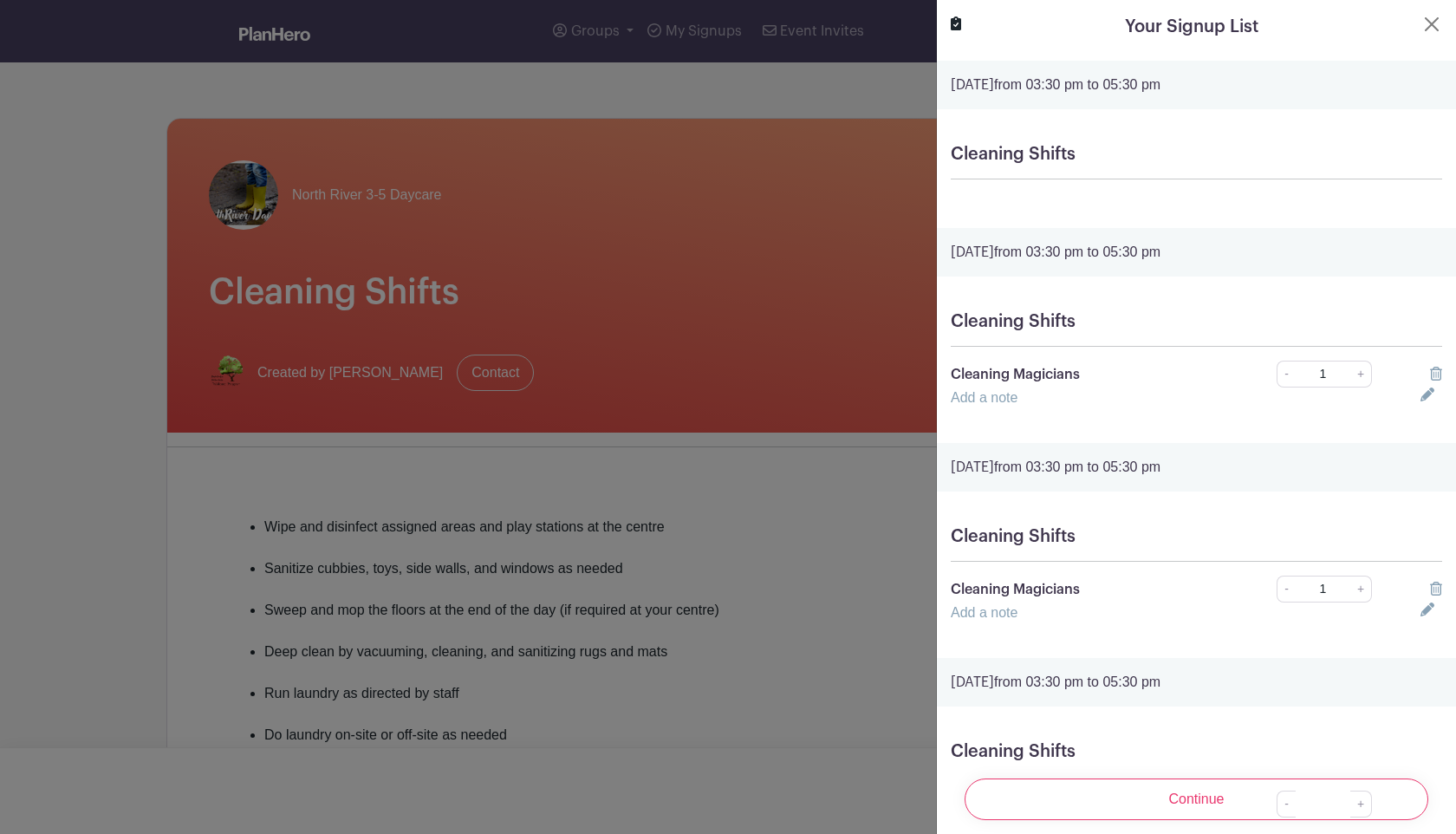
click at [1431, 378] on icon at bounding box center [1436, 373] width 12 height 14
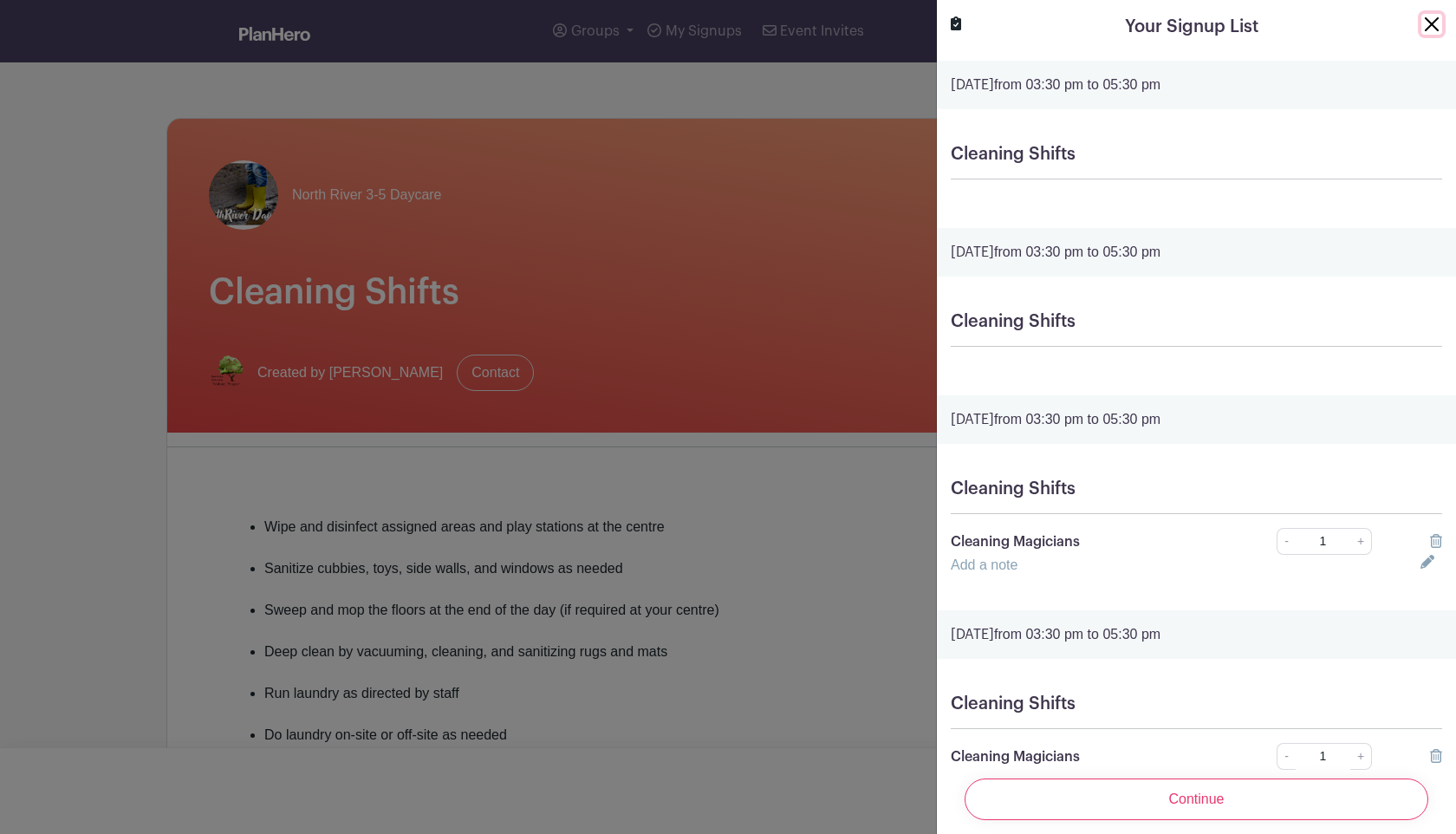
click at [1422, 29] on button "Close" at bounding box center [1431, 24] width 20 height 21
